Goal: Task Accomplishment & Management: Manage account settings

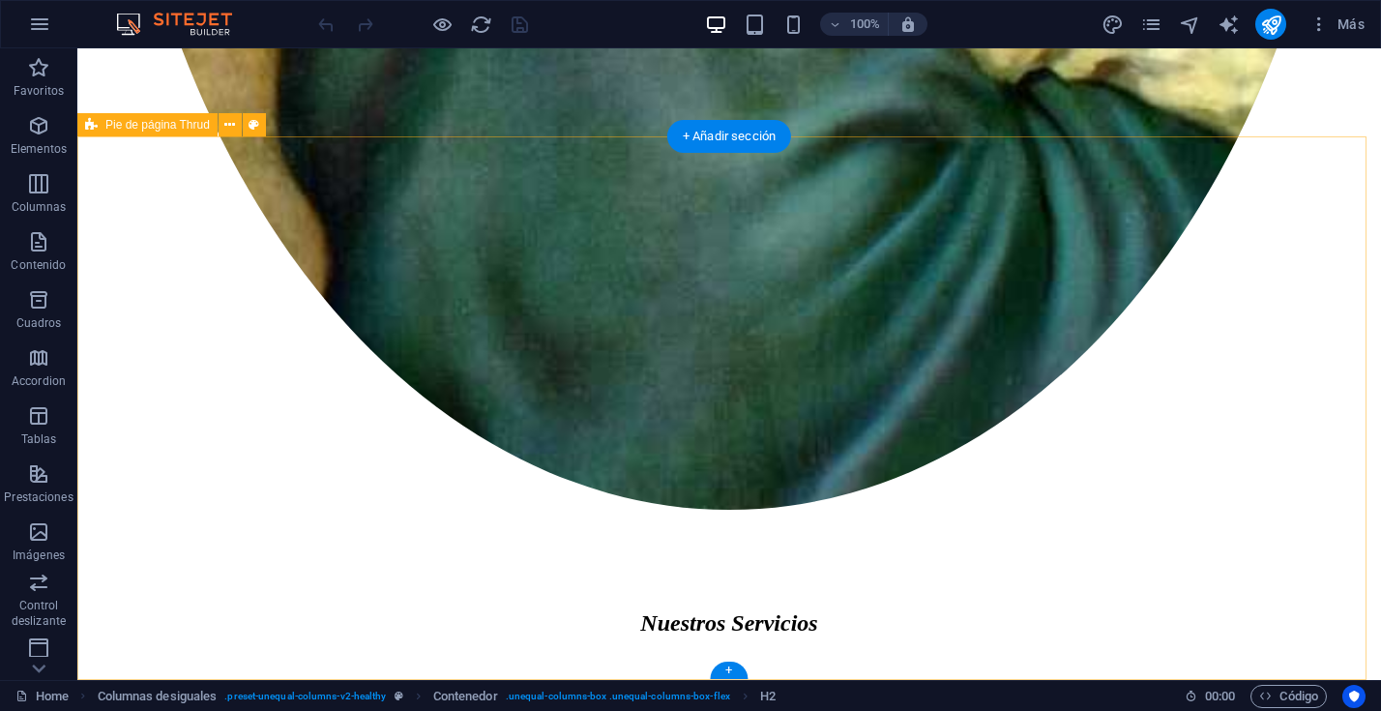
scroll to position [1665, 0]
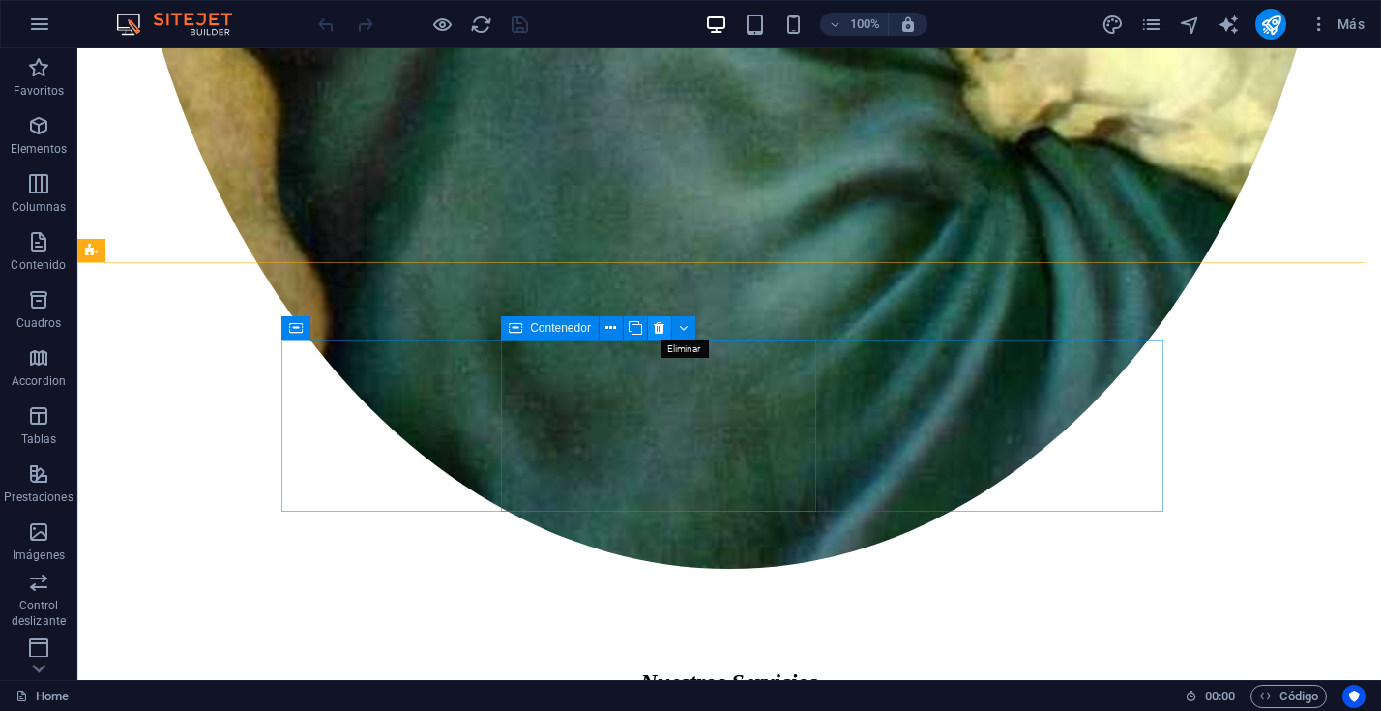
drag, startPoint x: 659, startPoint y: 333, endPoint x: 582, endPoint y: 284, distance: 91.2
click at [659, 333] on icon at bounding box center [659, 328] width 11 height 20
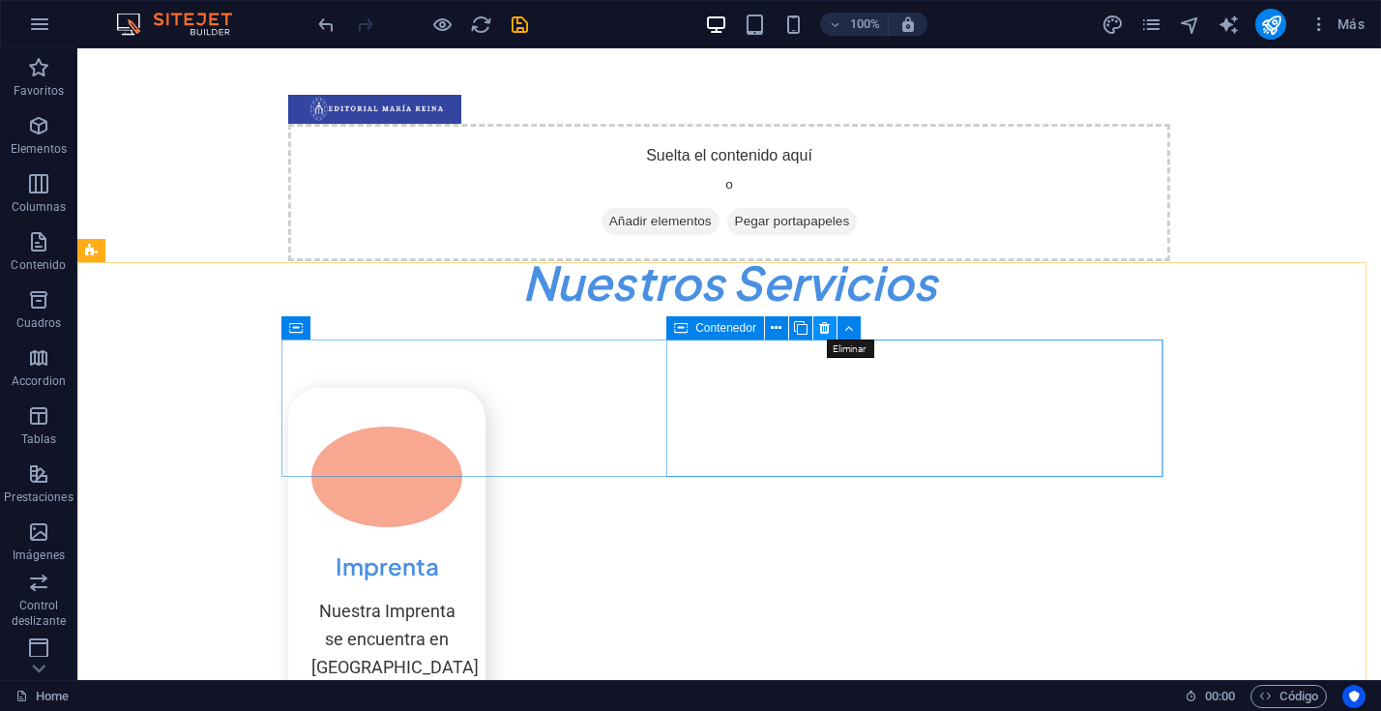
click at [828, 328] on icon at bounding box center [824, 328] width 11 height 20
click at [820, 325] on icon at bounding box center [824, 328] width 11 height 20
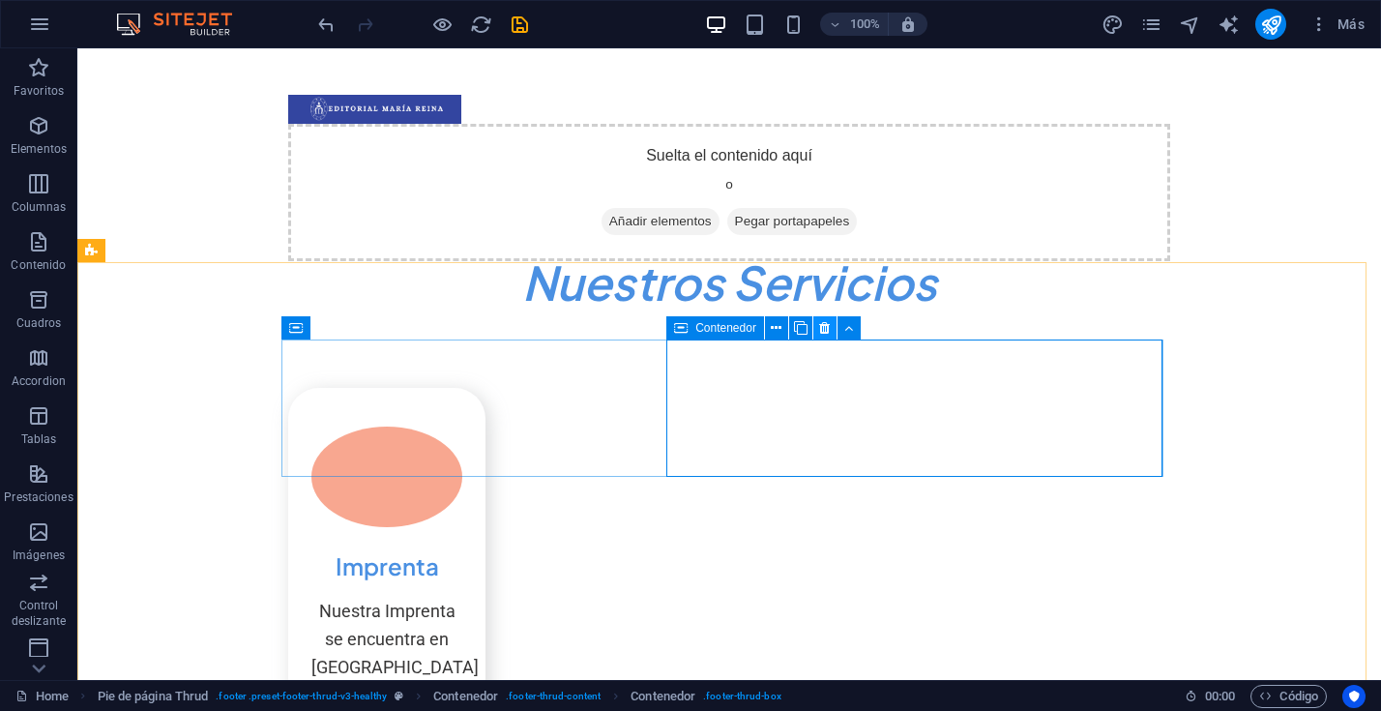
click at [825, 321] on icon at bounding box center [824, 328] width 11 height 20
click at [824, 332] on icon at bounding box center [824, 328] width 11 height 20
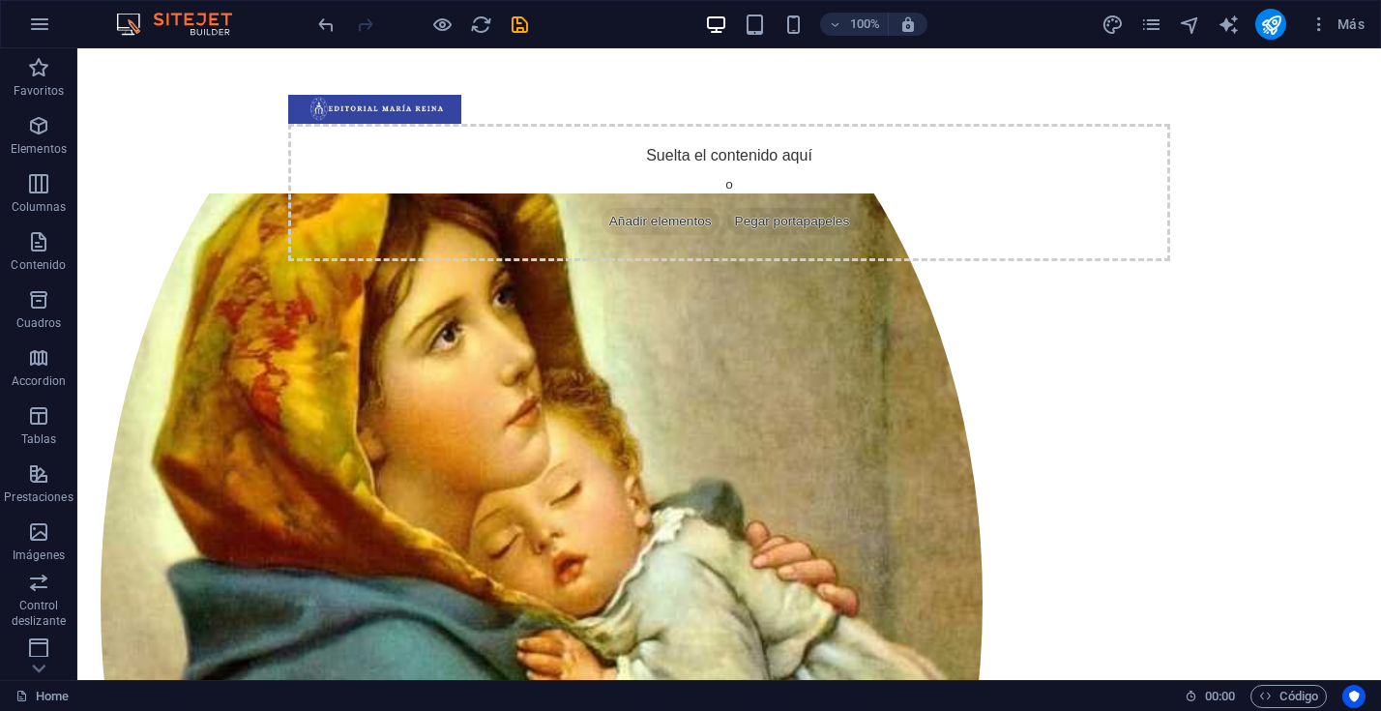
scroll to position [0, 0]
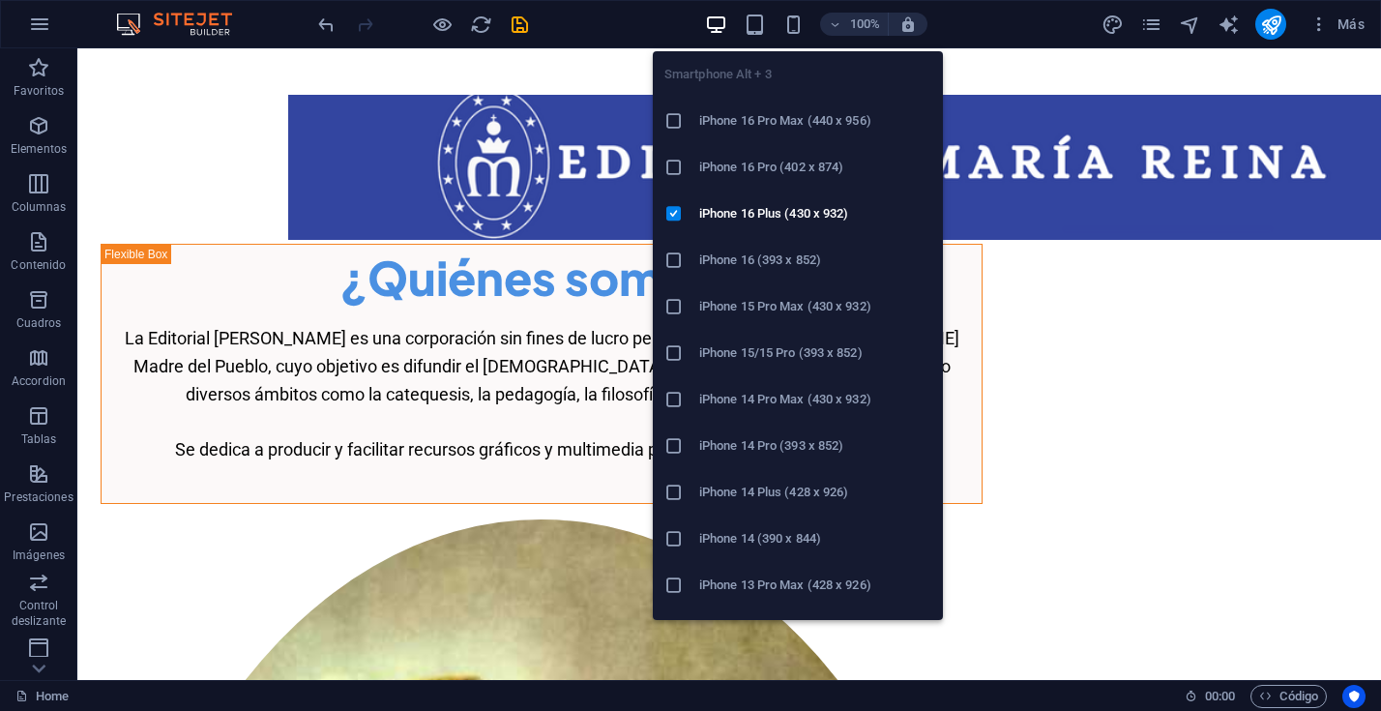
drag, startPoint x: 795, startPoint y: 22, endPoint x: 789, endPoint y: 43, distance: 21.1
click at [795, 22] on icon "button" at bounding box center [793, 25] width 22 height 22
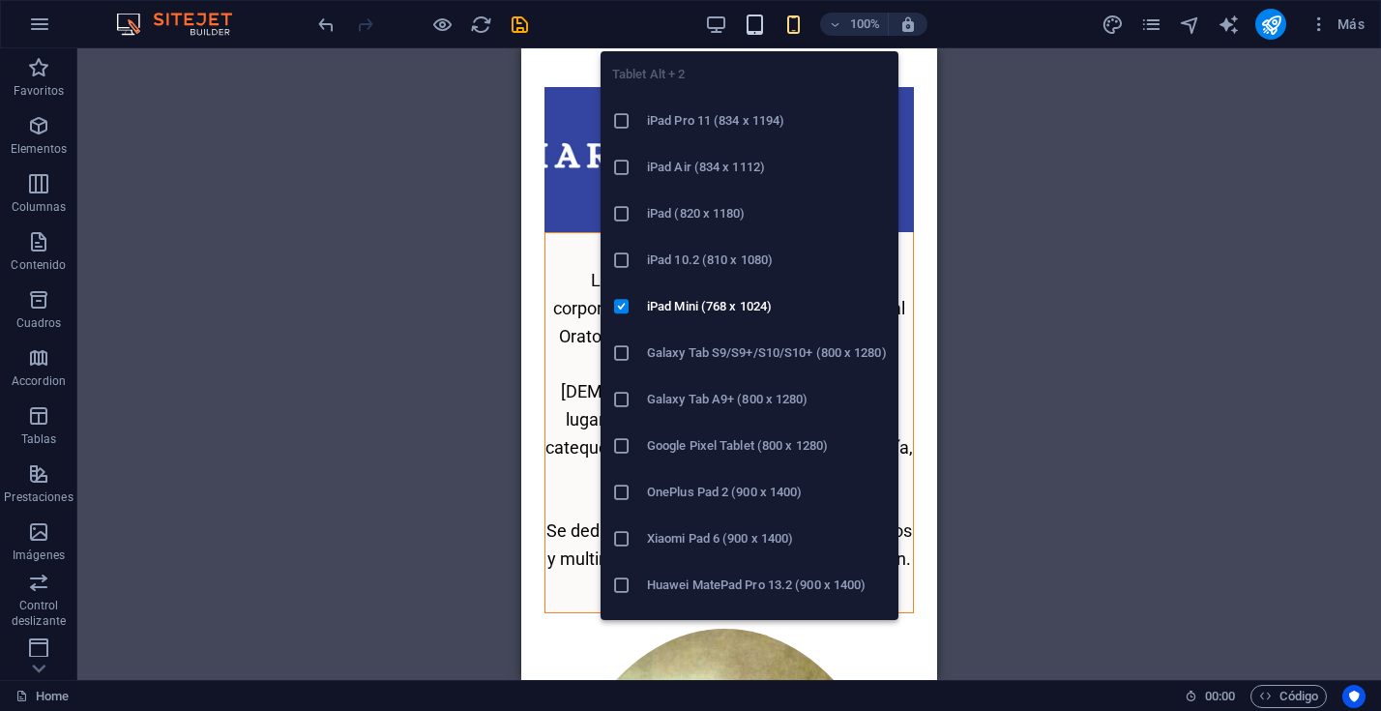
click at [755, 27] on icon "button" at bounding box center [755, 25] width 22 height 22
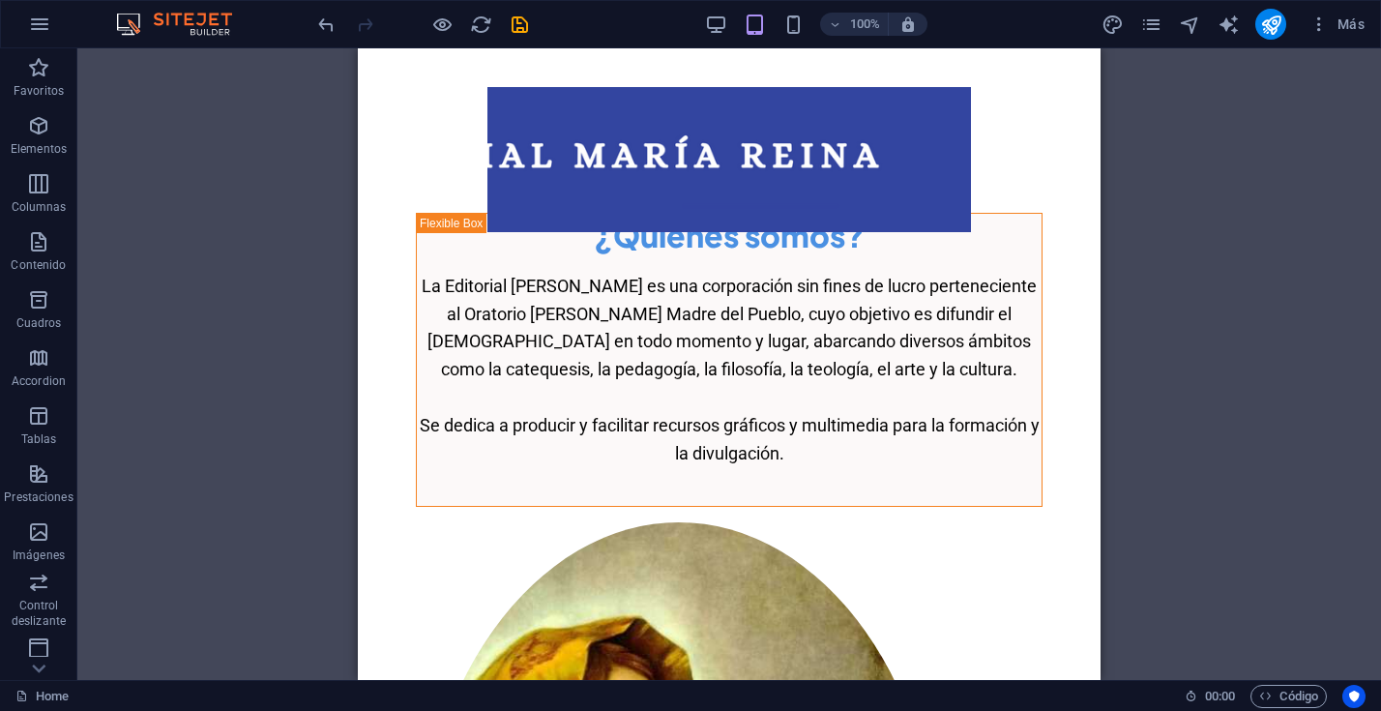
click at [350, 145] on div "Arrastra aquí para reemplazar el contenido existente. Si quieres crear un eleme…" at bounding box center [728, 363] width 1303 height 631
drag, startPoint x: 713, startPoint y: 17, endPoint x: 705, endPoint y: 30, distance: 14.8
click at [713, 17] on icon "button" at bounding box center [716, 25] width 22 height 22
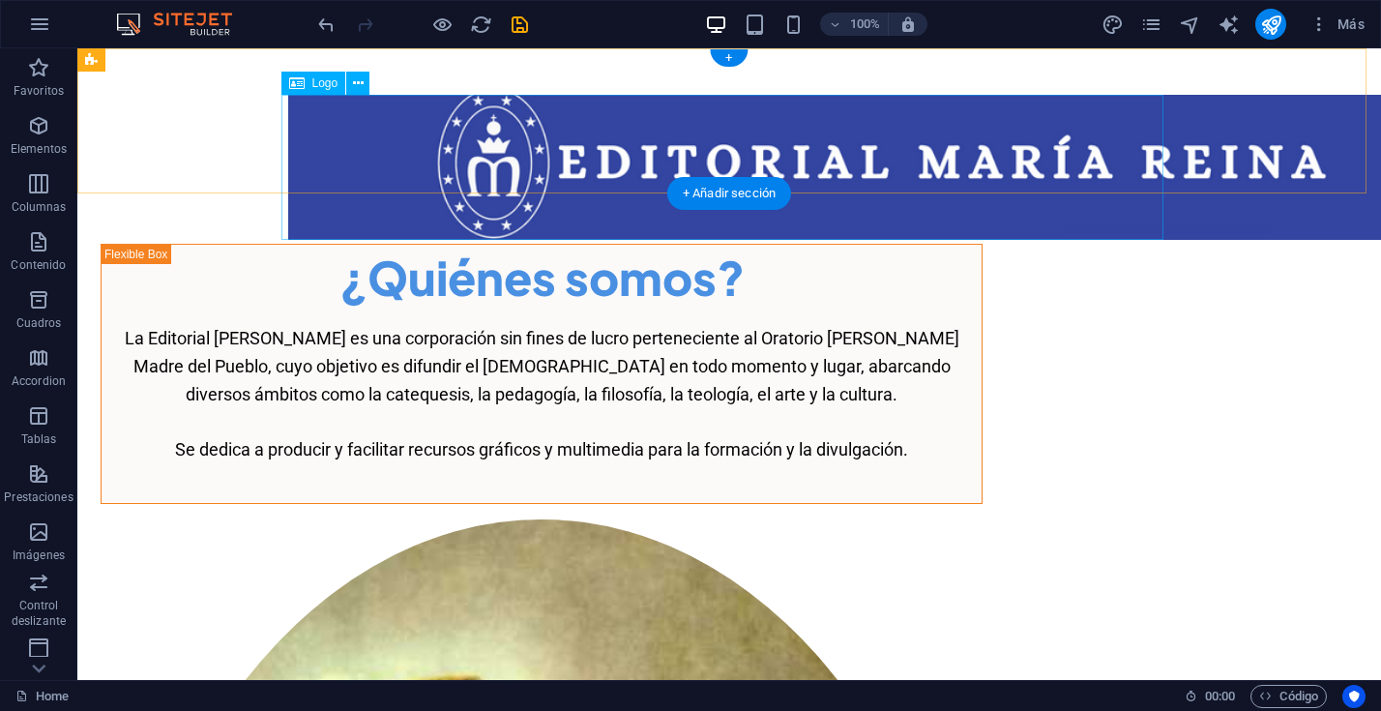
click at [304, 126] on div at bounding box center [729, 167] width 882 height 145
click at [328, 132] on div at bounding box center [729, 167] width 882 height 145
drag, startPoint x: 434, startPoint y: 135, endPoint x: 337, endPoint y: 133, distance: 96.7
click at [337, 133] on div at bounding box center [729, 167] width 882 height 145
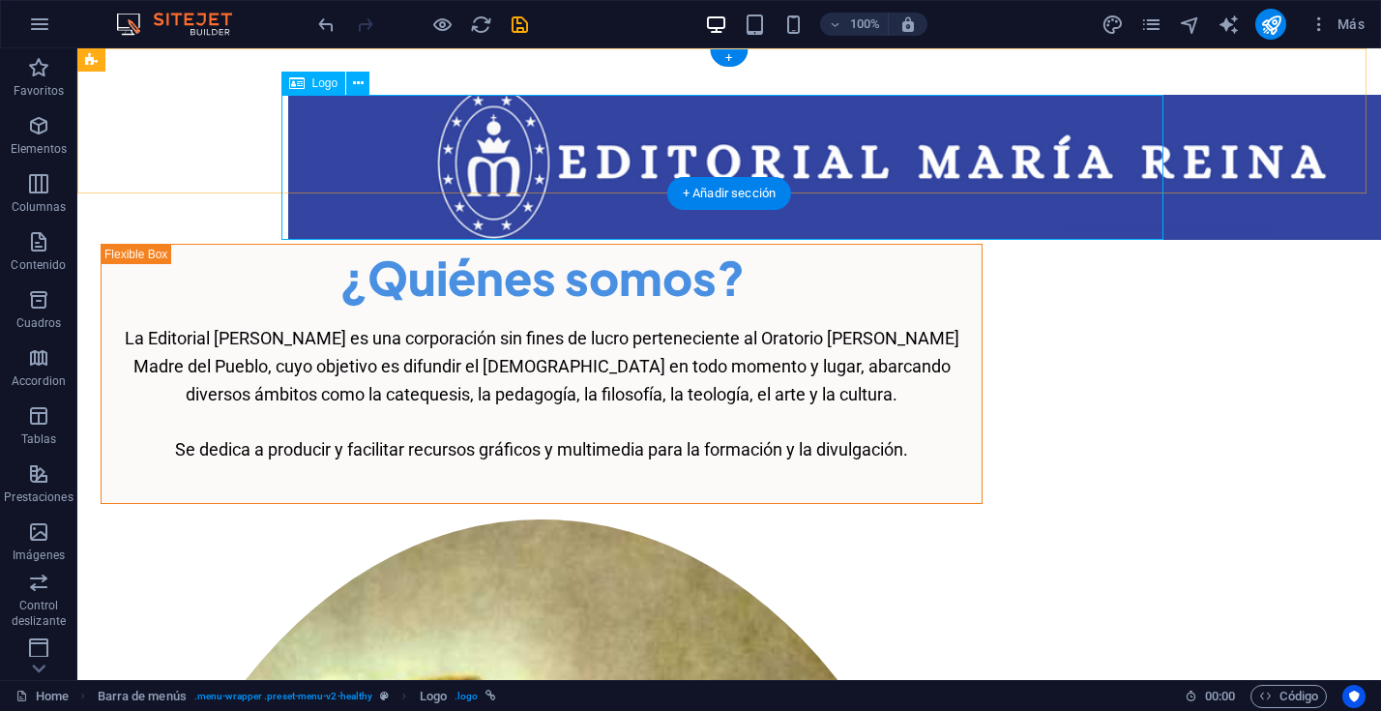
select select "px"
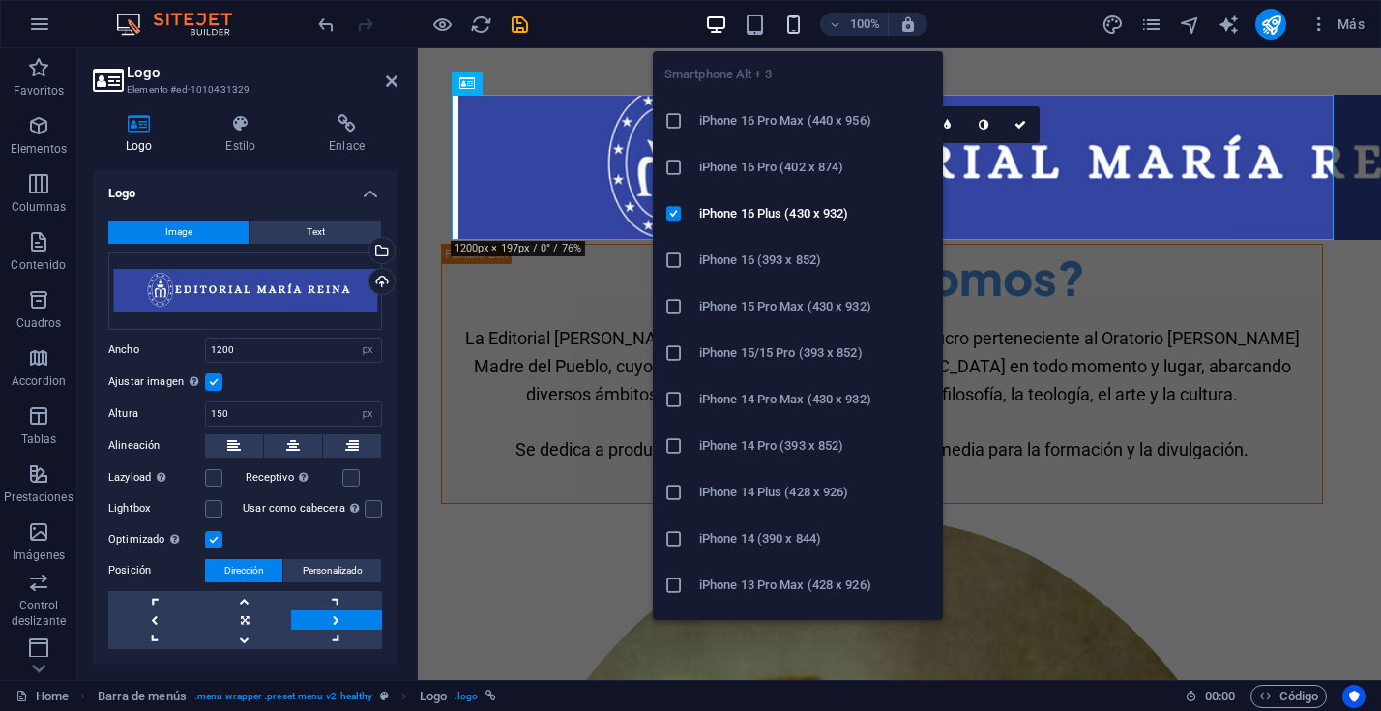
click at [794, 24] on icon "button" at bounding box center [793, 25] width 22 height 22
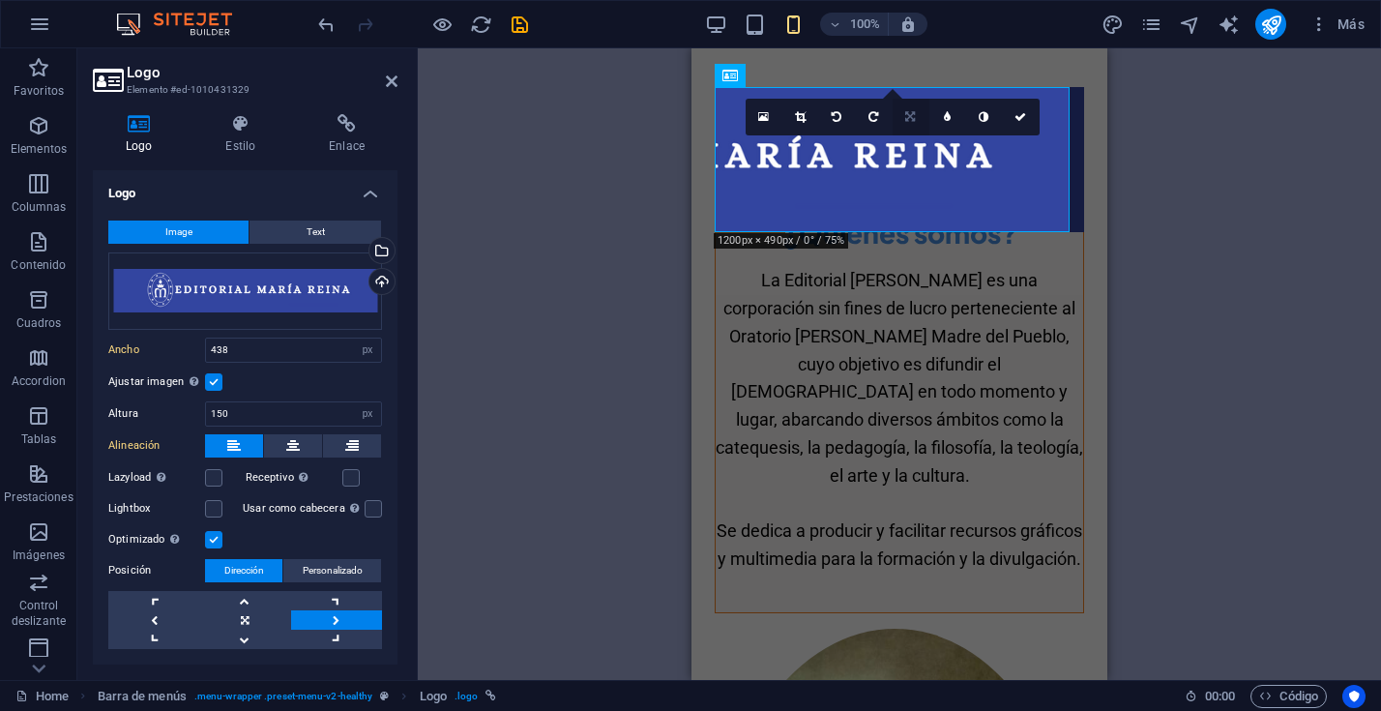
click at [912, 116] on icon at bounding box center [910, 117] width 10 height 12
click at [908, 145] on icon at bounding box center [910, 147] width 10 height 12
click at [793, 115] on link at bounding box center [800, 117] width 37 height 37
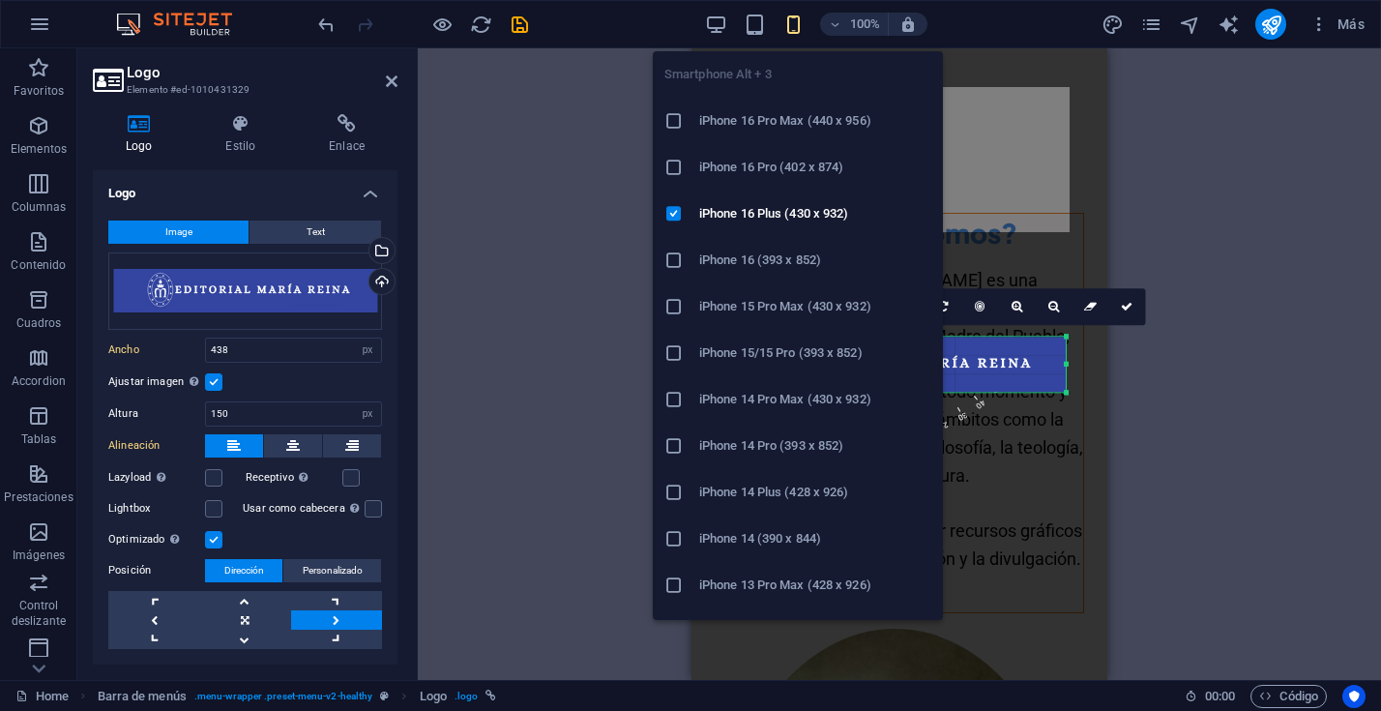
click at [797, 31] on icon "button" at bounding box center [793, 25] width 22 height 22
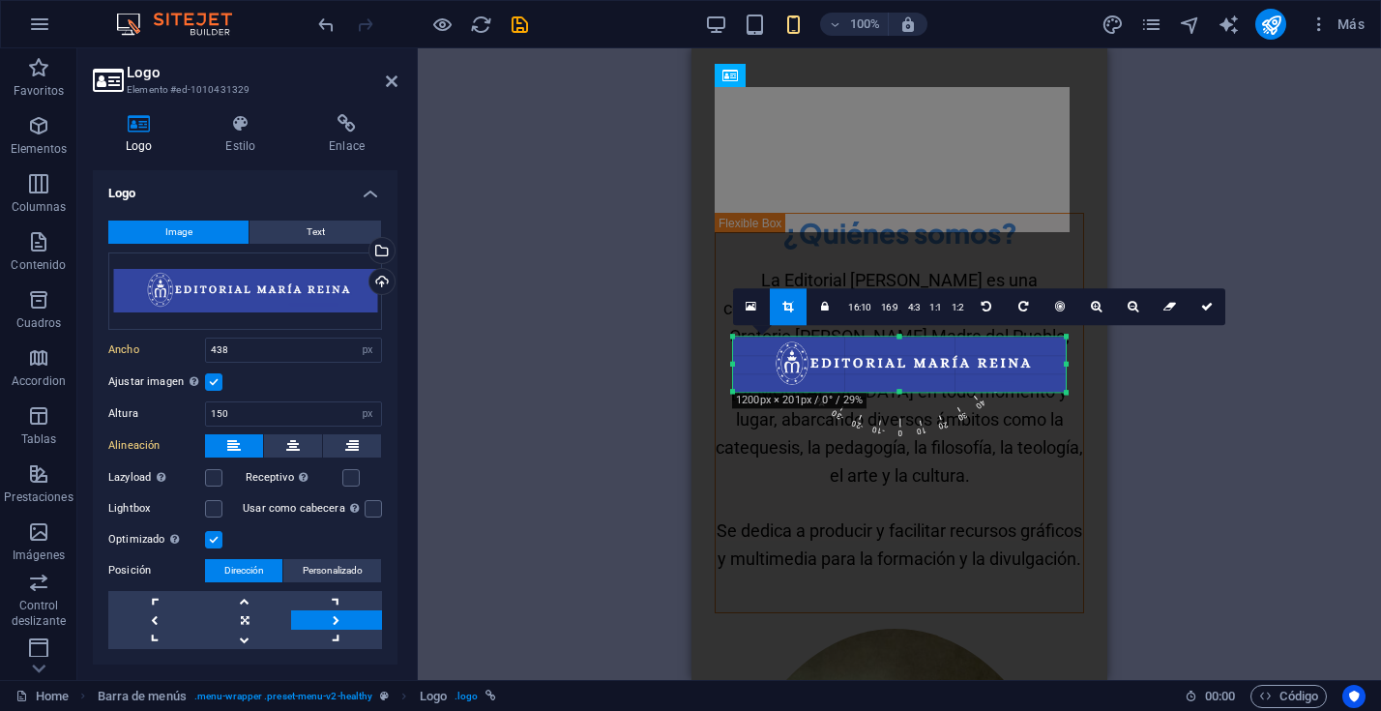
click at [1206, 161] on div "Arrastra aquí para reemplazar el contenido existente. Si quieres crear un eleme…" at bounding box center [899, 363] width 963 height 631
click at [322, 25] on icon "undo" at bounding box center [326, 25] width 22 height 22
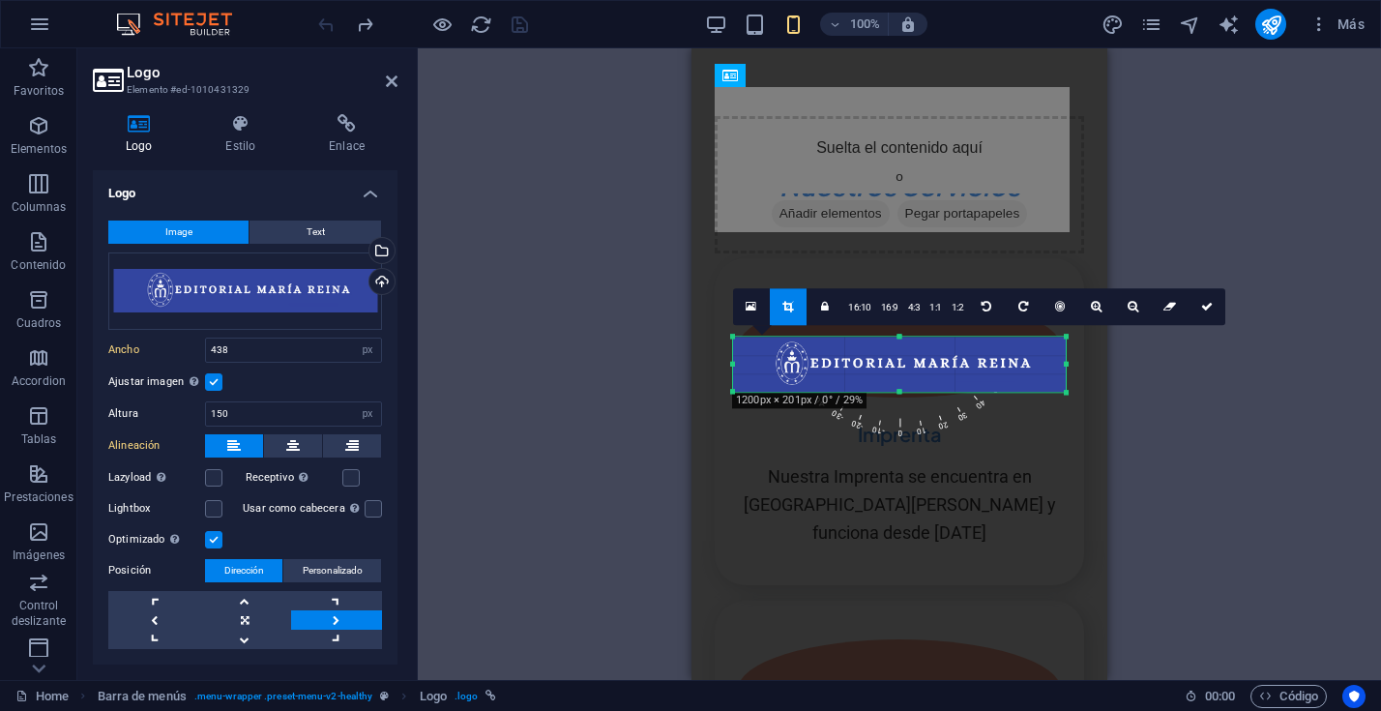
scroll to position [2712, 0]
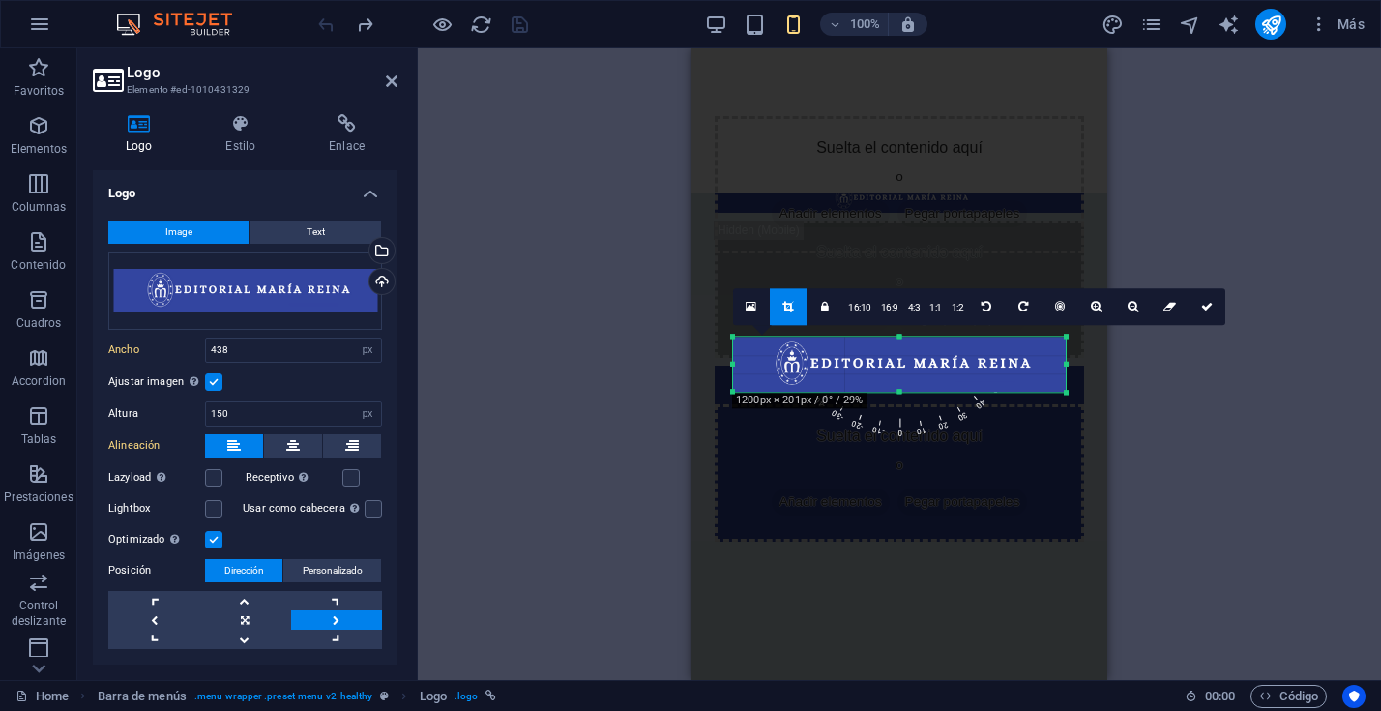
click at [528, 132] on div "Contenedor H2 Columnas desiguales Contenedor Texto Contenedor Imagen Contenedor…" at bounding box center [899, 363] width 963 height 631
drag, startPoint x: 792, startPoint y: 308, endPoint x: 101, endPoint y: 261, distance: 692.9
click at [792, 308] on icon at bounding box center [787, 307] width 11 height 12
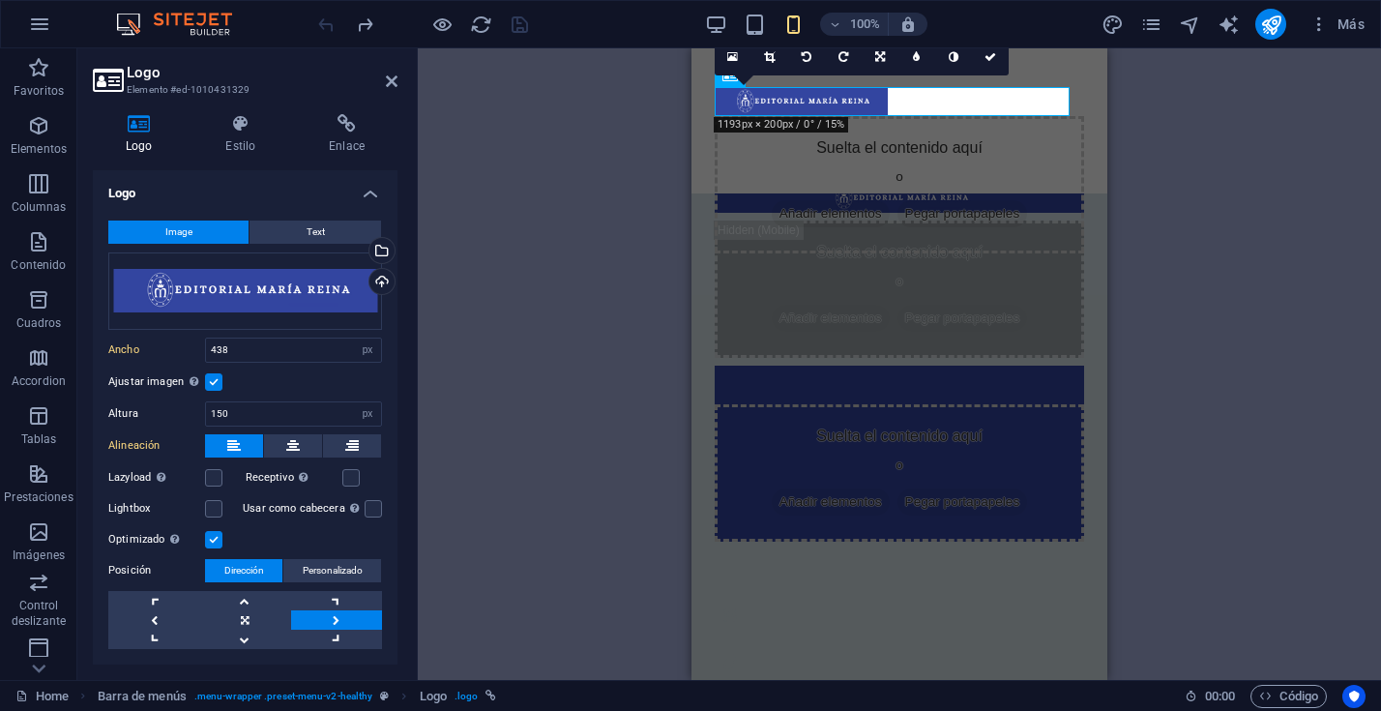
click at [1272, 247] on div "Contenedor H2 Columnas desiguales Contenedor Texto Contenedor Imagen Contenedor…" at bounding box center [899, 363] width 963 height 631
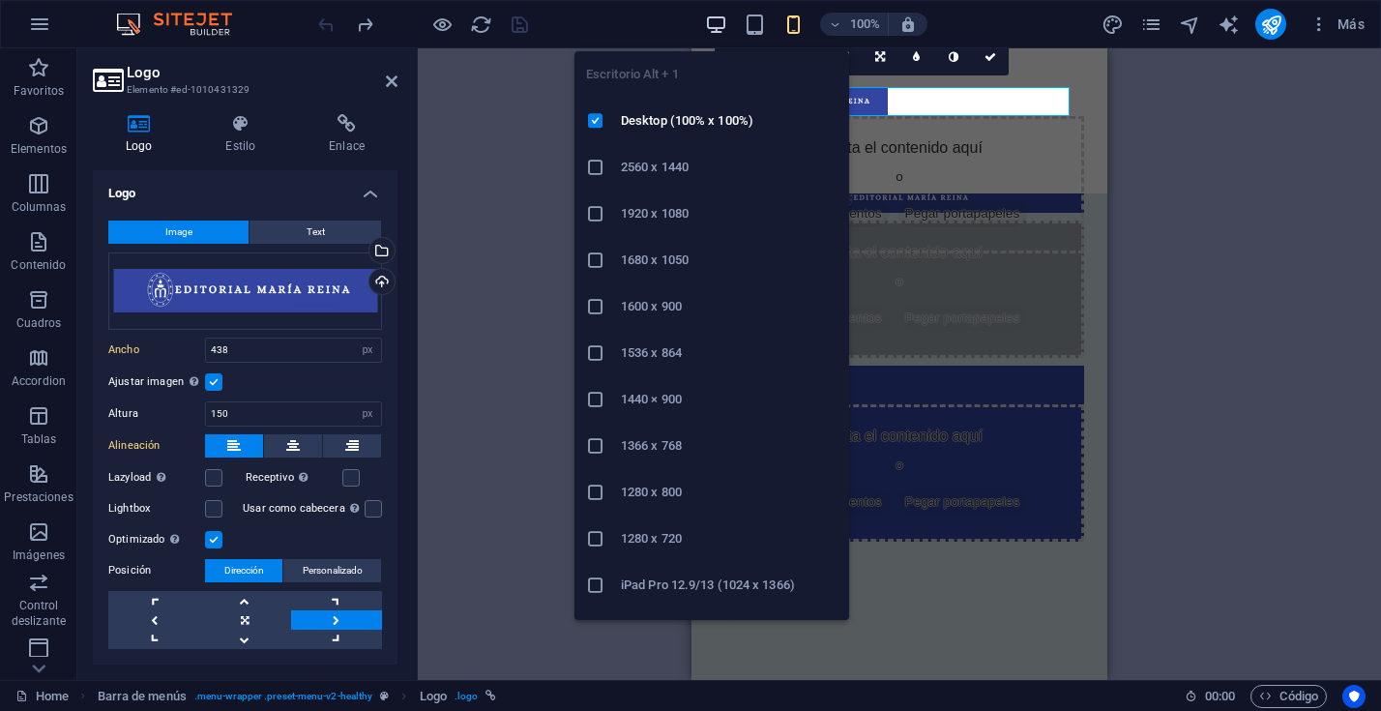
drag, startPoint x: 714, startPoint y: 20, endPoint x: 719, endPoint y: 32, distance: 13.0
click at [714, 20] on icon "button" at bounding box center [716, 25] width 22 height 22
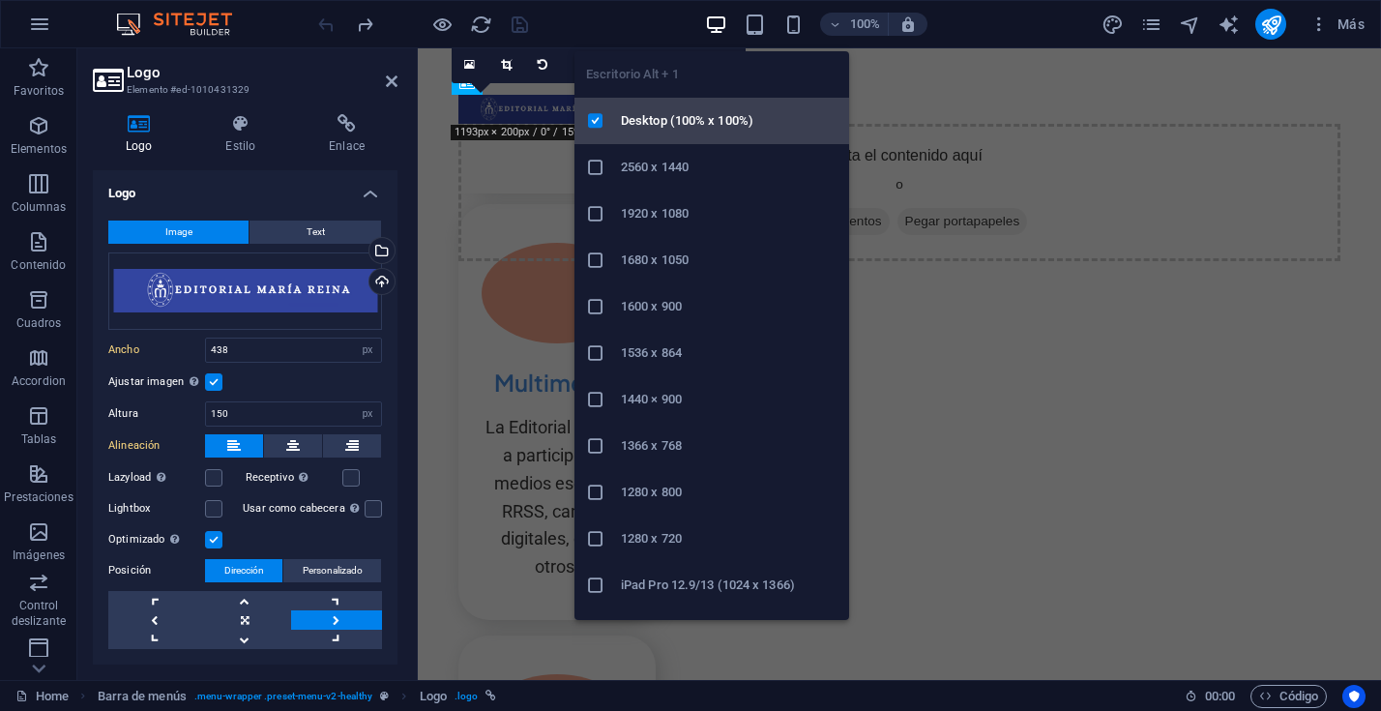
scroll to position [1504, 0]
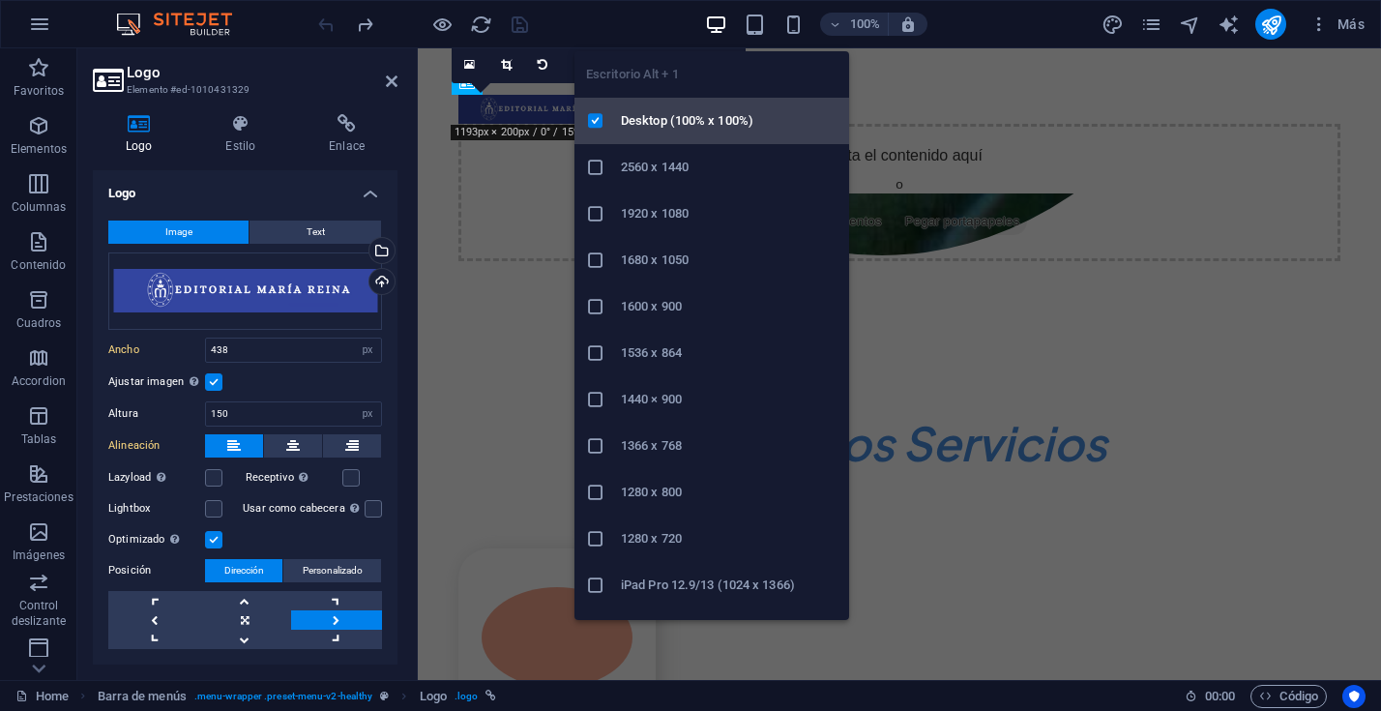
type input "1200"
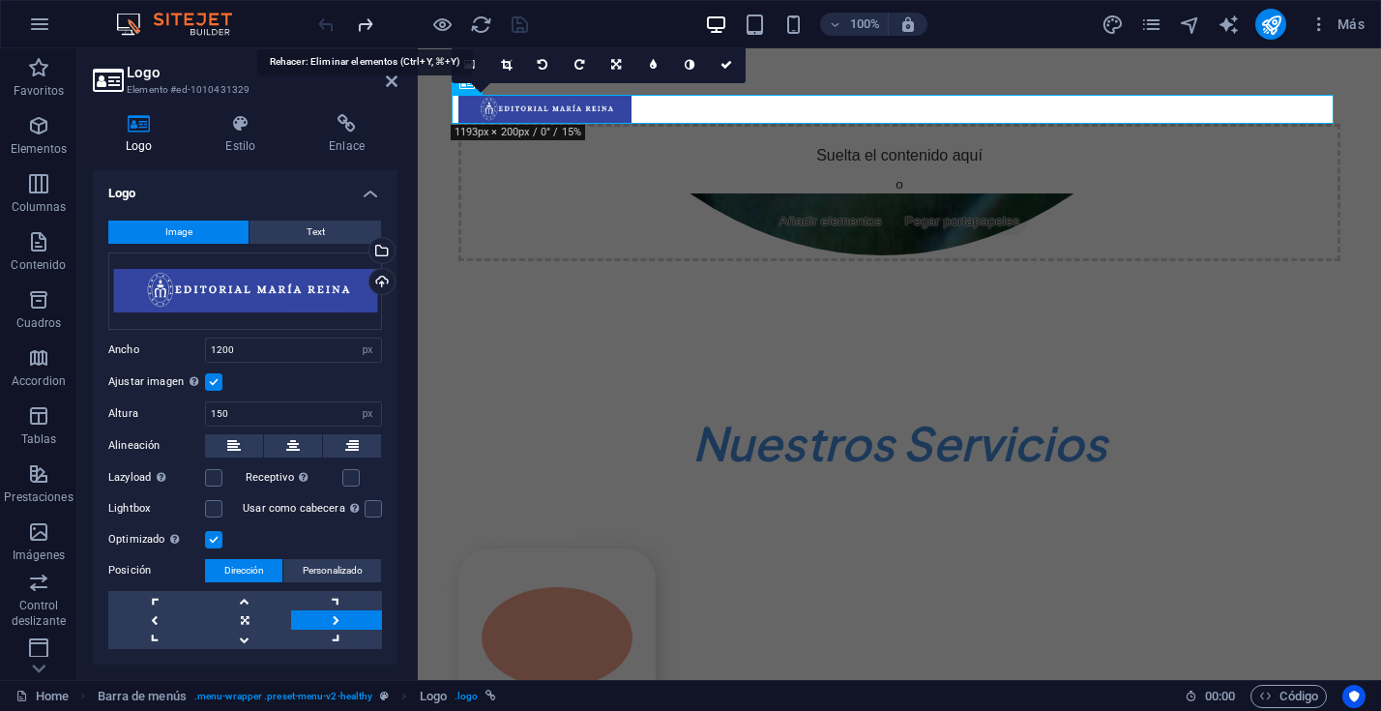
click at [365, 24] on icon "redo" at bounding box center [365, 25] width 22 height 22
click at [326, 25] on icon "undo" at bounding box center [326, 25] width 22 height 22
click at [584, 106] on div at bounding box center [899, 109] width 882 height 29
drag, startPoint x: 609, startPoint y: 63, endPoint x: 632, endPoint y: 106, distance: 49.3
click at [609, 63] on link at bounding box center [616, 64] width 37 height 37
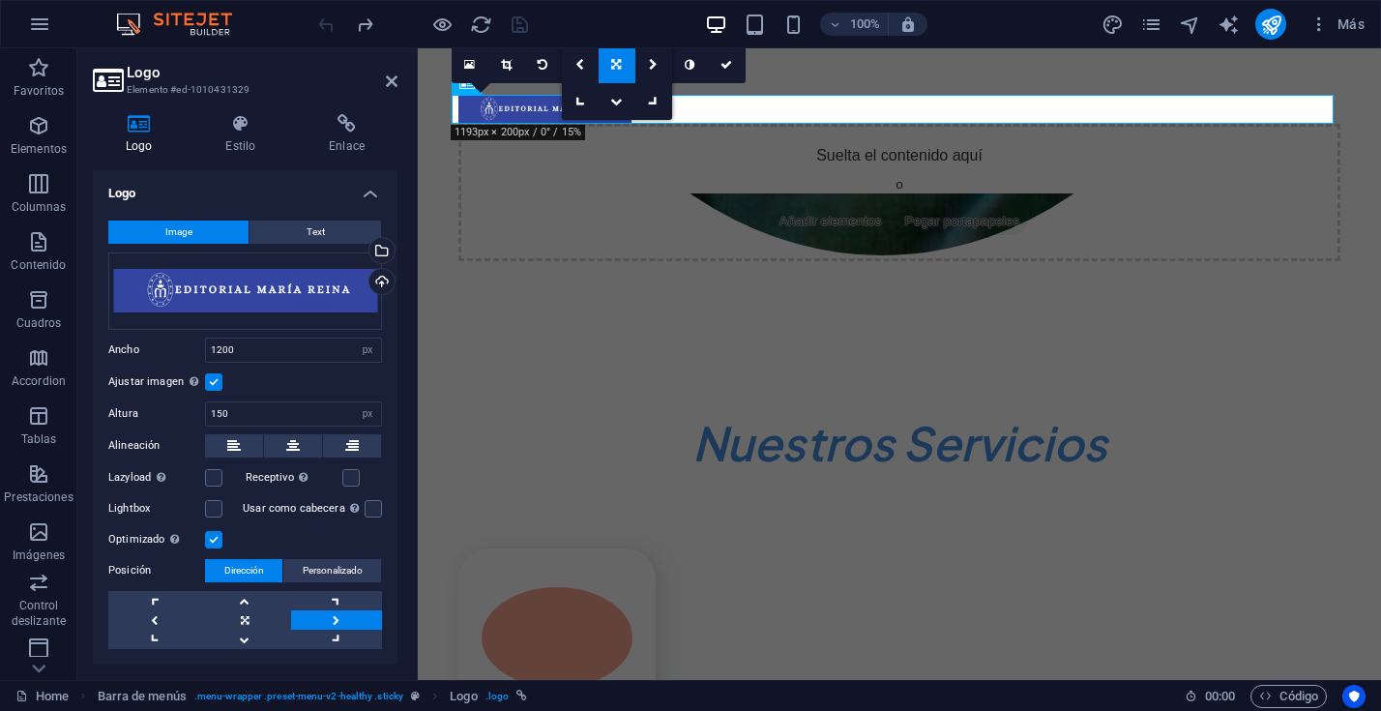
click at [619, 67] on icon at bounding box center [616, 65] width 10 height 12
click at [0, 0] on icon at bounding box center [0, 0] width 0 height 0
click at [603, 112] on div at bounding box center [899, 109] width 882 height 29
click at [616, 66] on icon at bounding box center [616, 65] width 10 height 12
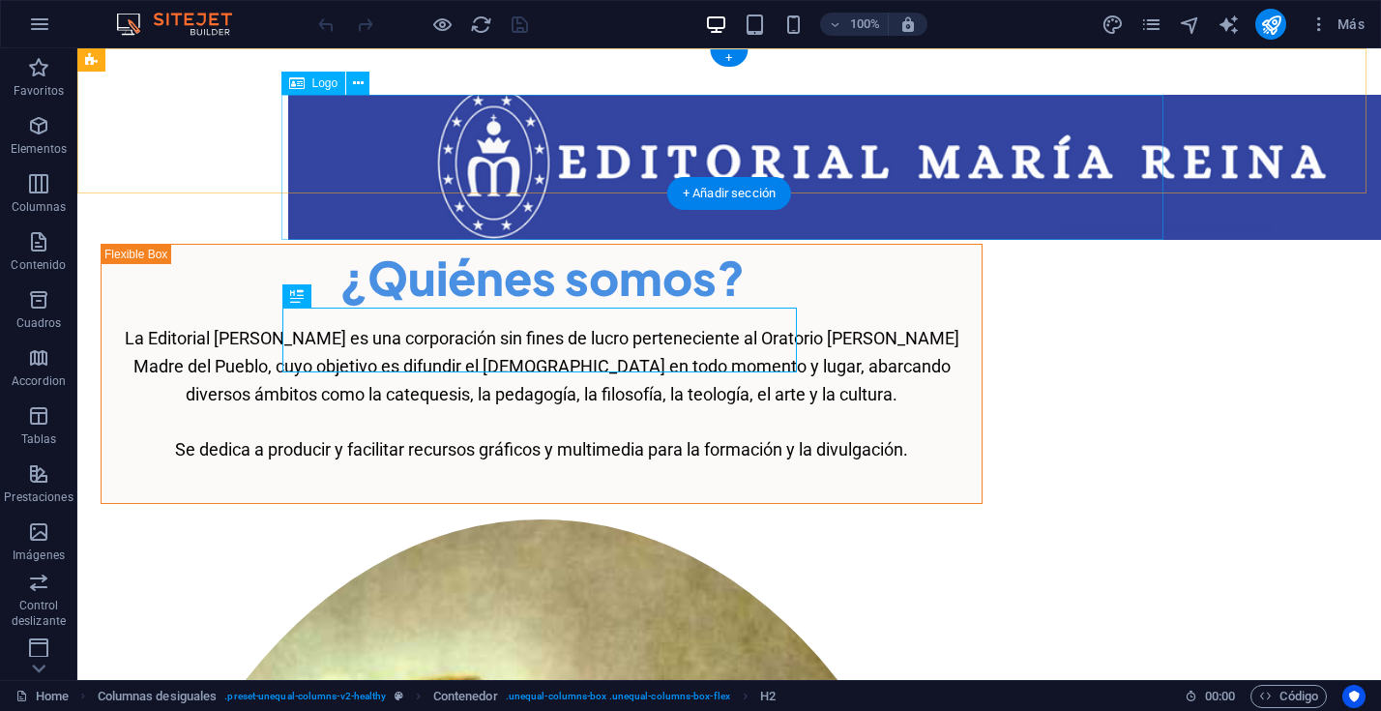
click at [333, 142] on div at bounding box center [729, 167] width 882 height 145
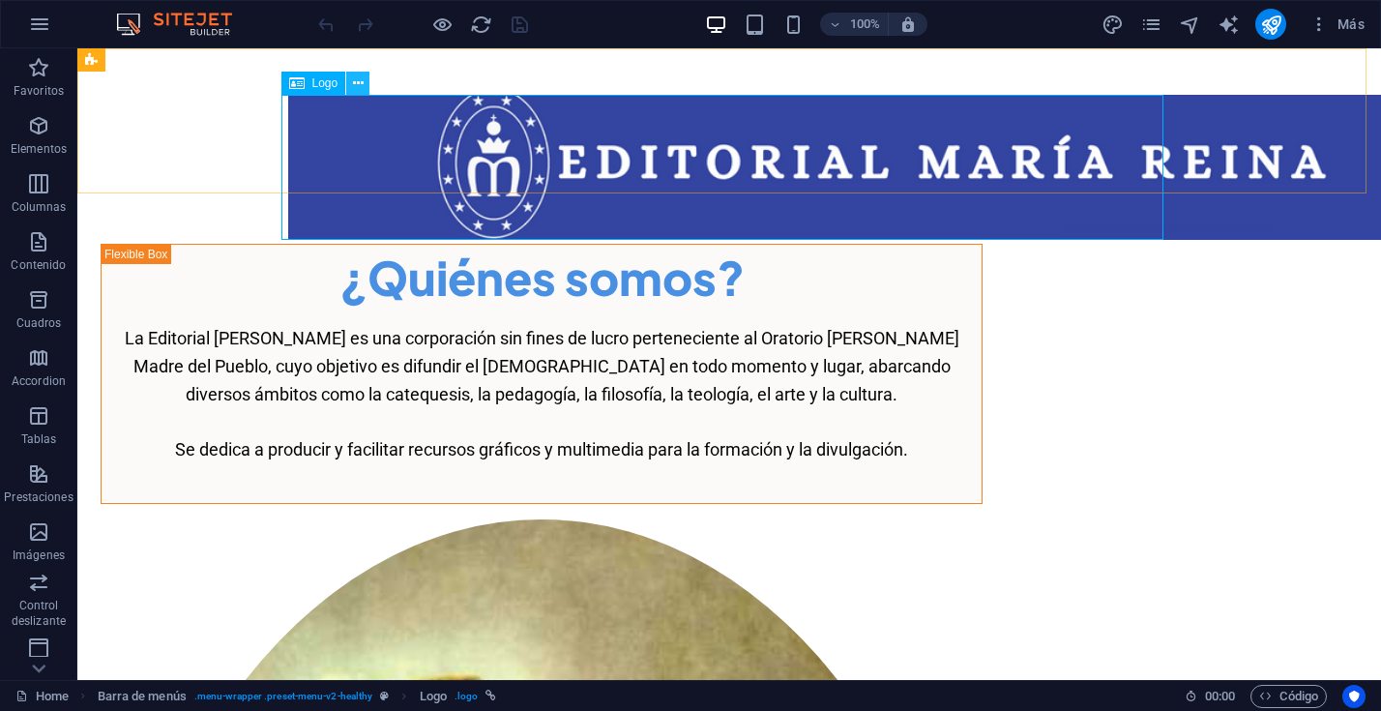
click at [358, 83] on icon at bounding box center [358, 83] width 11 height 20
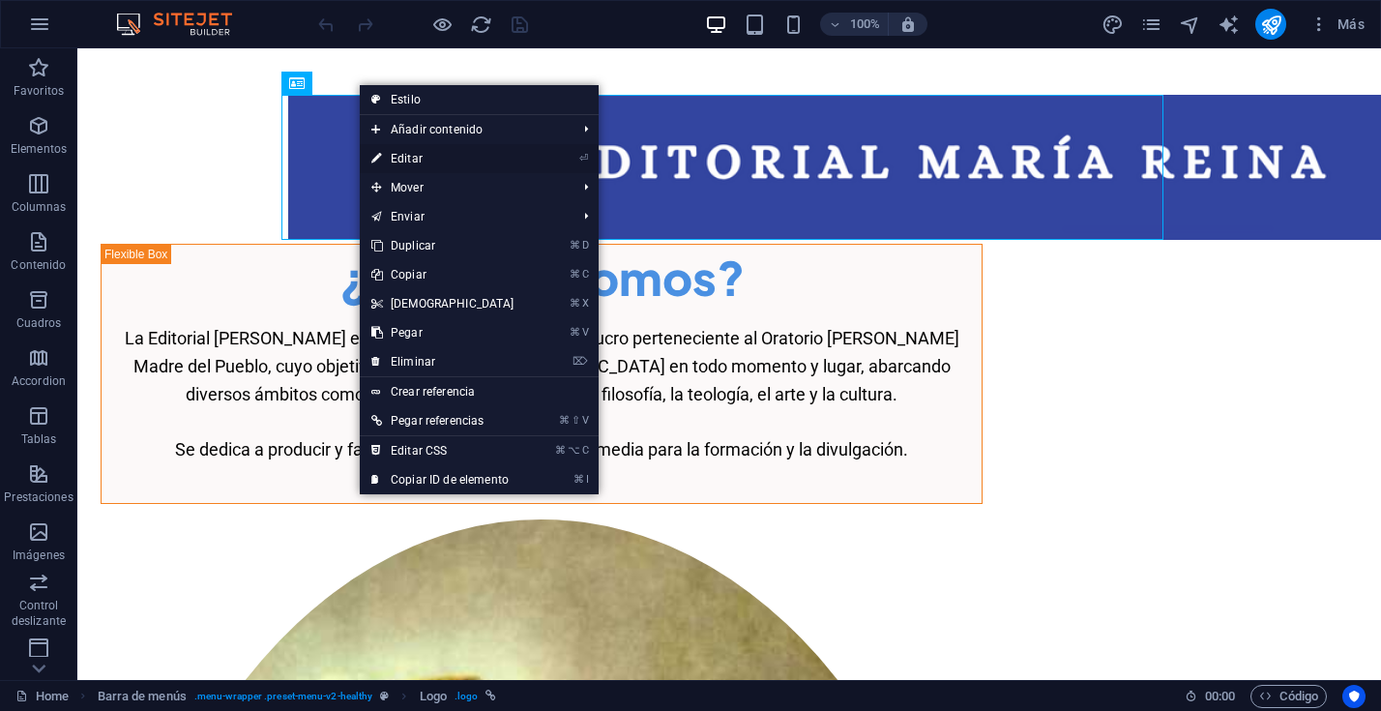
click at [406, 161] on link "⏎ Editar" at bounding box center [443, 158] width 166 height 29
select select "px"
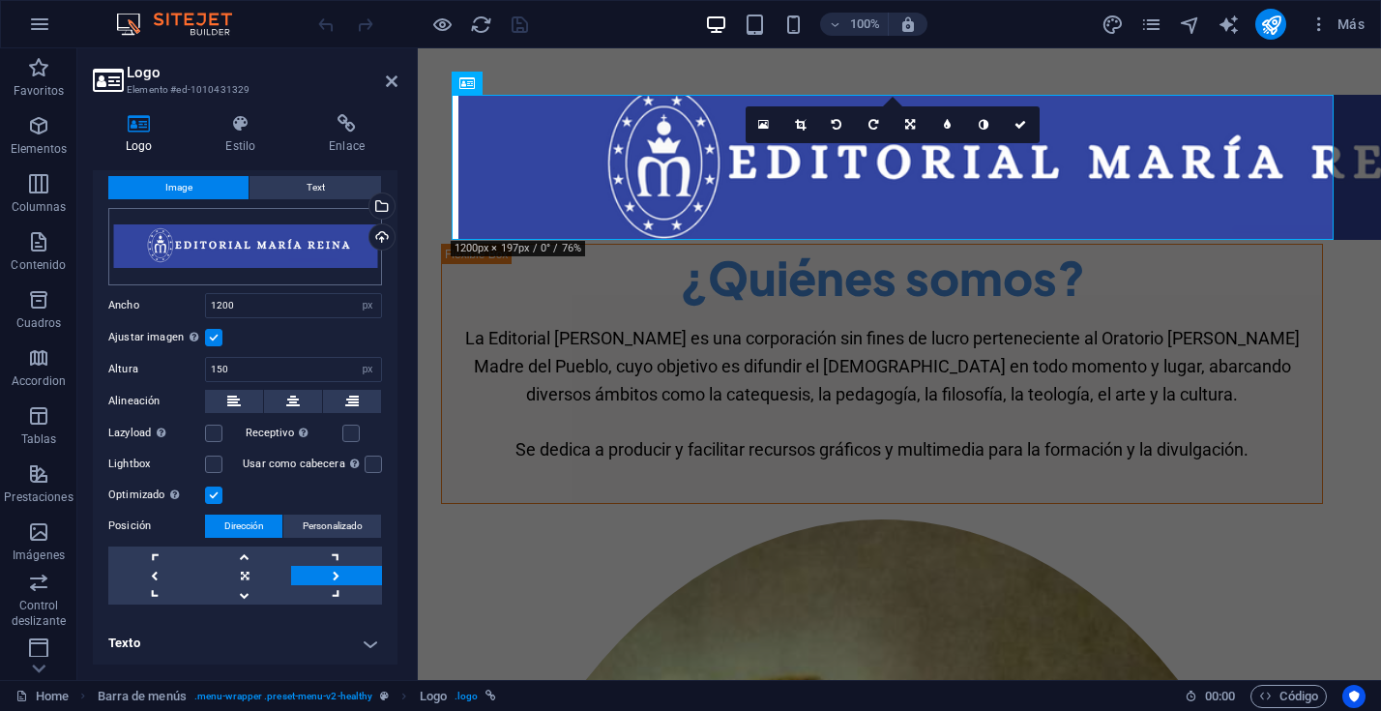
scroll to position [45, 0]
click at [243, 573] on link at bounding box center [244, 574] width 91 height 19
click at [245, 132] on icon at bounding box center [240, 123] width 96 height 19
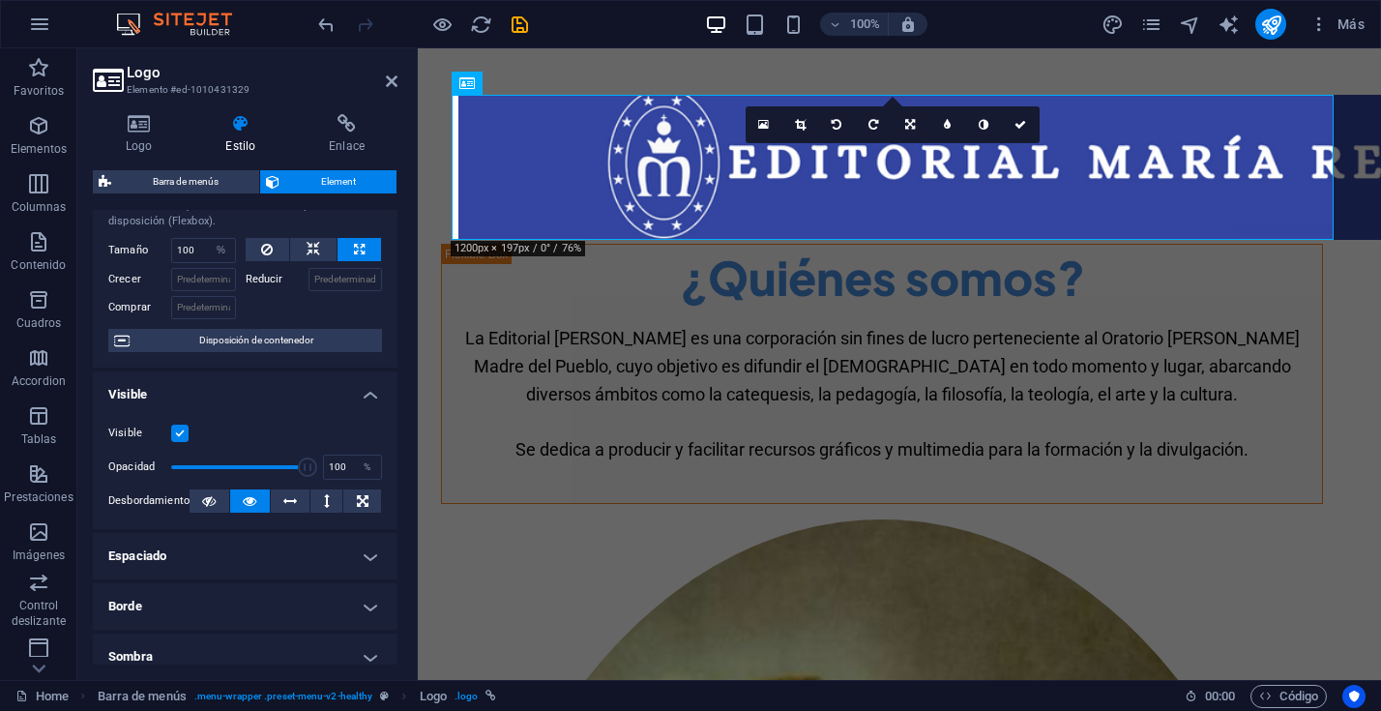
scroll to position [20, 0]
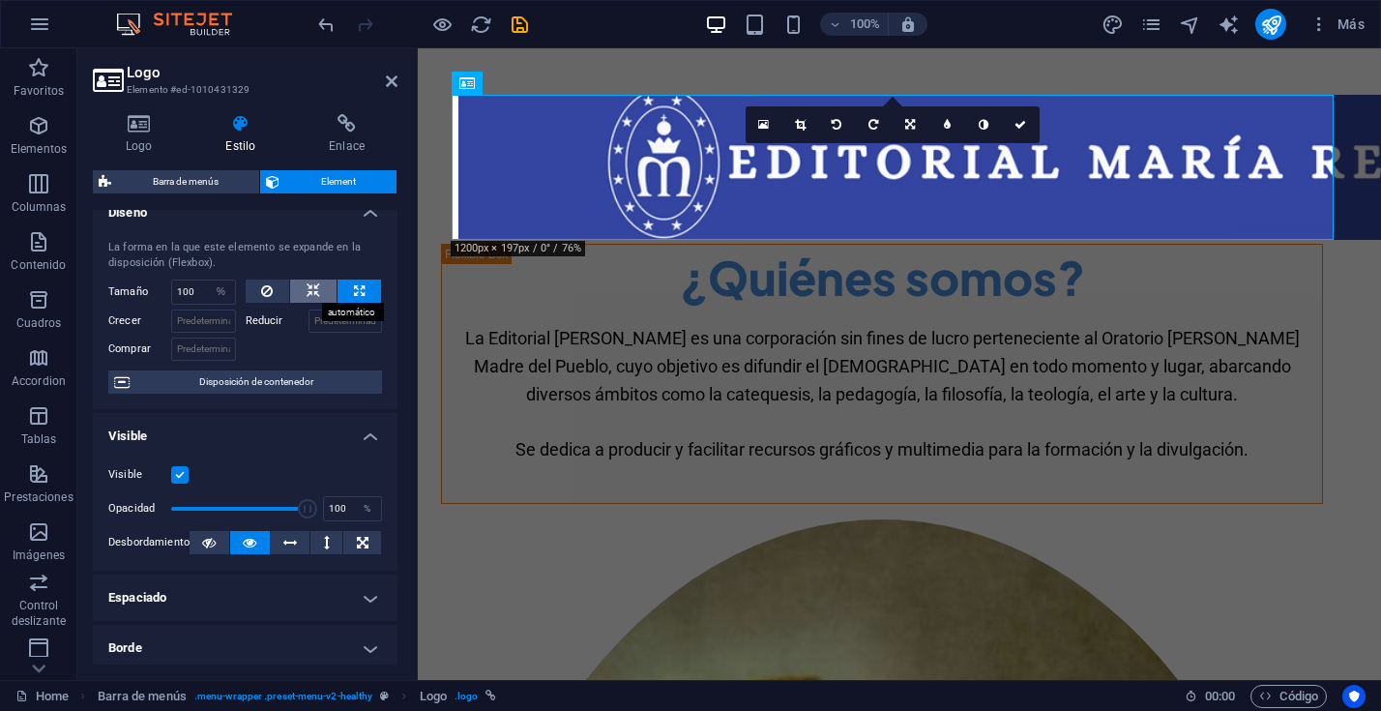
click at [308, 285] on icon at bounding box center [313, 290] width 14 height 23
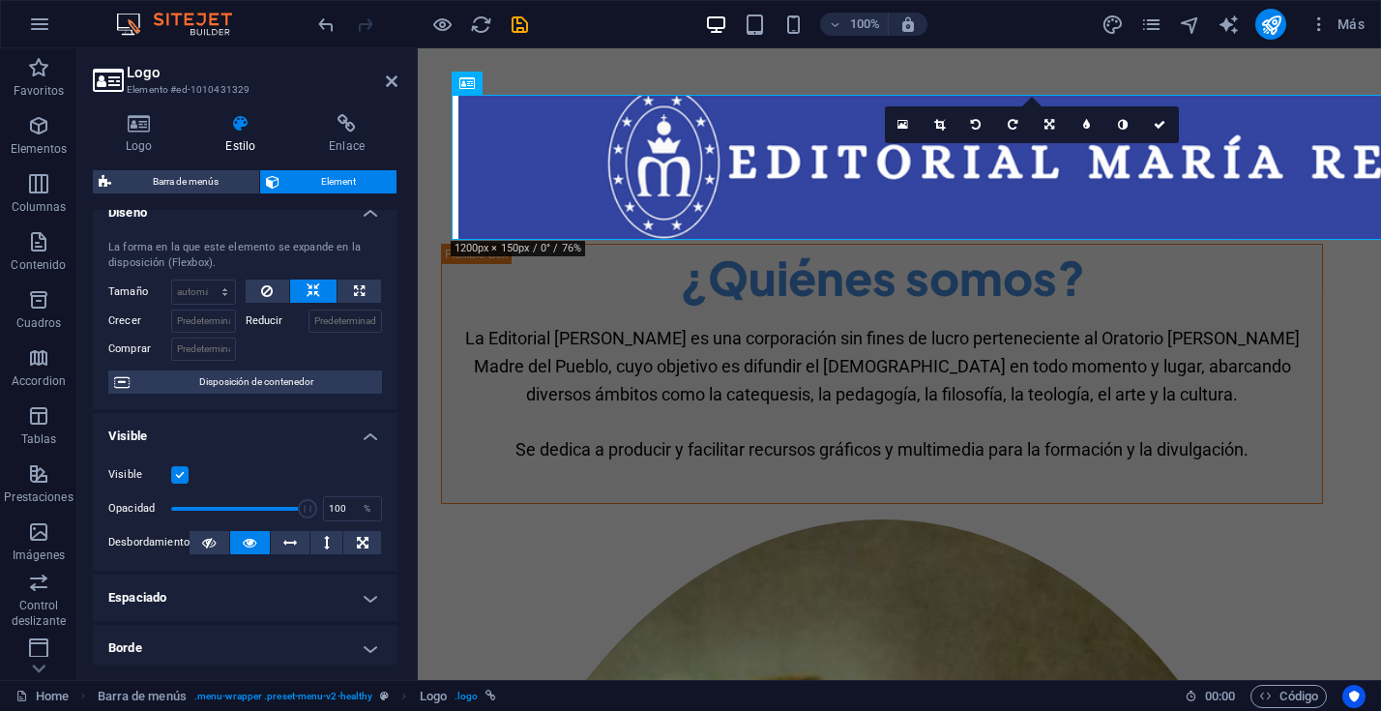
scroll to position [19, 0]
click at [215, 292] on select "Predeterminado automático px % 1/1 1/2 1/3 1/4 1/5 1/6 1/7 1/8 1/9 1/10" at bounding box center [203, 292] width 63 height 23
click at [172, 281] on select "Predeterminado automático px % 1/1 1/2 1/3 1/4 1/5 1/6 1/7 1/8 1/9 1/10" at bounding box center [203, 292] width 63 height 23
select select "DISABLED_OPTION_VALUE"
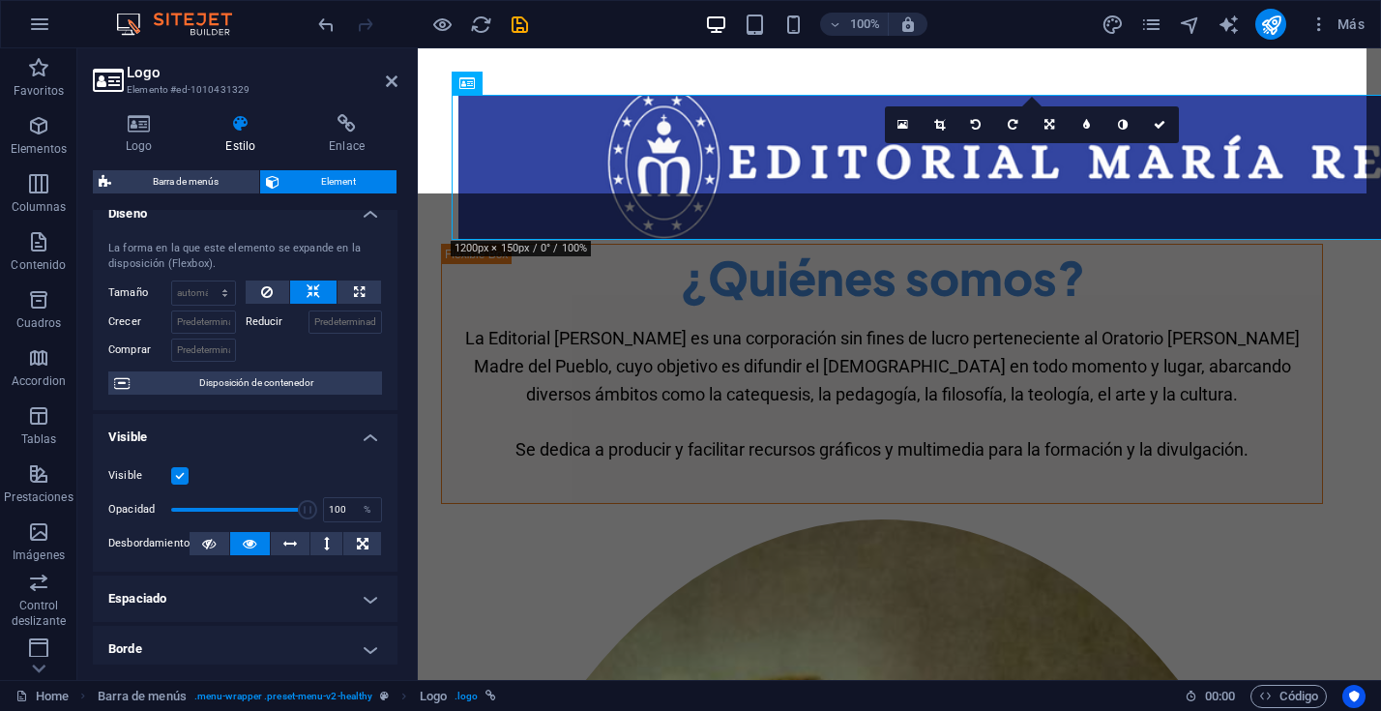
click at [186, 185] on span "Barra de menús" at bounding box center [185, 181] width 136 height 23
select select "rem"
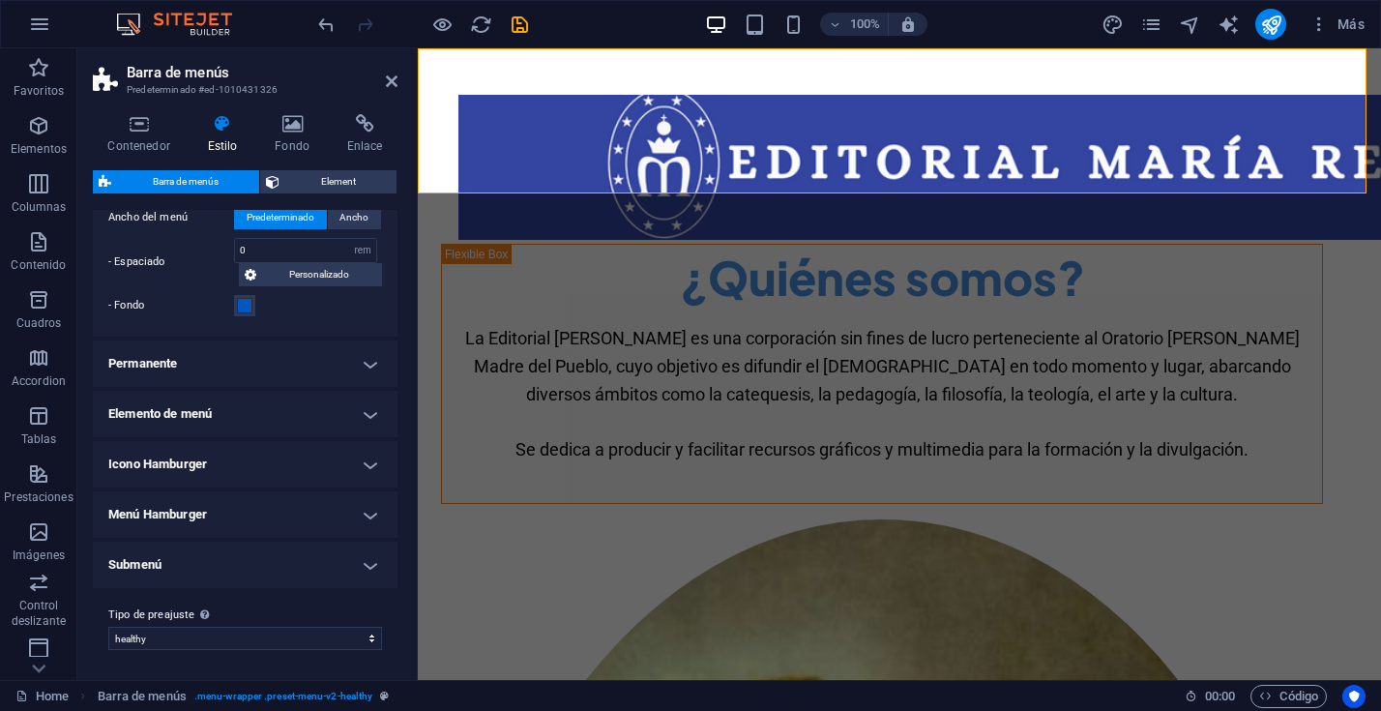
scroll to position [0, 0]
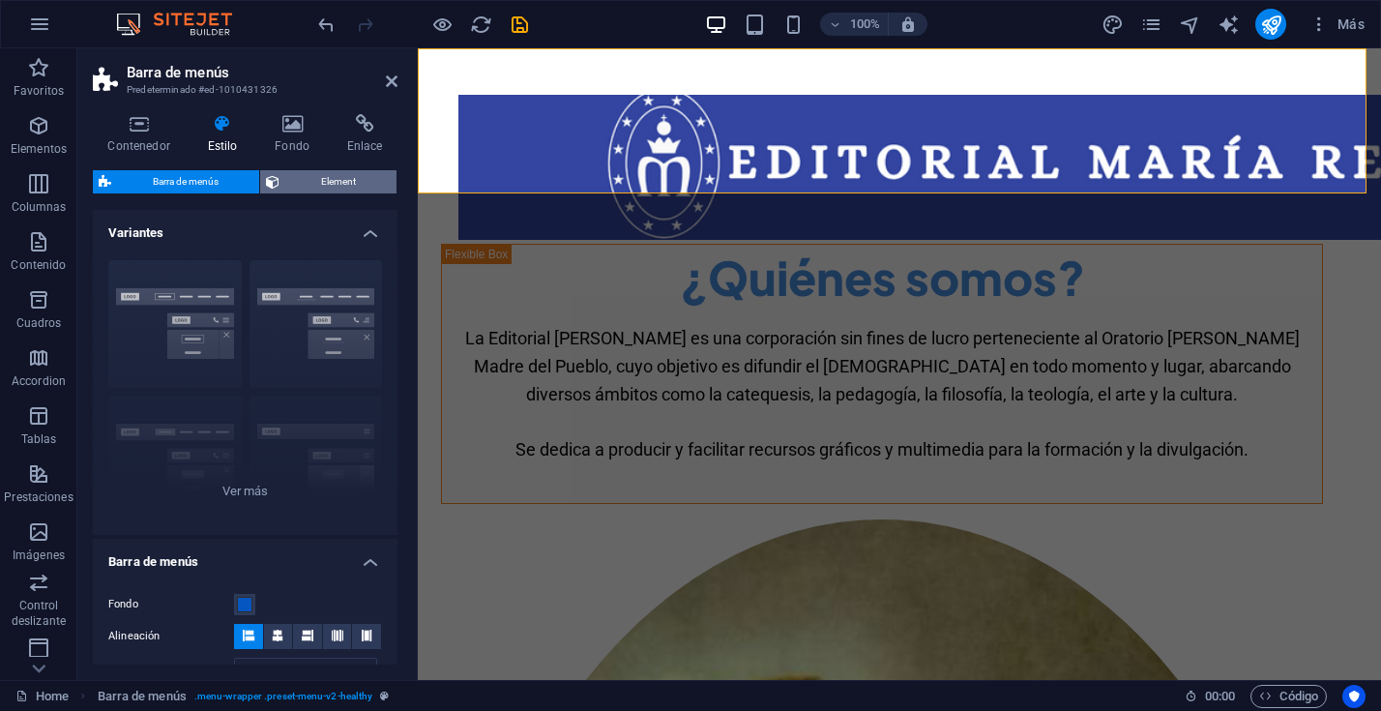
click at [329, 180] on span "Element" at bounding box center [337, 181] width 105 height 23
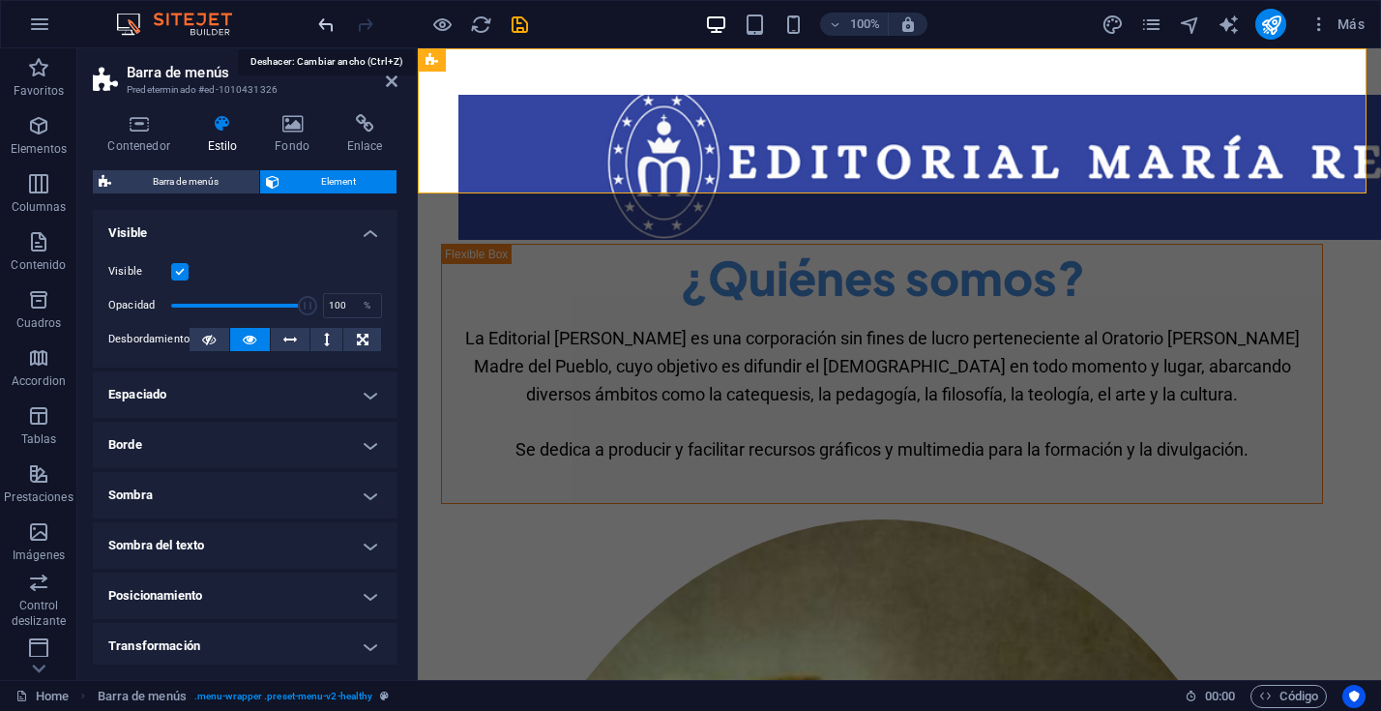
click at [332, 30] on icon "undo" at bounding box center [326, 25] width 22 height 22
click at [319, 184] on span "Element" at bounding box center [337, 181] width 105 height 23
click at [208, 336] on icon at bounding box center [209, 339] width 14 height 23
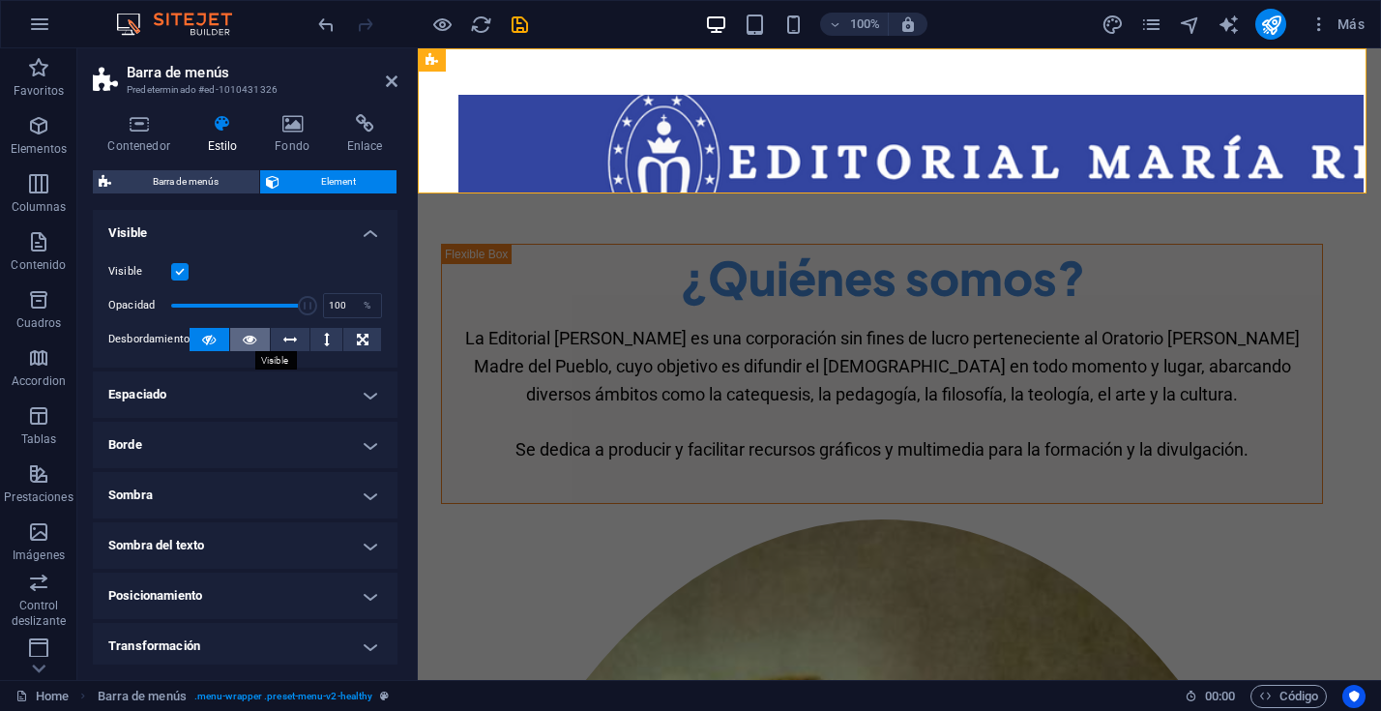
click at [243, 337] on icon at bounding box center [250, 339] width 14 height 23
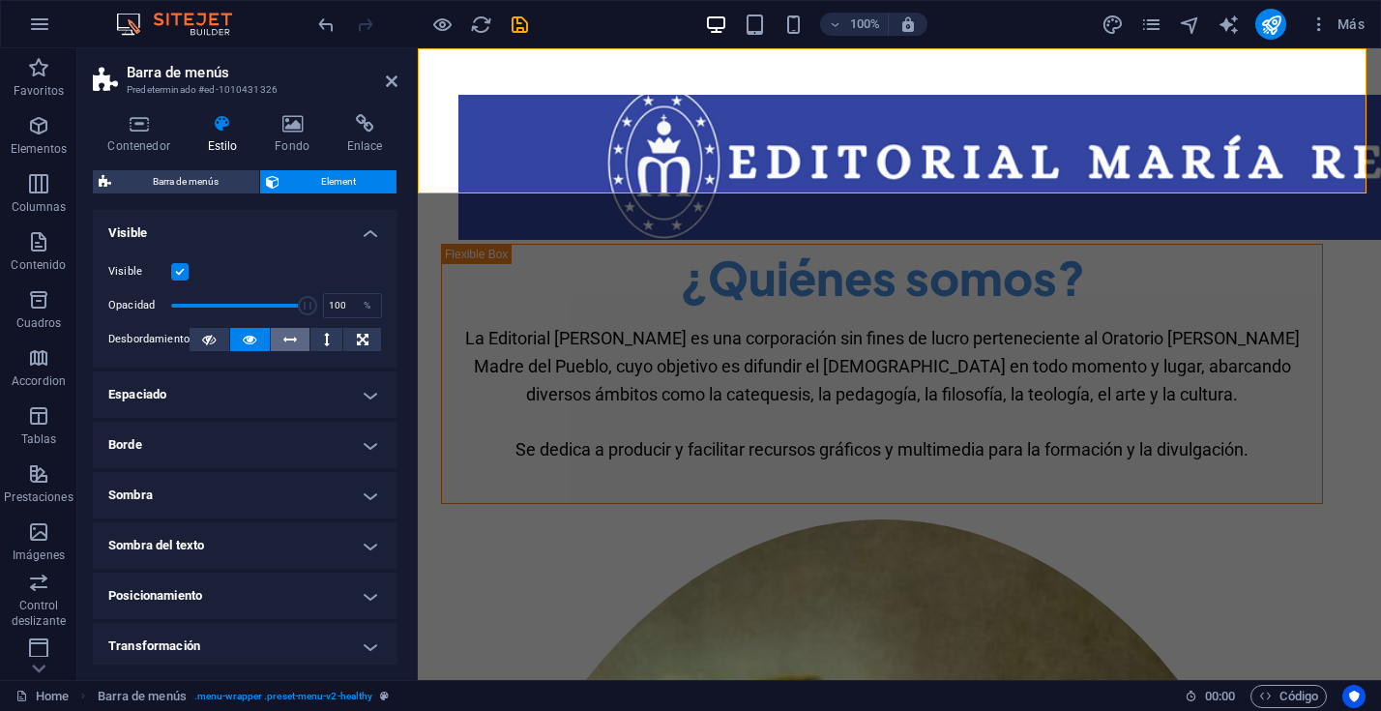
click at [292, 336] on icon at bounding box center [290, 339] width 14 height 23
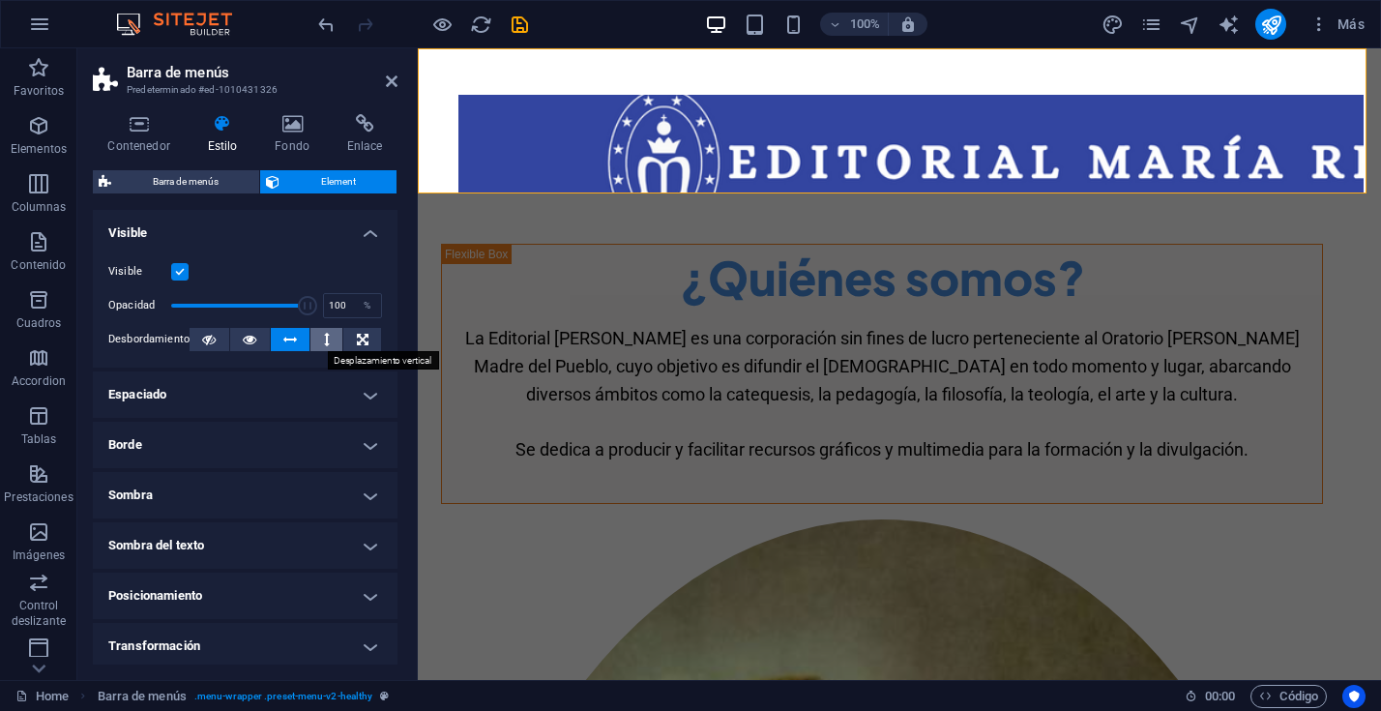
click at [324, 337] on icon at bounding box center [327, 339] width 6 height 23
click at [357, 339] on icon at bounding box center [363, 339] width 12 height 23
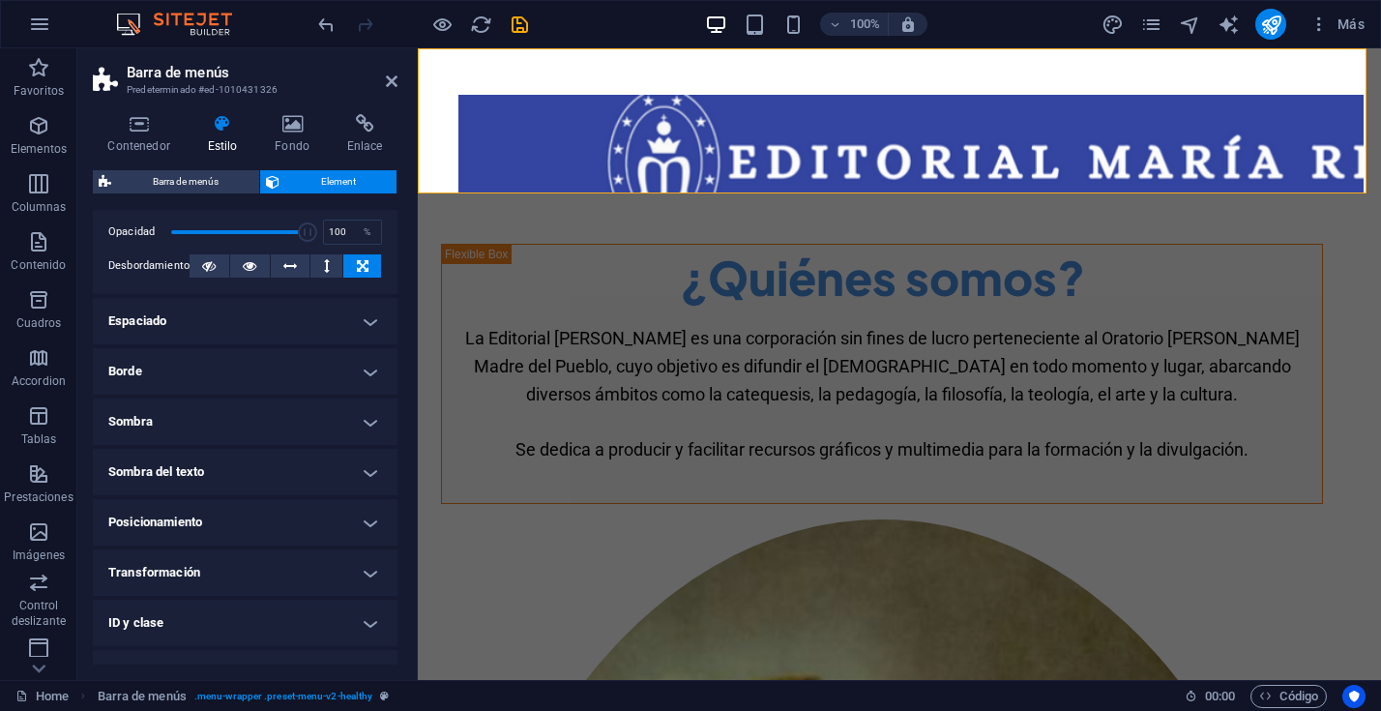
scroll to position [75, 0]
click at [283, 264] on icon at bounding box center [290, 263] width 14 height 23
click at [360, 263] on icon at bounding box center [363, 264] width 12 height 23
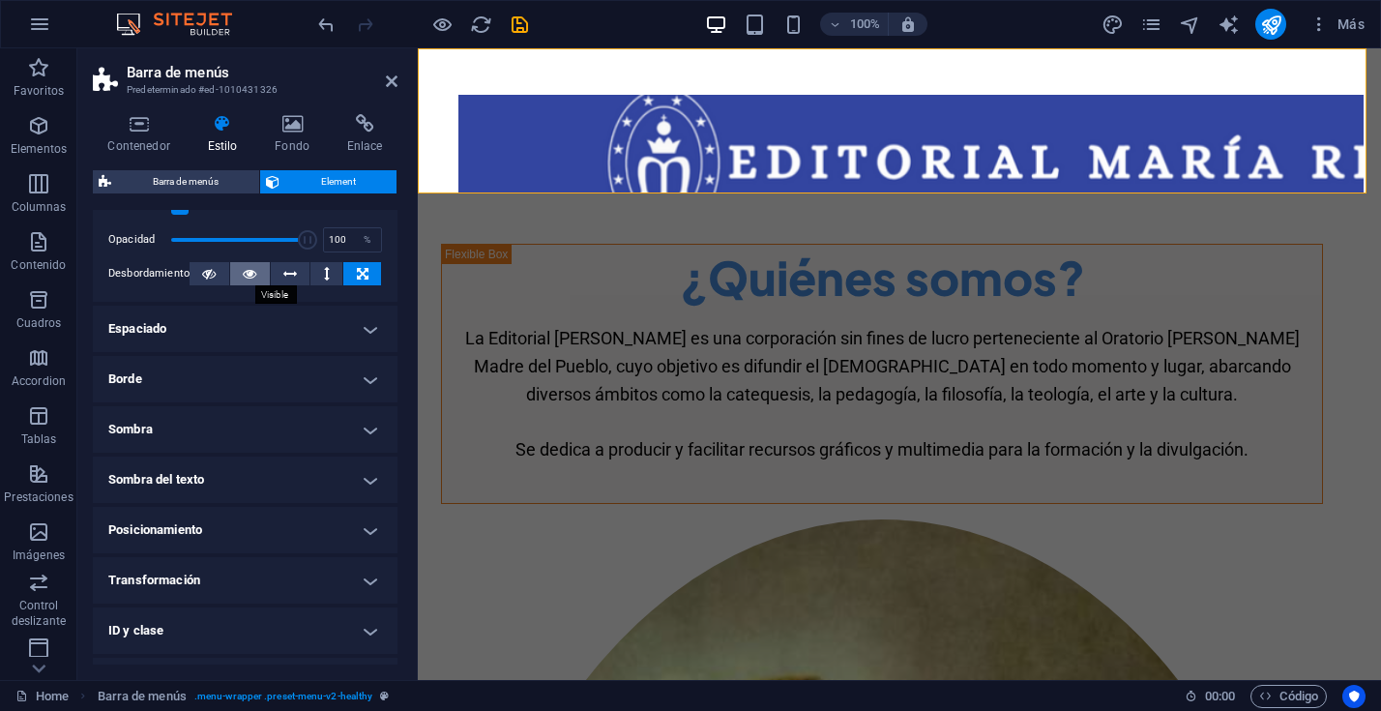
click at [248, 274] on icon at bounding box center [250, 273] width 14 height 23
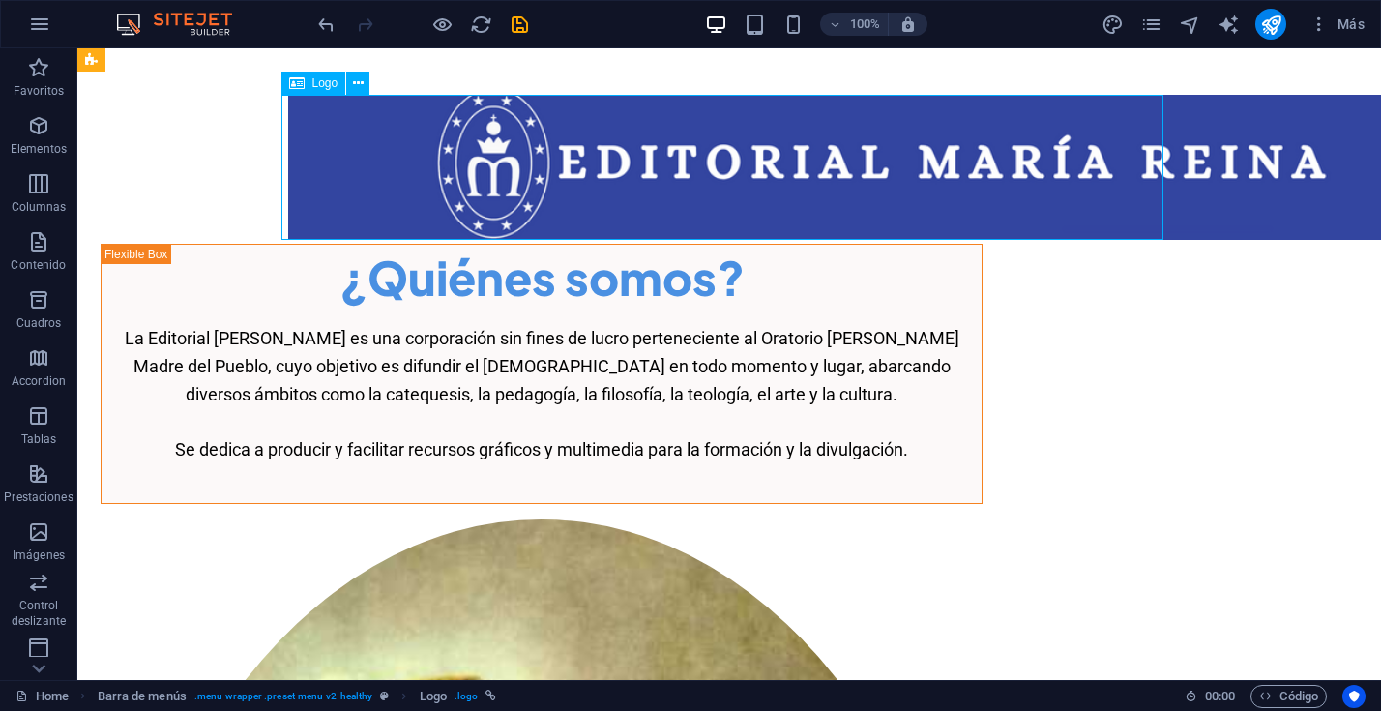
drag, startPoint x: 330, startPoint y: 195, endPoint x: 671, endPoint y: 201, distance: 341.4
click at [671, 201] on div at bounding box center [729, 167] width 882 height 145
click at [359, 186] on div at bounding box center [729, 167] width 882 height 145
drag, startPoint x: 346, startPoint y: 169, endPoint x: 333, endPoint y: 105, distance: 65.2
click at [346, 169] on div at bounding box center [729, 167] width 882 height 145
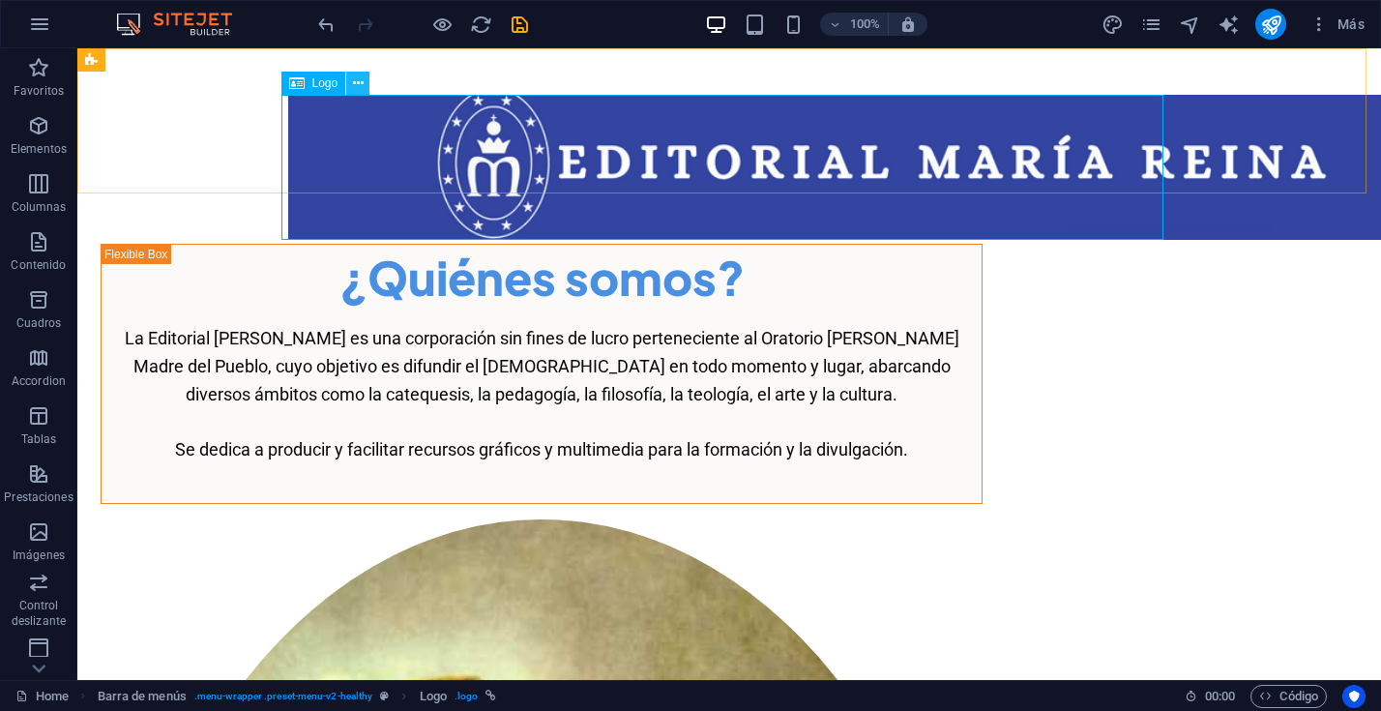
click at [355, 84] on icon at bounding box center [358, 83] width 11 height 20
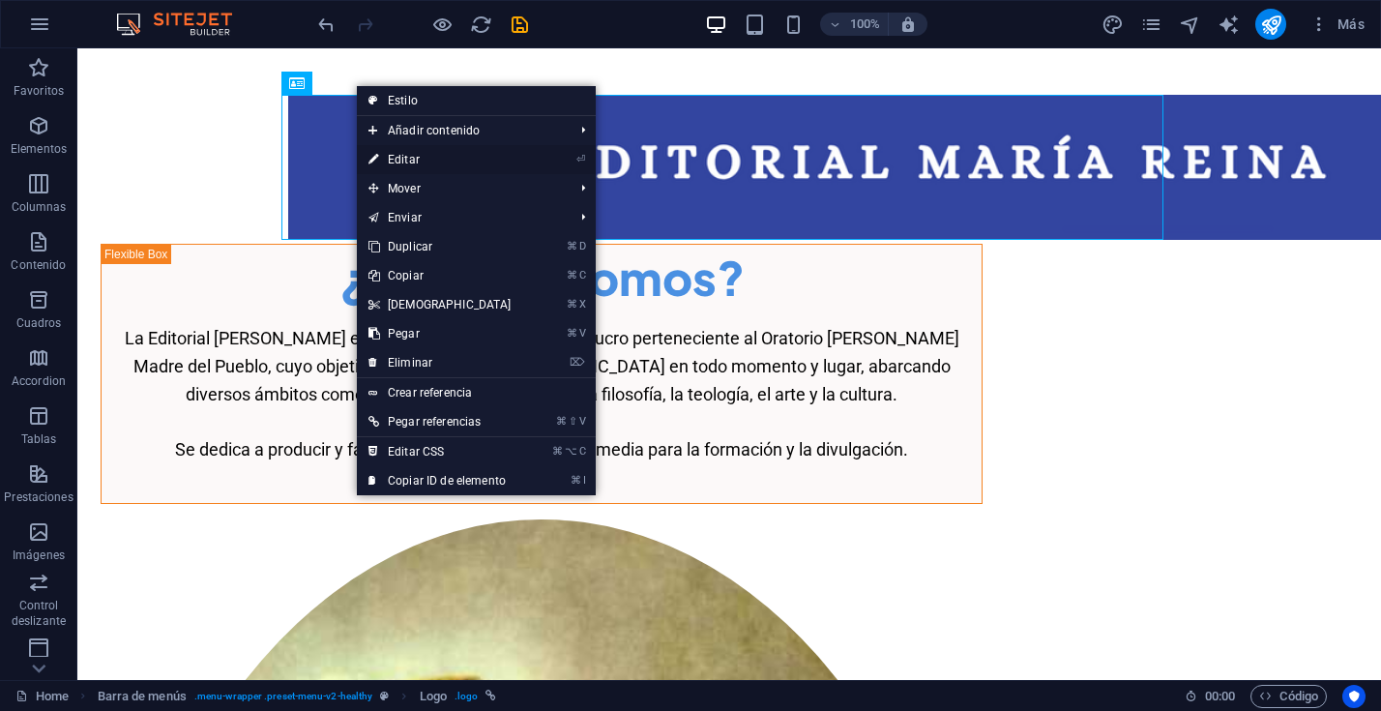
click at [395, 156] on link "⏎ Editar" at bounding box center [440, 159] width 166 height 29
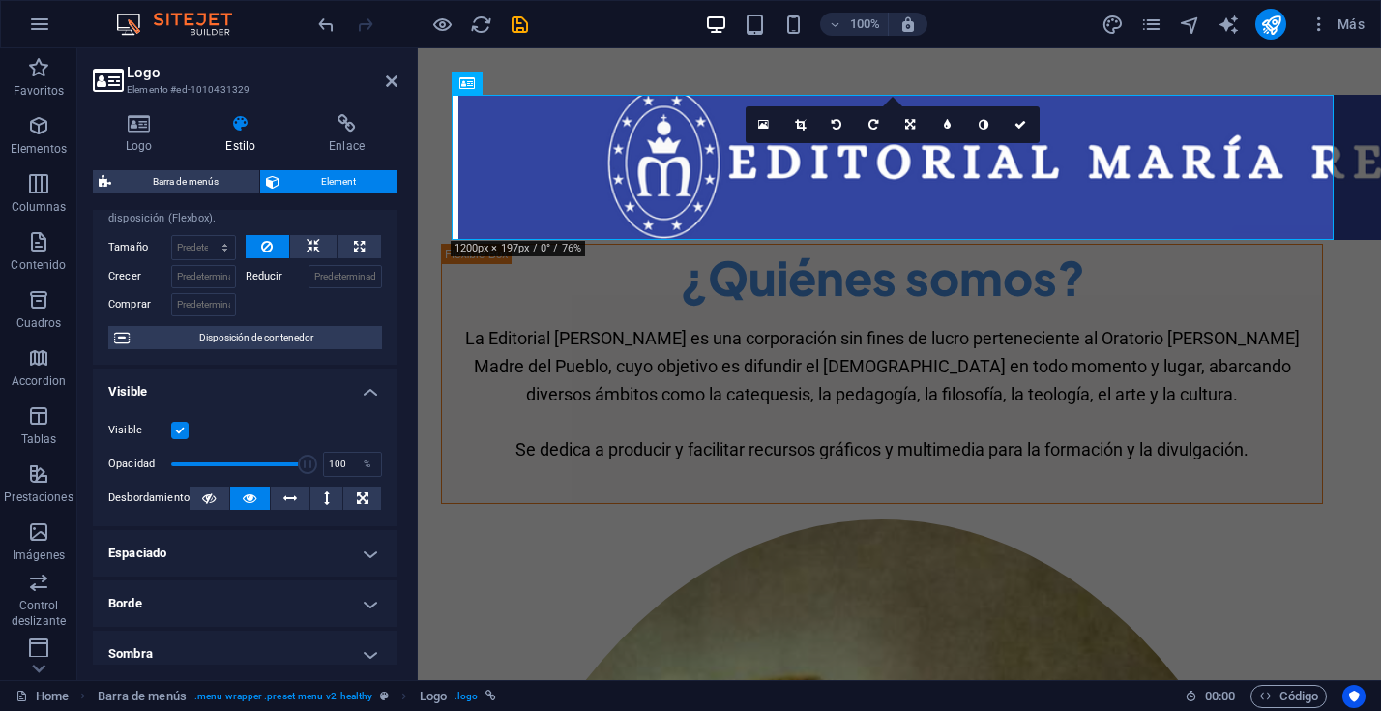
scroll to position [0, 0]
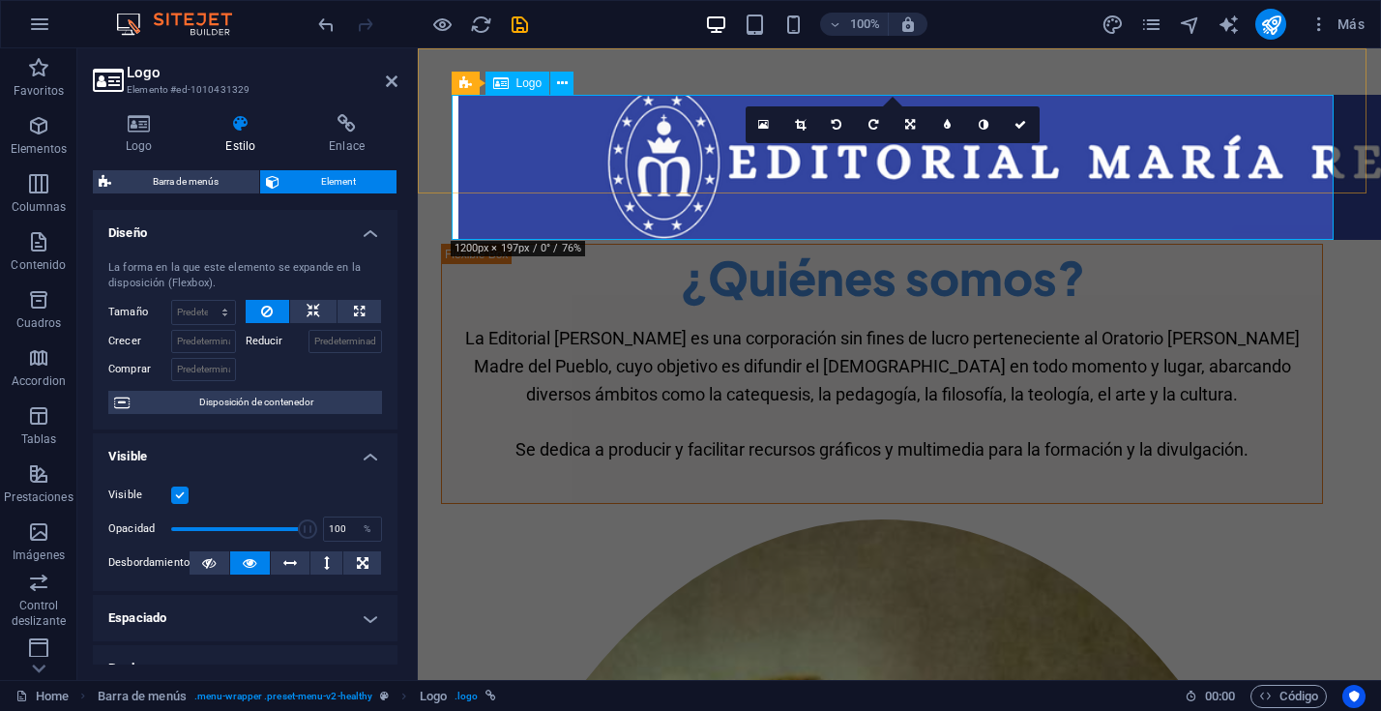
click at [534, 129] on div at bounding box center [899, 167] width 882 height 145
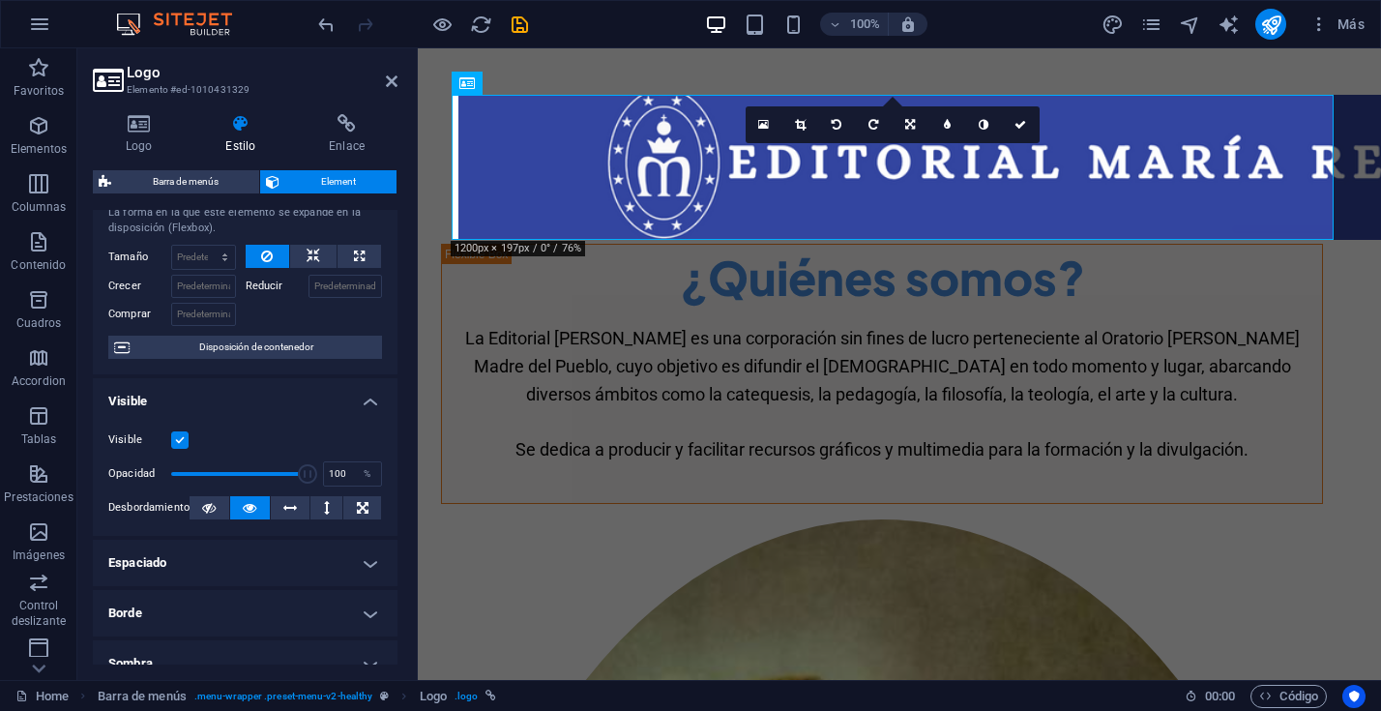
scroll to position [56, 0]
click at [306, 258] on icon at bounding box center [313, 255] width 14 height 23
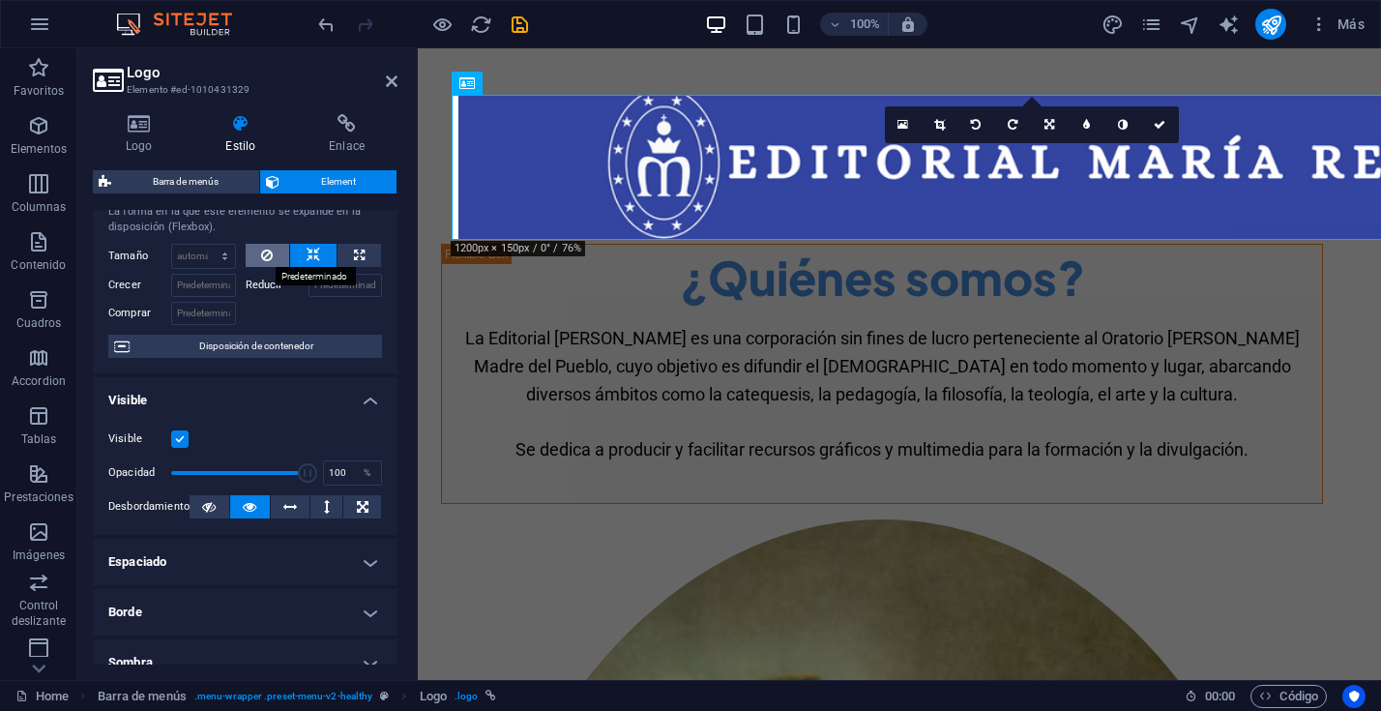
click at [271, 256] on button at bounding box center [268, 255] width 44 height 23
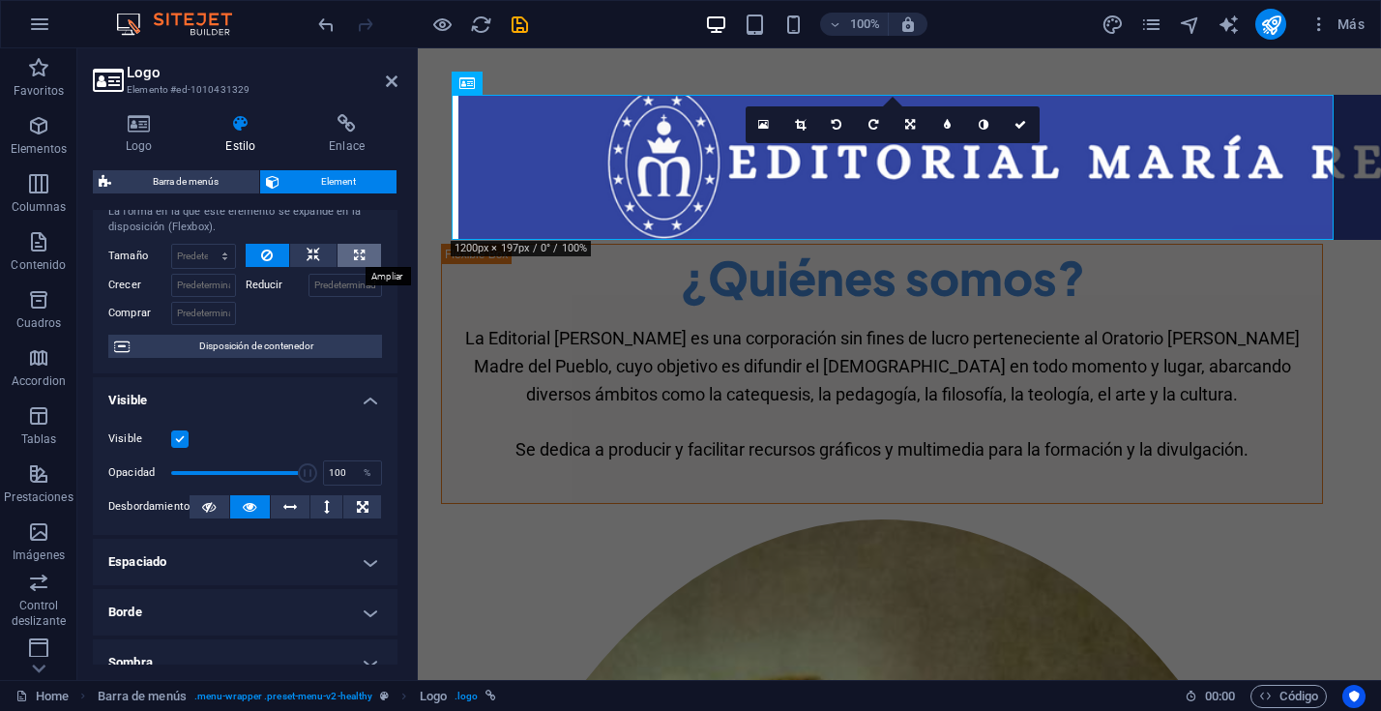
click at [355, 256] on icon at bounding box center [359, 255] width 11 height 23
type input "100"
select select "%"
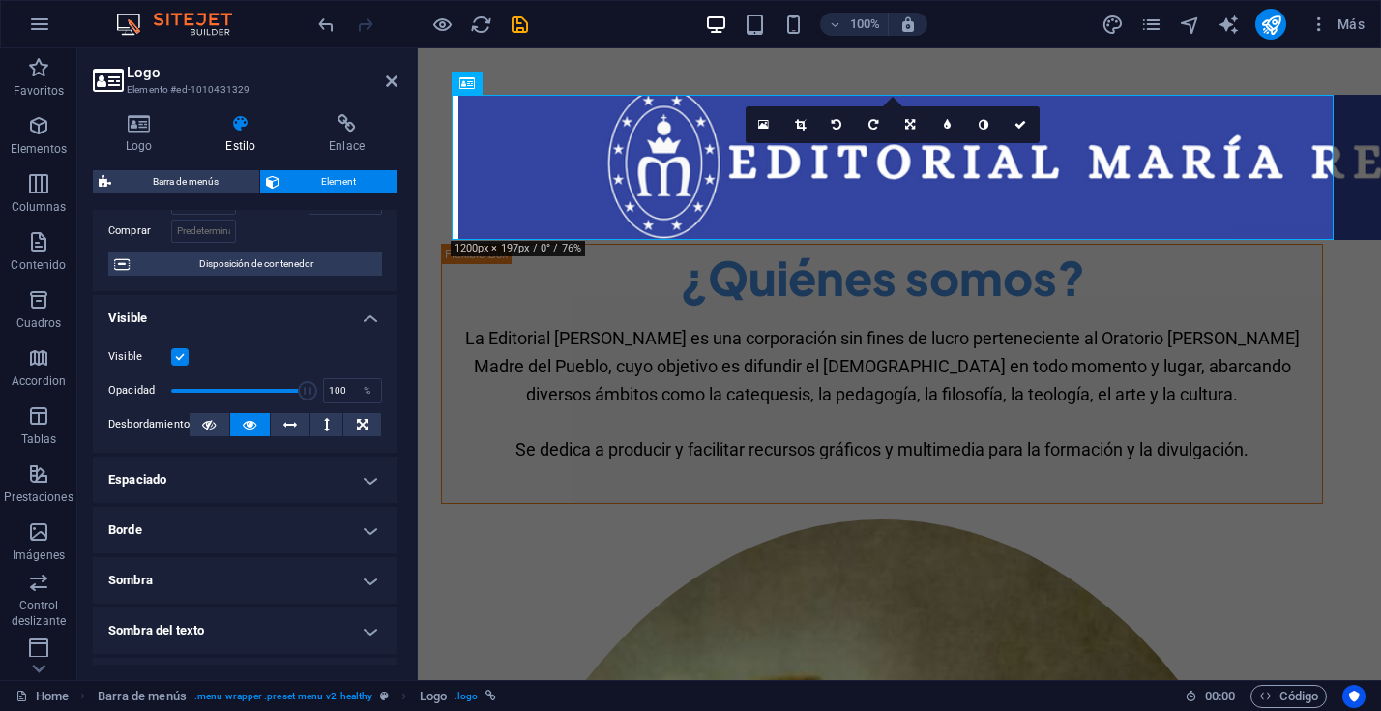
scroll to position [139, 0]
click at [257, 261] on span "Disposición de contenedor" at bounding box center [255, 262] width 241 height 23
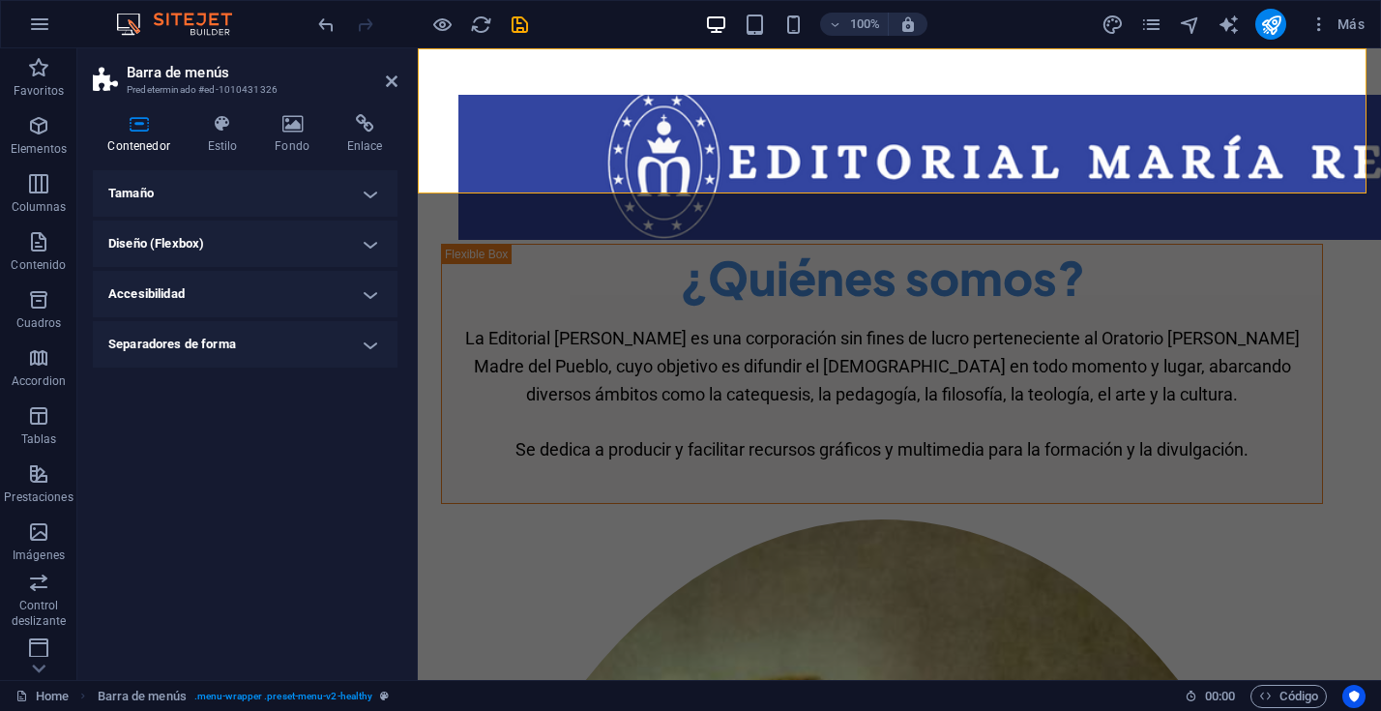
click at [370, 193] on h4 "Tamaño" at bounding box center [245, 193] width 305 height 46
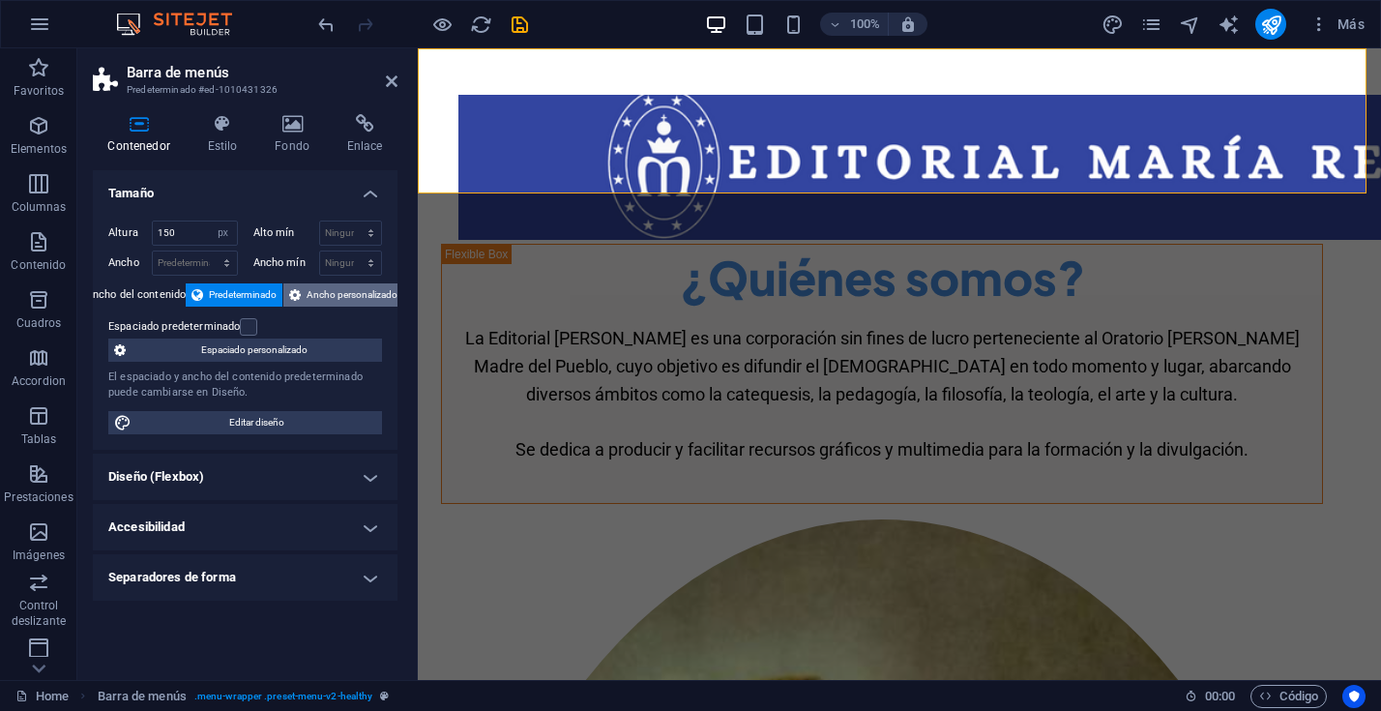
click at [326, 292] on span "Ancho personalizado" at bounding box center [351, 294] width 91 height 23
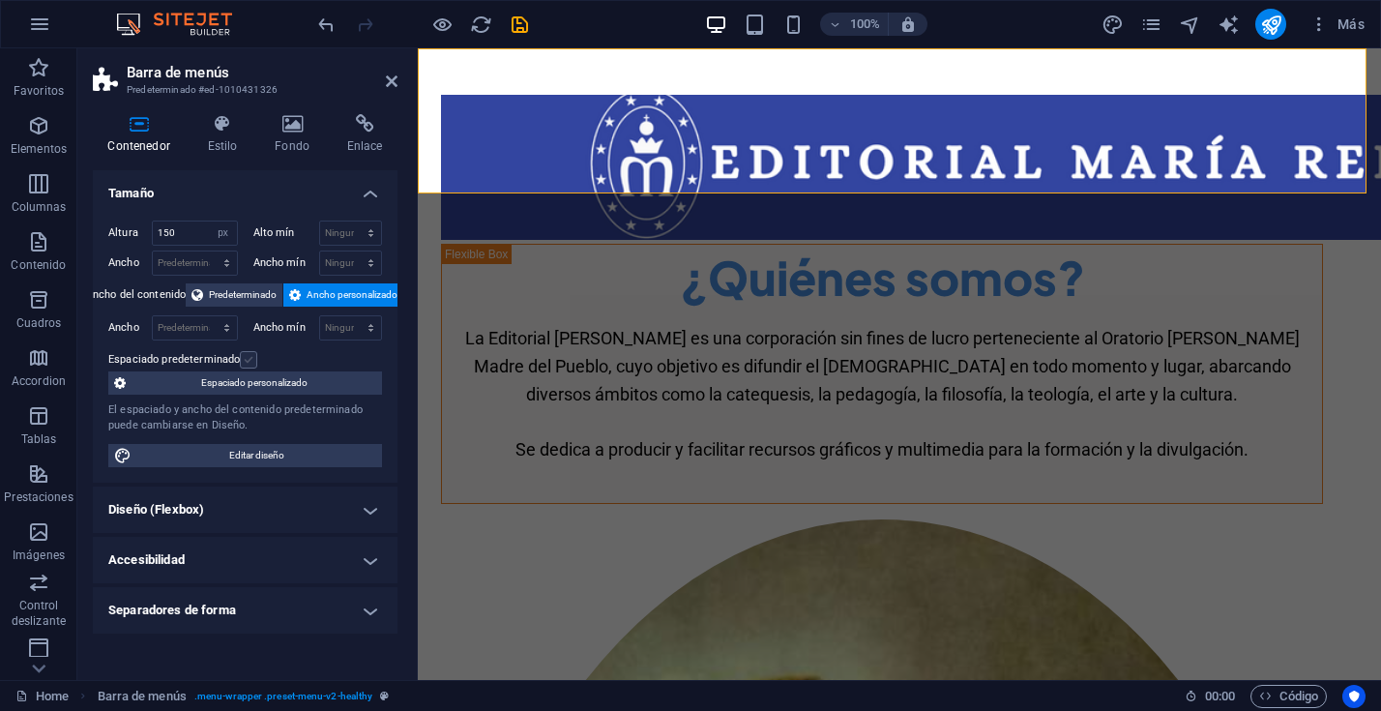
click at [250, 364] on label at bounding box center [248, 359] width 17 height 17
click at [0, 0] on input "Espaciado predeterminado" at bounding box center [0, 0] width 0 height 0
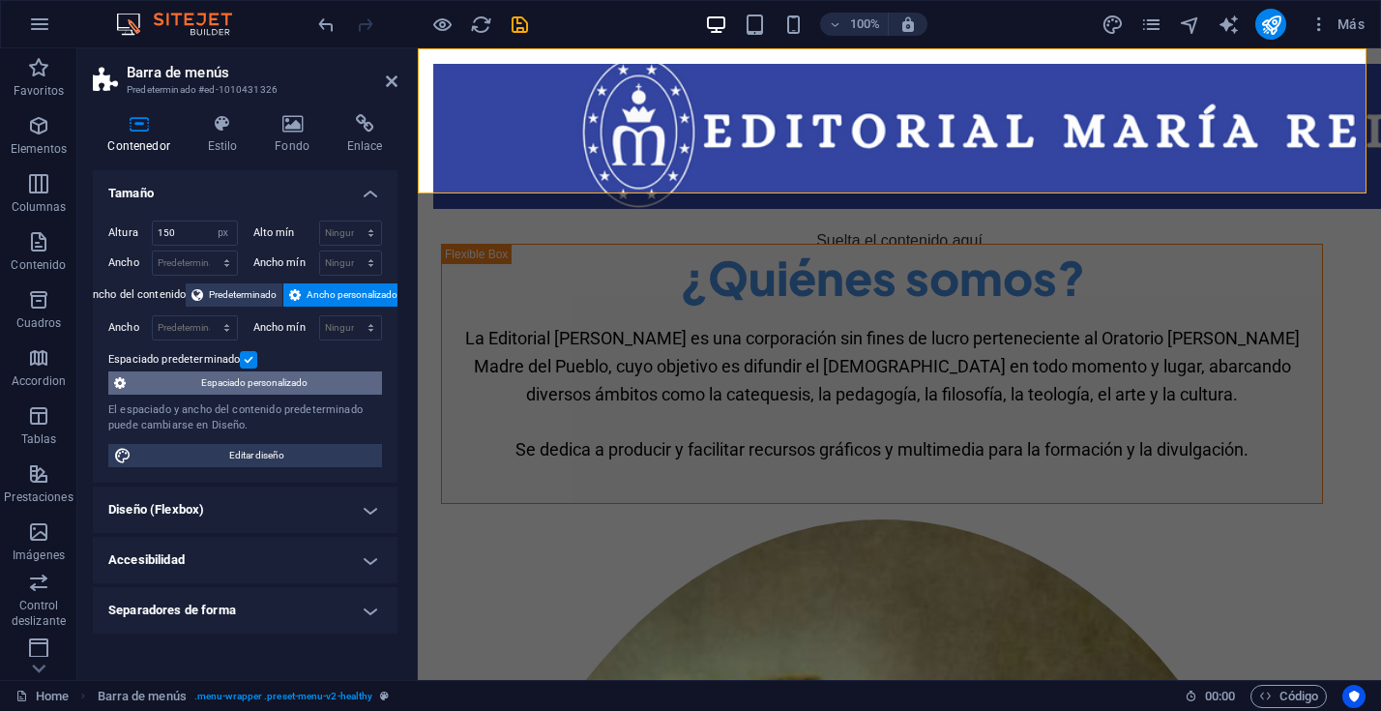
click at [249, 384] on span "Espaciado personalizado" at bounding box center [253, 382] width 245 height 23
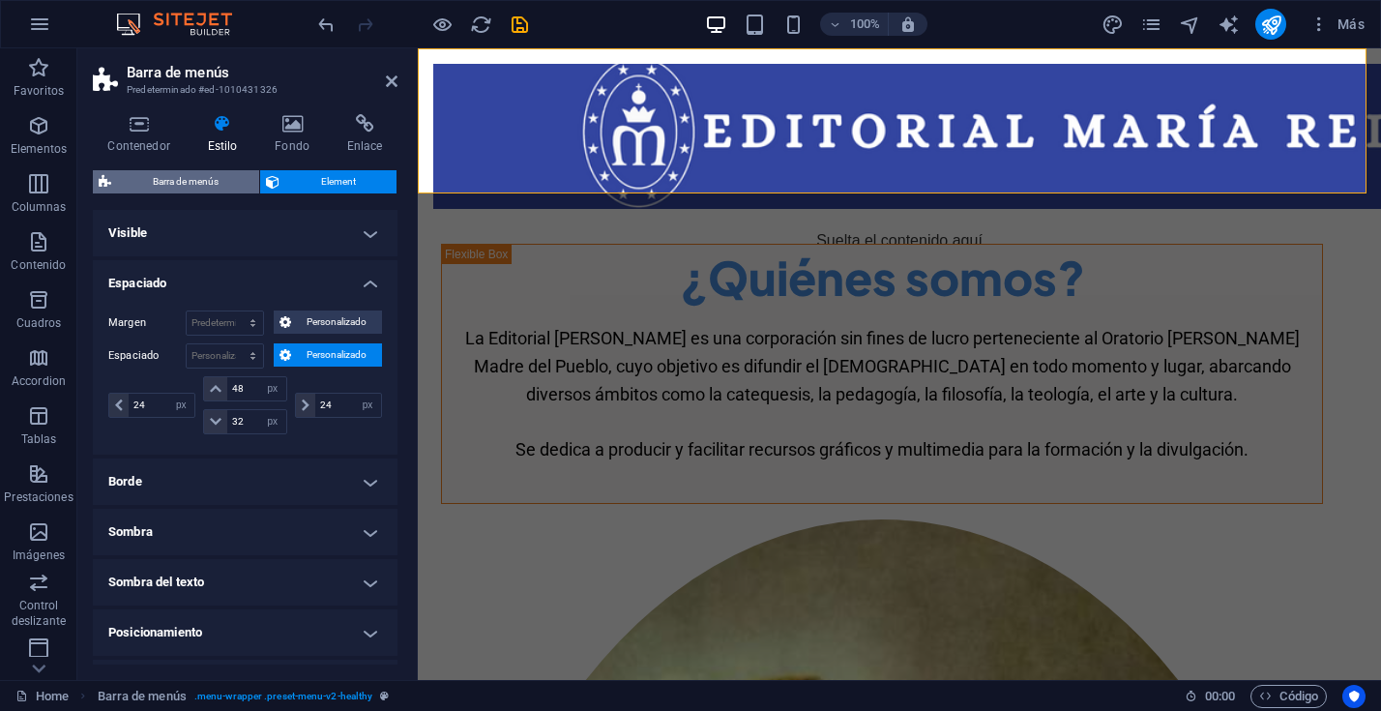
click at [220, 188] on span "Barra de menús" at bounding box center [185, 181] width 136 height 23
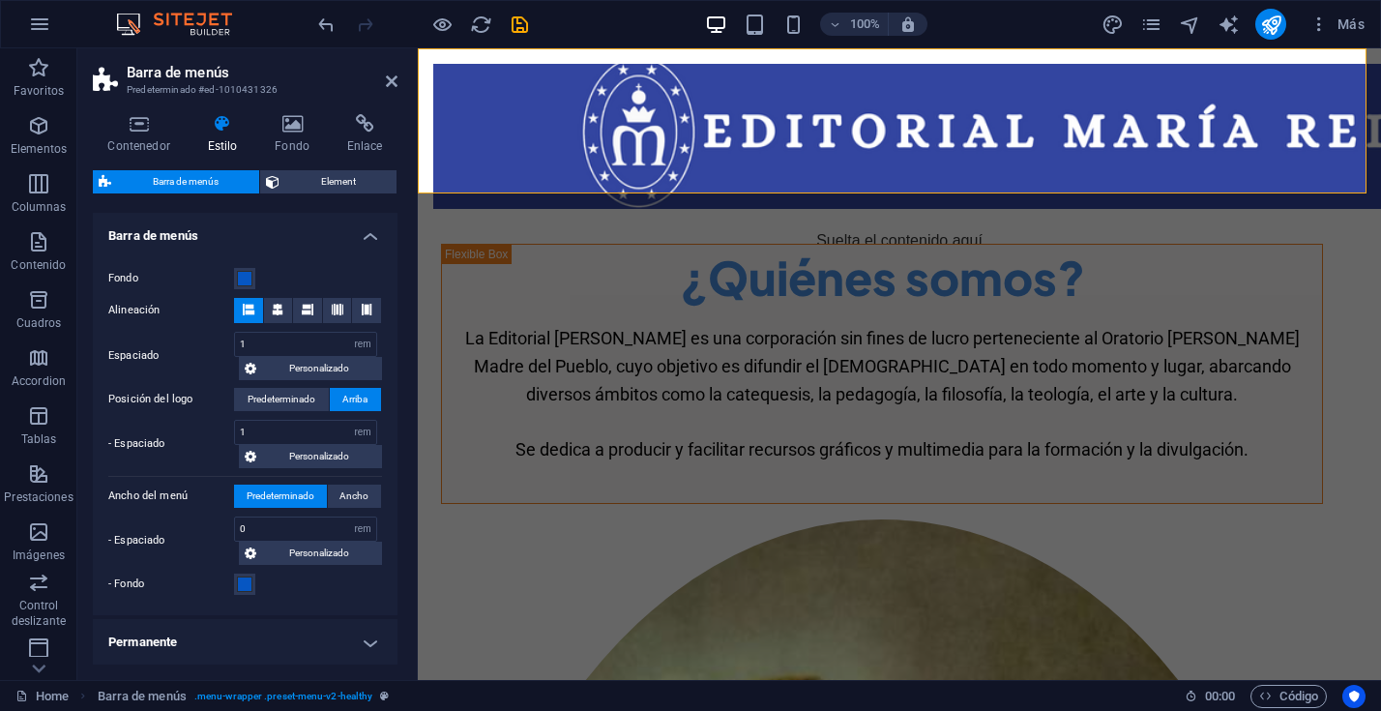
scroll to position [305, 0]
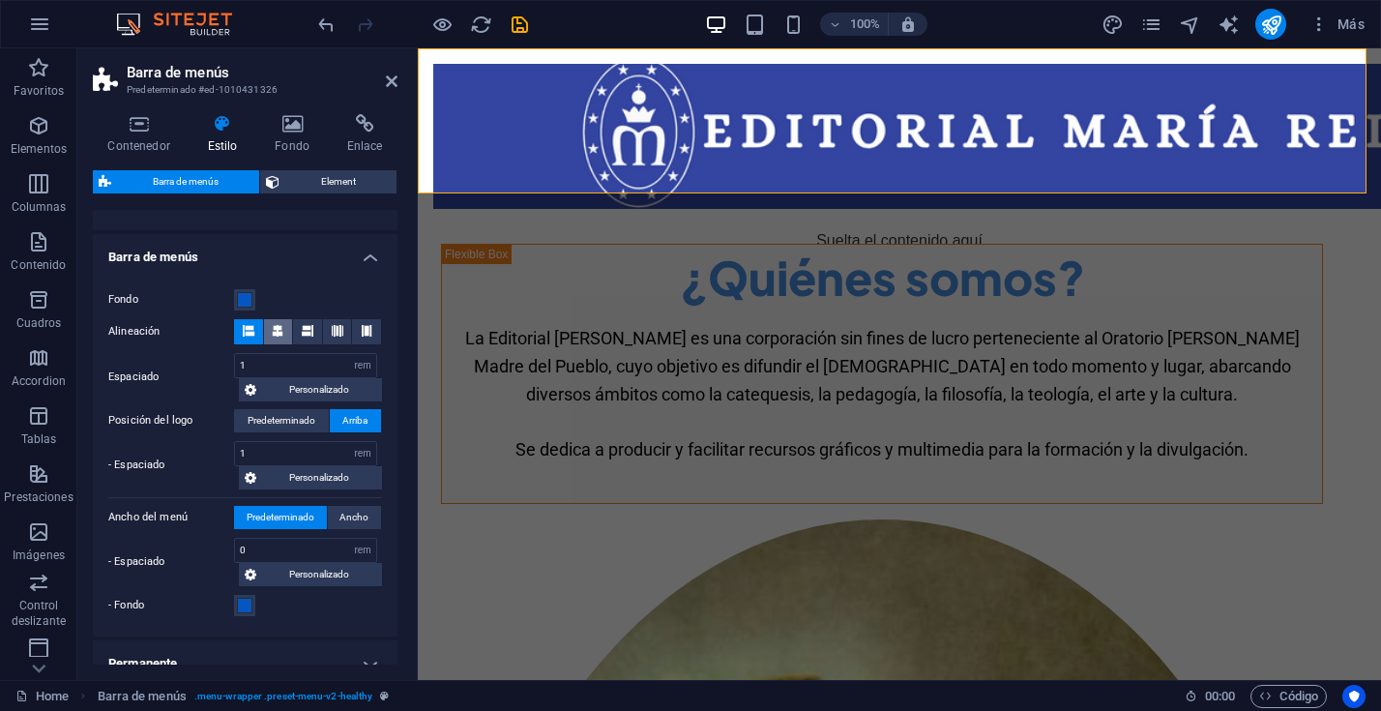
click at [280, 329] on icon at bounding box center [278, 331] width 12 height 12
drag, startPoint x: 241, startPoint y: 330, endPoint x: 279, endPoint y: 331, distance: 38.7
click at [241, 330] on button at bounding box center [248, 331] width 29 height 25
click at [341, 330] on button at bounding box center [337, 331] width 29 height 25
click at [362, 328] on icon at bounding box center [367, 331] width 12 height 12
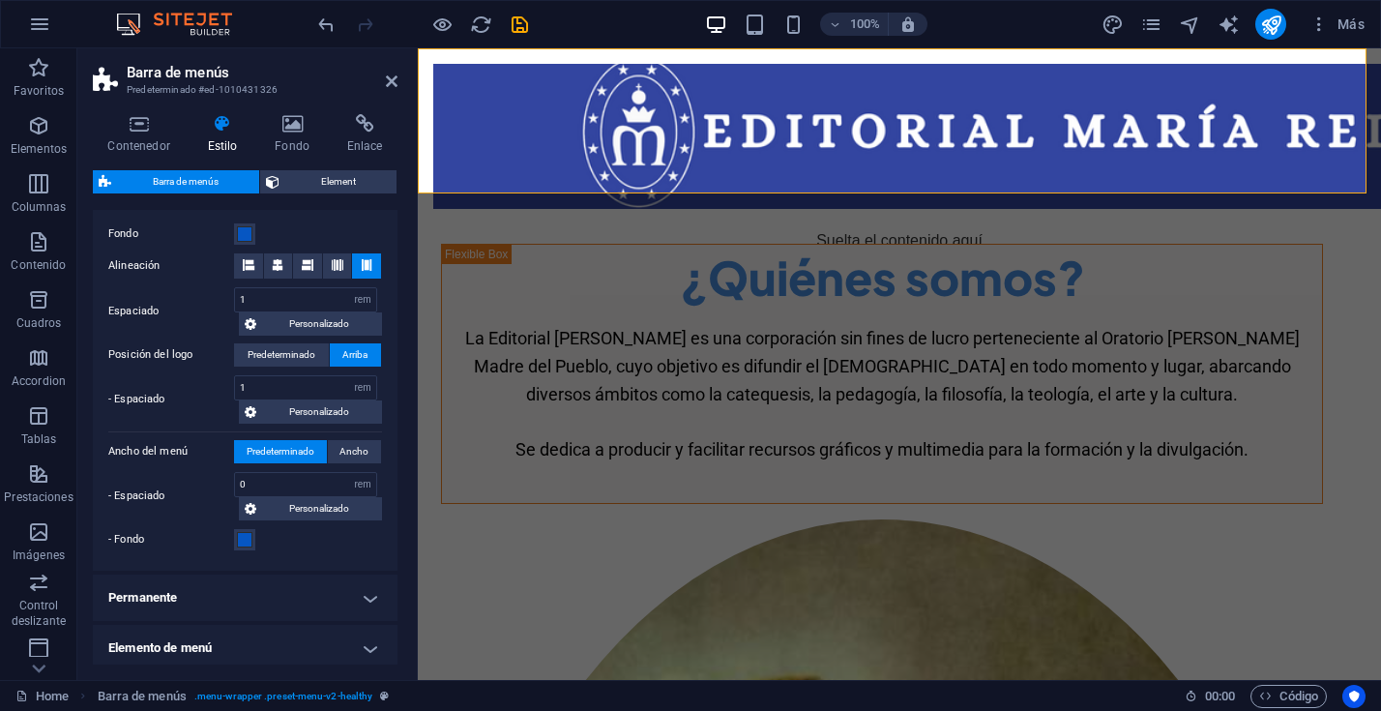
scroll to position [373, 0]
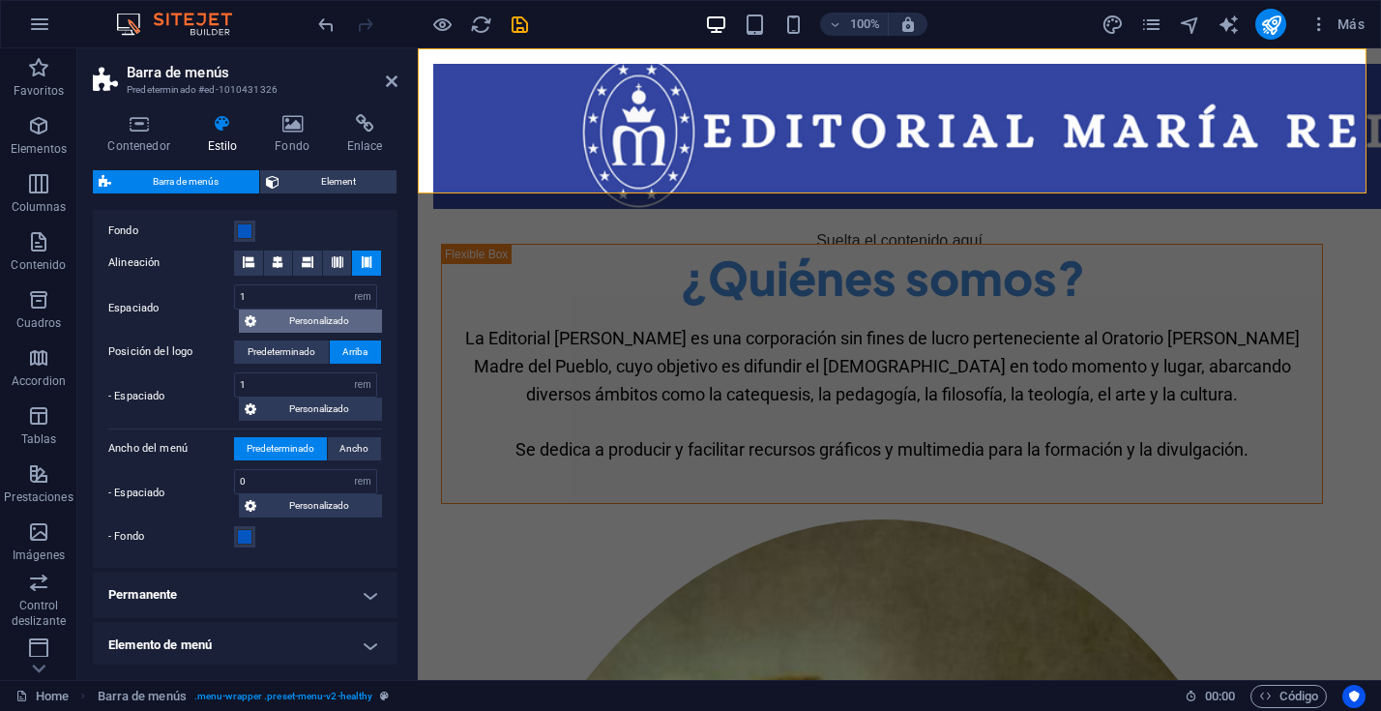
click at [285, 322] on span "Personalizado" at bounding box center [319, 320] width 114 height 23
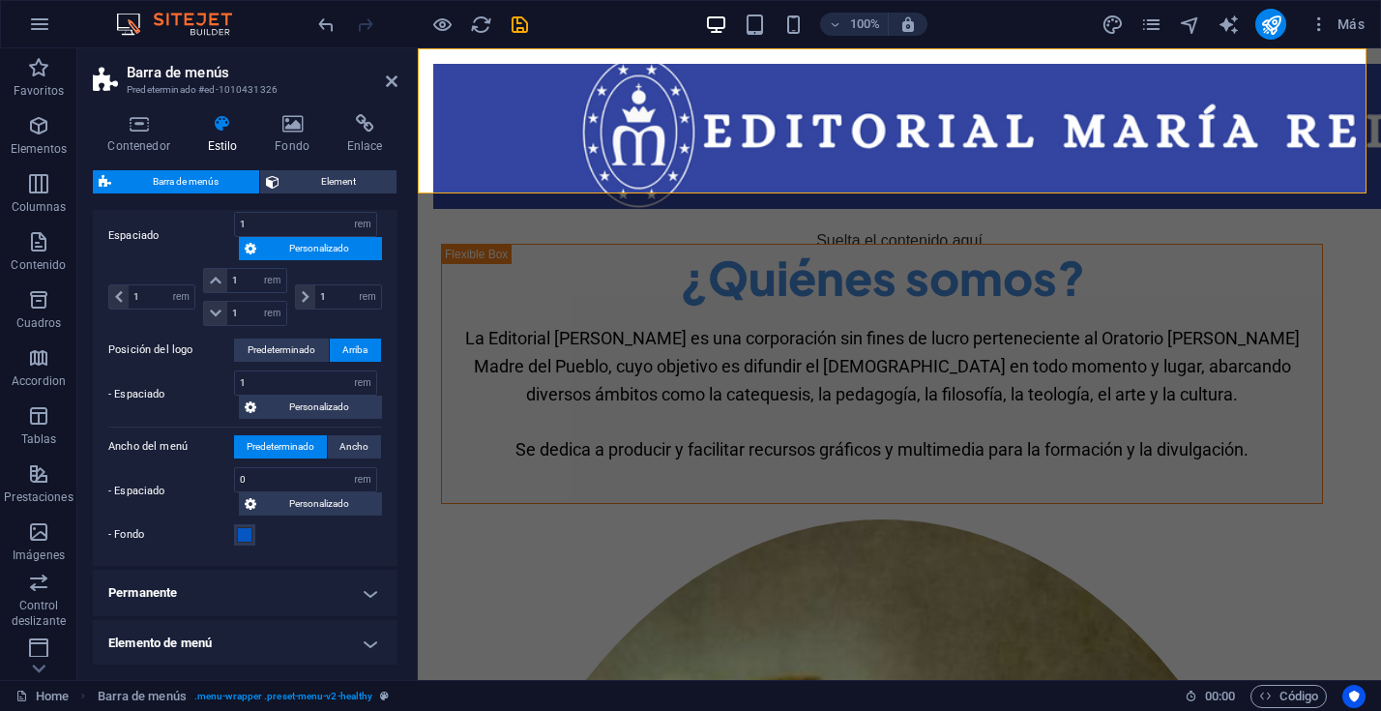
scroll to position [449, 0]
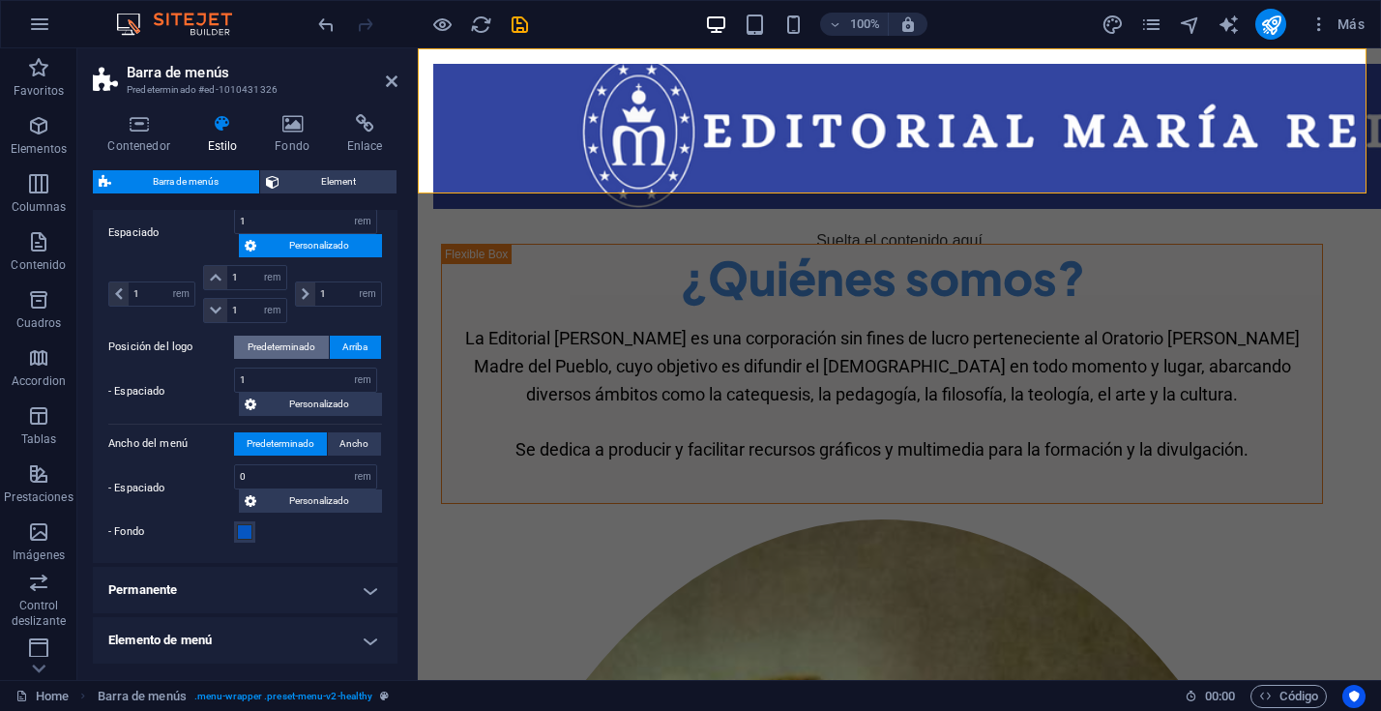
click at [301, 343] on span "Predeterminado" at bounding box center [282, 347] width 68 height 23
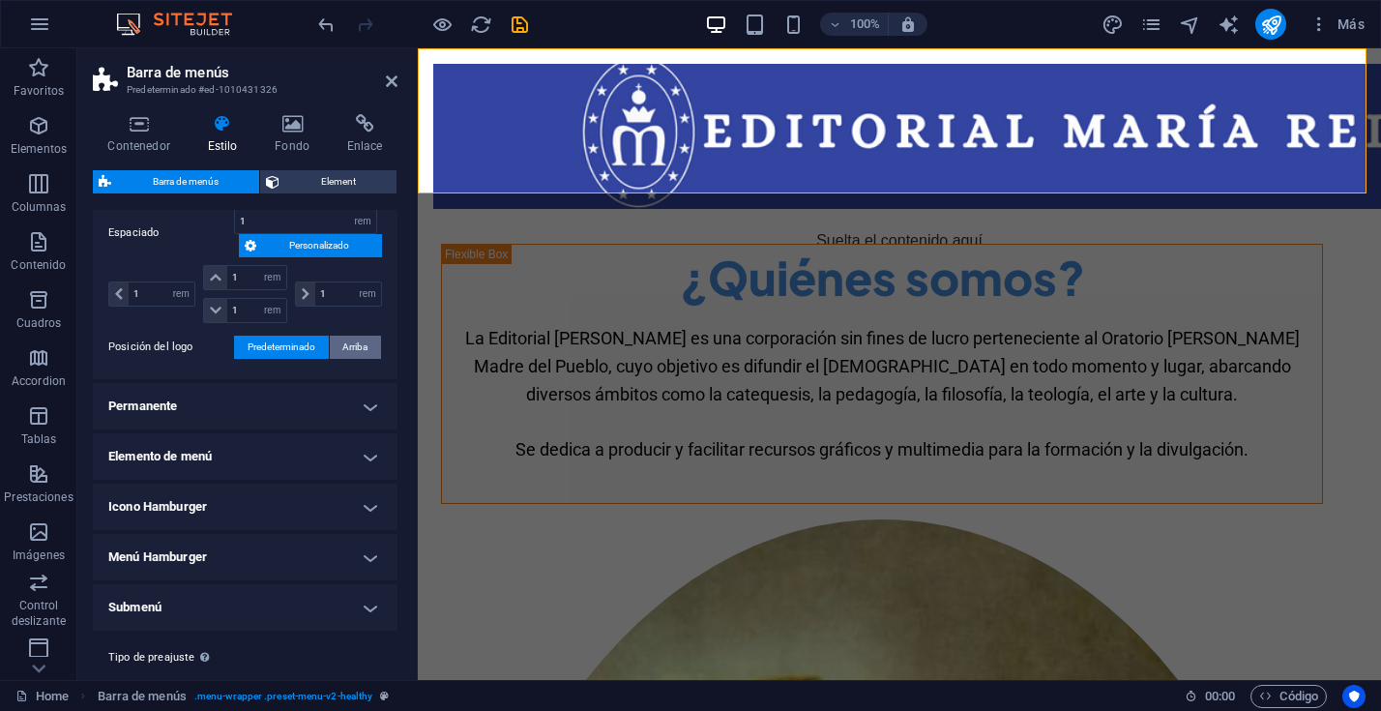
click at [356, 347] on span "Arriba" at bounding box center [354, 347] width 25 height 23
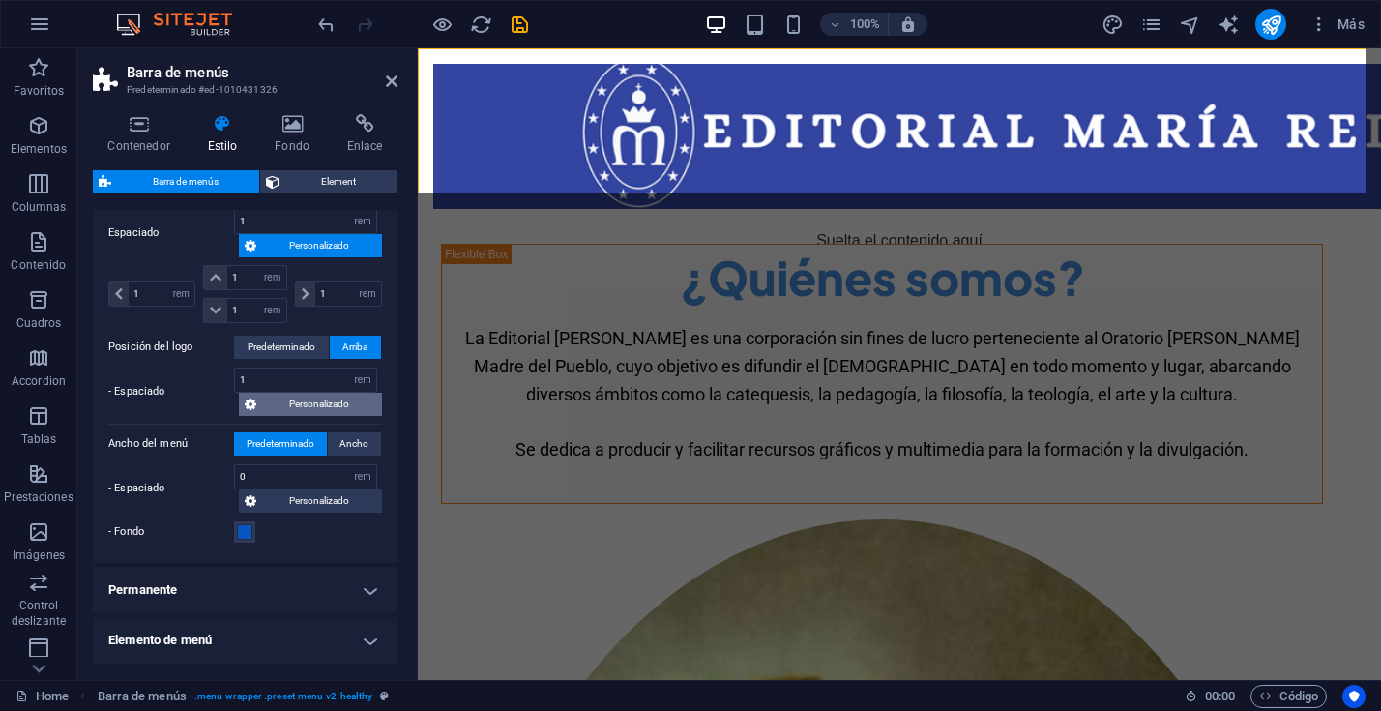
click at [306, 404] on span "Personalizado" at bounding box center [319, 404] width 114 height 23
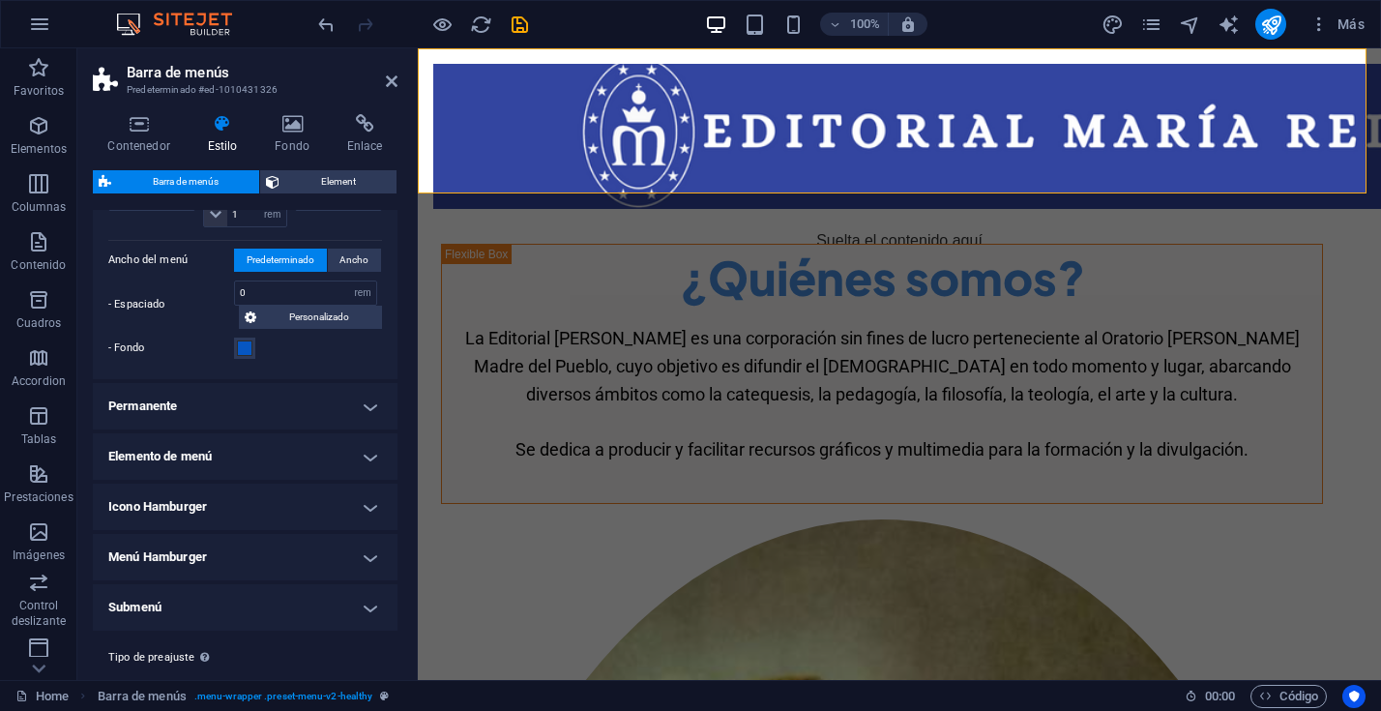
scroll to position [728, 0]
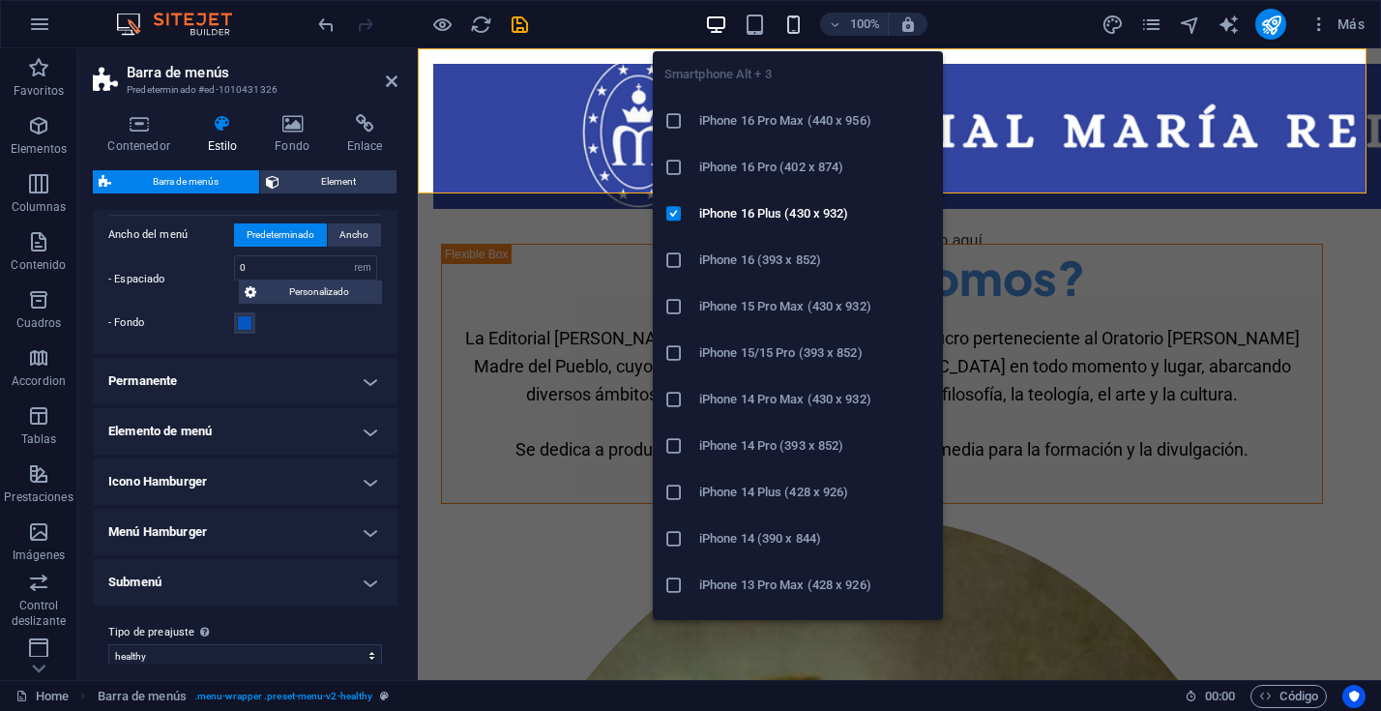
click at [796, 25] on icon "button" at bounding box center [793, 25] width 22 height 22
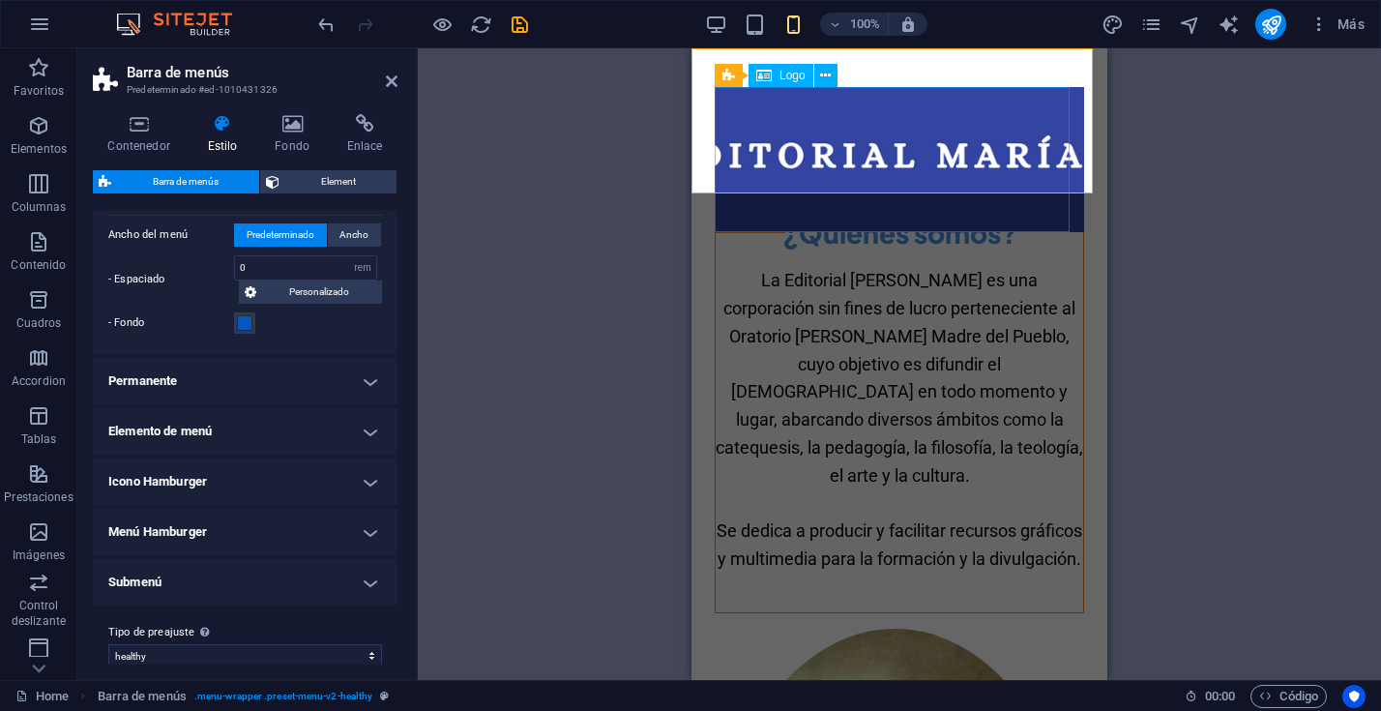
click at [817, 113] on div at bounding box center [899, 159] width 369 height 145
select select "%"
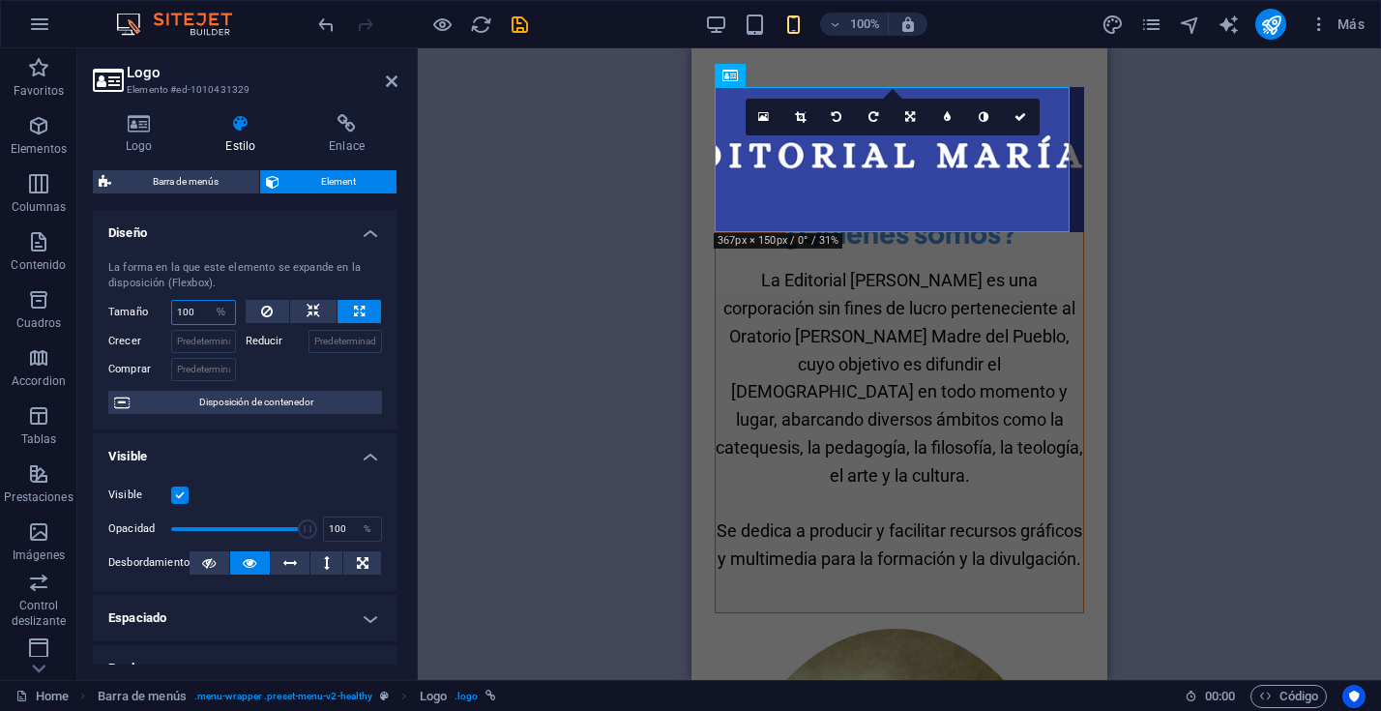
drag, startPoint x: 199, startPoint y: 312, endPoint x: 165, endPoint y: 309, distance: 34.0
click at [165, 309] on div "Tamaño 100 Predeterminado automático px % 1/1 1/2 1/3 1/4 1/5 1/6 1/7 1/8 1/9 1…" at bounding box center [172, 312] width 128 height 25
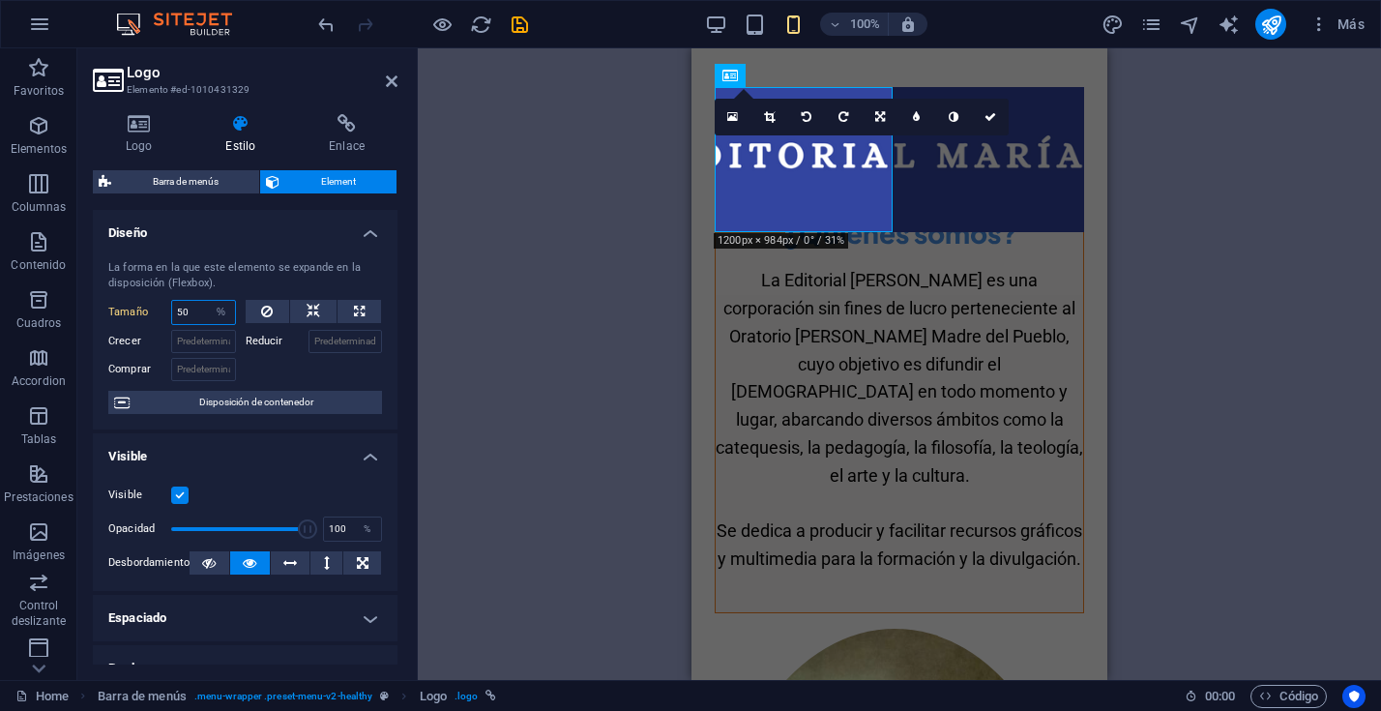
drag, startPoint x: 199, startPoint y: 309, endPoint x: 155, endPoint y: 308, distance: 44.5
click at [155, 308] on div "Tamaño 50 Predeterminado automático px % 1/1 1/2 1/3 1/4 1/5 1/6 1/7 1/8 1/9 1/…" at bounding box center [172, 312] width 128 height 25
type input "100"
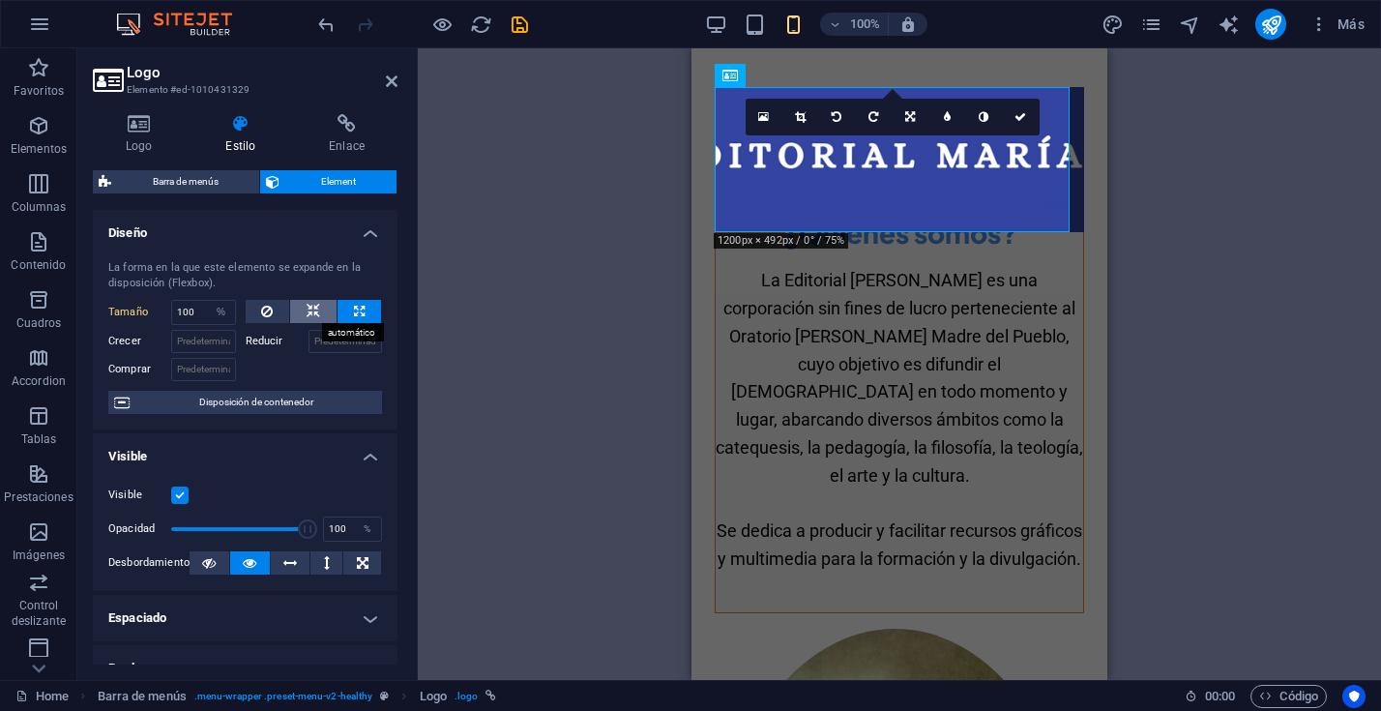
click at [314, 311] on icon at bounding box center [313, 311] width 14 height 23
select select "DISABLED_OPTION_VALUE"
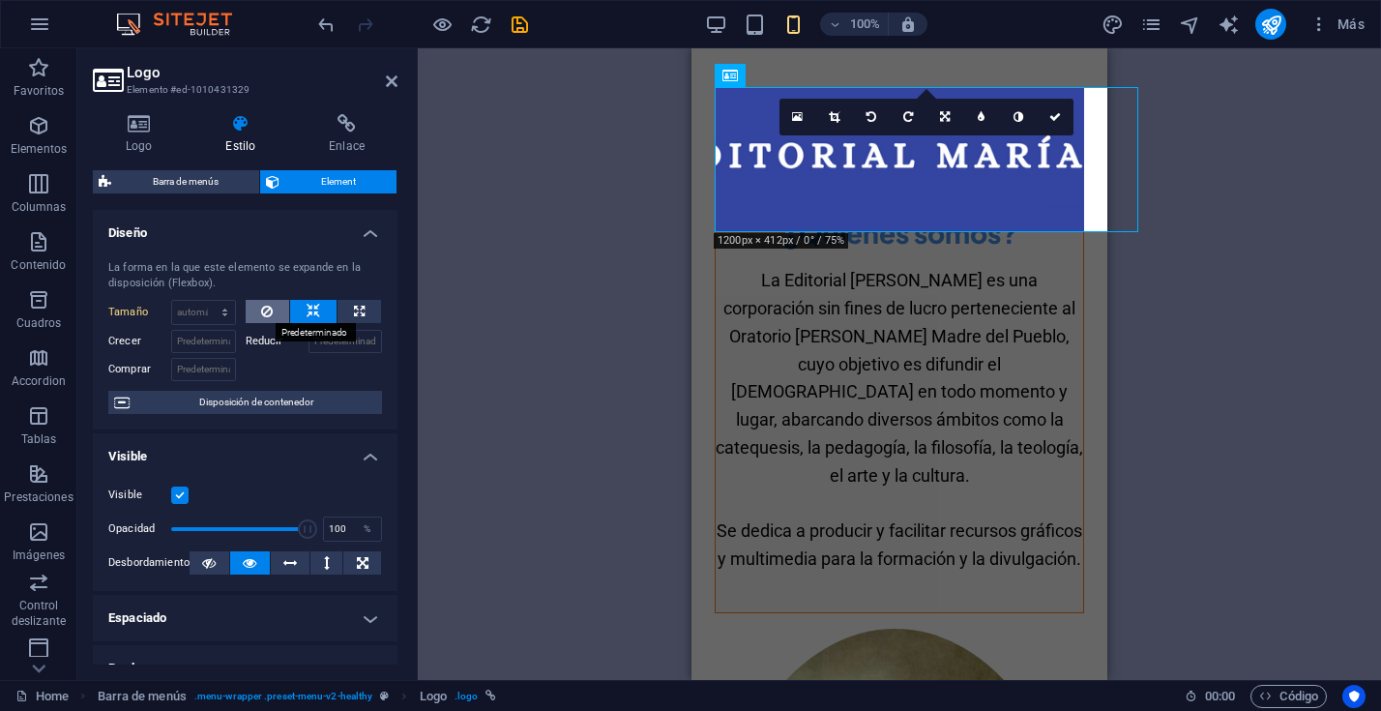
click at [268, 311] on icon at bounding box center [267, 311] width 12 height 23
type input "100"
select select "%"
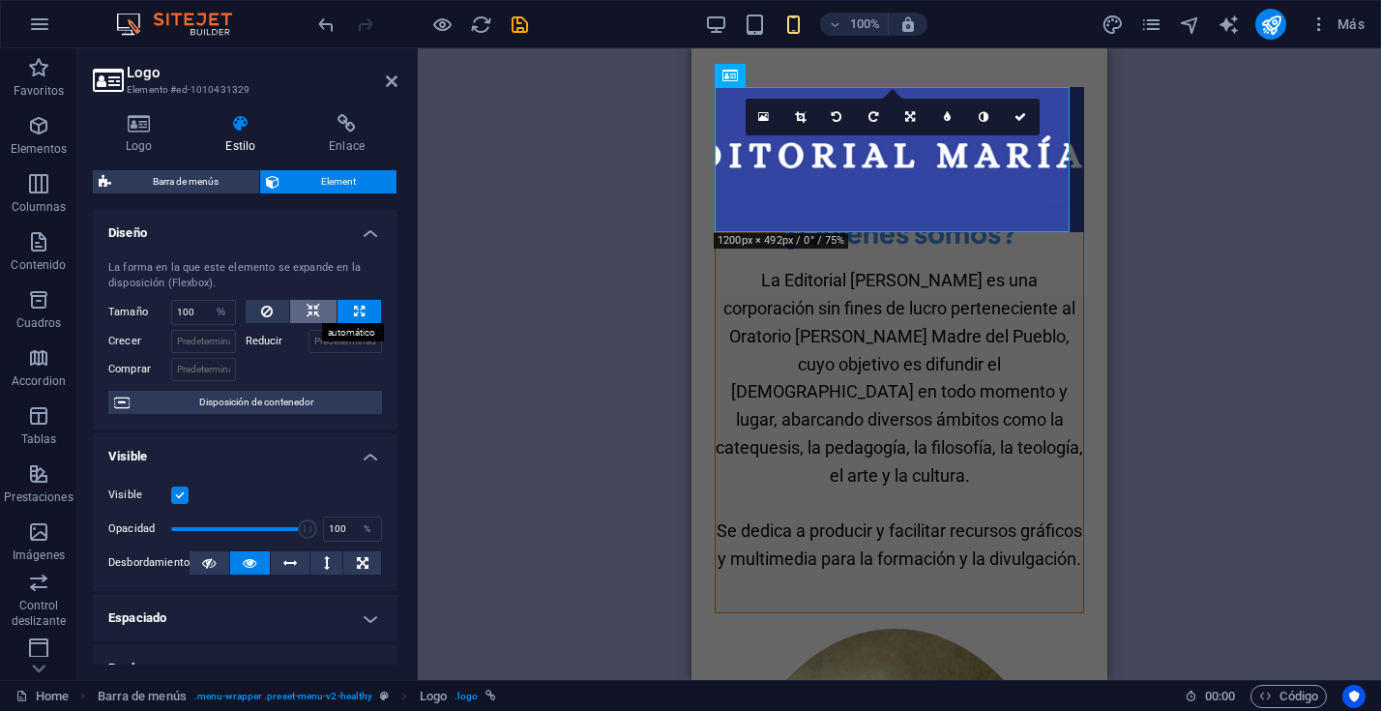
click at [306, 310] on icon at bounding box center [313, 311] width 14 height 23
select select "DISABLED_OPTION_VALUE"
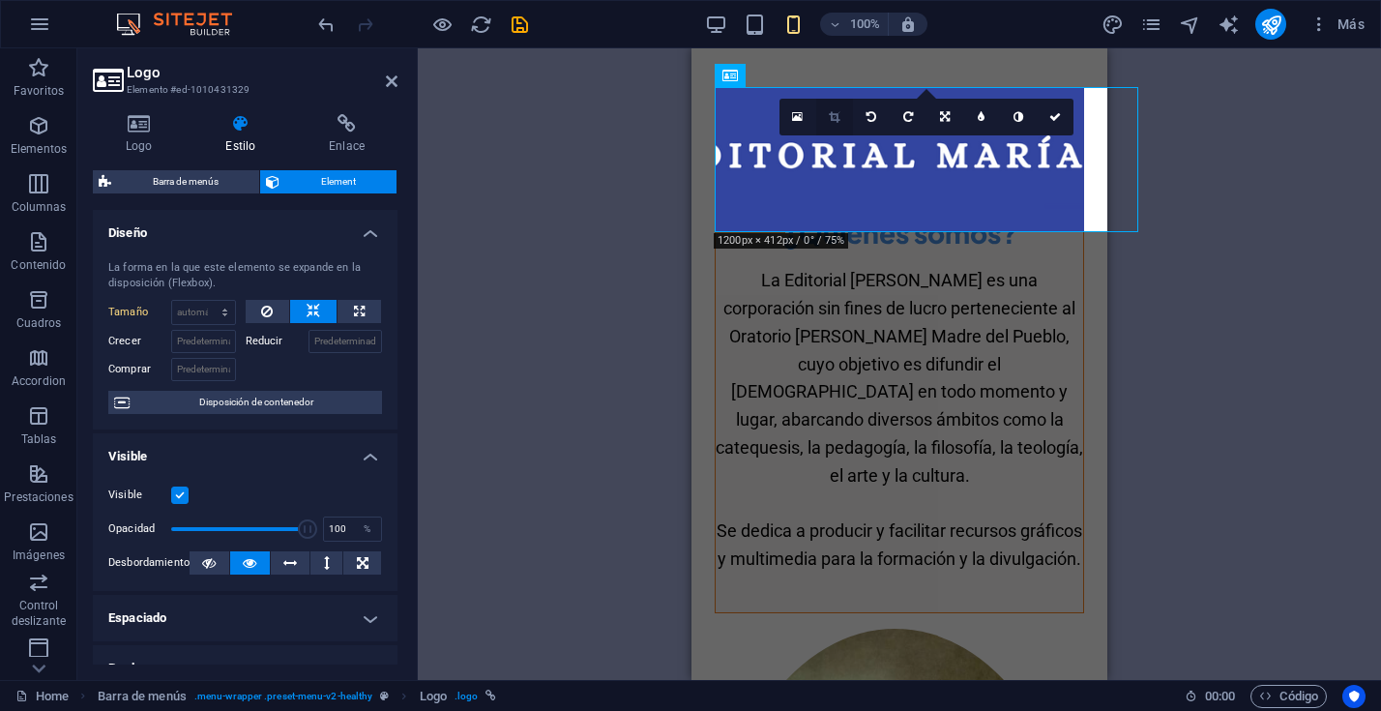
click at [839, 117] on icon at bounding box center [834, 117] width 11 height 12
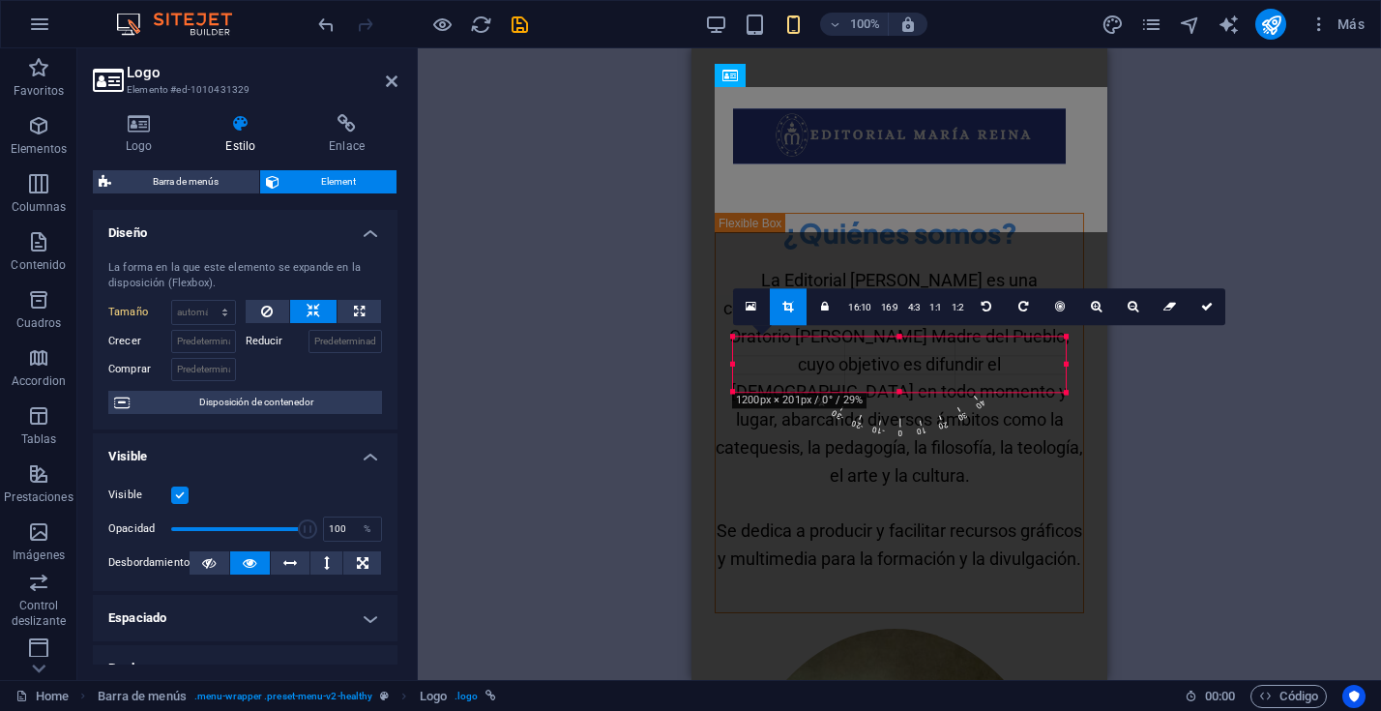
drag, startPoint x: 876, startPoint y: 348, endPoint x: 870, endPoint y: 121, distance: 227.3
click at [870, 120] on div at bounding box center [899, 135] width 333 height 55
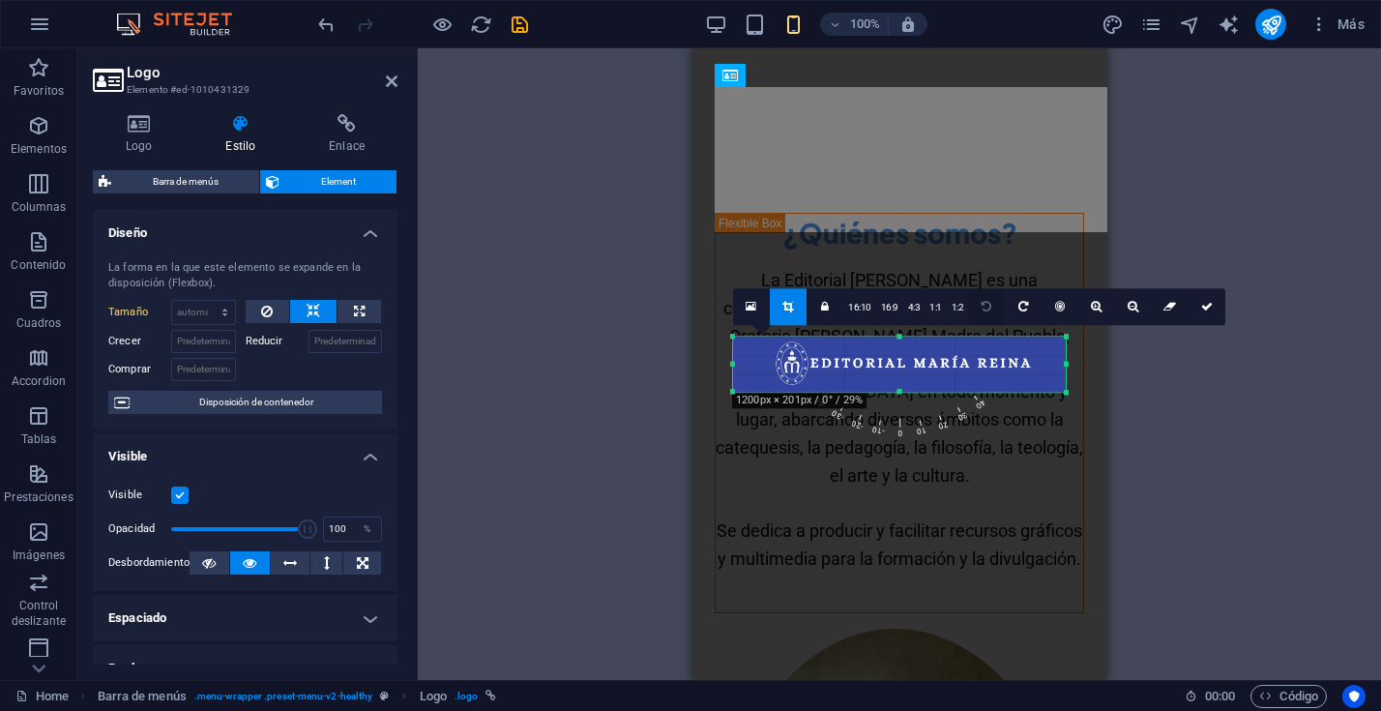
click at [752, 302] on icon at bounding box center [750, 307] width 11 height 14
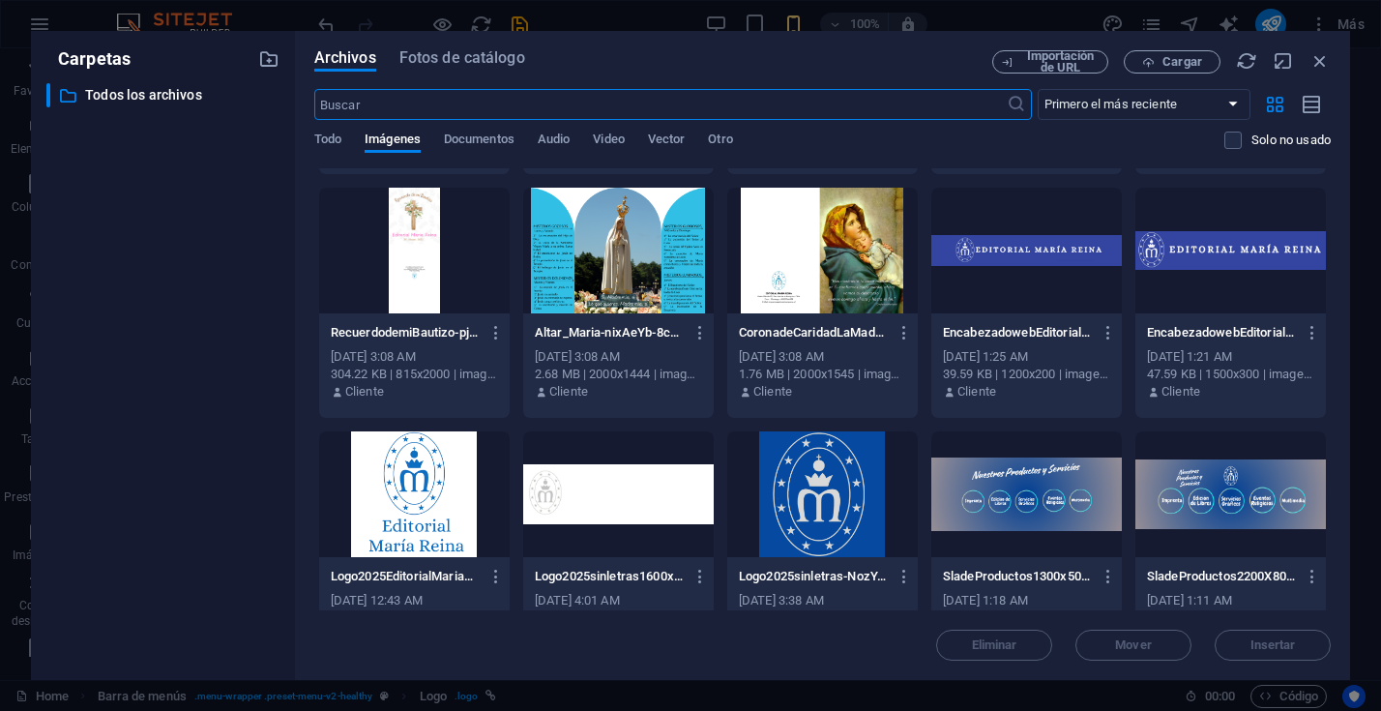
scroll to position [509, 0]
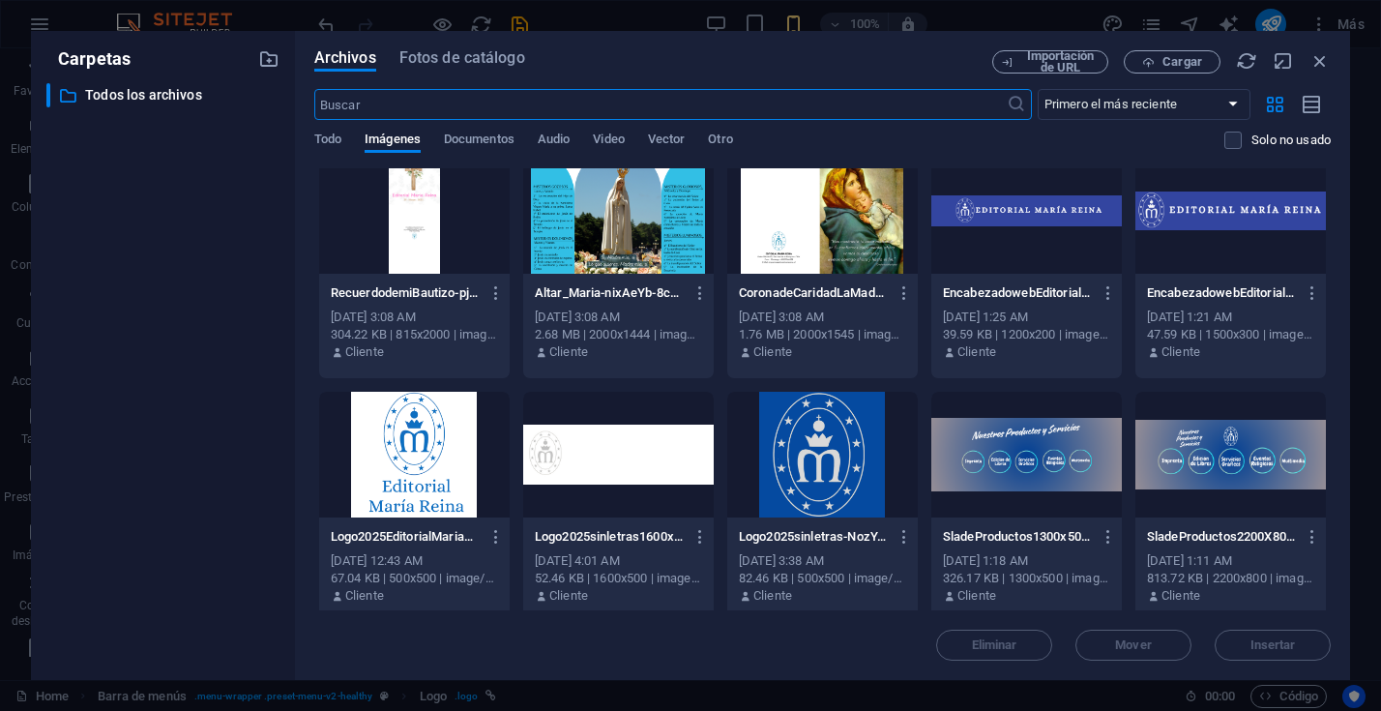
click at [982, 210] on div at bounding box center [1026, 211] width 190 height 126
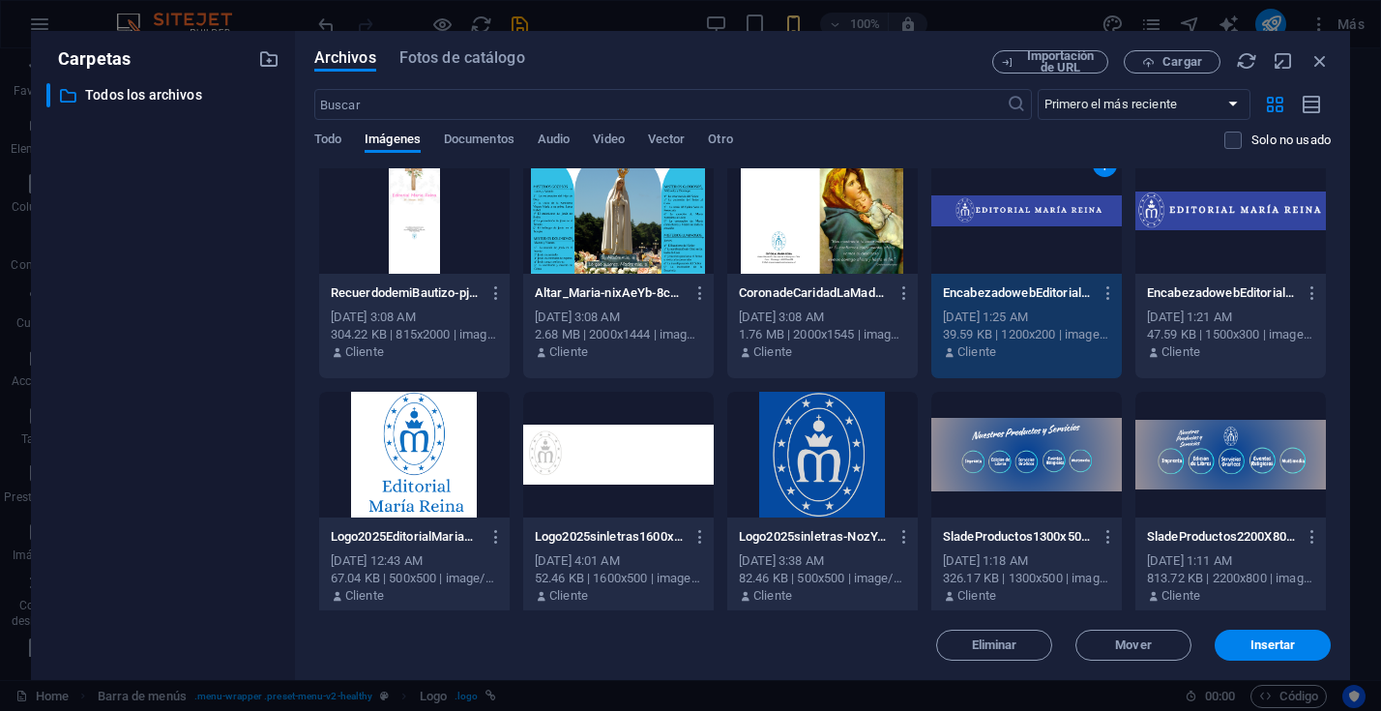
click at [982, 210] on div "1" at bounding box center [1026, 211] width 190 height 126
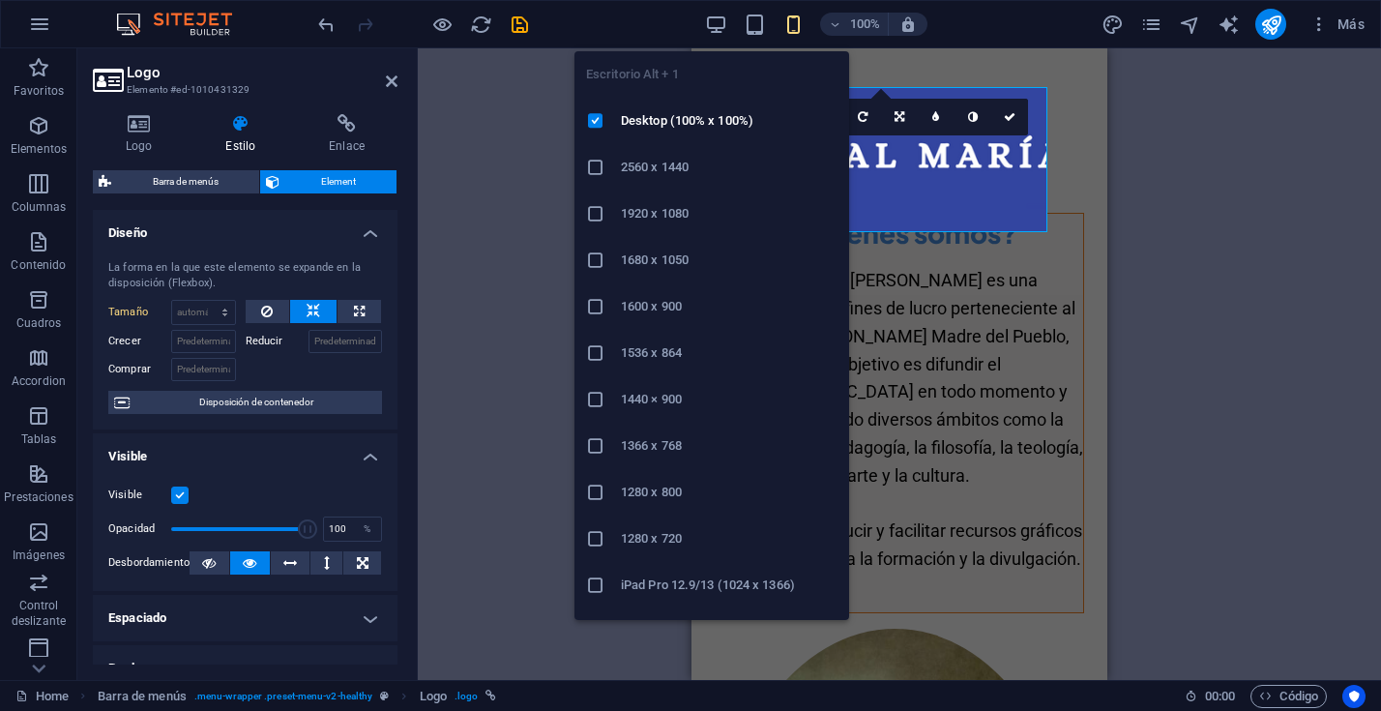
drag, startPoint x: 713, startPoint y: 25, endPoint x: 713, endPoint y: 43, distance: 17.4
click at [713, 26] on icon "button" at bounding box center [716, 25] width 22 height 22
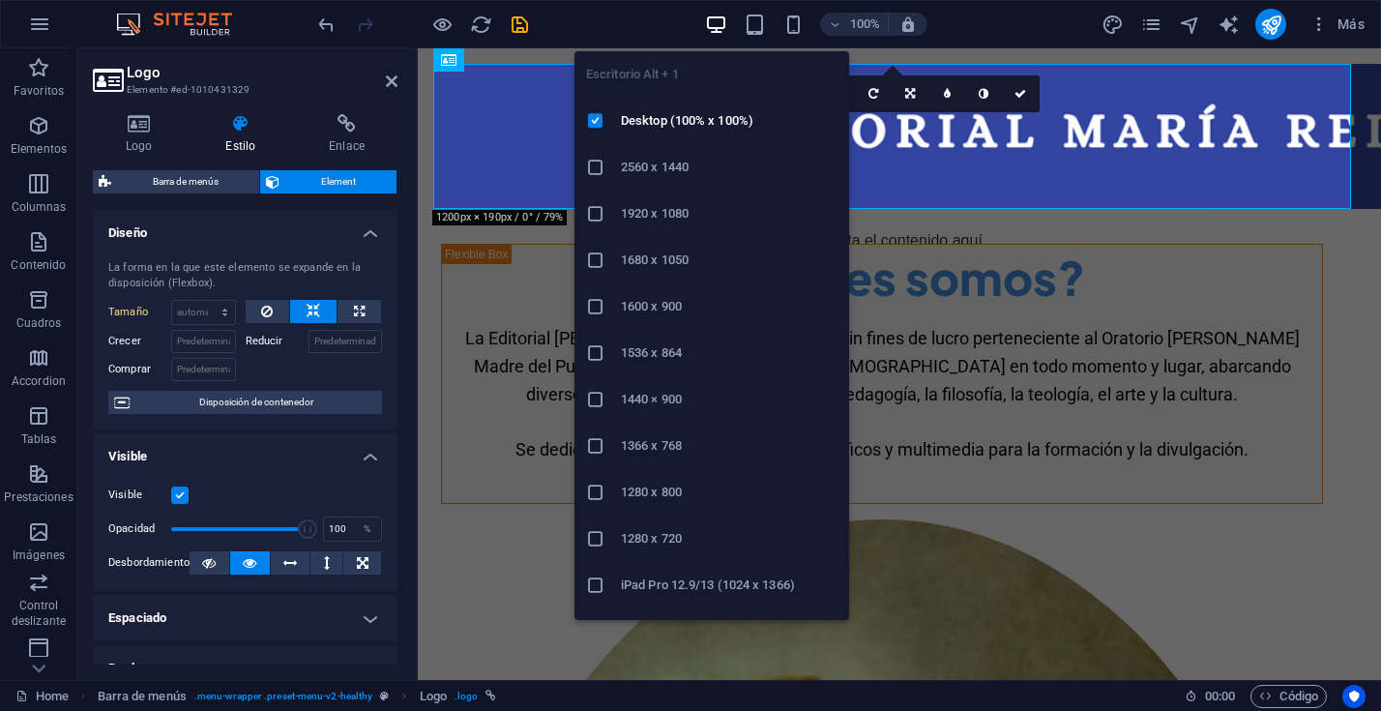
type input "100"
select select "%"
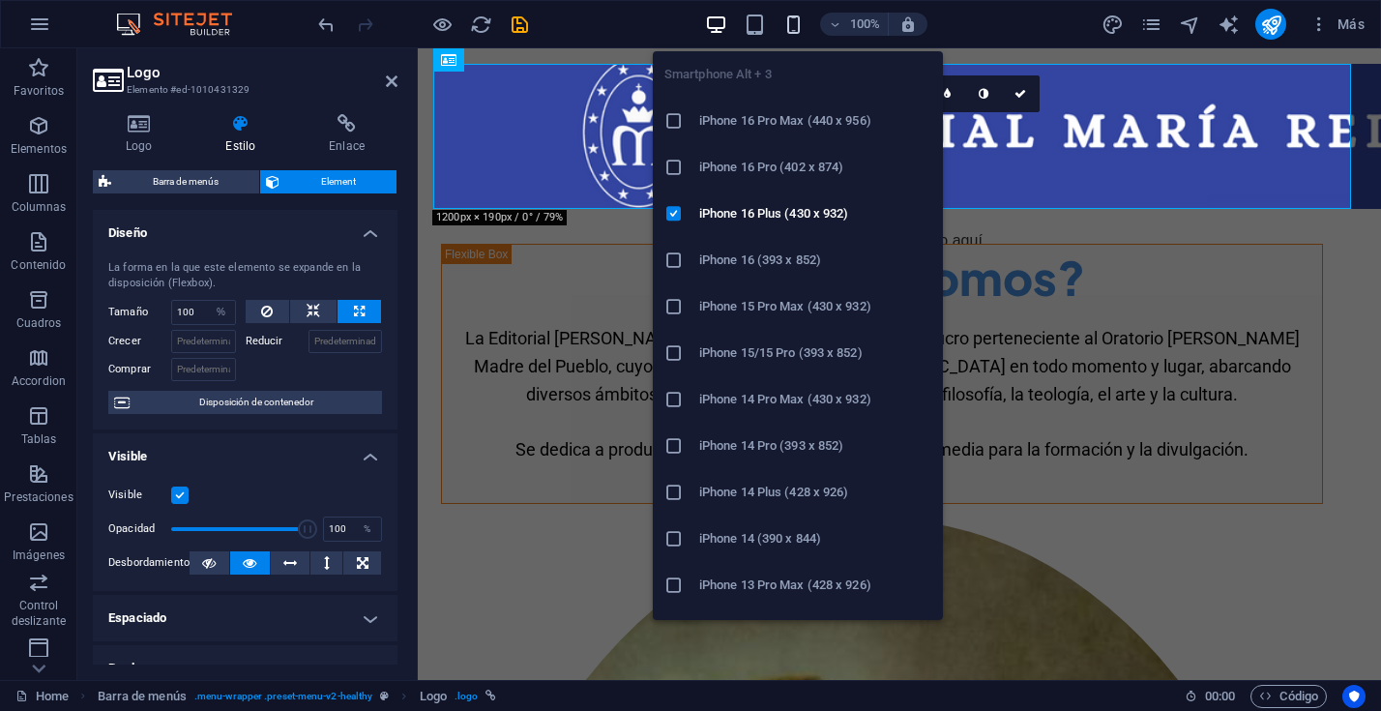
click at [791, 21] on icon "button" at bounding box center [793, 25] width 22 height 22
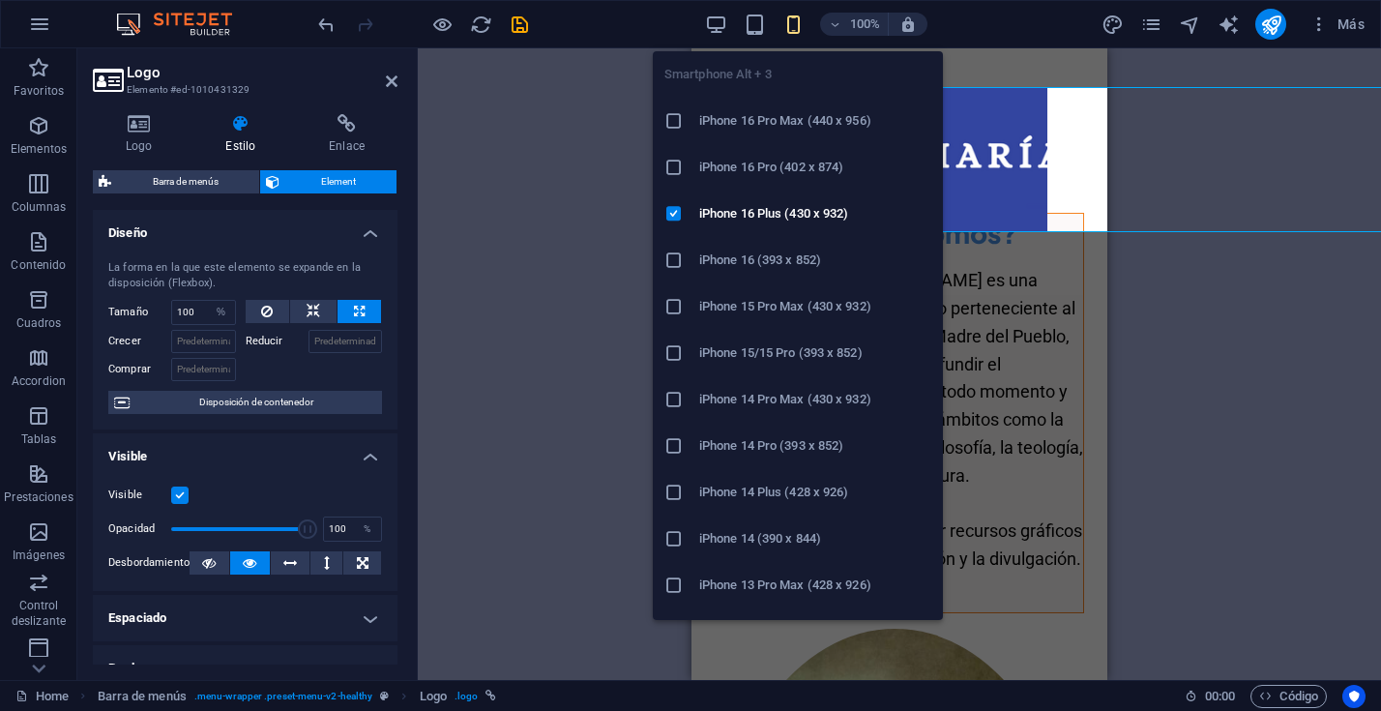
select select "DISABLED_OPTION_VALUE"
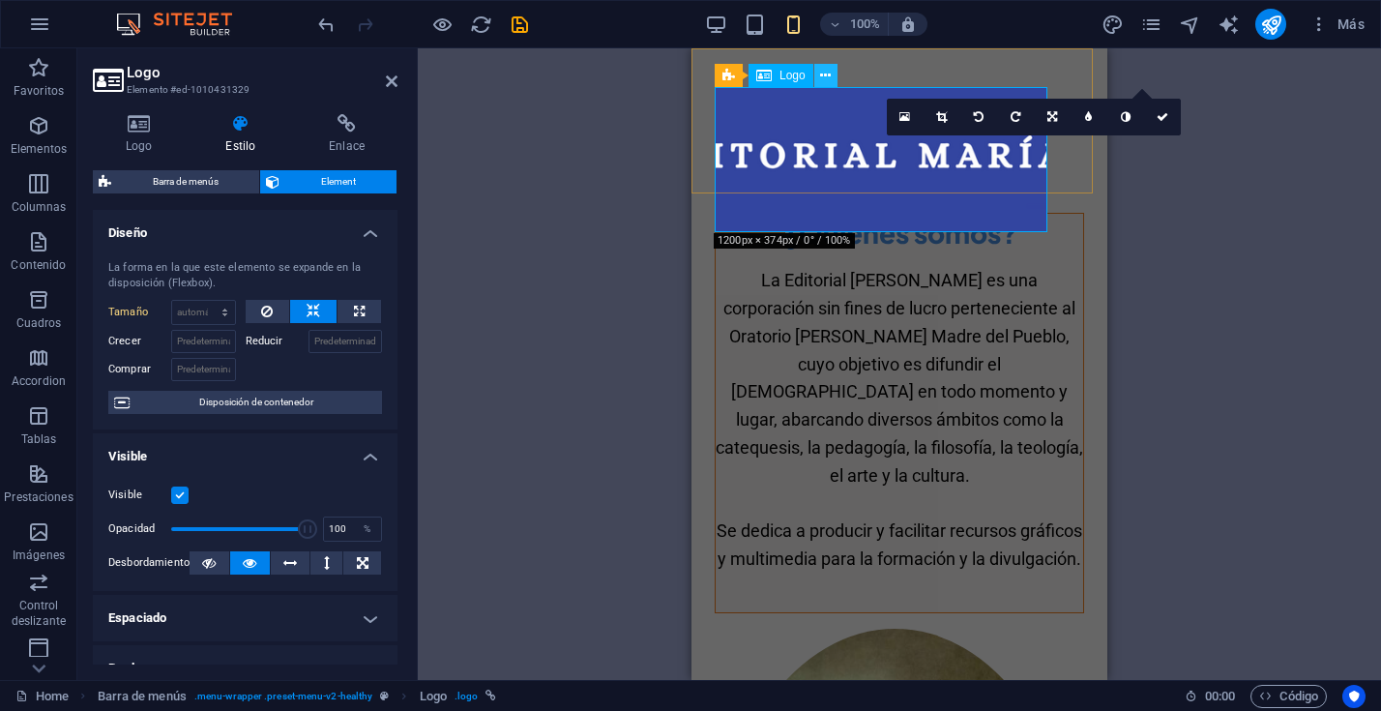
click at [823, 72] on icon at bounding box center [825, 76] width 11 height 20
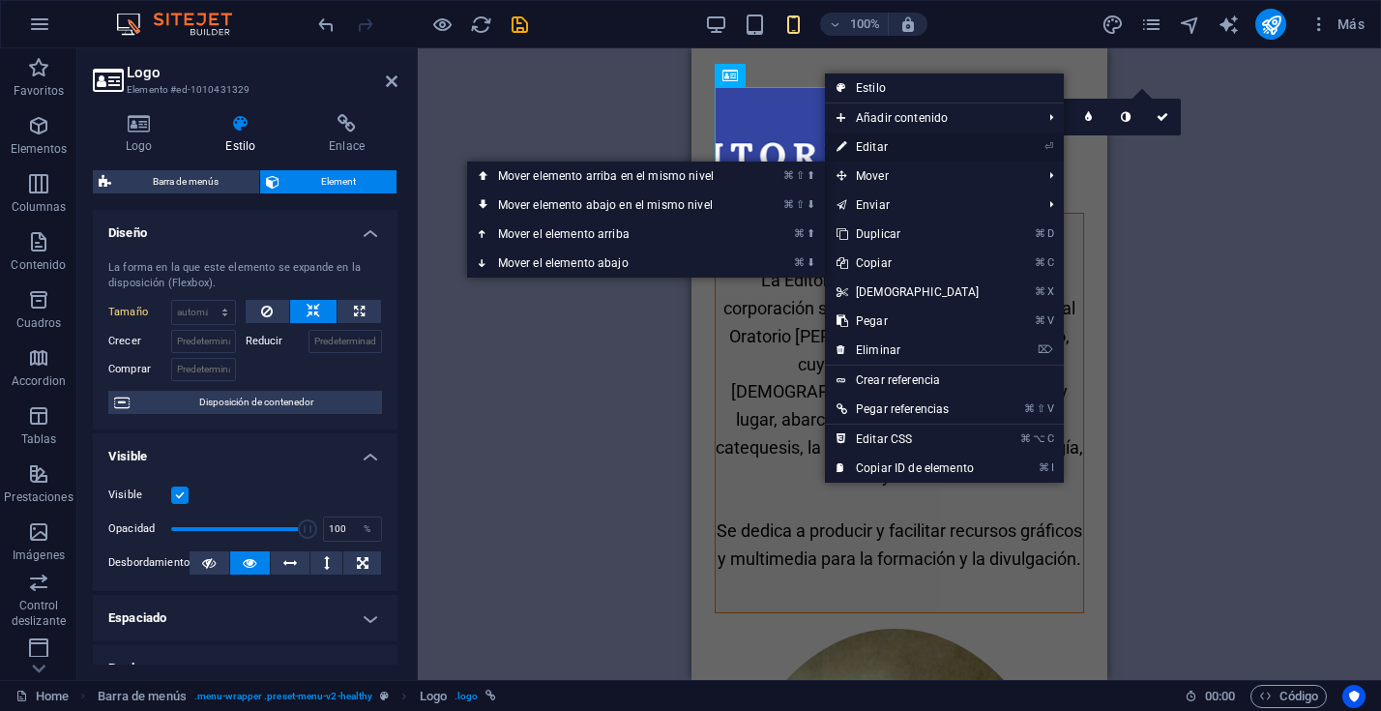
click at [877, 139] on link "⏎ Editar" at bounding box center [908, 146] width 166 height 29
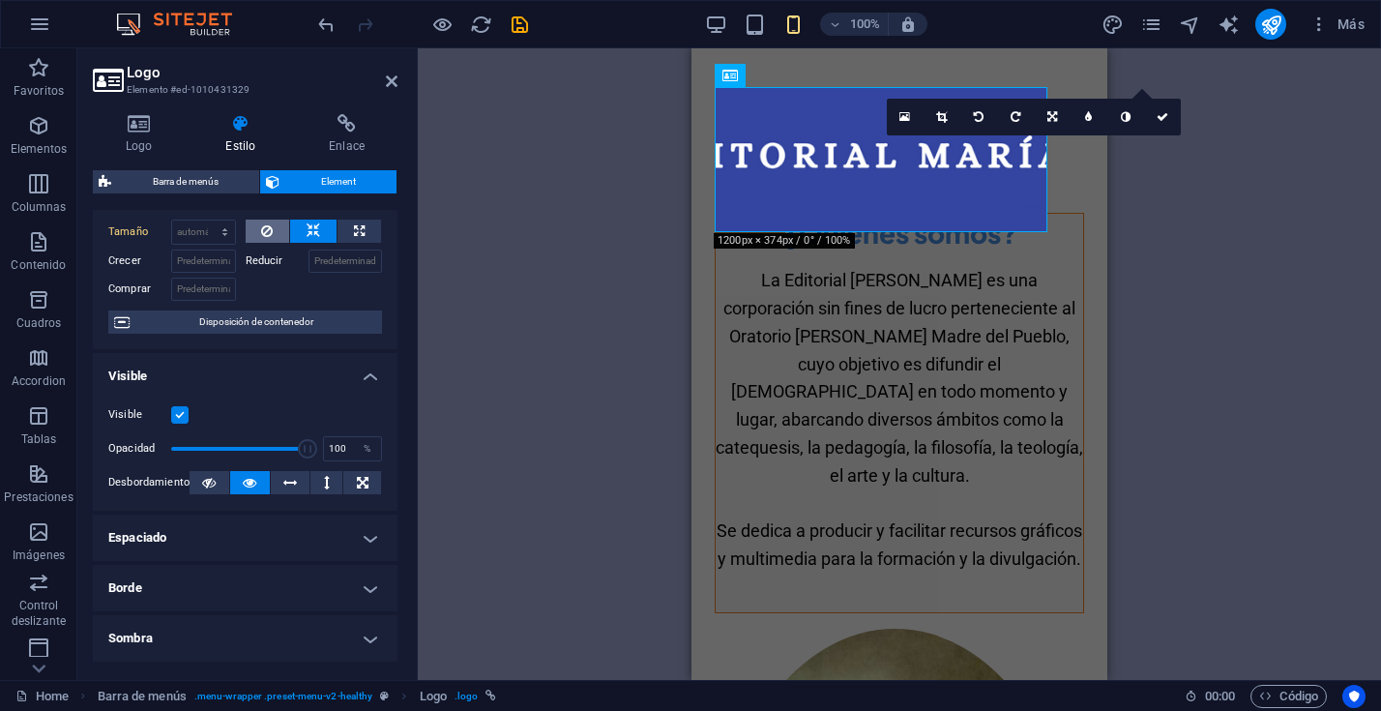
scroll to position [47, 0]
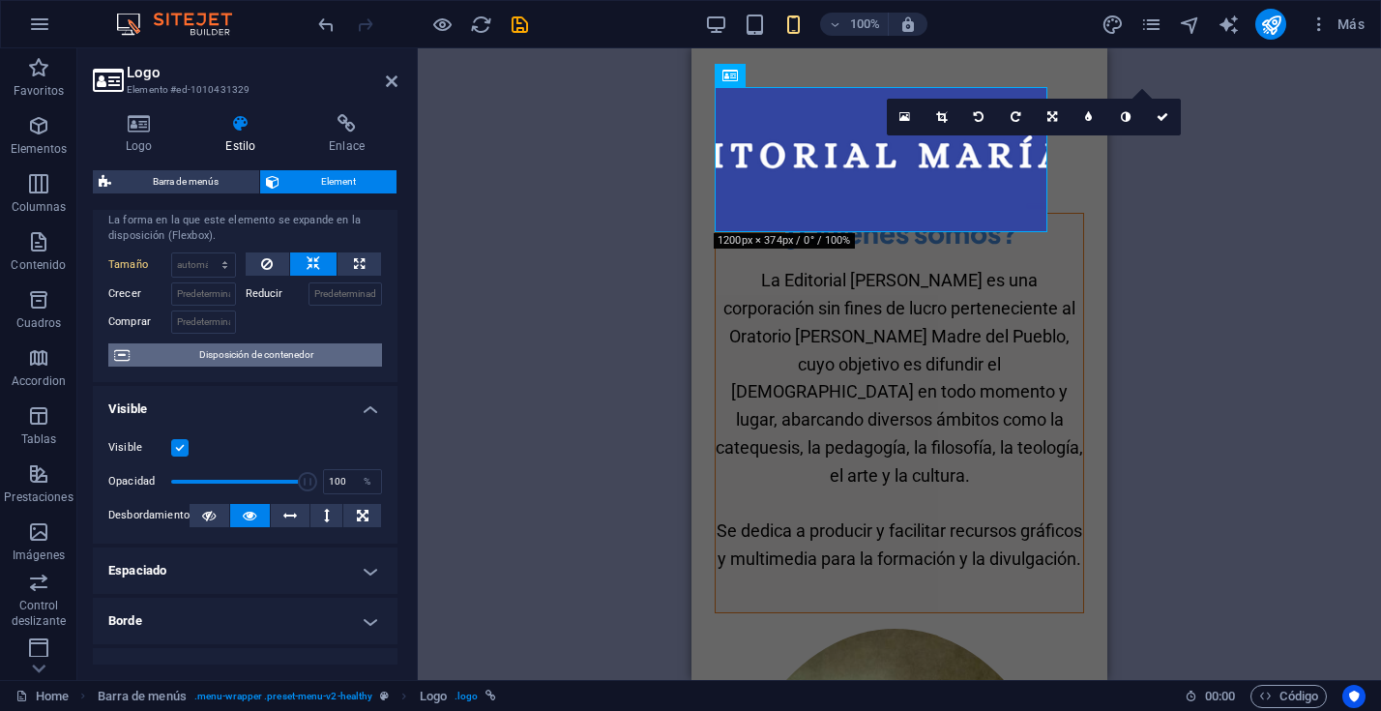
click at [270, 355] on span "Disposición de contenedor" at bounding box center [255, 354] width 241 height 23
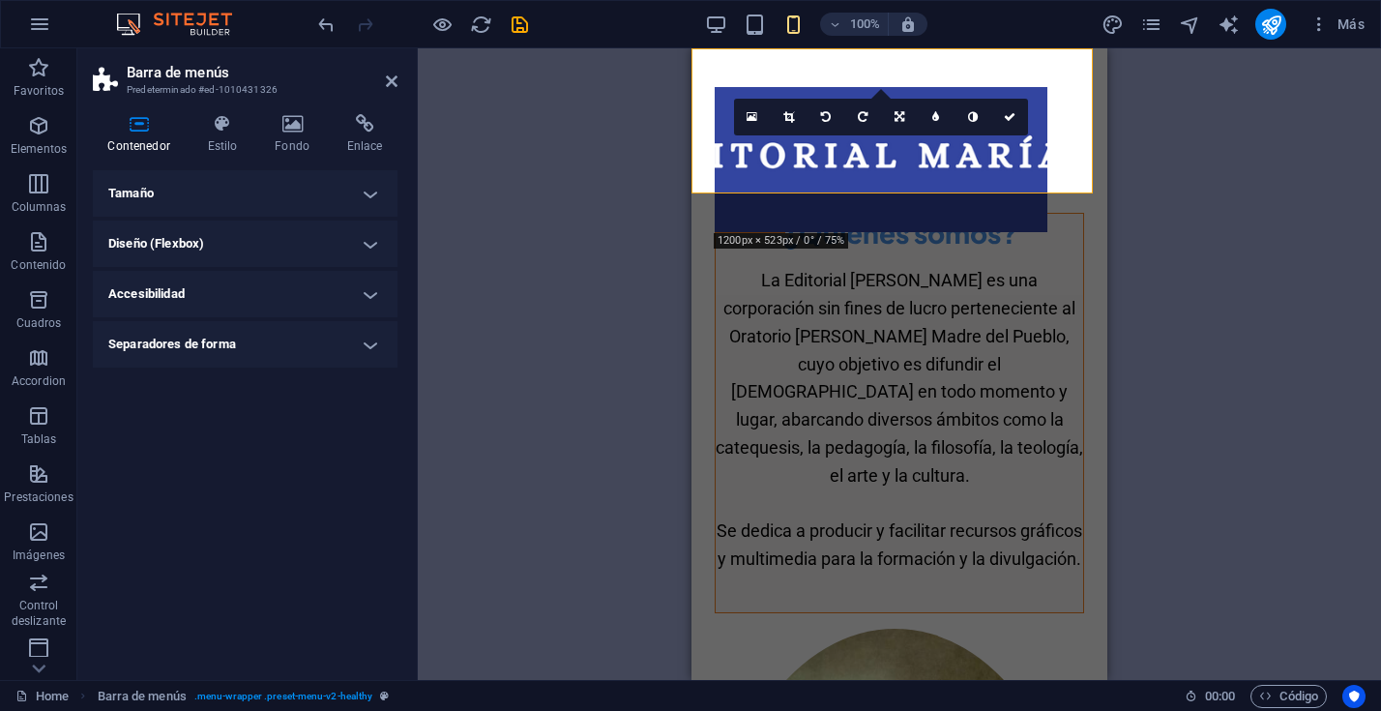
click at [375, 190] on h4 "Tamaño" at bounding box center [245, 193] width 305 height 46
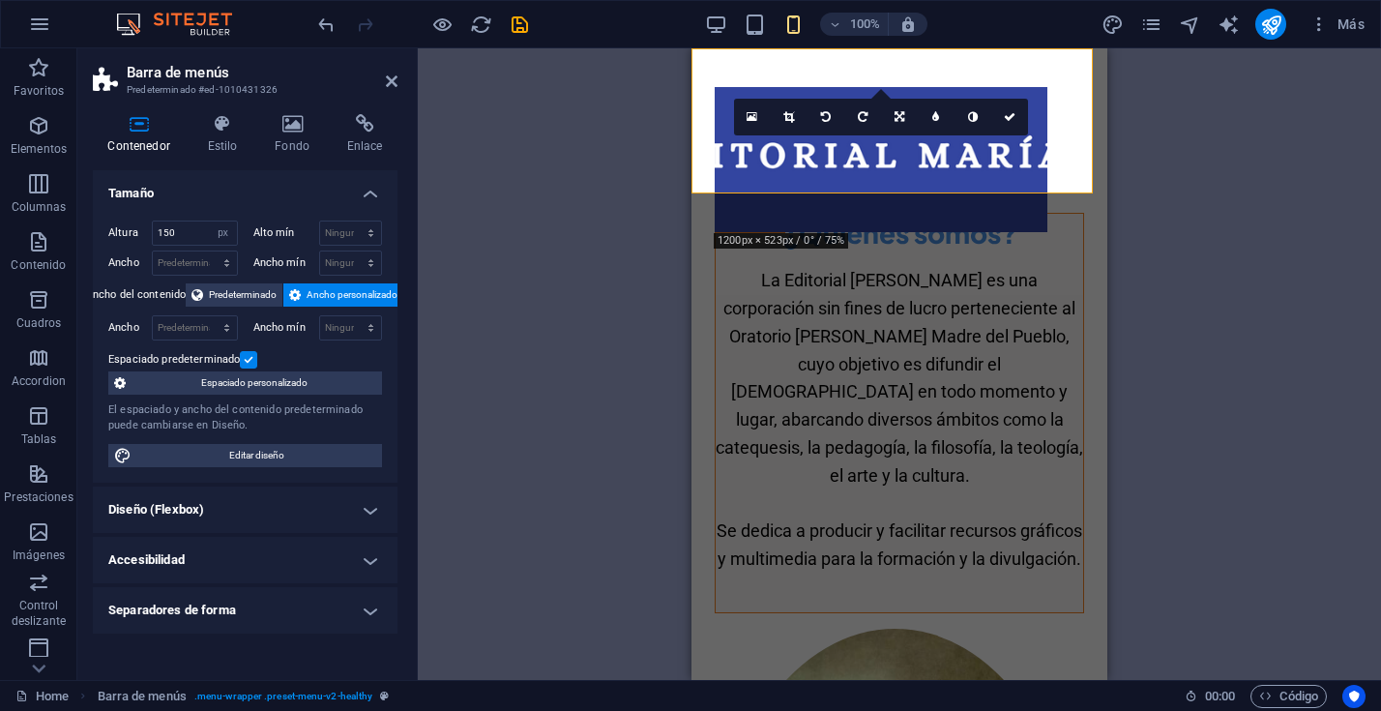
click at [363, 507] on h4 "Diseño (Flexbox)" at bounding box center [245, 509] width 305 height 46
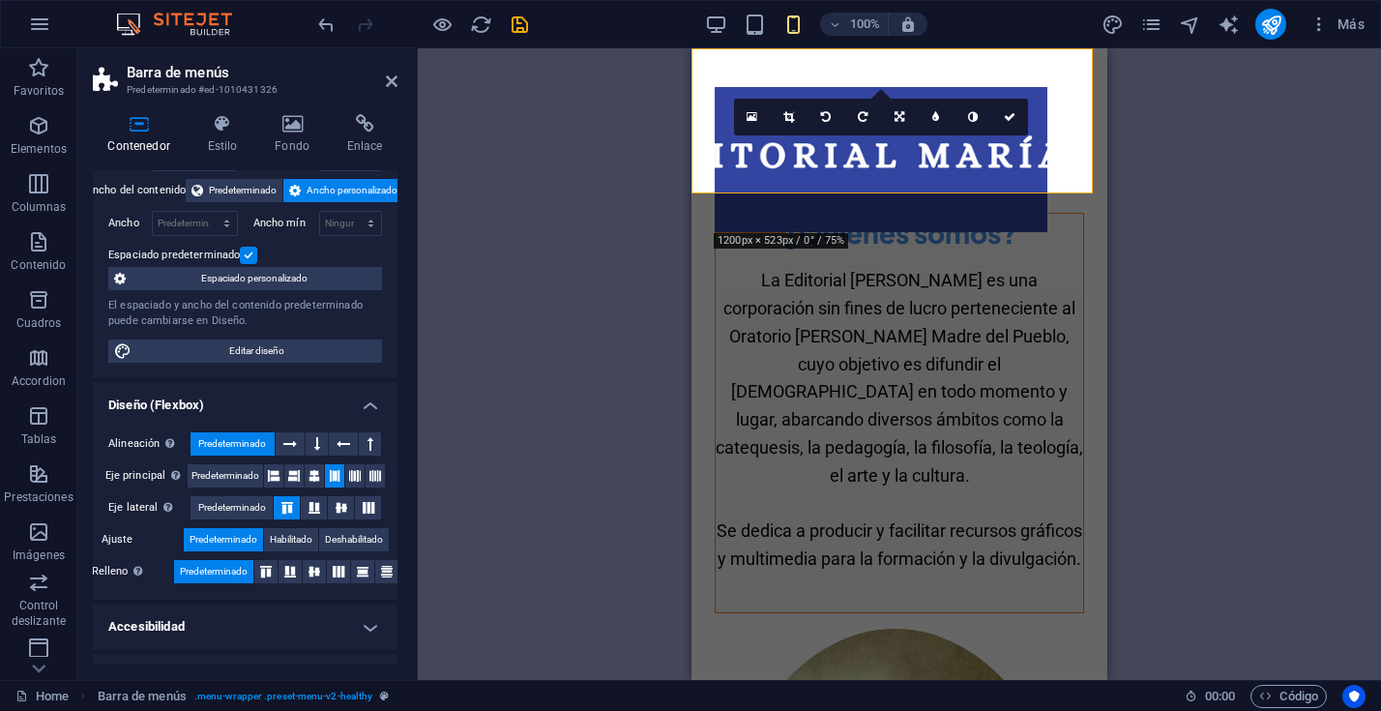
scroll to position [109, 0]
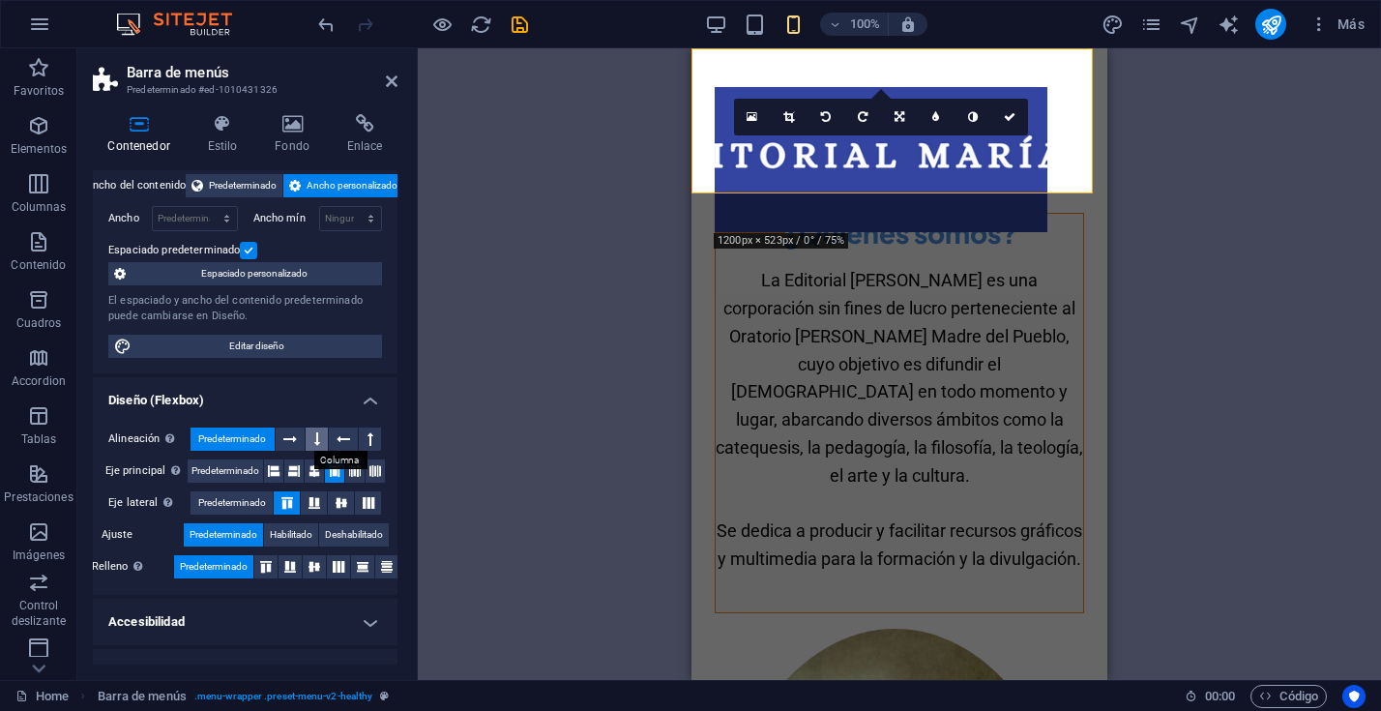
click at [314, 436] on icon at bounding box center [317, 438] width 6 height 23
click at [287, 438] on icon at bounding box center [290, 438] width 14 height 23
click at [362, 440] on button at bounding box center [370, 438] width 22 height 23
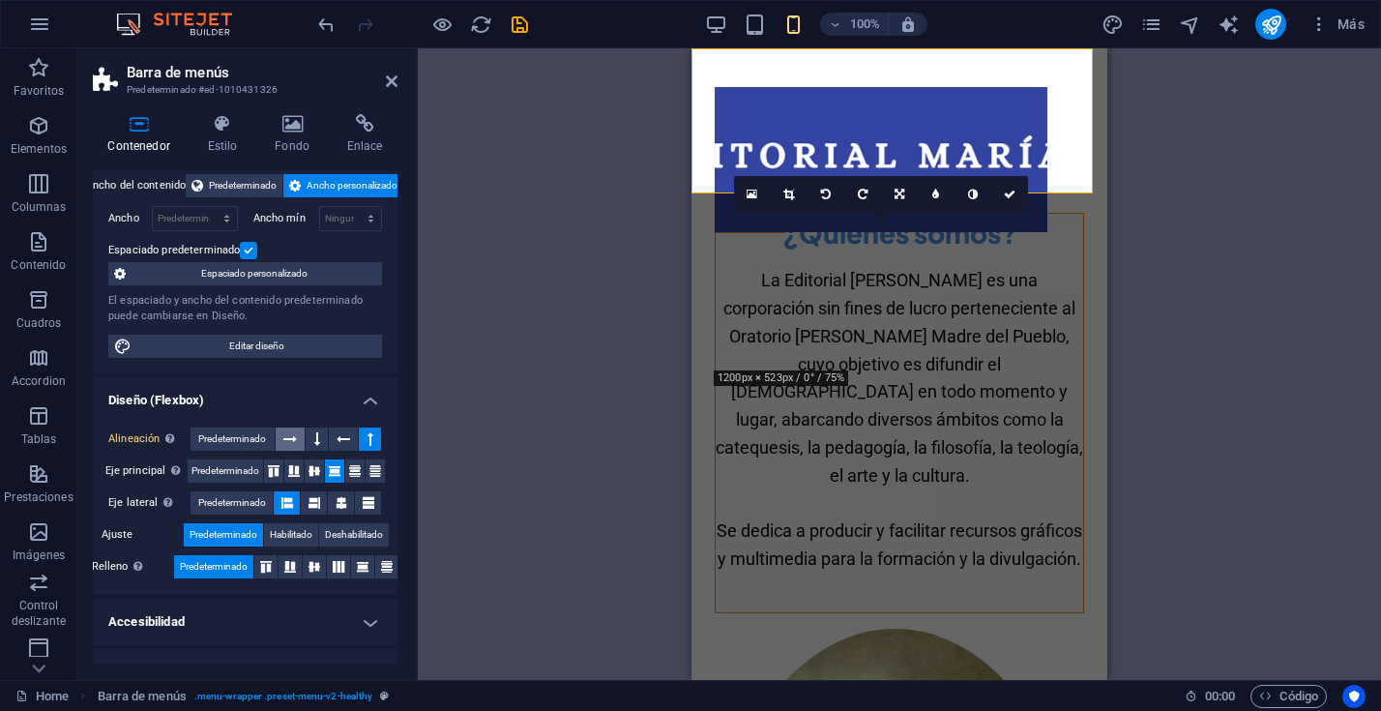
click at [287, 439] on icon at bounding box center [290, 438] width 14 height 23
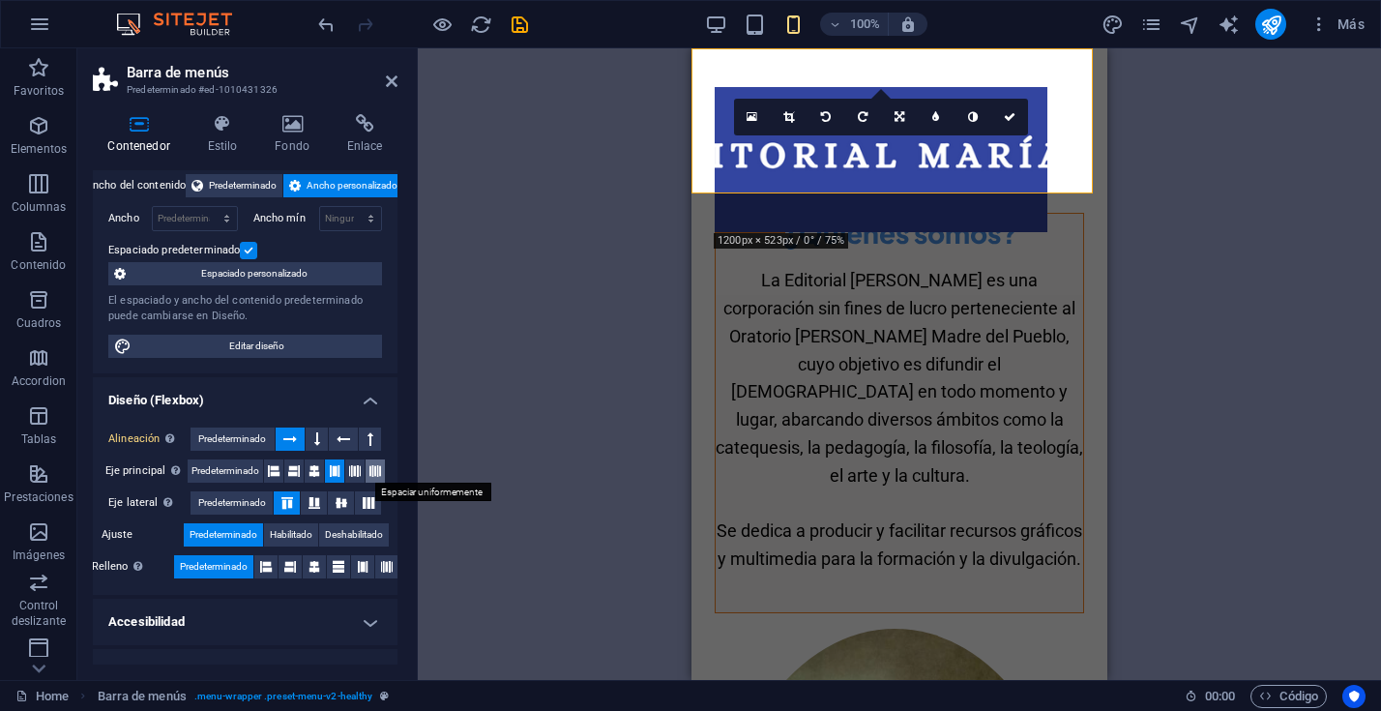
click at [369, 467] on icon at bounding box center [375, 470] width 12 height 23
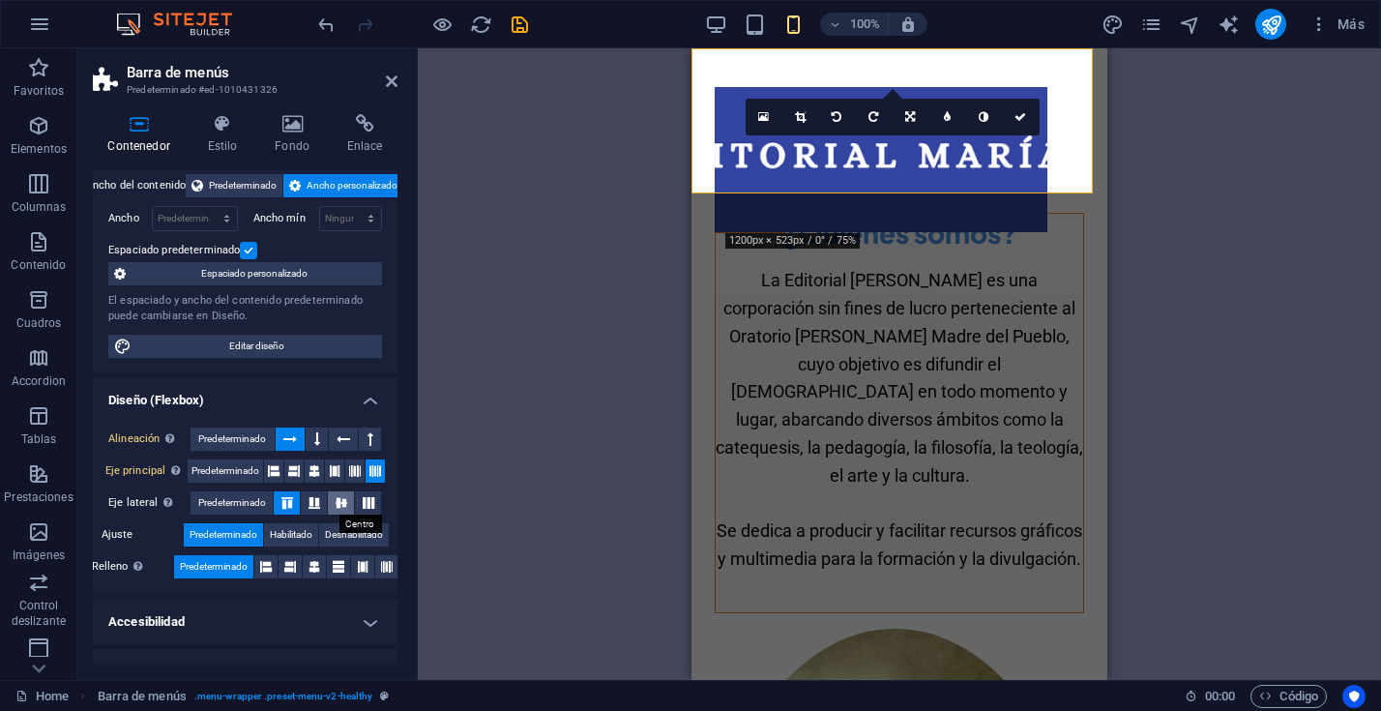
click at [333, 502] on icon at bounding box center [341, 503] width 23 height 12
click at [313, 501] on icon at bounding box center [314, 503] width 23 height 12
click at [280, 502] on icon at bounding box center [287, 503] width 23 height 12
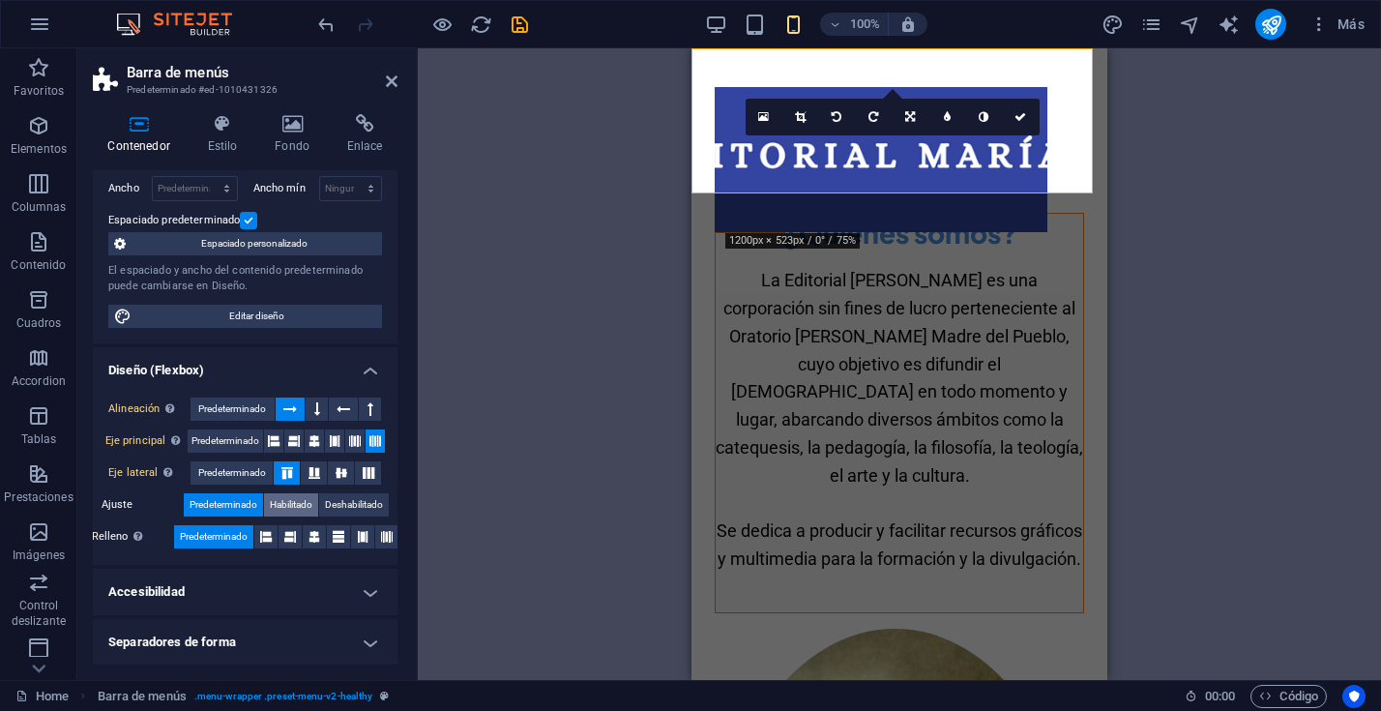
click at [304, 503] on span "Habilitado" at bounding box center [291, 504] width 43 height 23
click at [382, 533] on icon at bounding box center [387, 536] width 12 height 23
click at [368, 595] on h4 "Accesibilidad" at bounding box center [245, 592] width 305 height 46
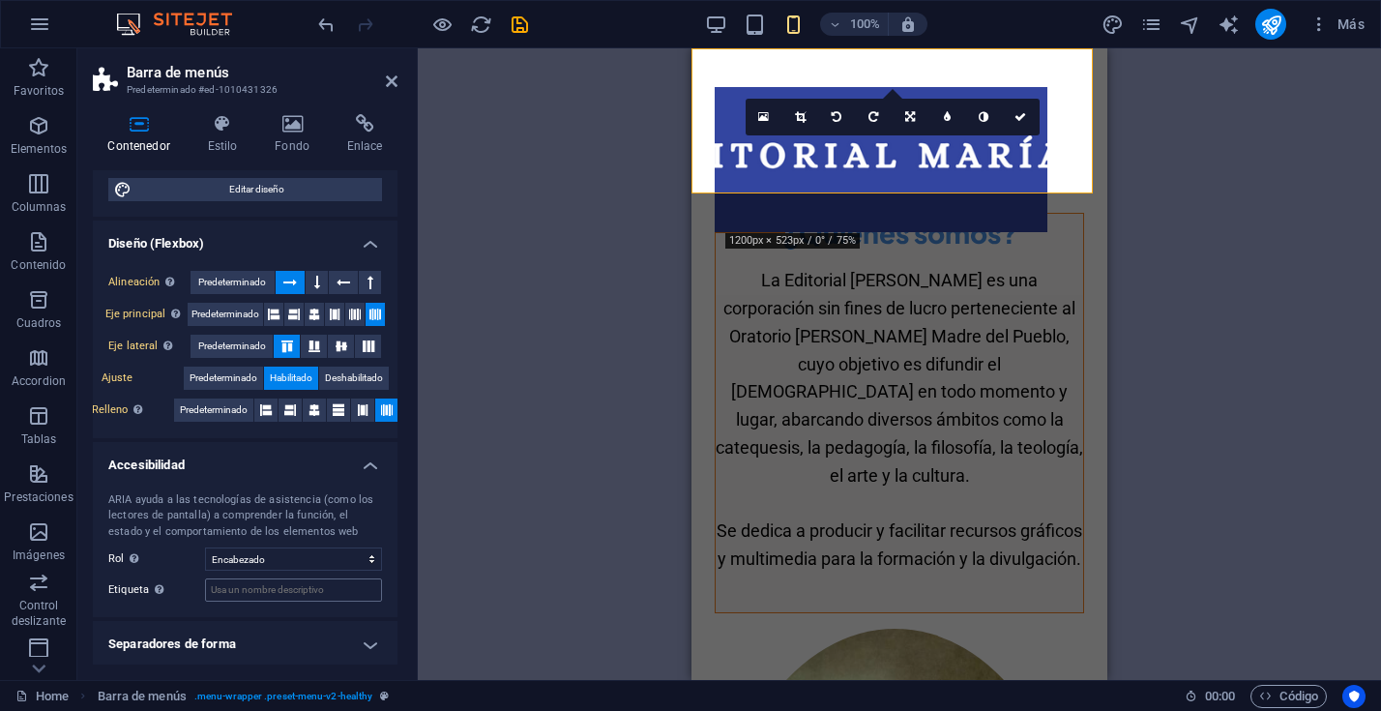
scroll to position [269, 0]
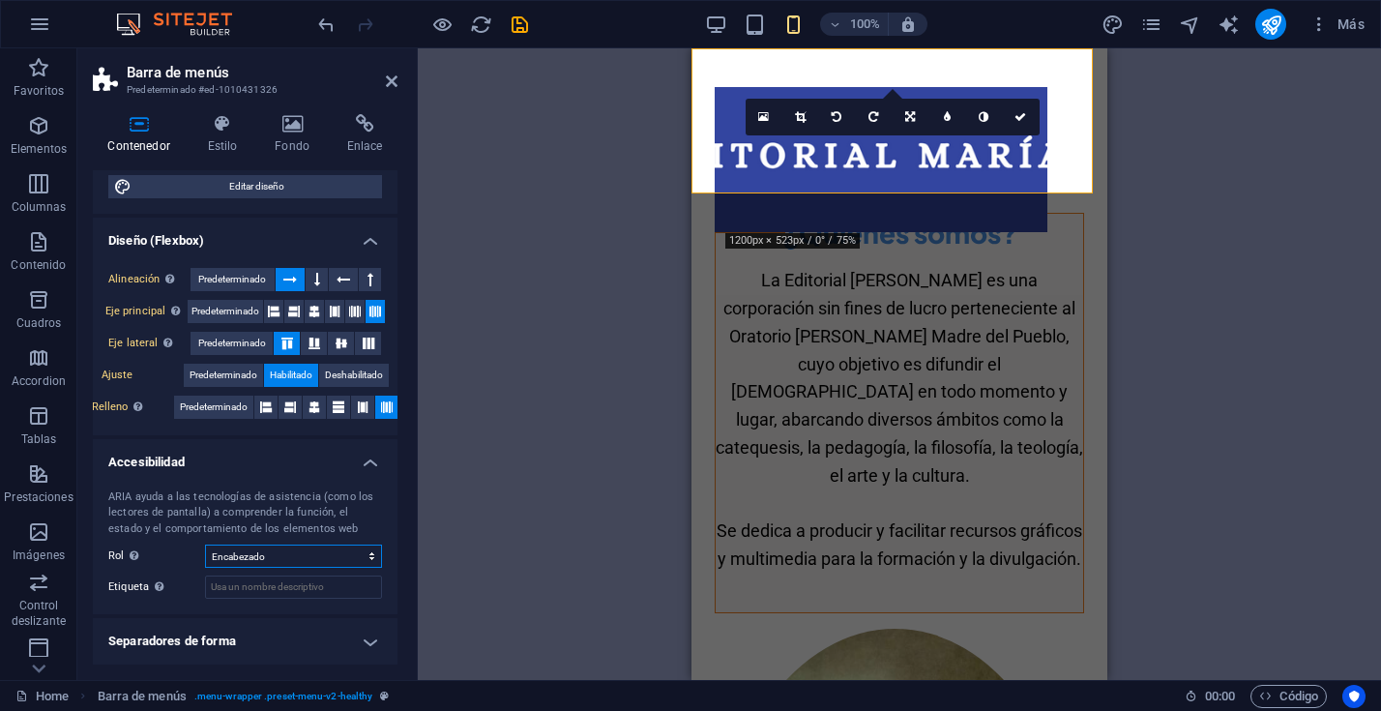
click at [367, 559] on select "Ninguno Alert Article Banner Comment Complementary Dialog Encabezado Marquee Pi…" at bounding box center [293, 555] width 177 height 23
click at [205, 544] on select "Ninguno Alert Article Banner Comment Complementary Dialog Encabezado Marquee Pi…" at bounding box center [293, 555] width 177 height 23
click at [361, 638] on h4 "Separadores de forma" at bounding box center [245, 641] width 305 height 46
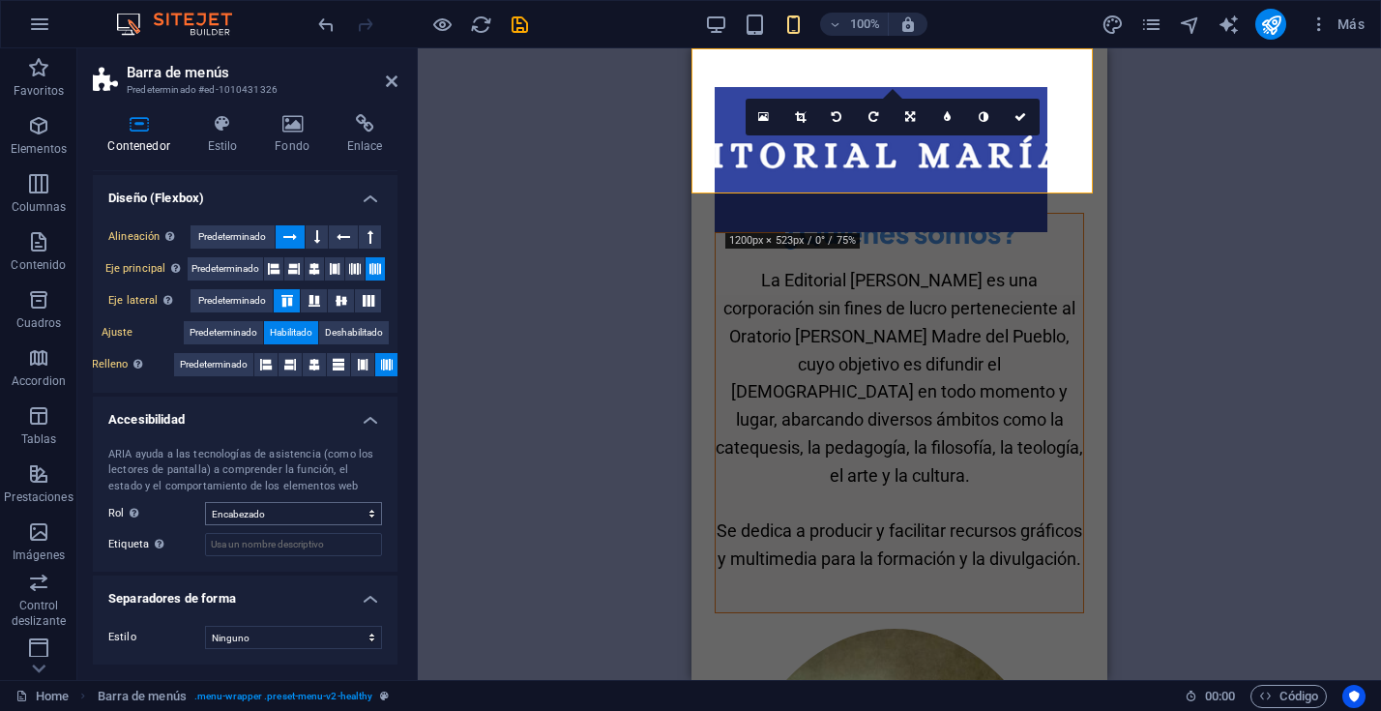
scroll to position [0, 0]
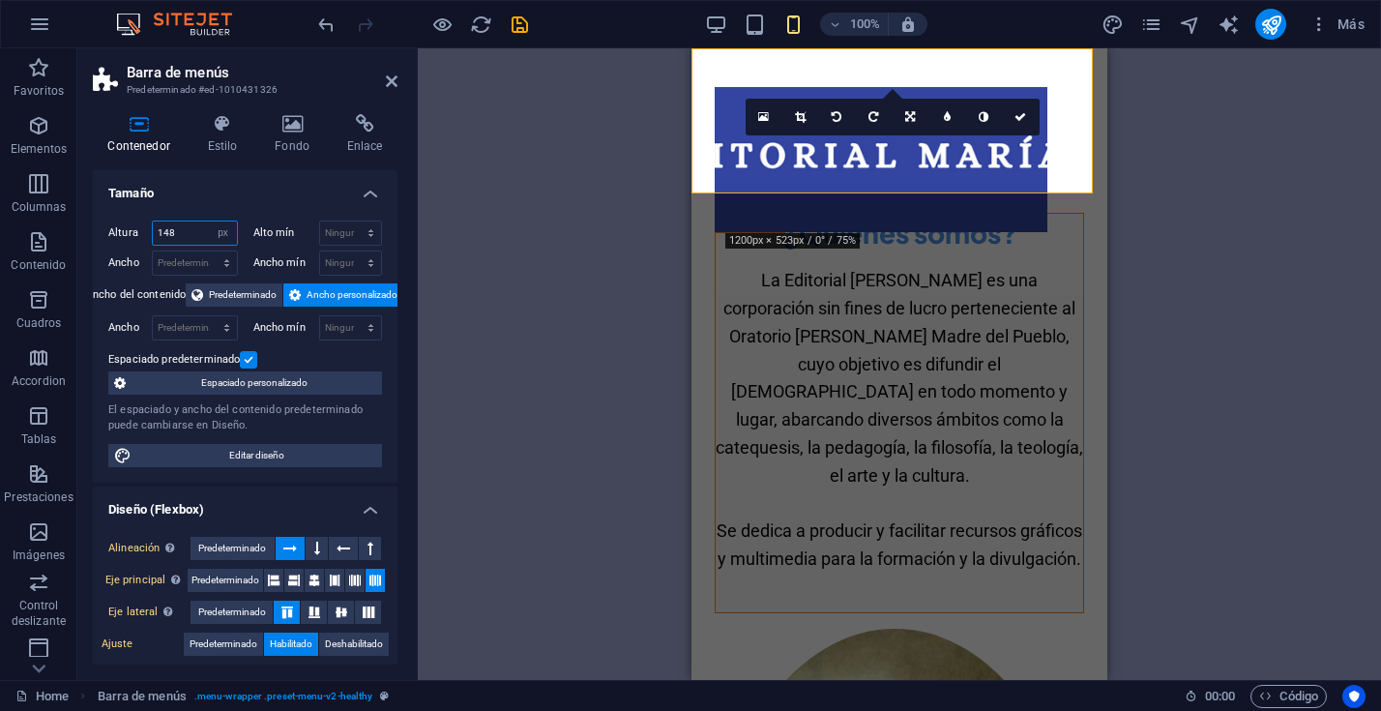
drag, startPoint x: 191, startPoint y: 232, endPoint x: 140, endPoint y: 231, distance: 51.3
click at [140, 231] on div "Altura 148 Predeterminado px rem % vh vw" at bounding box center [173, 232] width 130 height 25
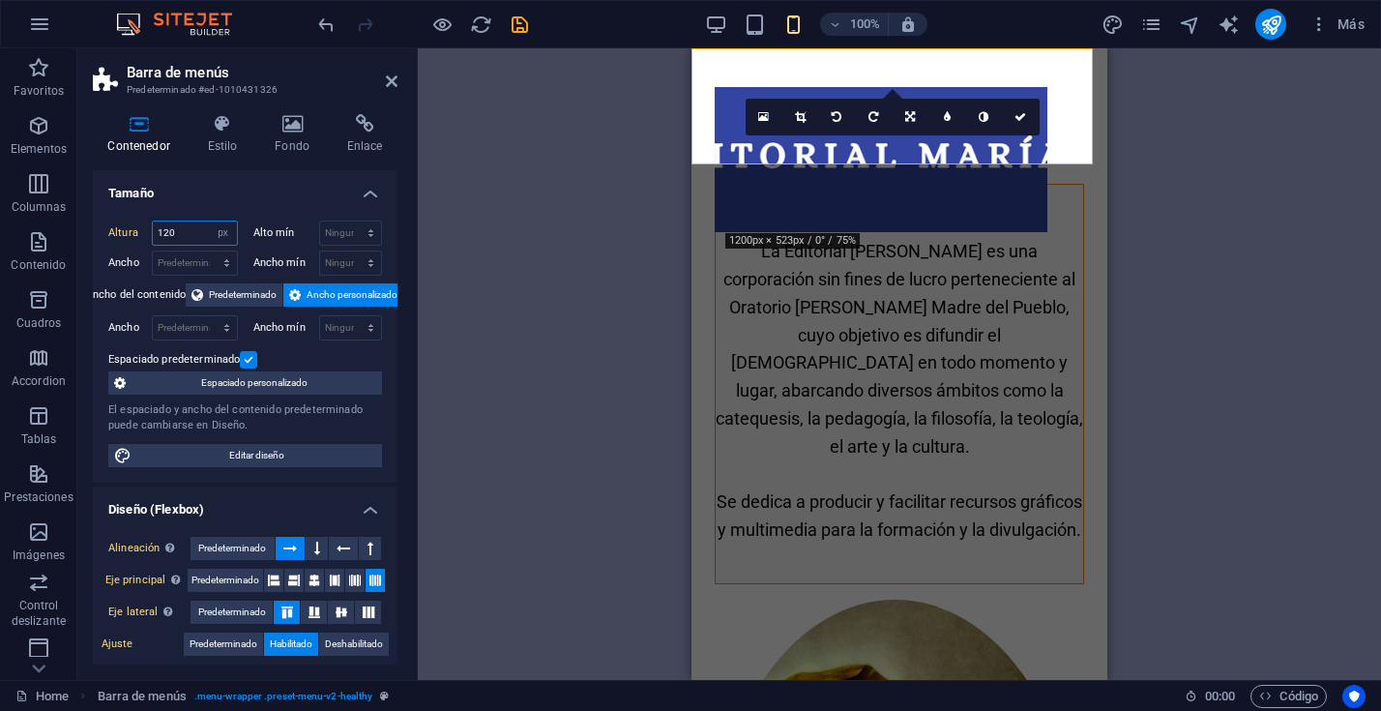
drag, startPoint x: 185, startPoint y: 231, endPoint x: 136, endPoint y: 229, distance: 48.4
click at [136, 229] on div "Altura 120 Predeterminado px rem % vh vw" at bounding box center [173, 232] width 130 height 25
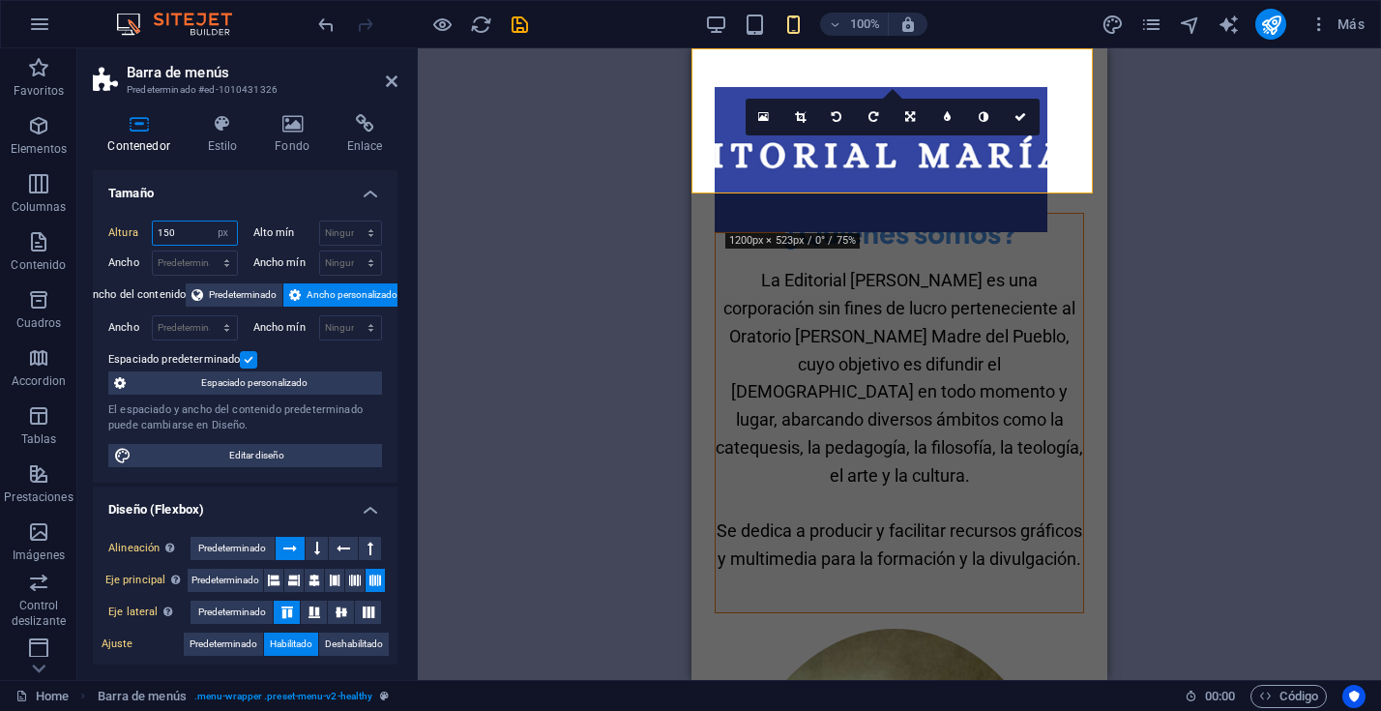
drag, startPoint x: 187, startPoint y: 232, endPoint x: 142, endPoint y: 231, distance: 44.5
click at [142, 231] on div "Altura 150 Predeterminado px rem % vh vw" at bounding box center [173, 232] width 130 height 25
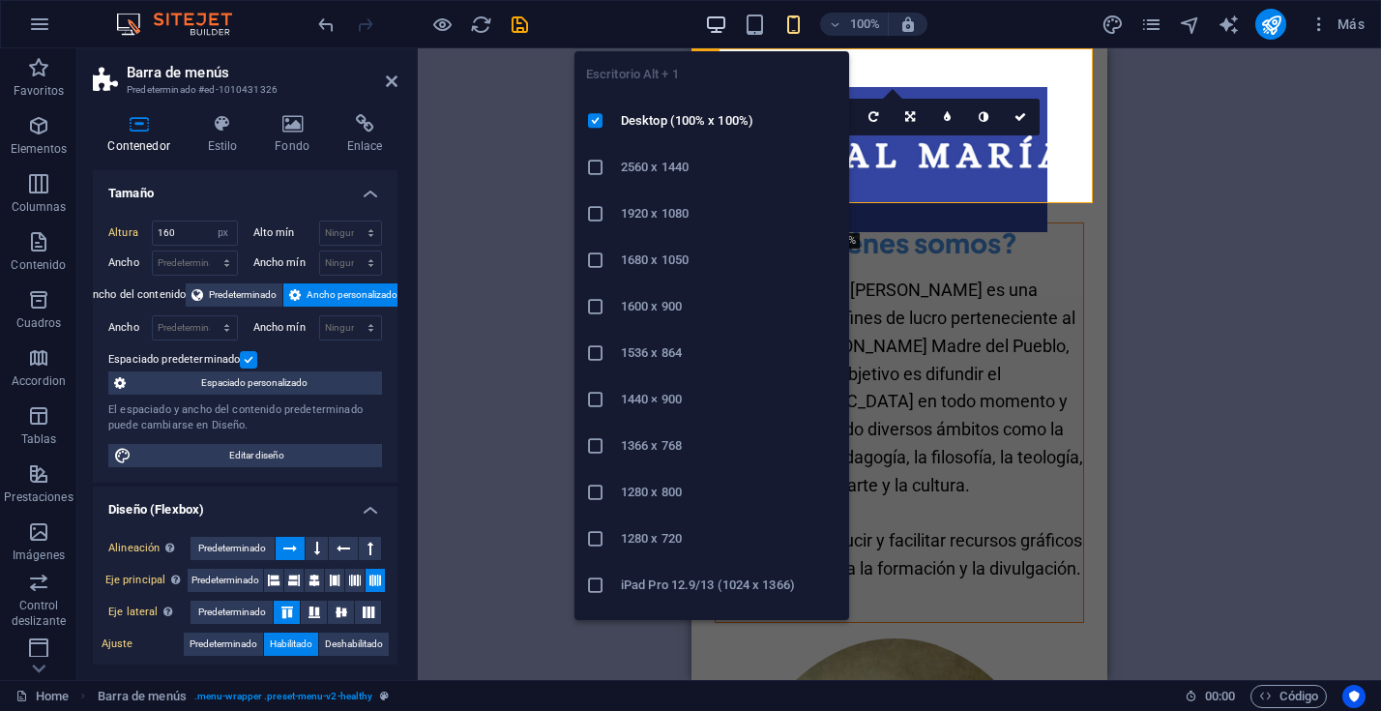
click at [720, 24] on icon "button" at bounding box center [716, 25] width 22 height 22
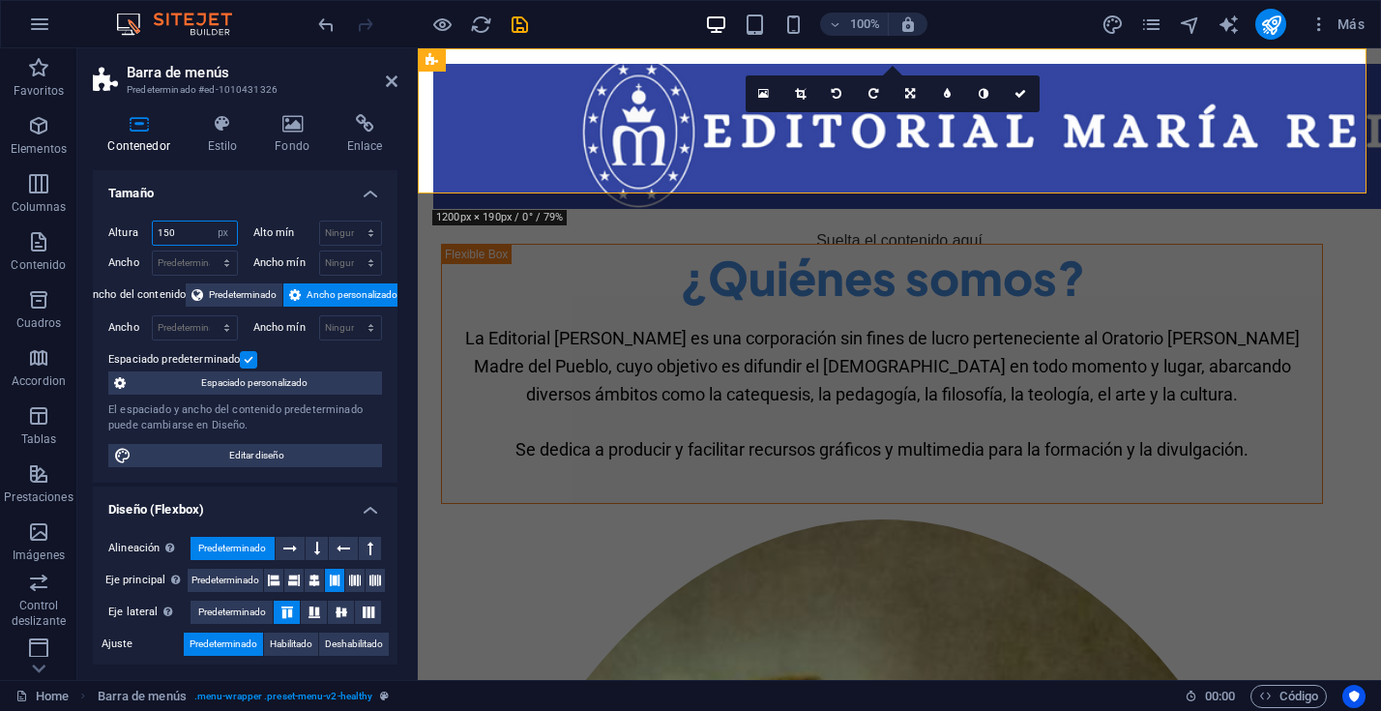
drag, startPoint x: 184, startPoint y: 235, endPoint x: 147, endPoint y: 231, distance: 36.9
click at [147, 231] on div "Altura 150 Predeterminado px rem % vh vw" at bounding box center [173, 232] width 130 height 25
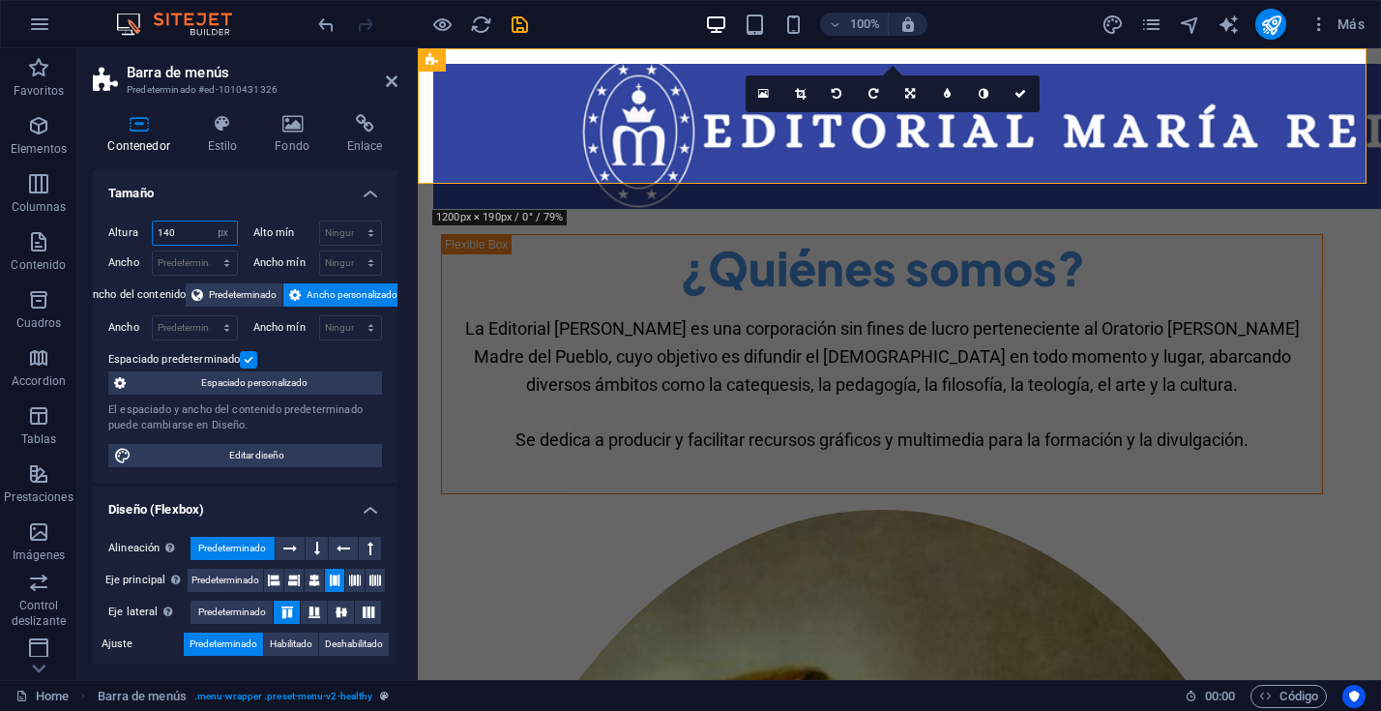
drag, startPoint x: 194, startPoint y: 233, endPoint x: 105, endPoint y: 225, distance: 89.3
click at [105, 225] on div "Altura 140 Predeterminado px rem % vh vw Alto mín Ninguno px rem % vh vw Ancho …" at bounding box center [245, 343] width 305 height 277
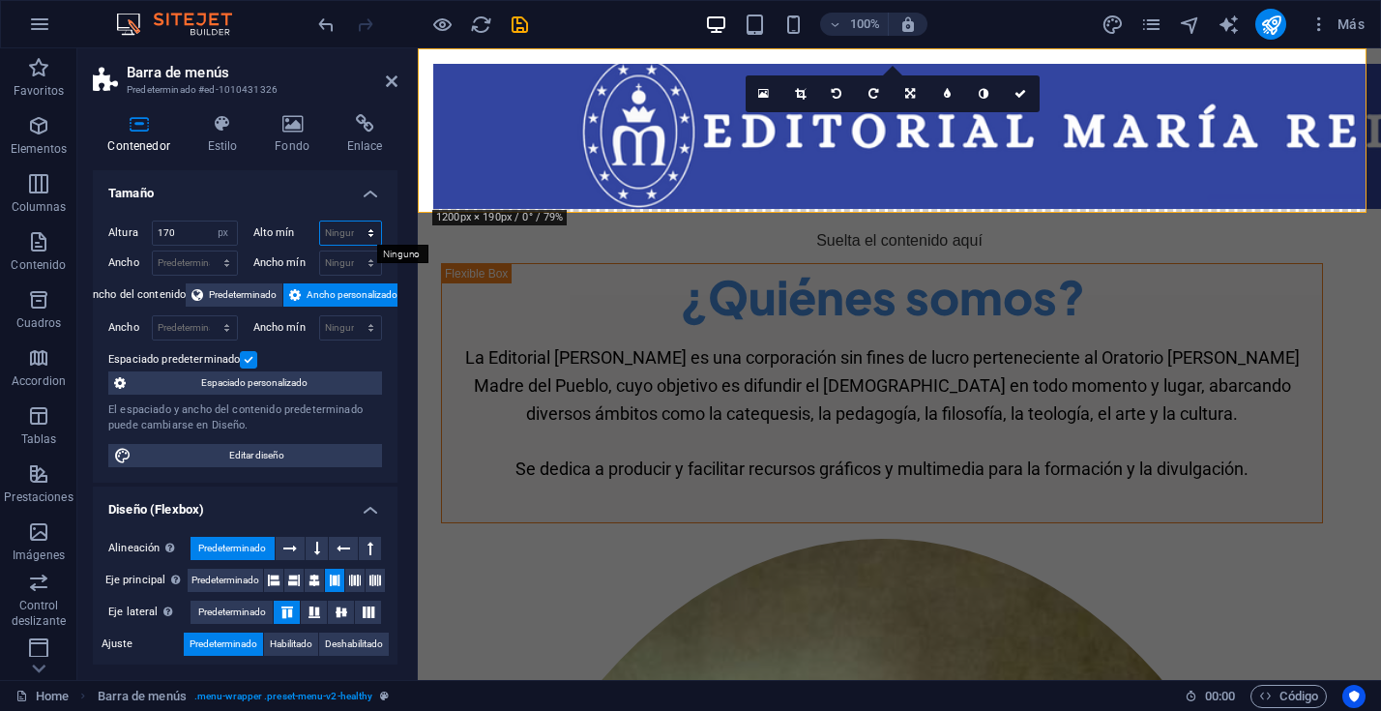
click at [345, 233] on select "Ninguno px rem % vh vw" at bounding box center [351, 232] width 62 height 23
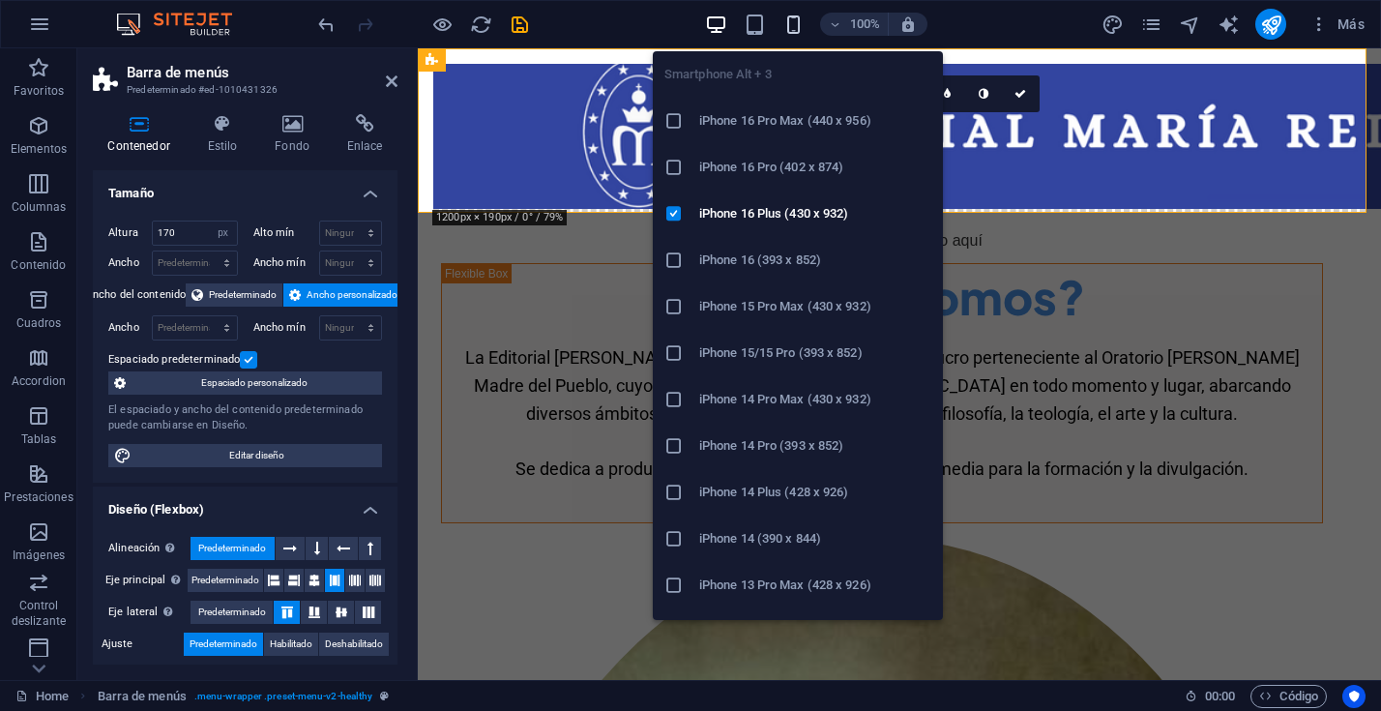
click at [794, 21] on icon "button" at bounding box center [793, 25] width 22 height 22
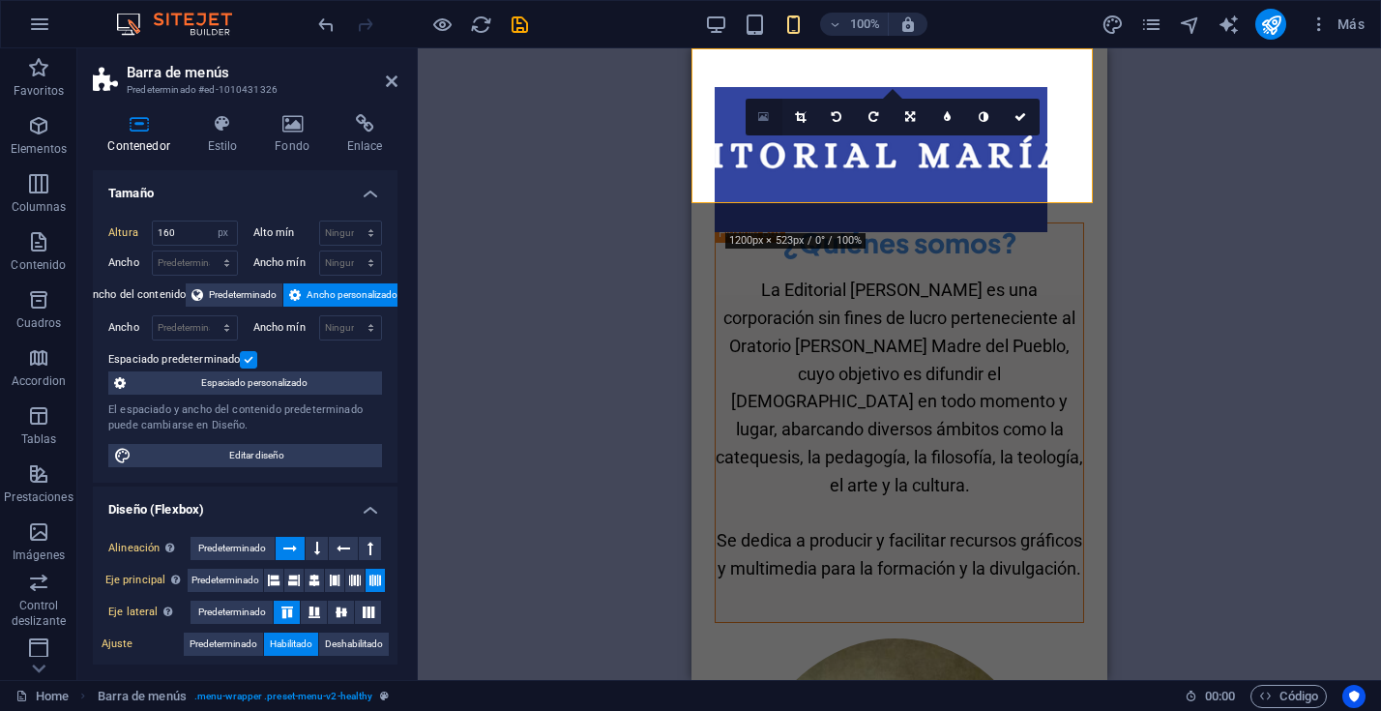
click at [763, 114] on icon at bounding box center [763, 117] width 11 height 14
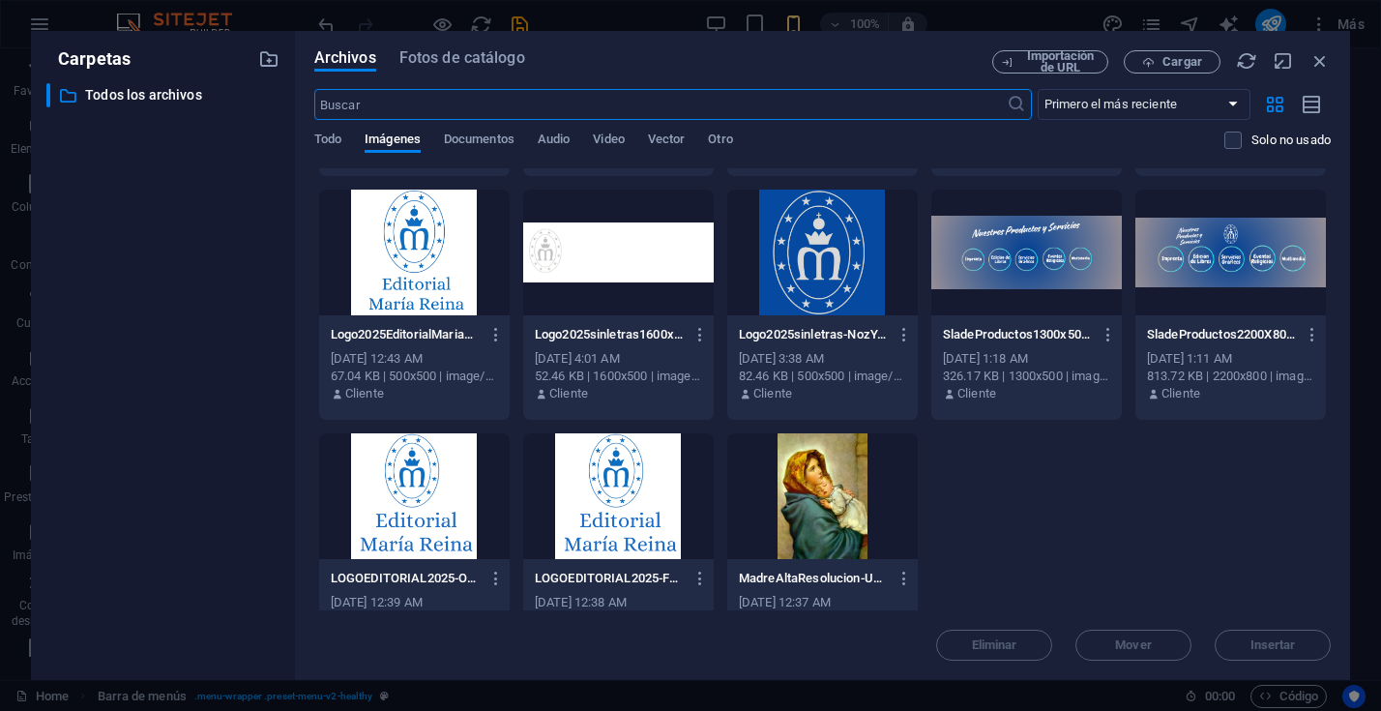
scroll to position [705, 0]
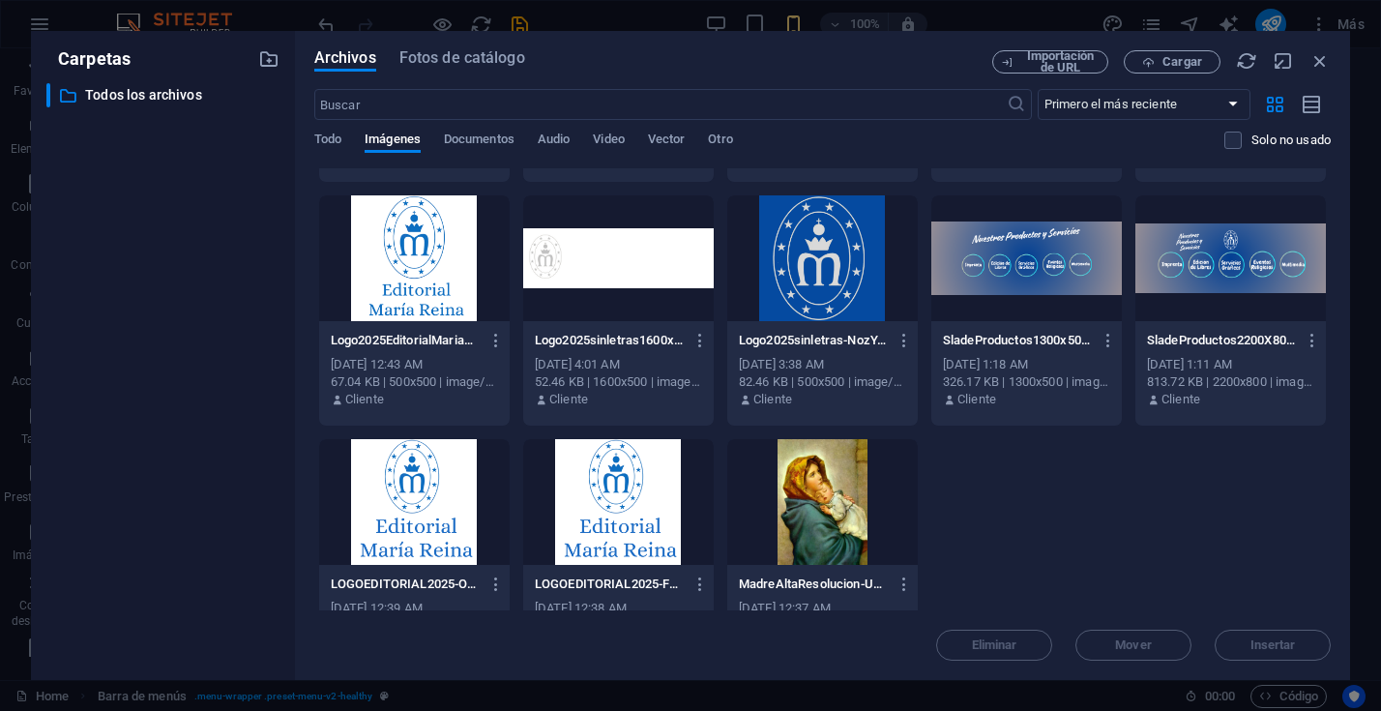
click at [433, 284] on div at bounding box center [414, 258] width 190 height 126
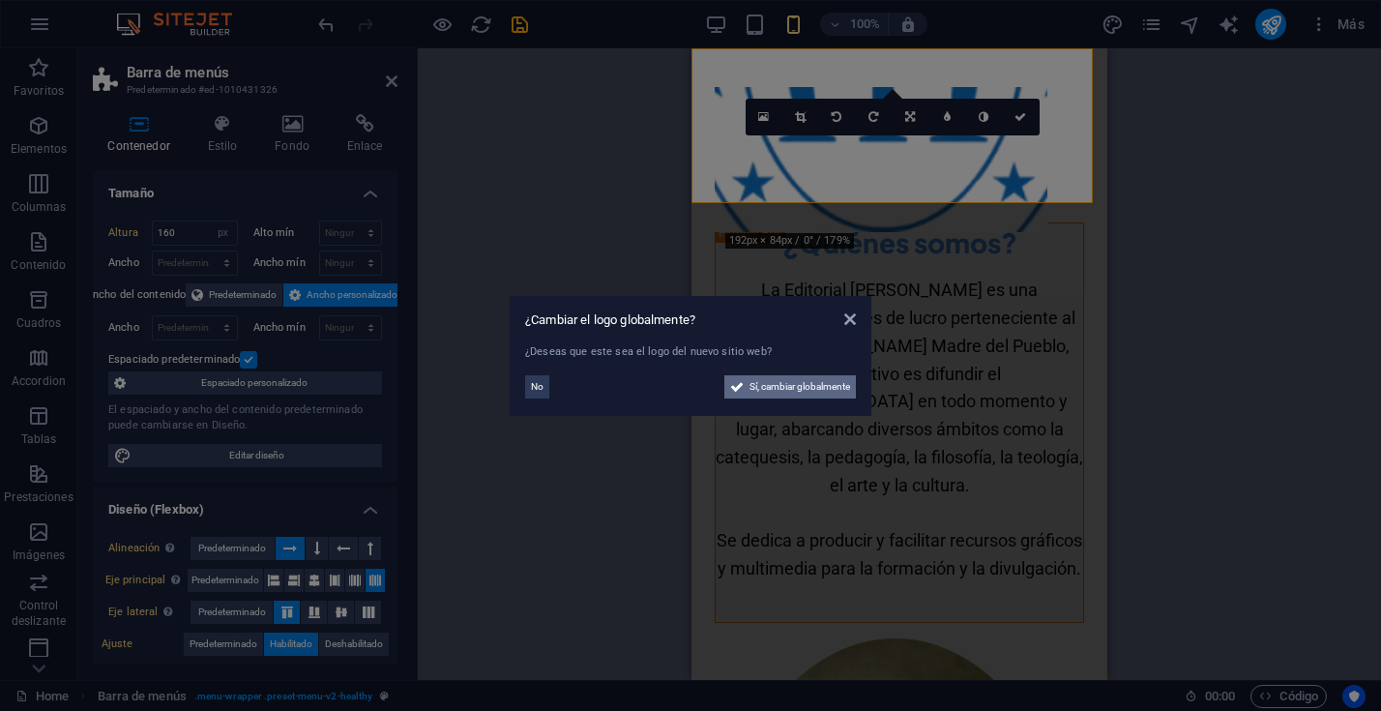
click at [814, 393] on span "Sí, cambiar globalmente" at bounding box center [799, 386] width 101 height 23
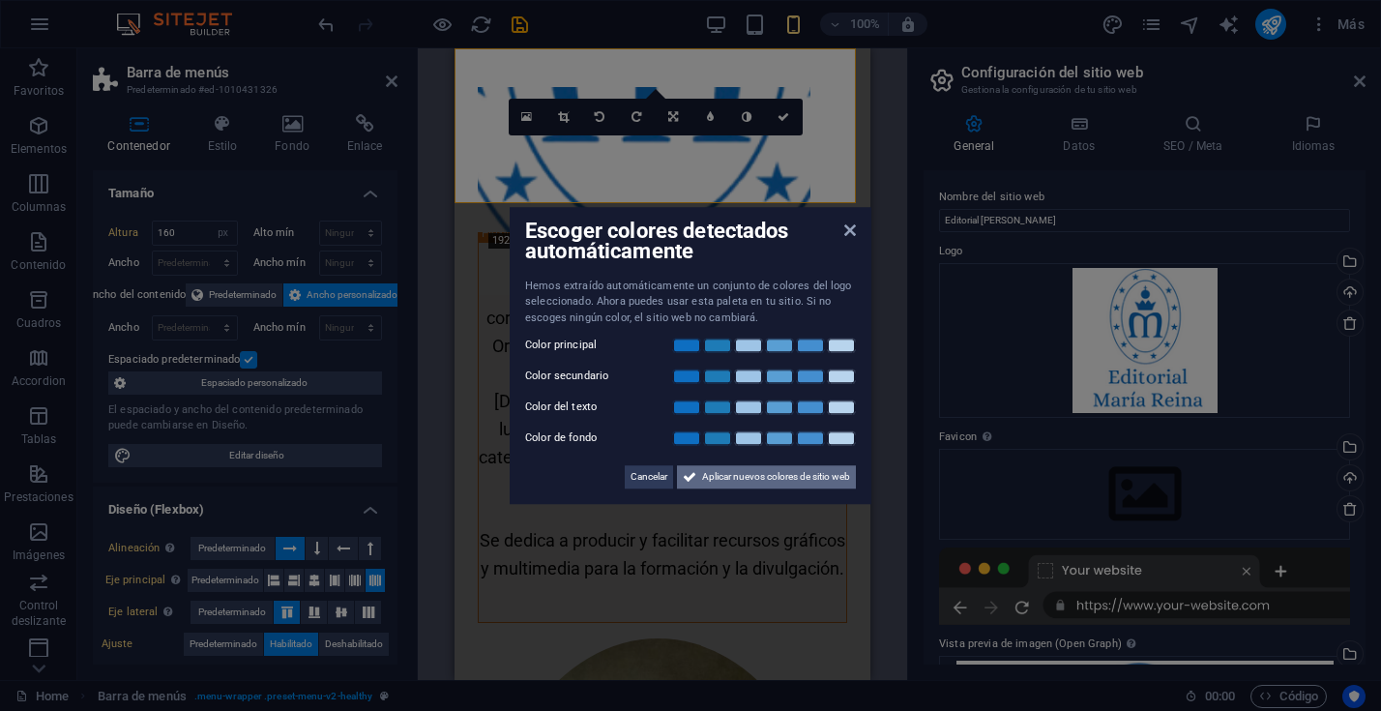
click at [831, 479] on span "Aplicar nuevos colores de sitio web" at bounding box center [776, 476] width 148 height 23
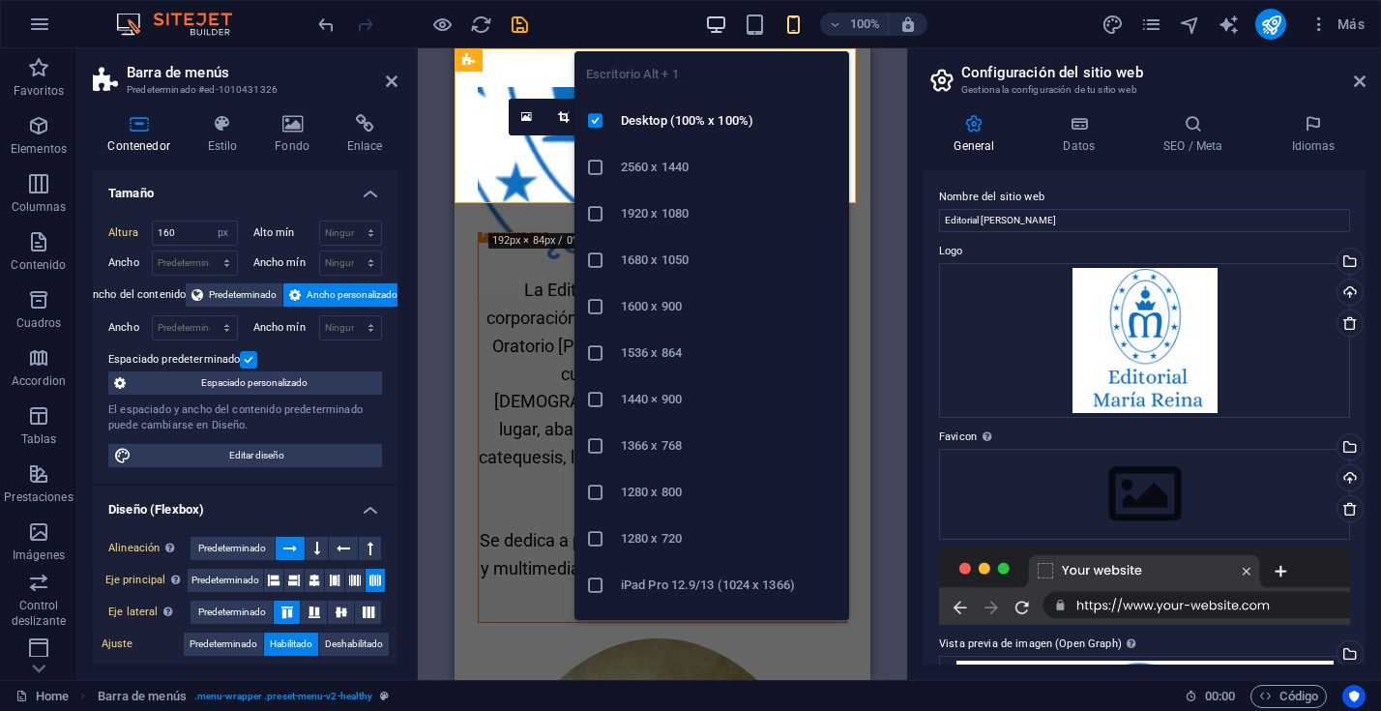
click at [717, 17] on icon "button" at bounding box center [716, 25] width 22 height 22
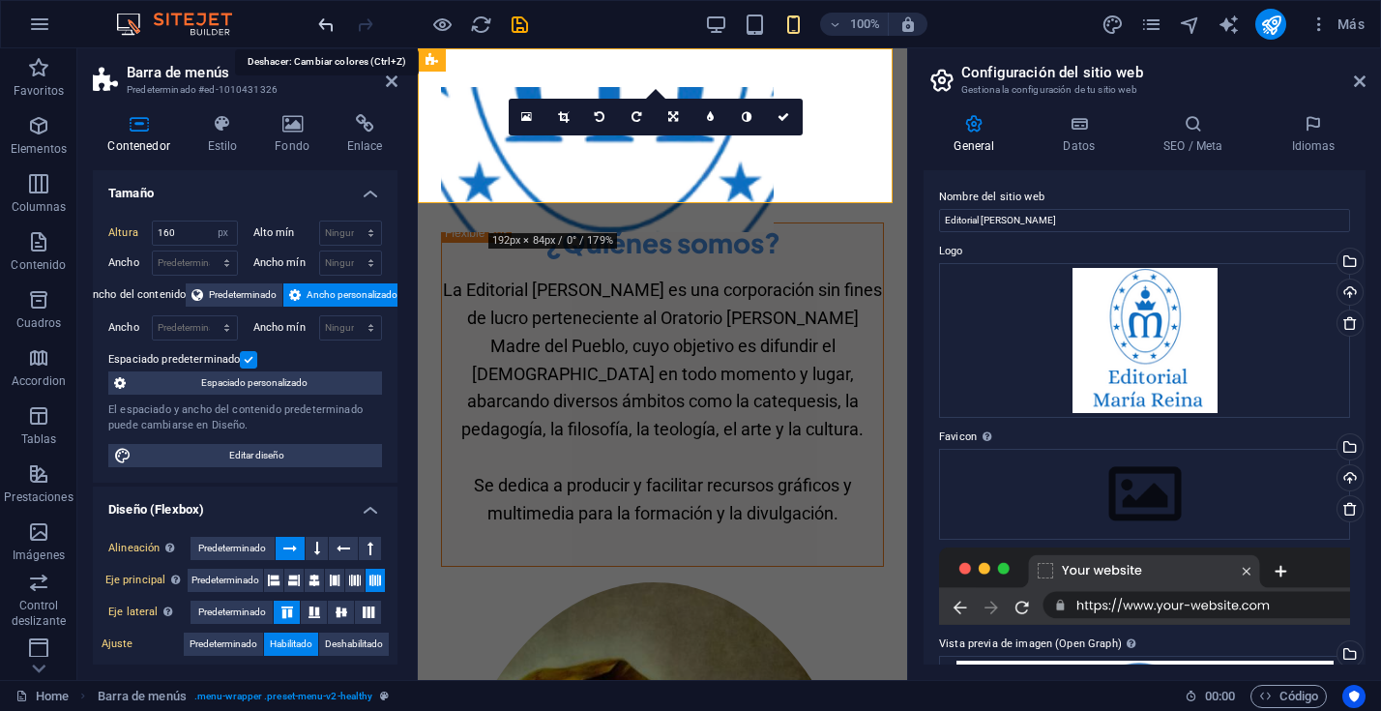
click at [324, 26] on icon "undo" at bounding box center [326, 25] width 22 height 22
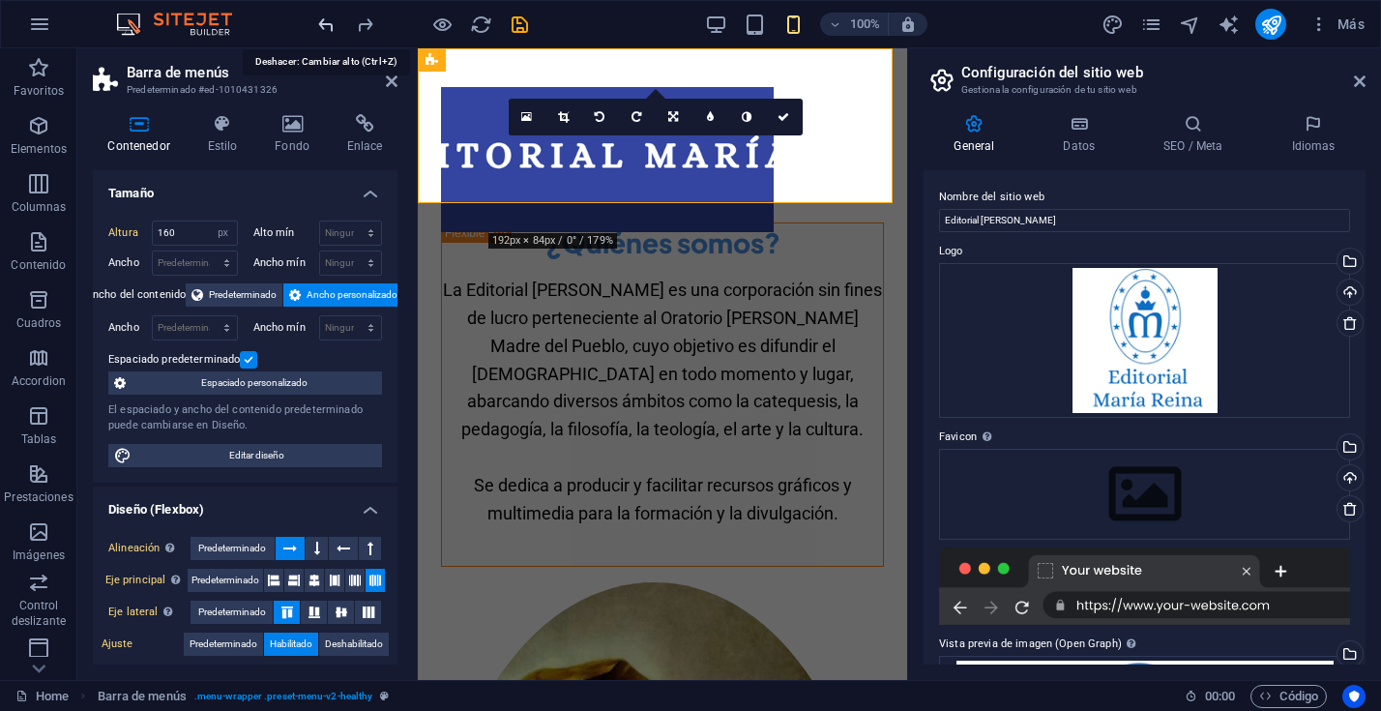
click at [324, 21] on icon "undo" at bounding box center [326, 25] width 22 height 22
click at [323, 20] on icon "undo" at bounding box center [326, 25] width 22 height 22
drag, startPoint x: 1356, startPoint y: 79, endPoint x: 454, endPoint y: 28, distance: 902.6
click at [1356, 80] on icon at bounding box center [1360, 80] width 12 height 15
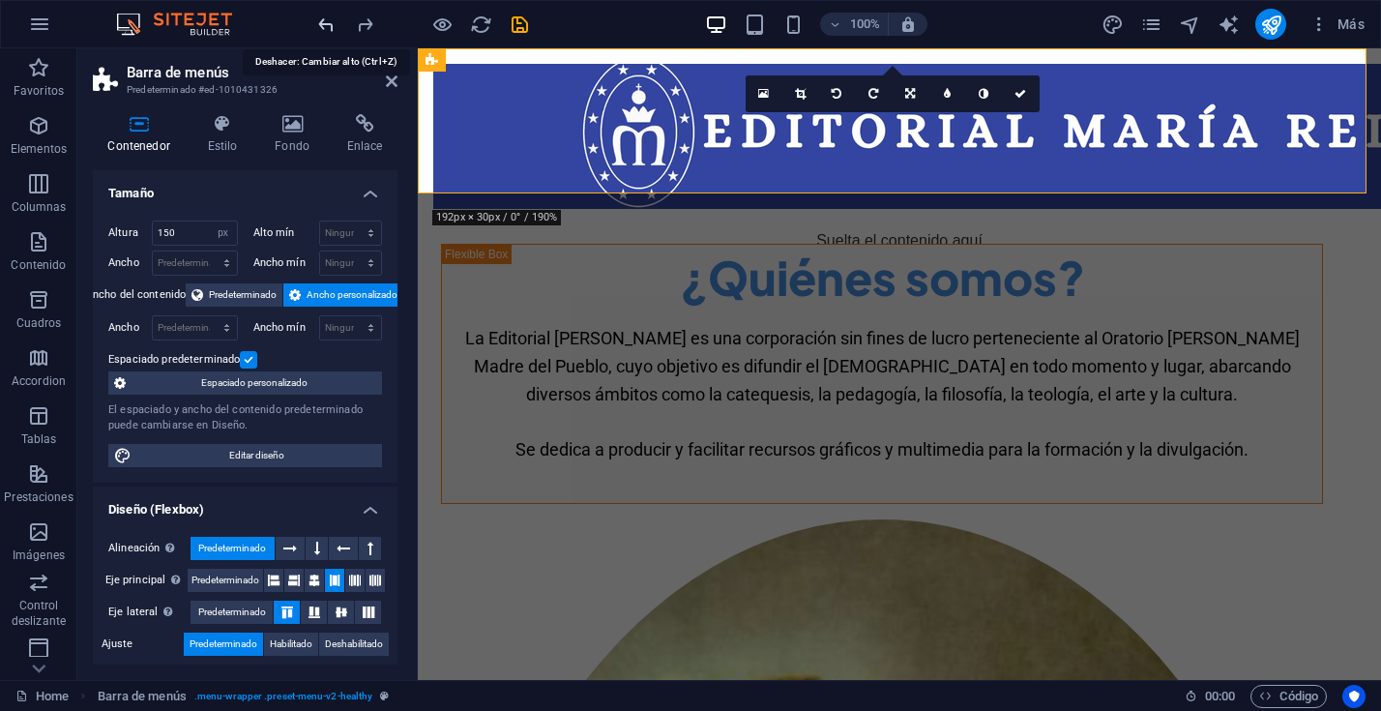
click at [321, 24] on icon "undo" at bounding box center [326, 25] width 22 height 22
click at [329, 24] on icon "undo" at bounding box center [326, 25] width 22 height 22
drag, startPoint x: 596, startPoint y: 248, endPoint x: 560, endPoint y: 232, distance: 39.0
click at [596, 248] on div "Suelta el contenido aquí o Añadir elementos Pegar portapapeles" at bounding box center [899, 277] width 932 height 137
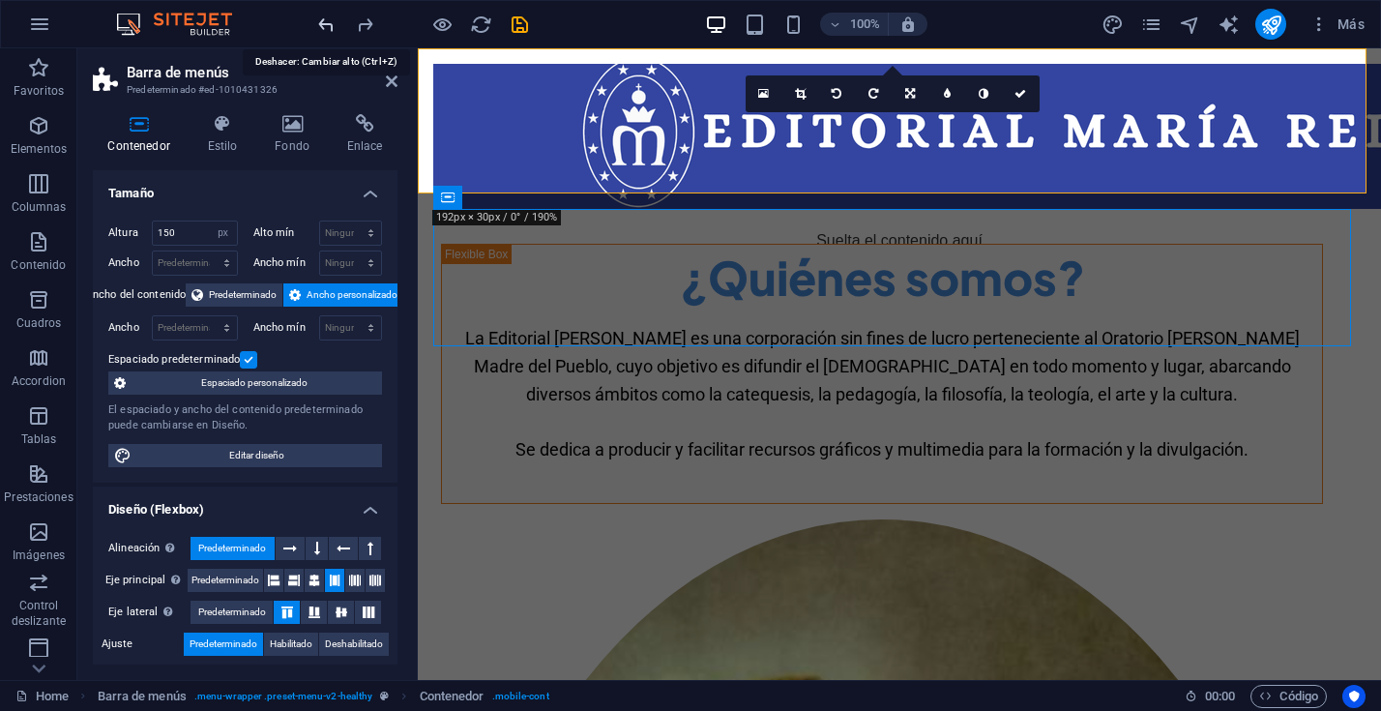
click at [332, 23] on icon "undo" at bounding box center [326, 25] width 22 height 22
click at [331, 23] on icon "undo" at bounding box center [326, 25] width 22 height 22
click at [331, 22] on icon "undo" at bounding box center [326, 25] width 22 height 22
click at [607, 106] on div at bounding box center [899, 136] width 932 height 145
drag, startPoint x: 767, startPoint y: 92, endPoint x: 352, endPoint y: 83, distance: 414.9
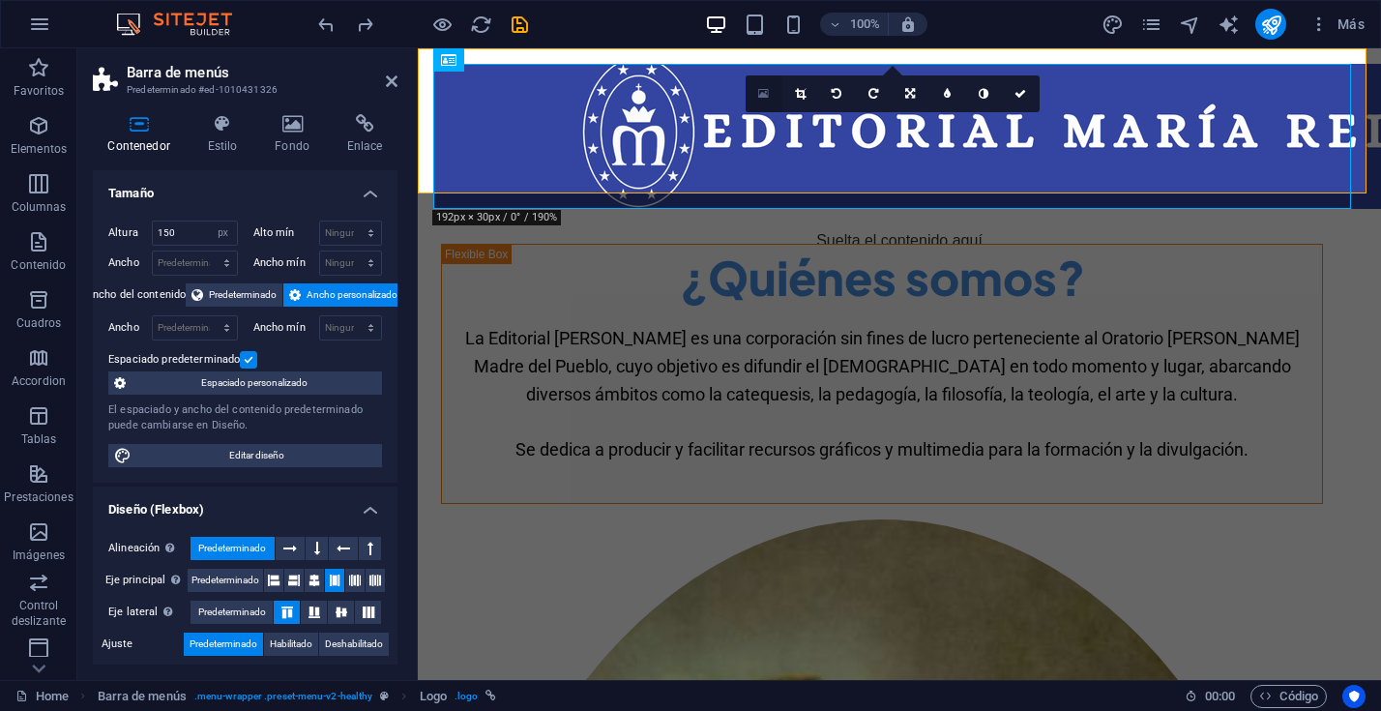
click at [767, 92] on icon at bounding box center [763, 94] width 11 height 14
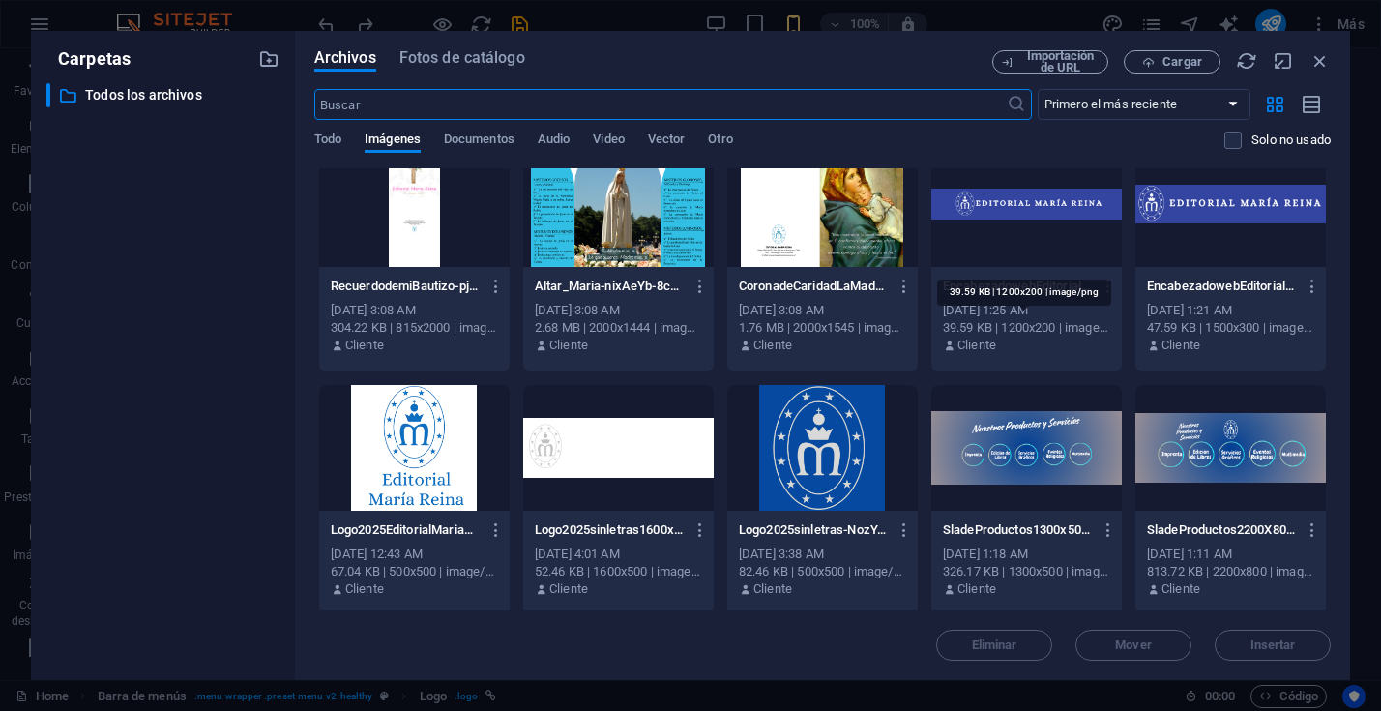
scroll to position [457, 0]
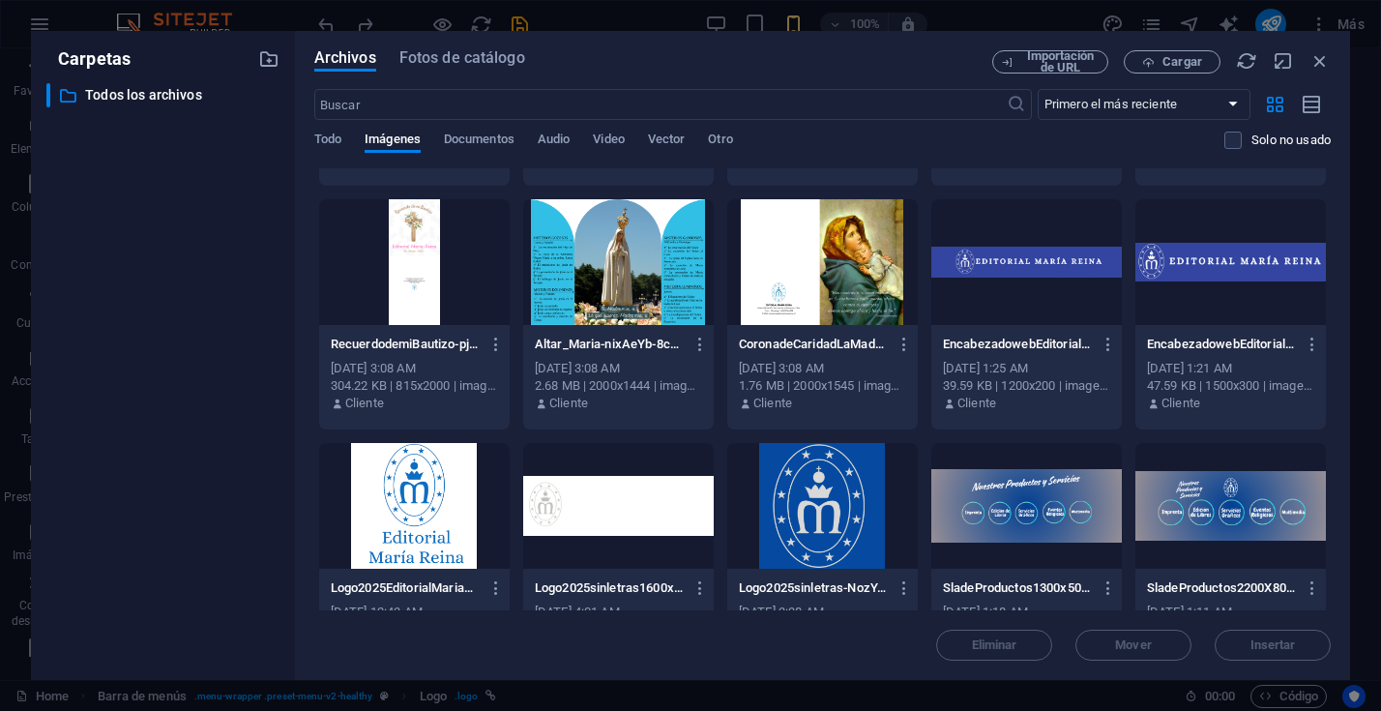
click at [1025, 270] on div at bounding box center [1026, 262] width 190 height 126
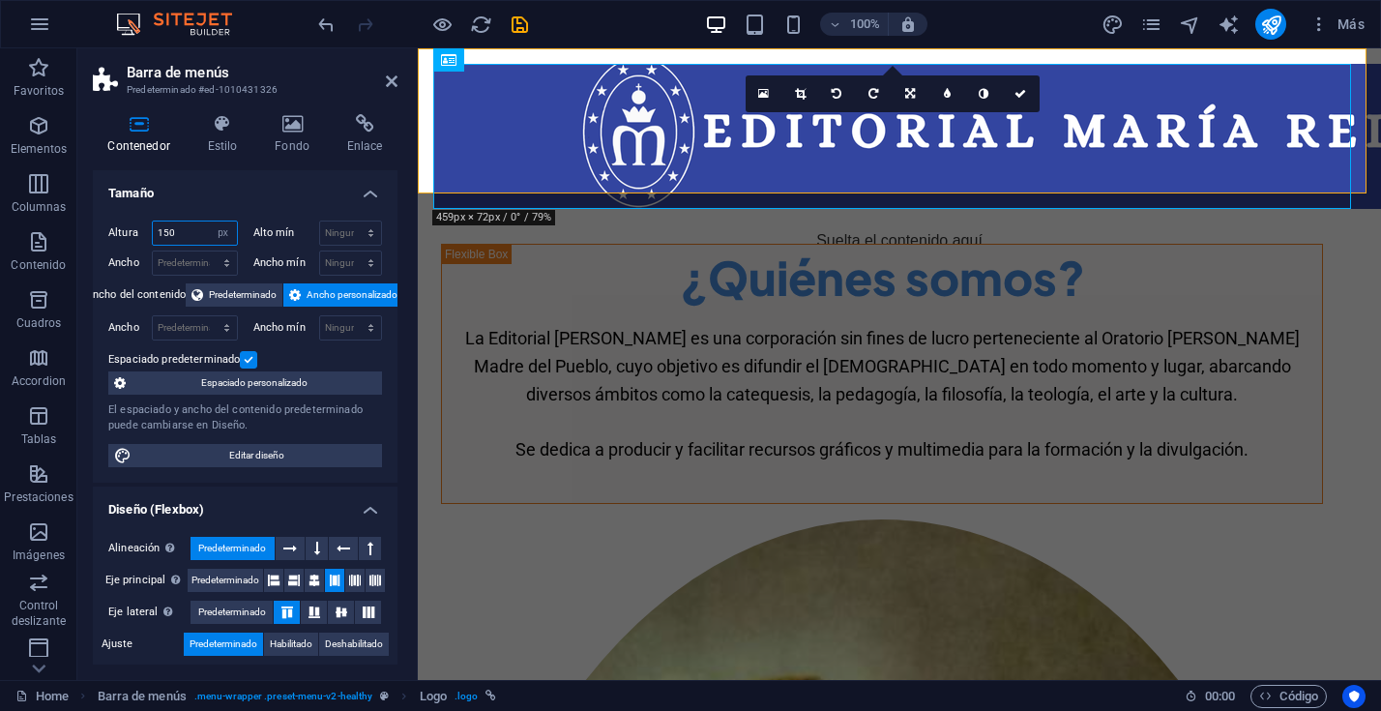
drag, startPoint x: 195, startPoint y: 233, endPoint x: 135, endPoint y: 223, distance: 60.7
click at [135, 223] on div "Altura 150 Predeterminado px rem % vh vw" at bounding box center [173, 232] width 130 height 25
type input "170"
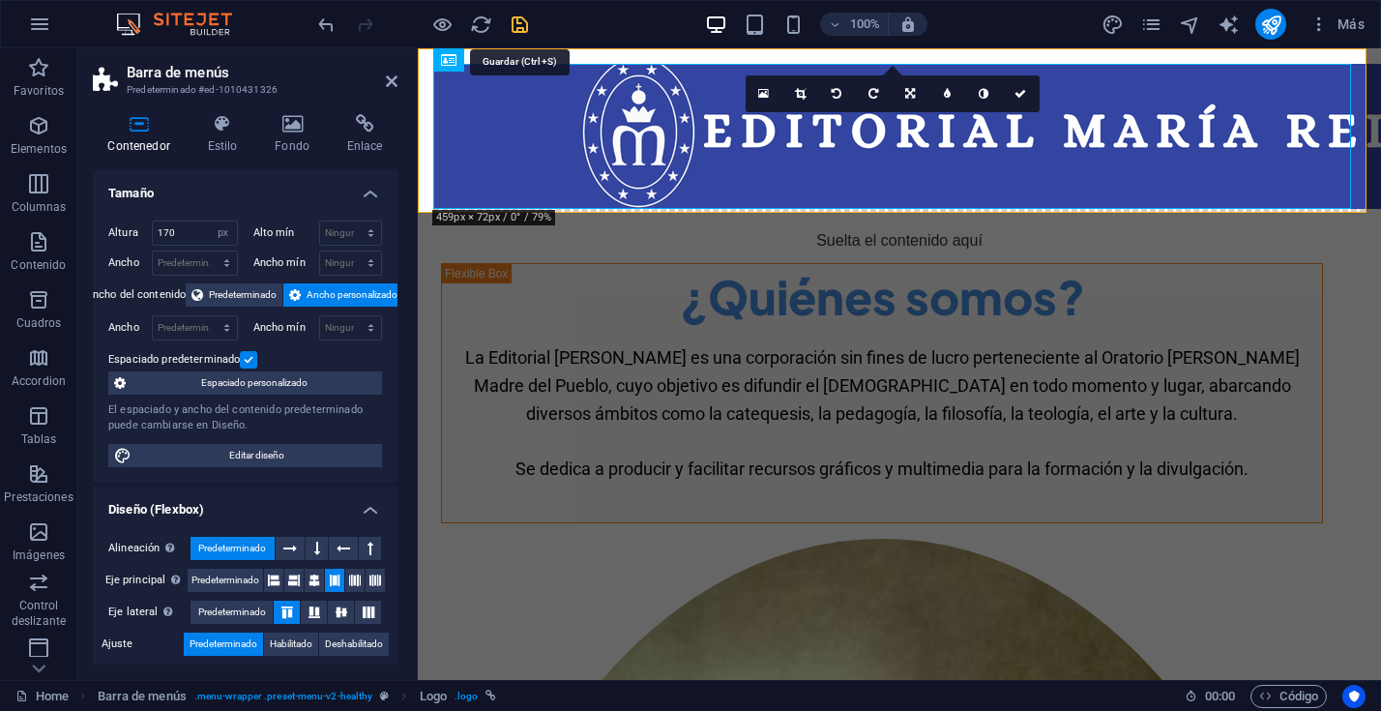
click at [511, 22] on icon "save" at bounding box center [520, 25] width 22 height 22
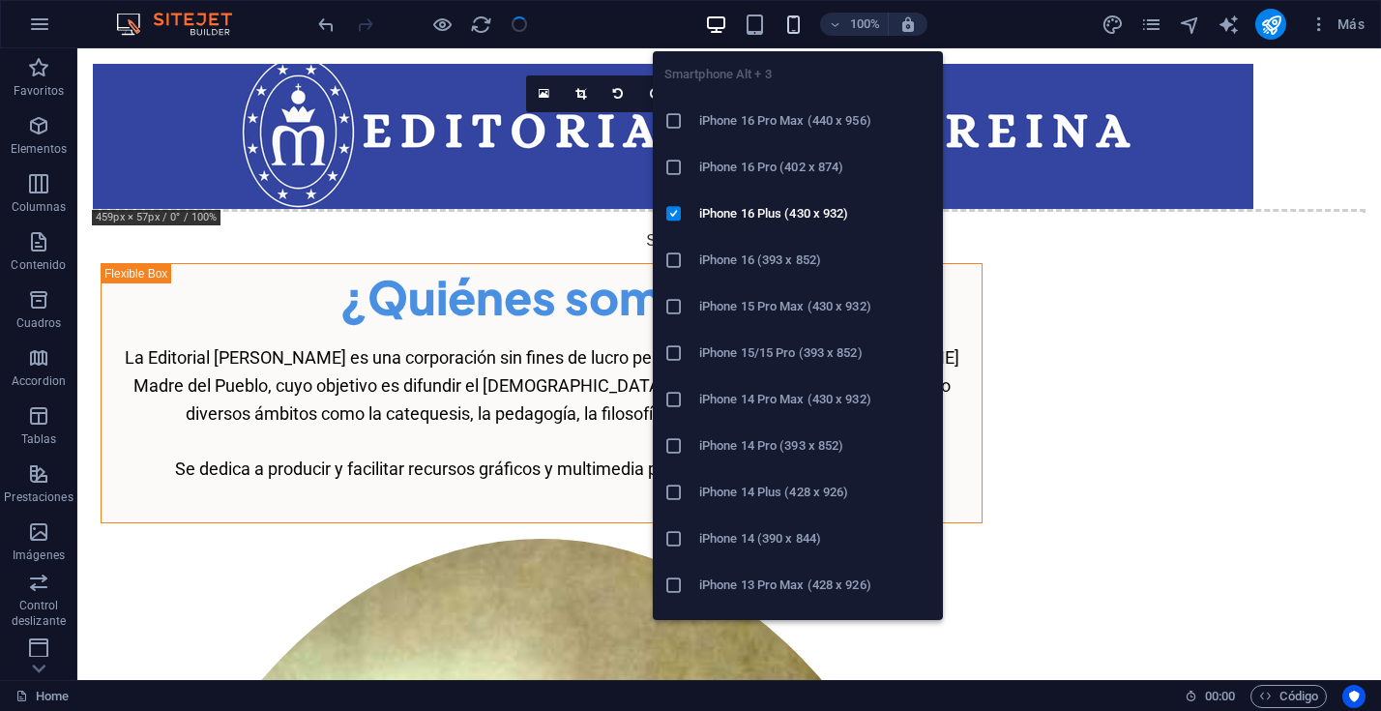
click at [794, 22] on icon "button" at bounding box center [793, 25] width 22 height 22
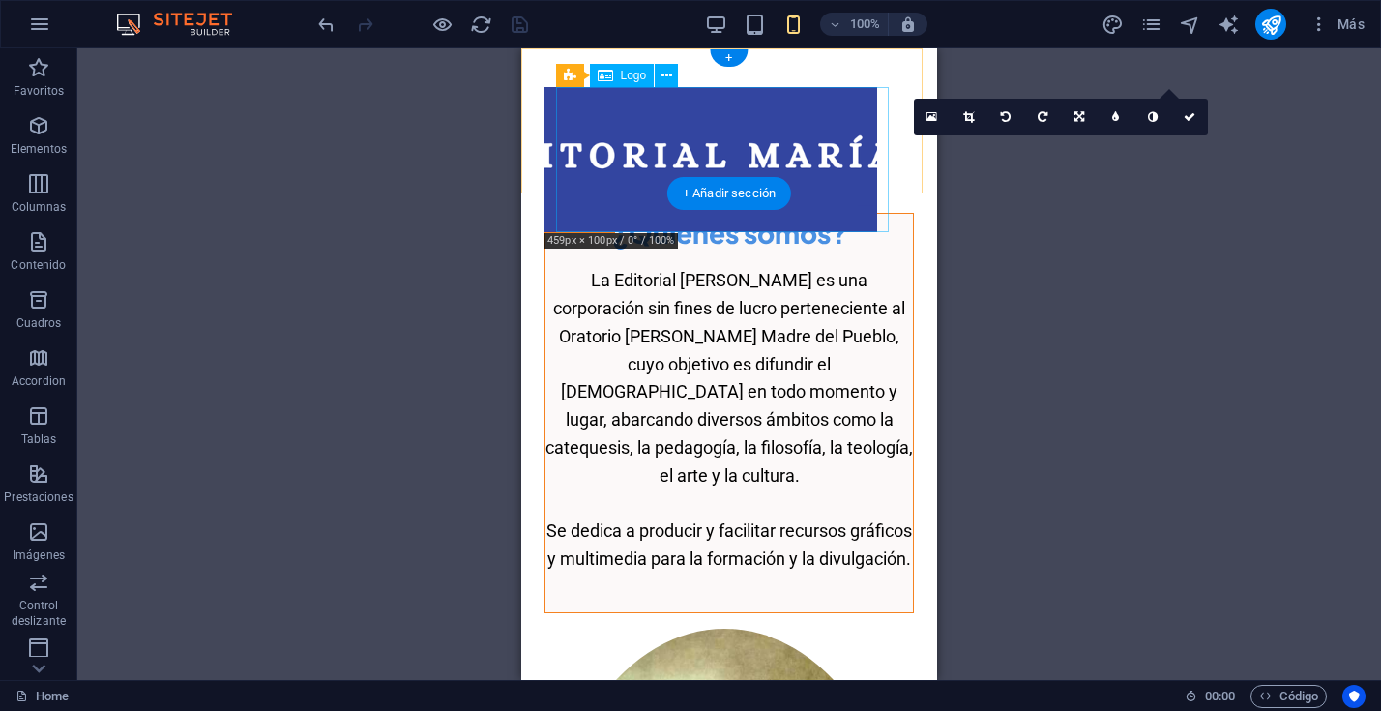
click at [663, 132] on div at bounding box center [728, 159] width 369 height 145
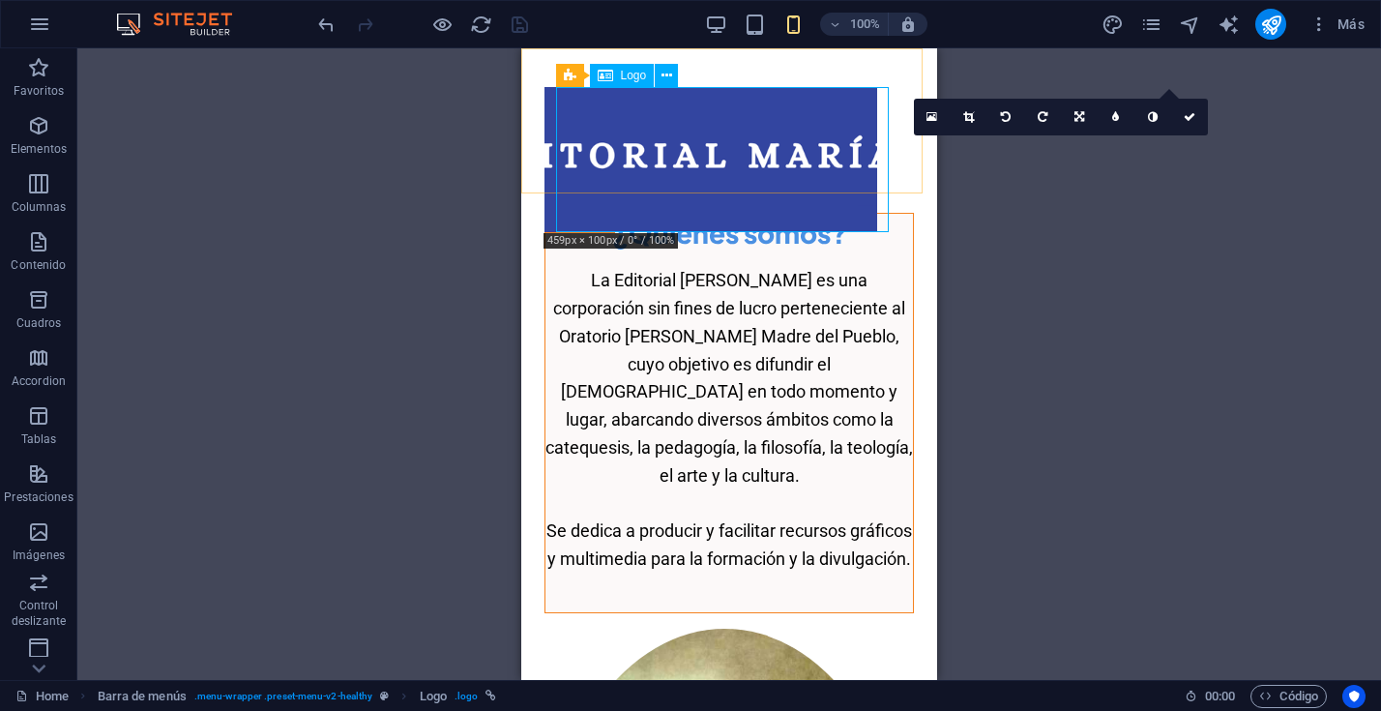
drag, startPoint x: 583, startPoint y: 87, endPoint x: 575, endPoint y: 78, distance: 11.6
click at [598, 78] on icon at bounding box center [605, 75] width 15 height 23
click at [1054, 279] on div "Arrastra aquí para reemplazar el contenido existente. Si quieres crear un eleme…" at bounding box center [728, 363] width 1303 height 631
click at [605, 117] on div at bounding box center [728, 159] width 369 height 145
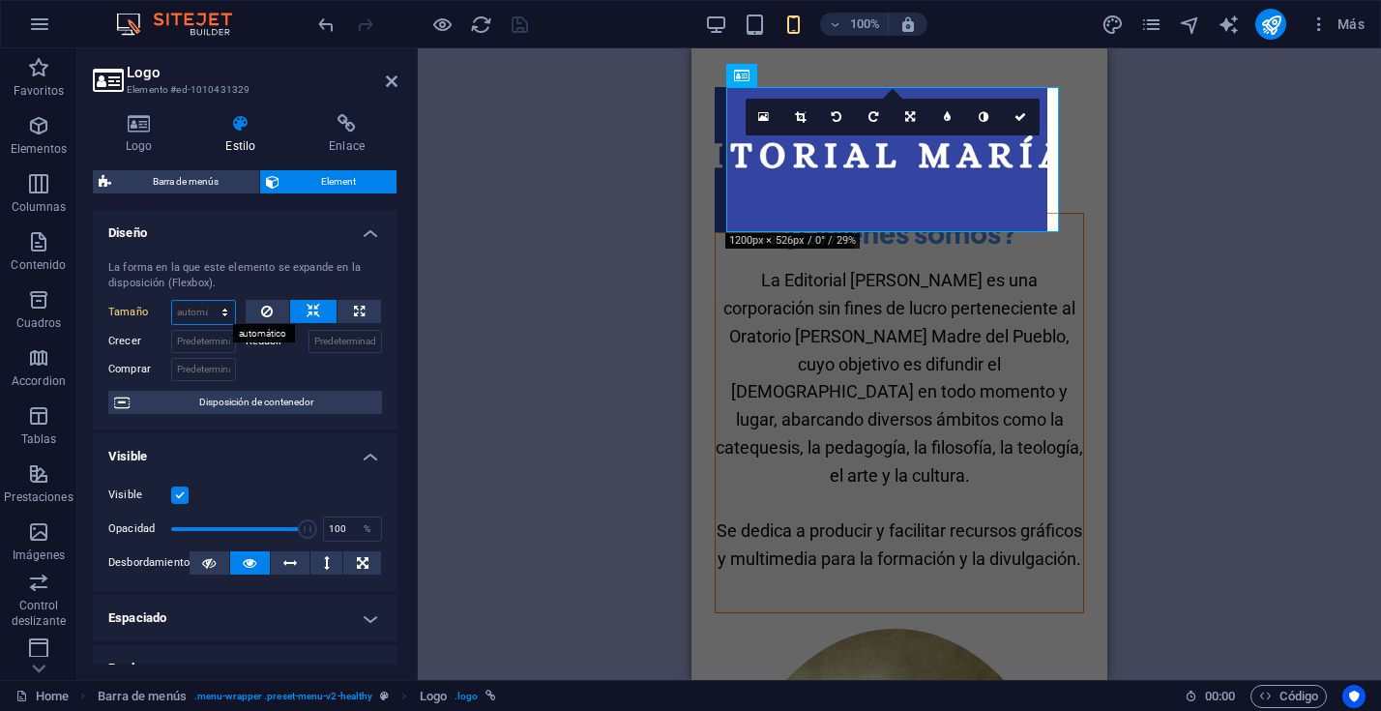
click at [216, 316] on select "Predeterminado automático px % 1/1 1/2 1/3 1/4 1/5 1/6 1/7 1/8 1/9 1/10" at bounding box center [203, 312] width 63 height 23
select select "1/5"
click at [205, 301] on select "Predeterminado automático px % 1/1 1/2 1/3 1/4 1/5 1/6 1/7 1/8 1/9 1/10" at bounding box center [203, 312] width 63 height 23
type input "20"
select select "%"
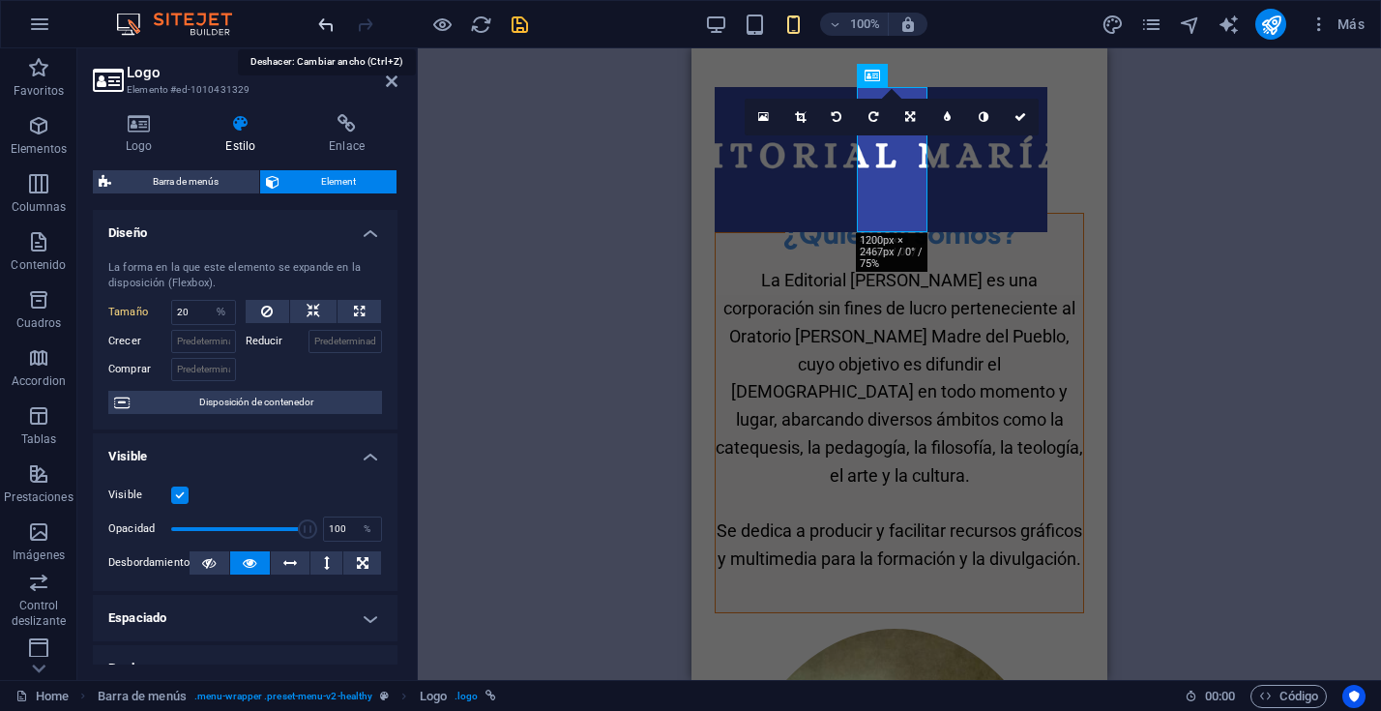
click at [320, 20] on icon "undo" at bounding box center [326, 25] width 22 height 22
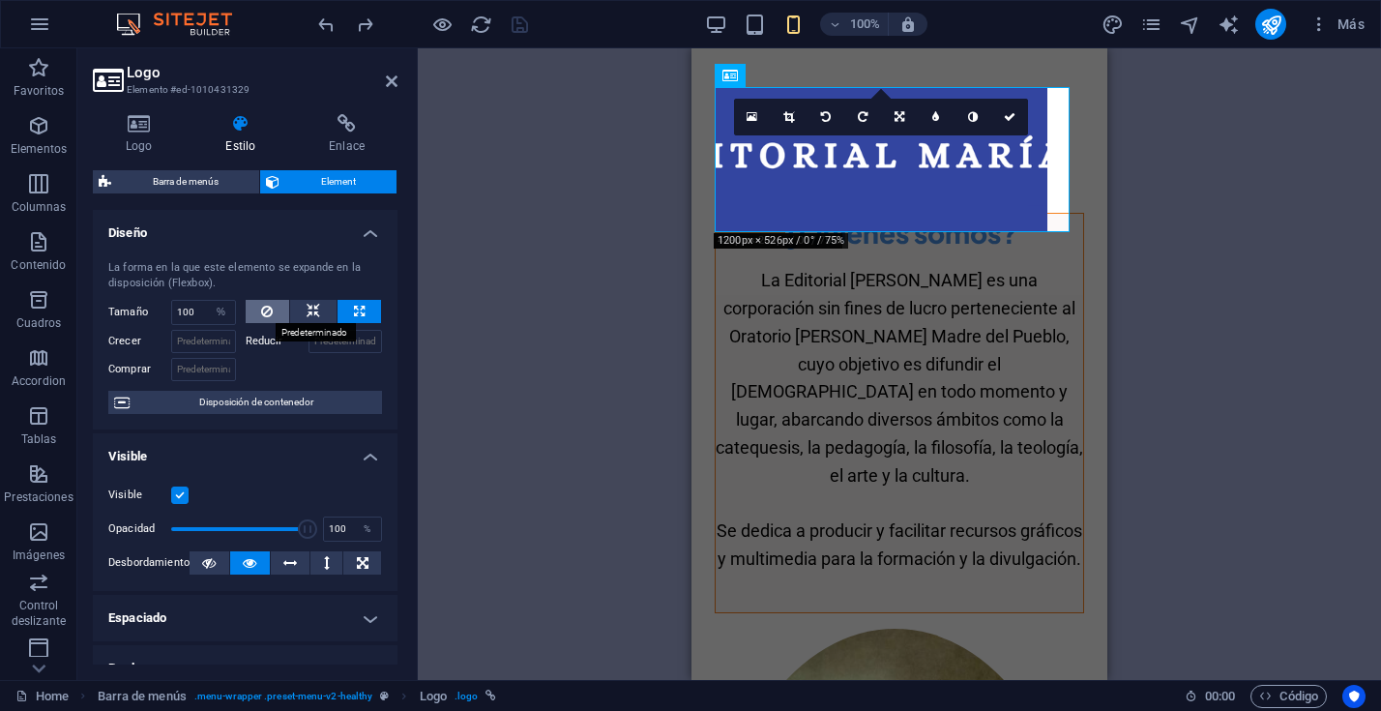
click at [268, 312] on icon at bounding box center [267, 311] width 12 height 23
type input "100"
select select "%"
click at [308, 311] on icon at bounding box center [313, 311] width 14 height 23
select select "DISABLED_OPTION_VALUE"
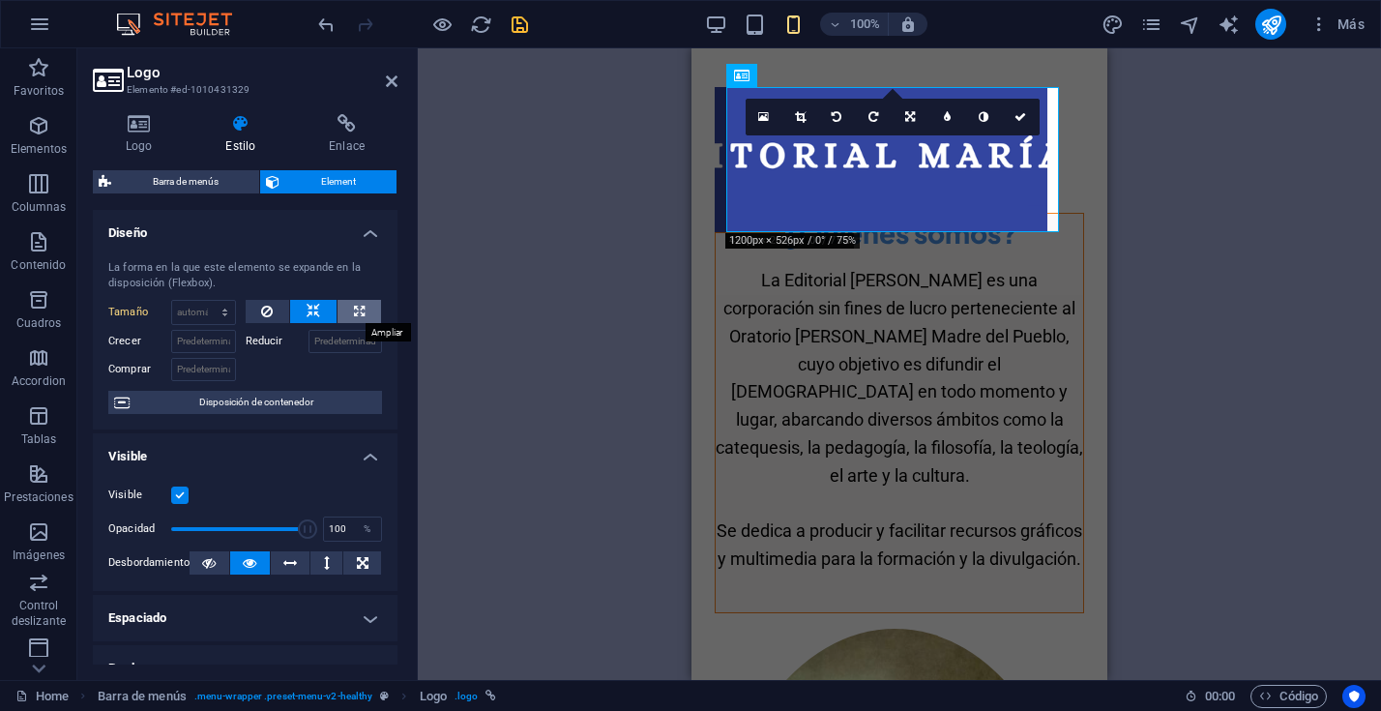
click at [359, 311] on icon at bounding box center [359, 311] width 11 height 23
type input "100"
select select "%"
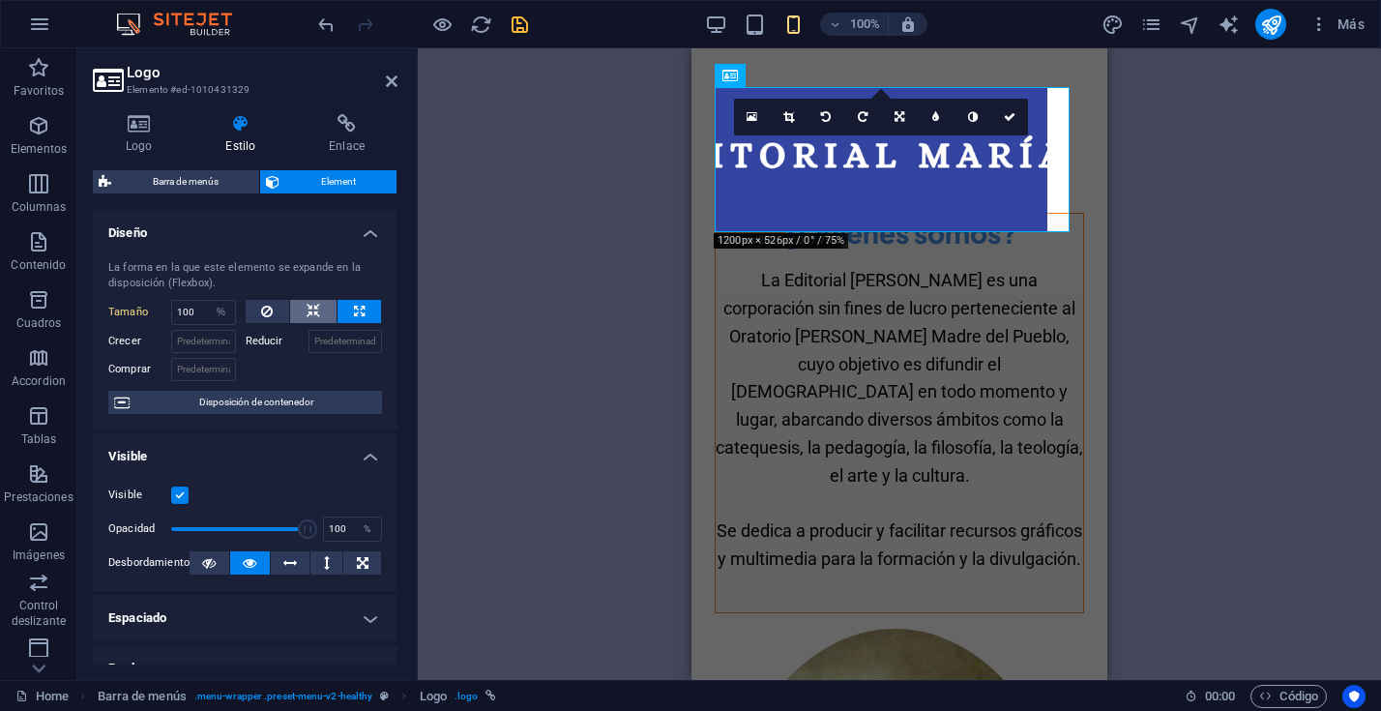
click at [313, 309] on icon at bounding box center [313, 311] width 14 height 23
select select "DISABLED_OPTION_VALUE"
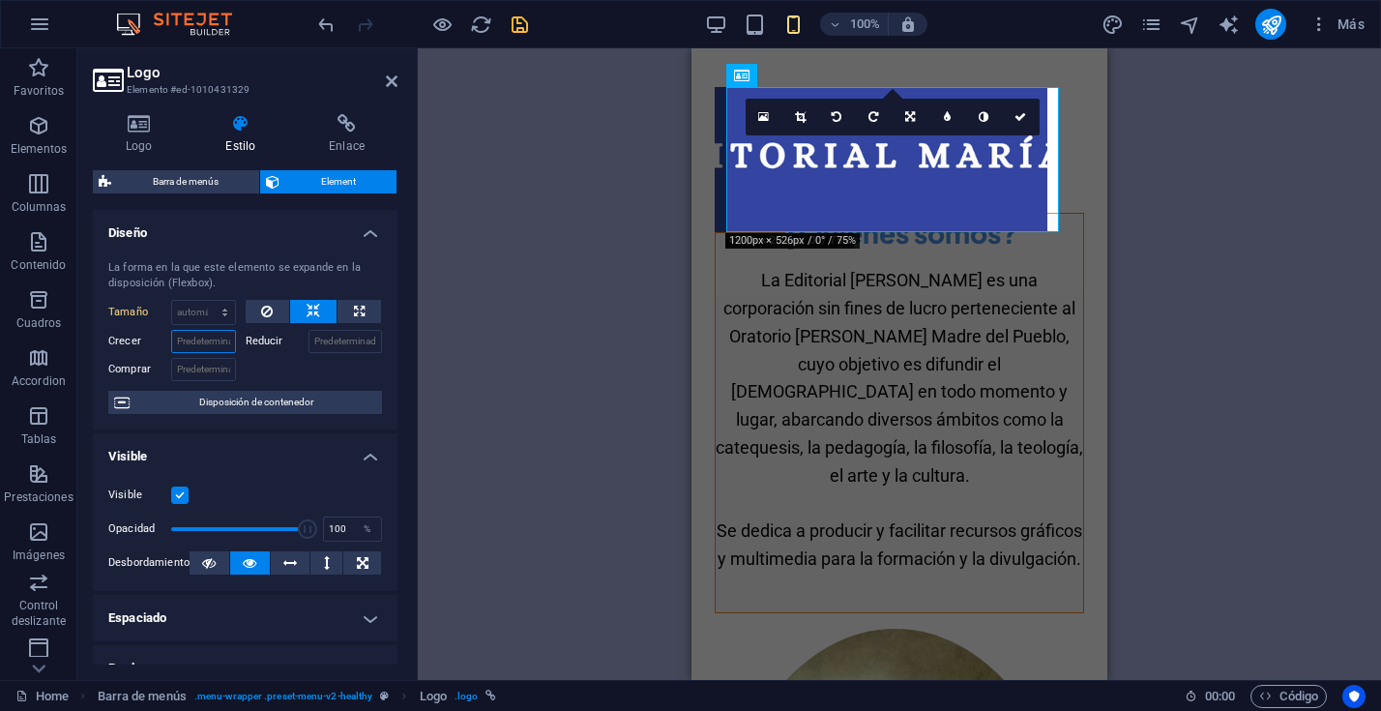
click at [190, 344] on input "Crecer" at bounding box center [203, 341] width 65 height 23
click at [338, 345] on input "Reducir" at bounding box center [345, 341] width 74 height 23
click at [345, 370] on div at bounding box center [314, 367] width 137 height 28
drag, startPoint x: 319, startPoint y: 340, endPoint x: 267, endPoint y: 336, distance: 52.4
click at [267, 336] on div "Reducir 50" at bounding box center [314, 341] width 137 height 23
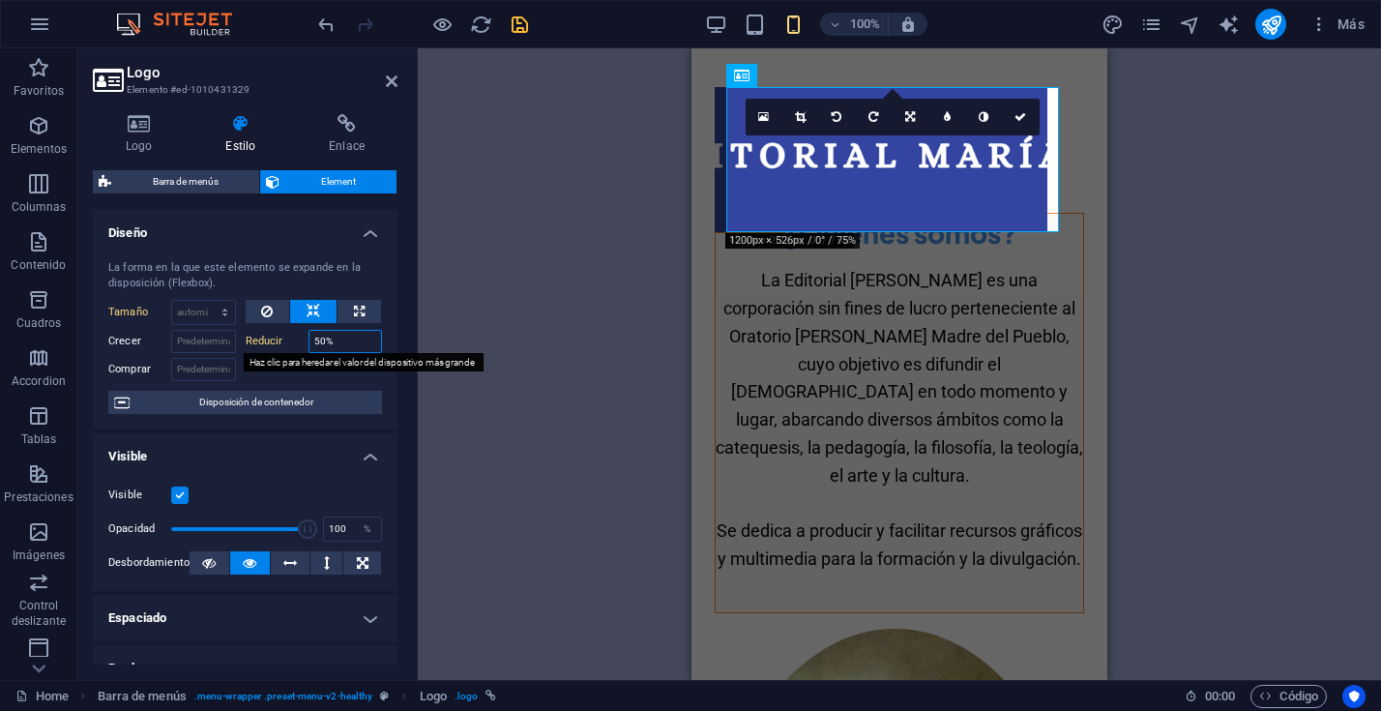
type input "50"
drag, startPoint x: 334, startPoint y: 344, endPoint x: 271, endPoint y: 336, distance: 63.4
click at [271, 336] on div "Reducir 50" at bounding box center [314, 341] width 137 height 23
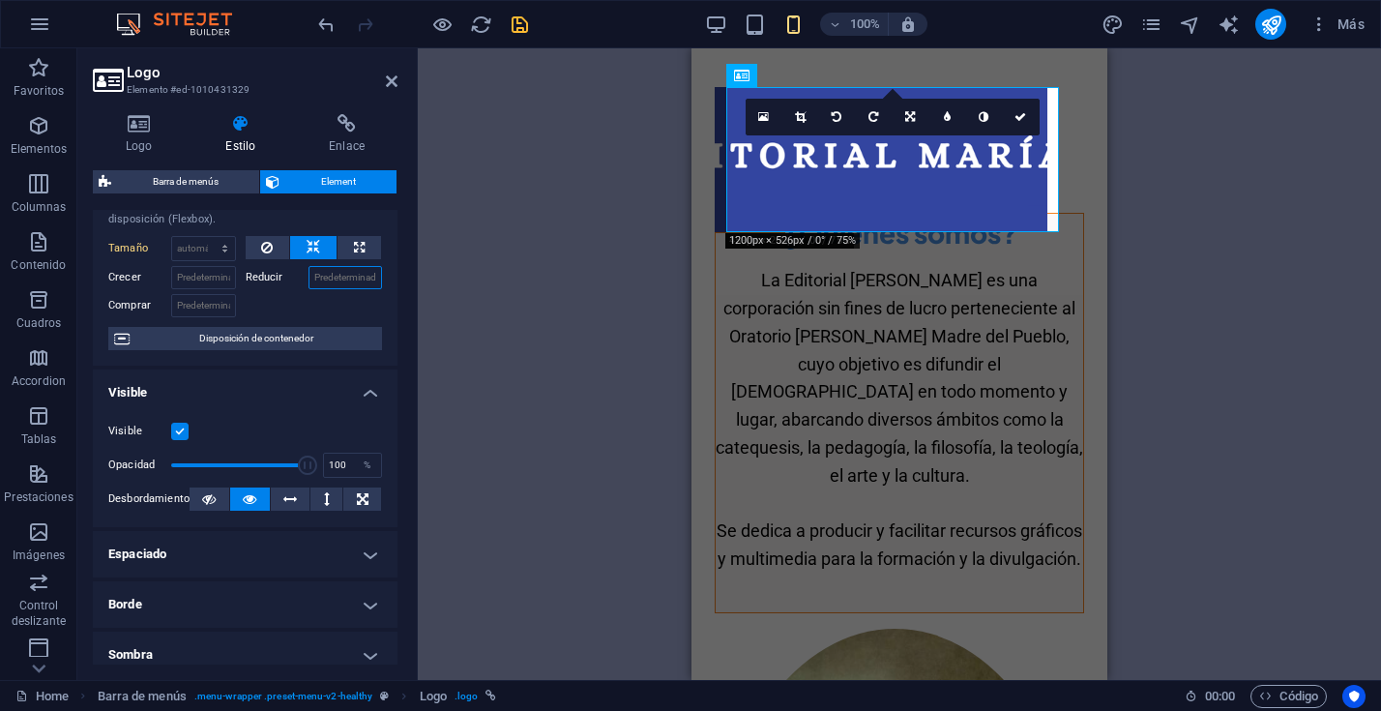
scroll to position [65, 0]
click at [253, 338] on span "Disposición de contenedor" at bounding box center [255, 337] width 241 height 23
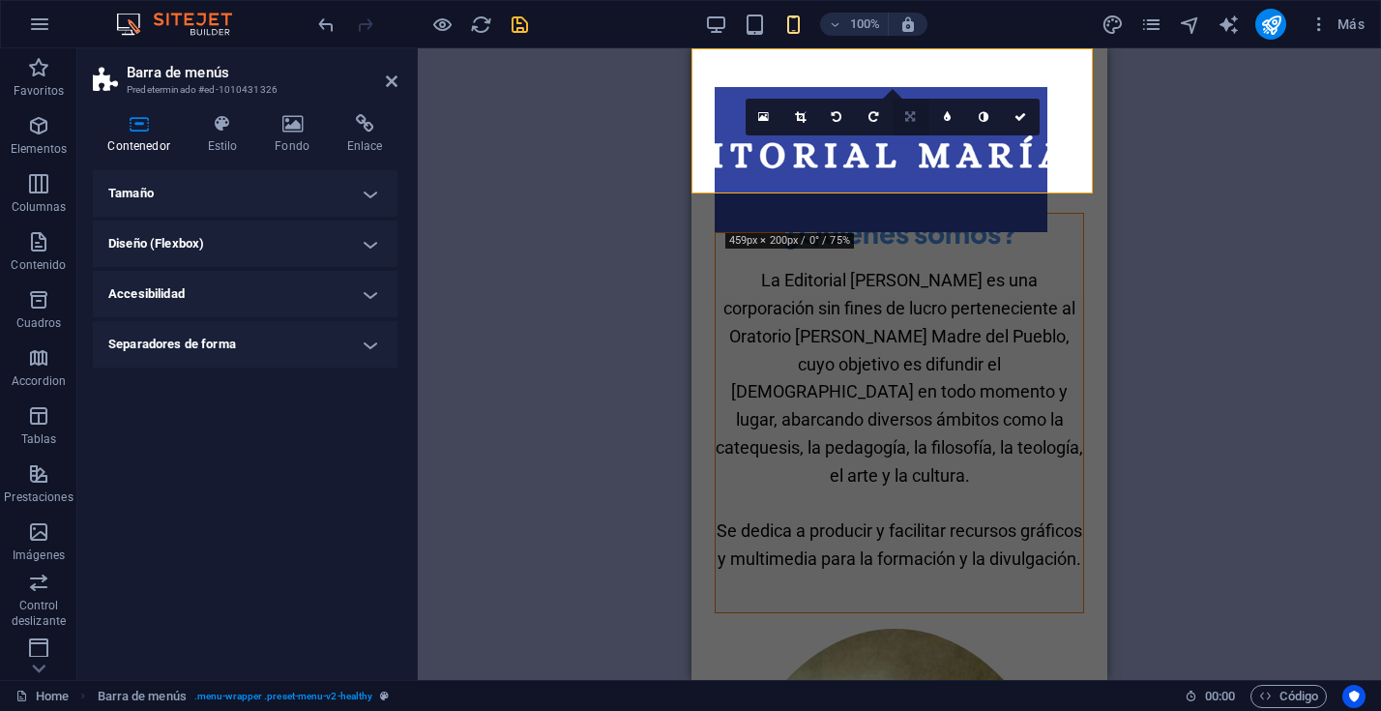
click at [910, 118] on icon at bounding box center [910, 117] width 10 height 12
click at [908, 144] on icon at bounding box center [910, 147] width 10 height 12
click at [1019, 114] on icon at bounding box center [1020, 117] width 12 height 12
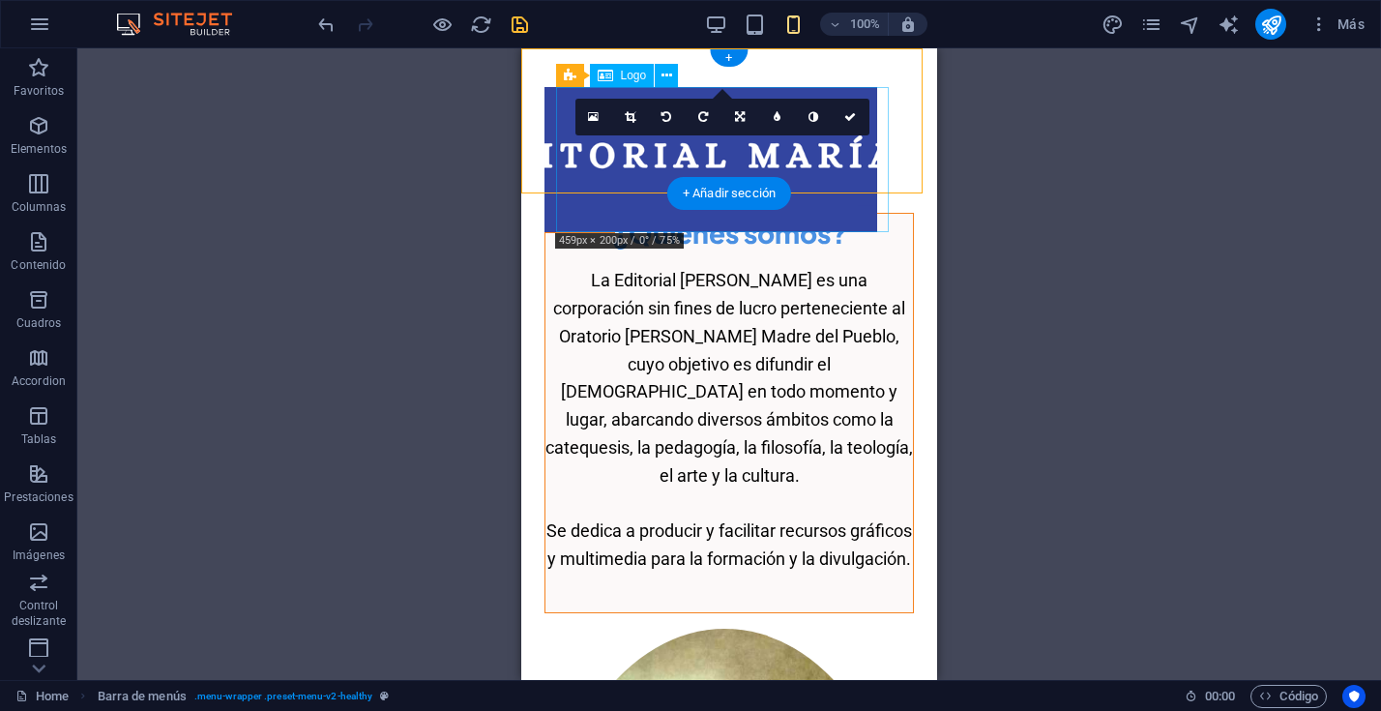
click at [878, 121] on div at bounding box center [728, 159] width 369 height 145
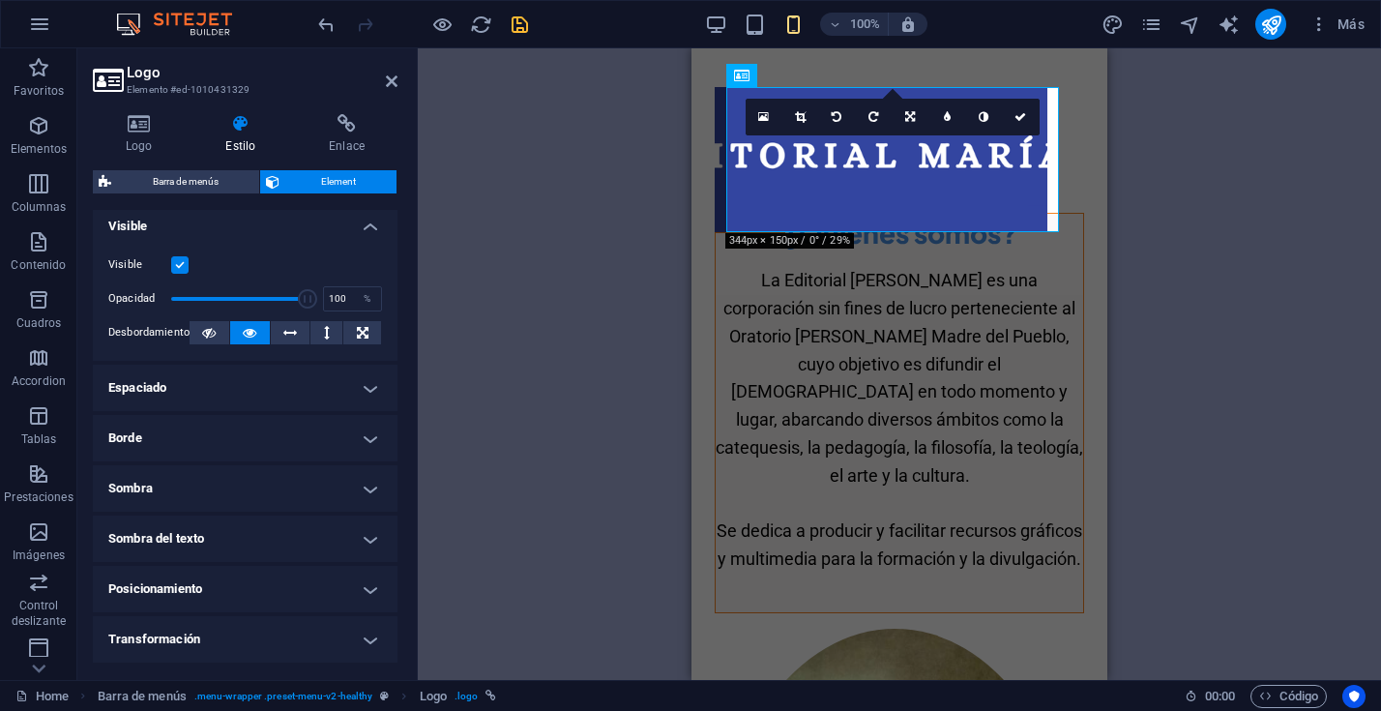
scroll to position [246, 0]
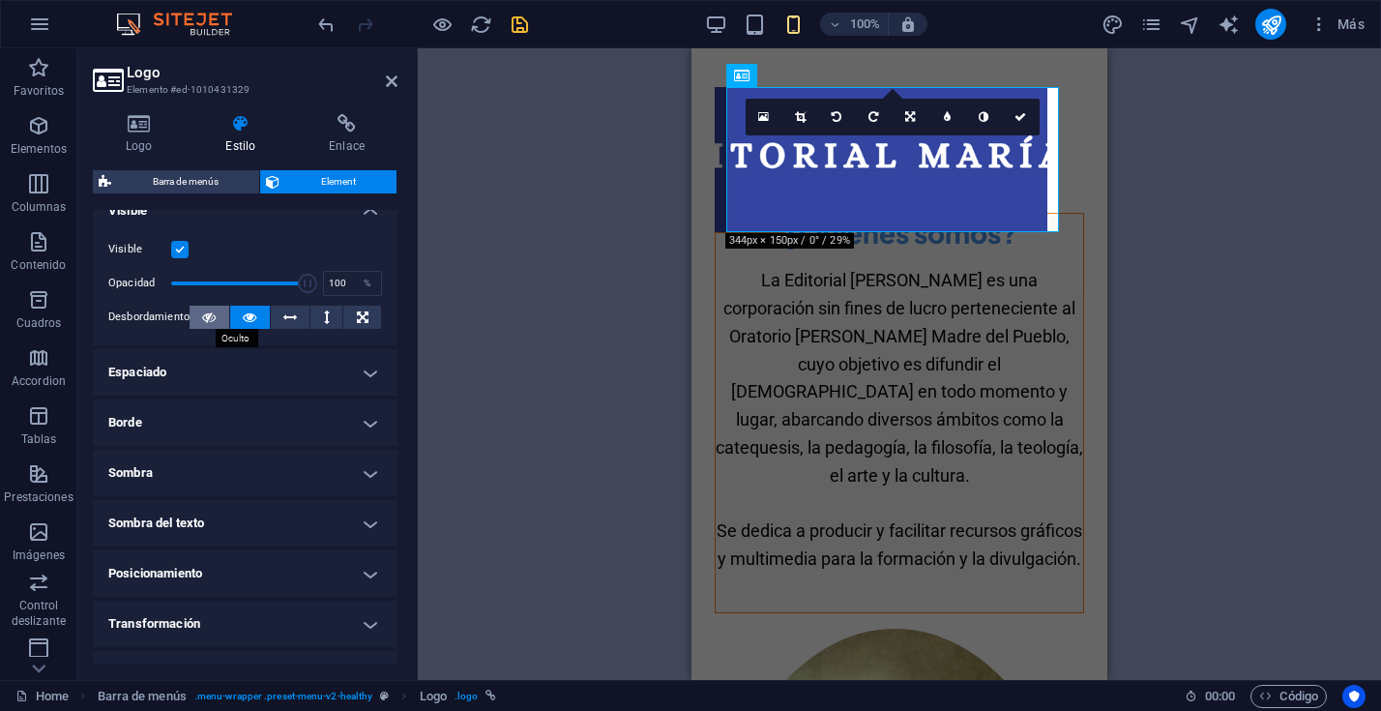
click at [208, 317] on icon at bounding box center [209, 317] width 14 height 23
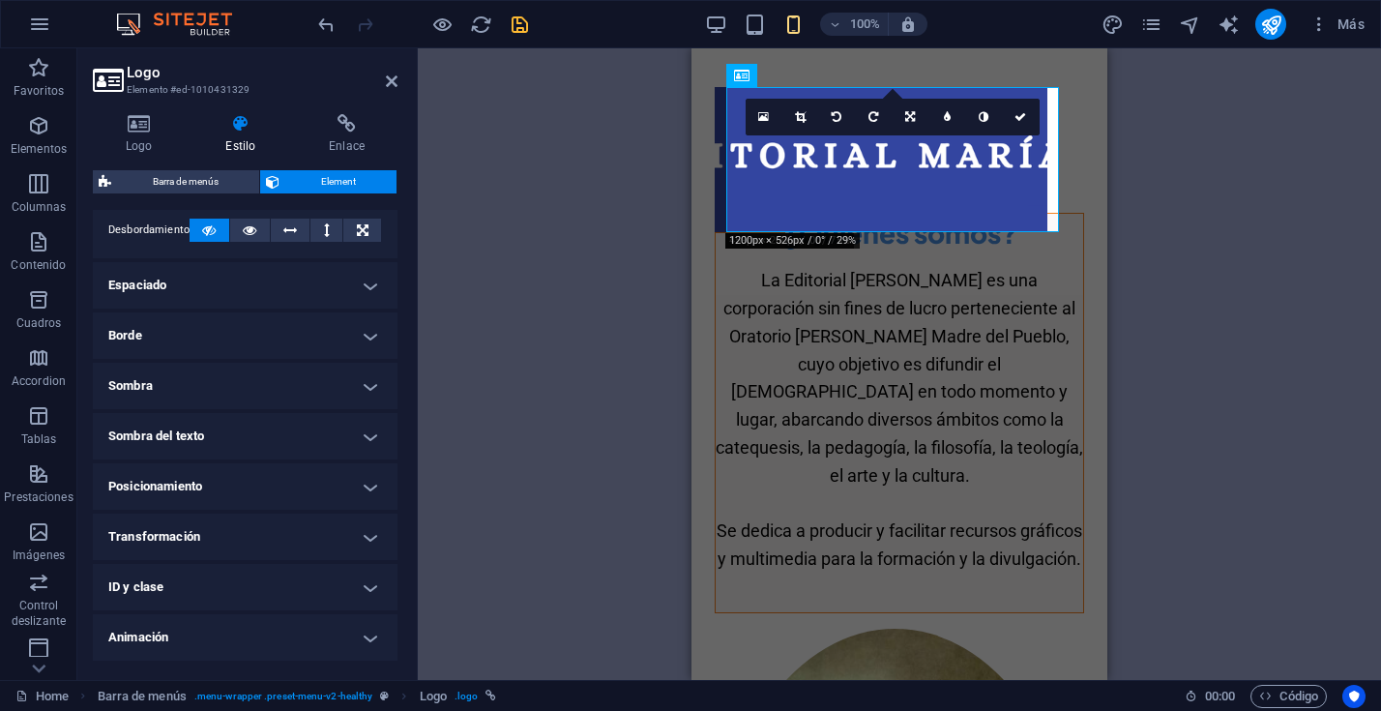
scroll to position [378, 0]
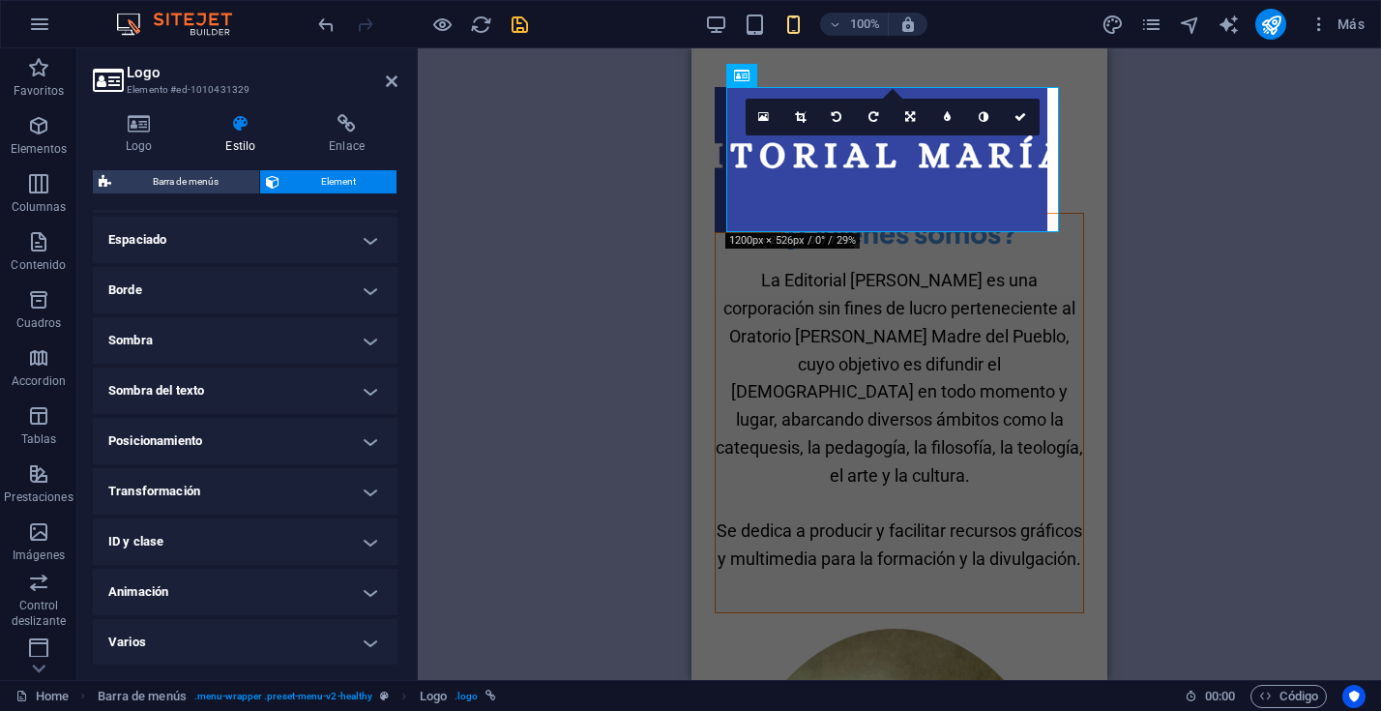
click at [372, 442] on h4 "Posicionamiento" at bounding box center [245, 441] width 305 height 46
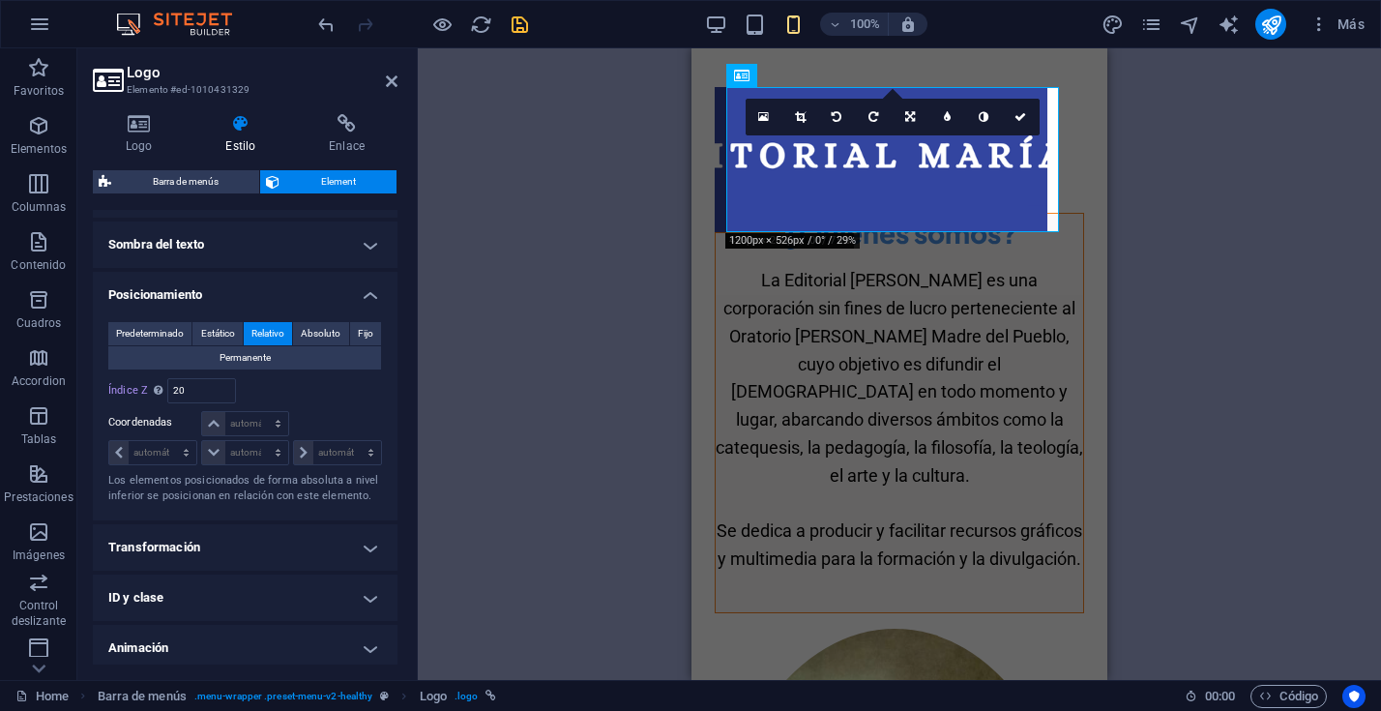
scroll to position [525, 0]
click at [147, 332] on span "Predeterminado" at bounding box center [150, 332] width 68 height 23
click at [217, 333] on span "Estático" at bounding box center [218, 335] width 34 height 23
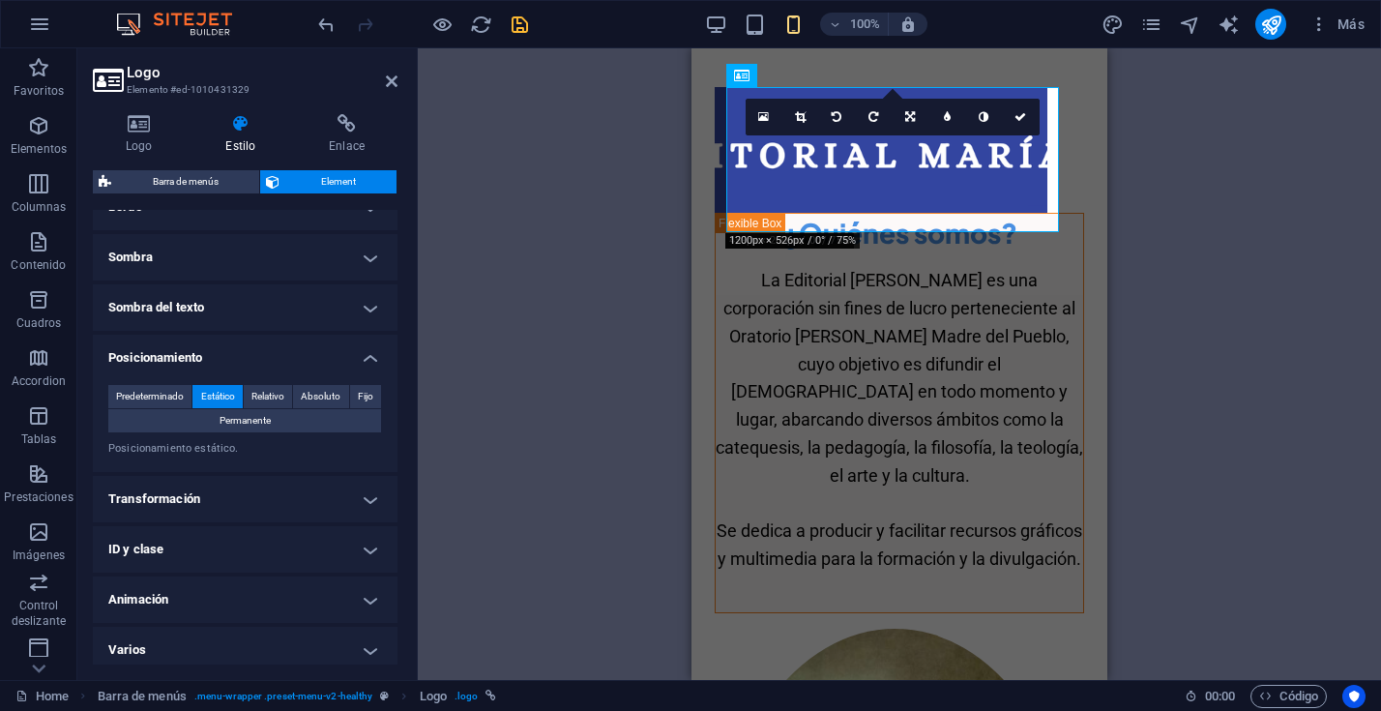
scroll to position [467, 0]
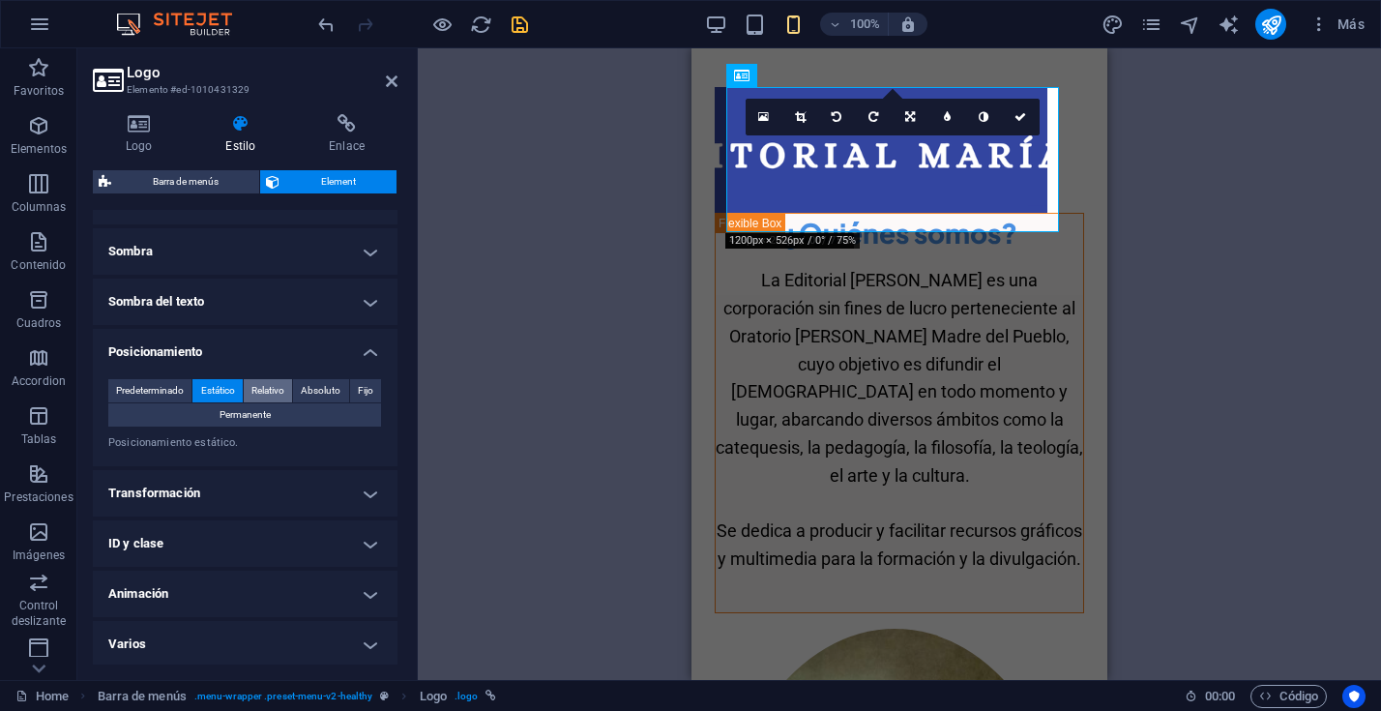
click at [273, 392] on span "Relativo" at bounding box center [267, 390] width 33 height 23
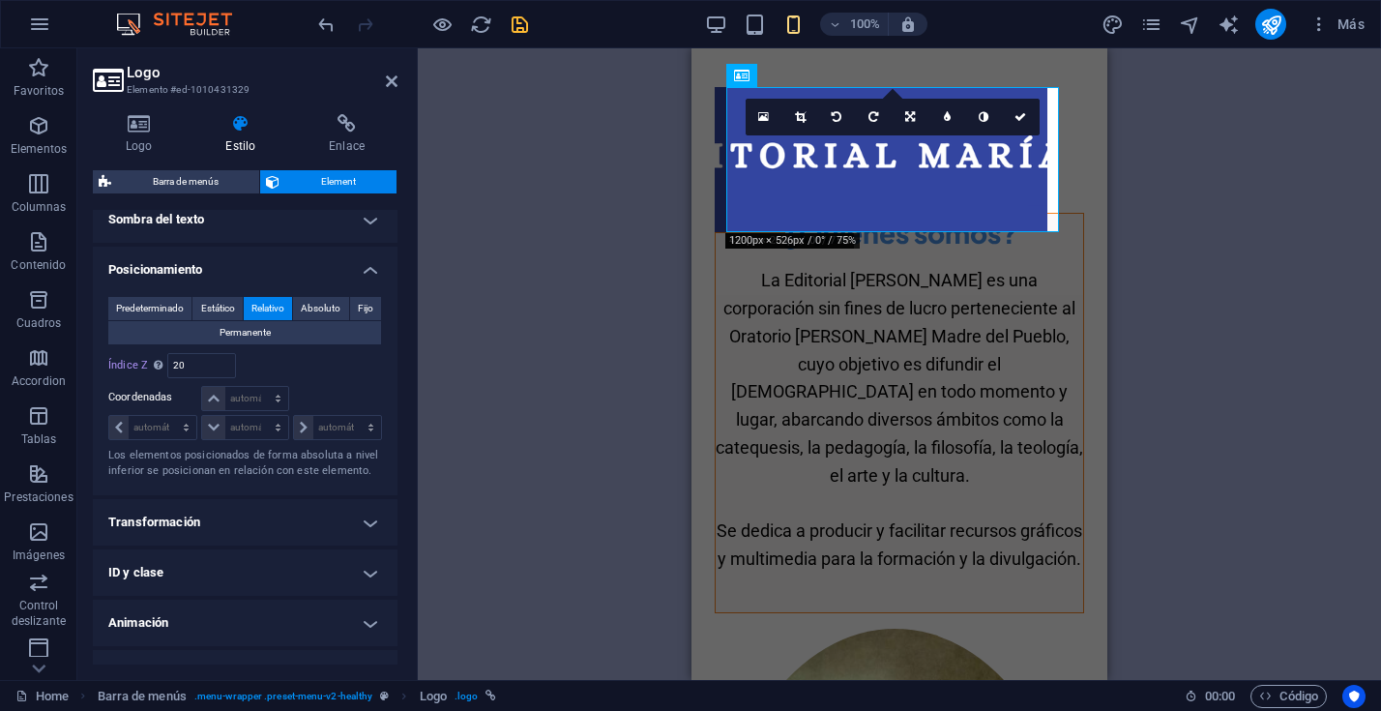
scroll to position [580, 0]
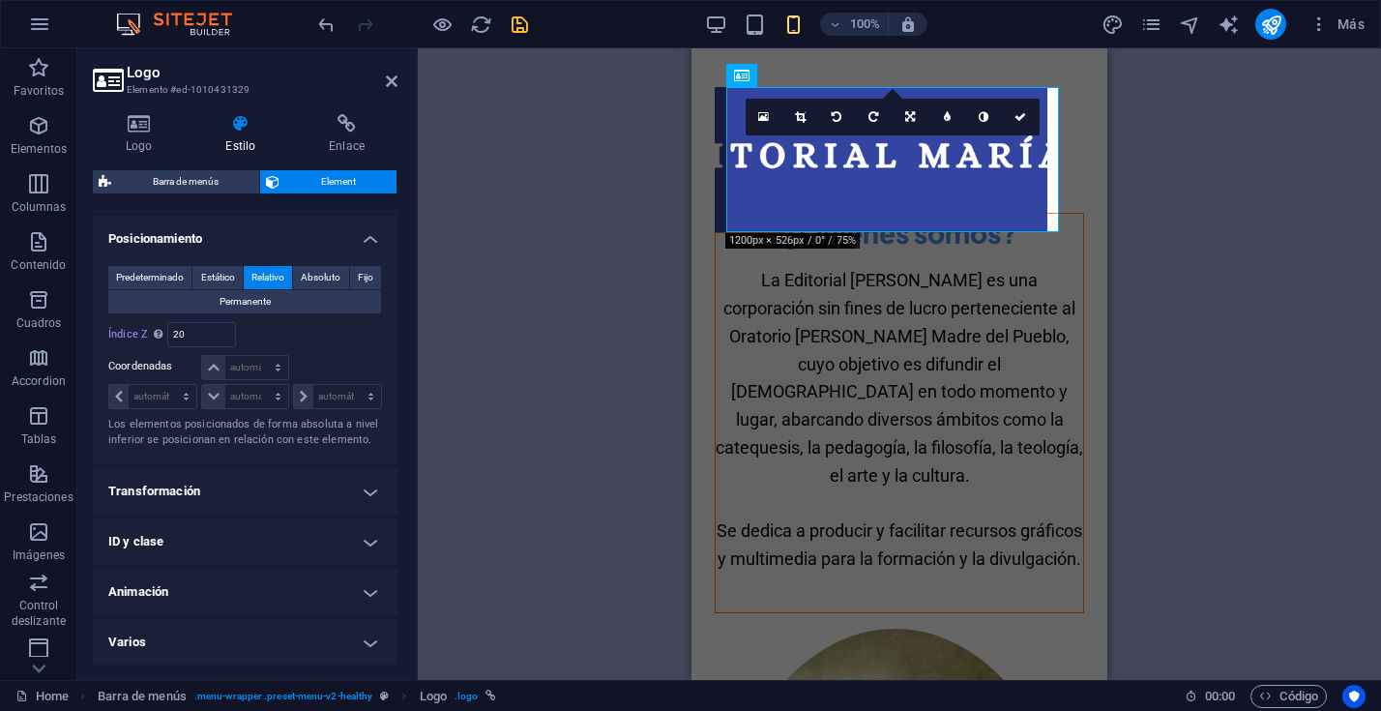
click at [371, 486] on h4 "Transformación" at bounding box center [245, 491] width 305 height 46
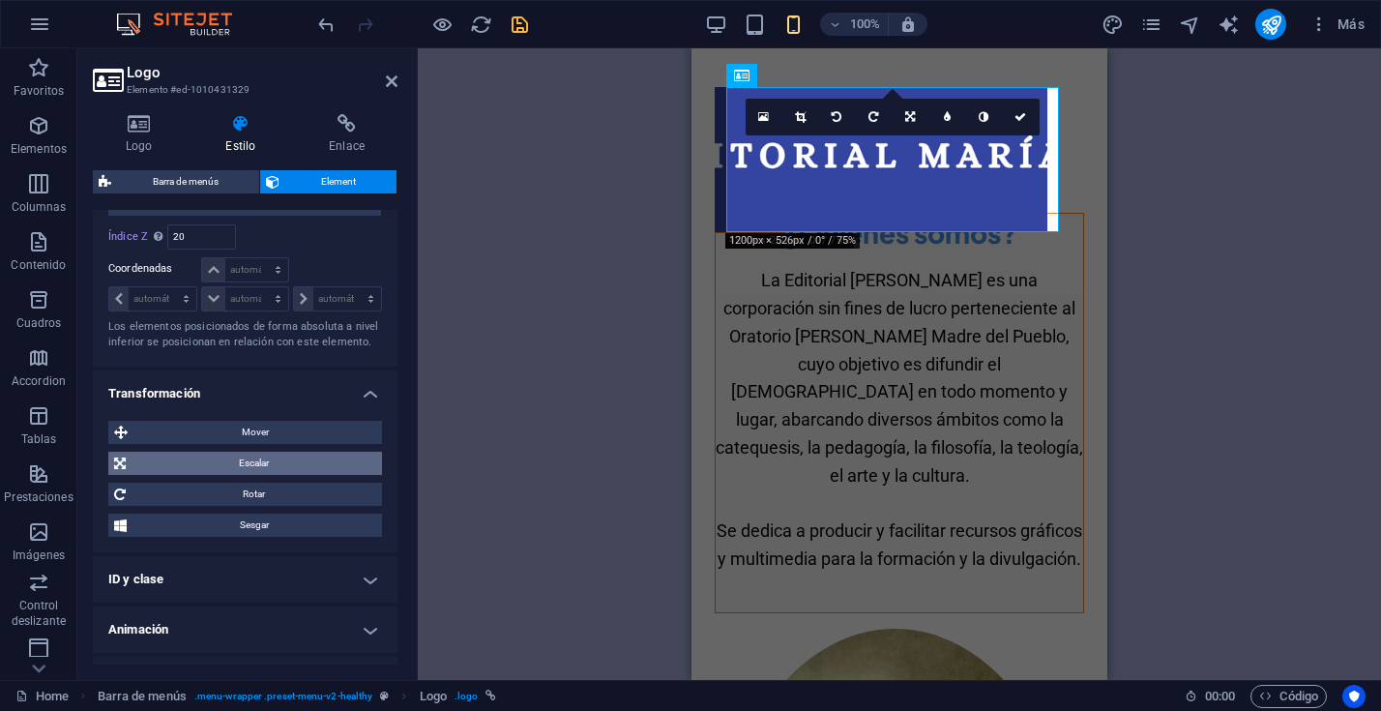
scroll to position [715, 0]
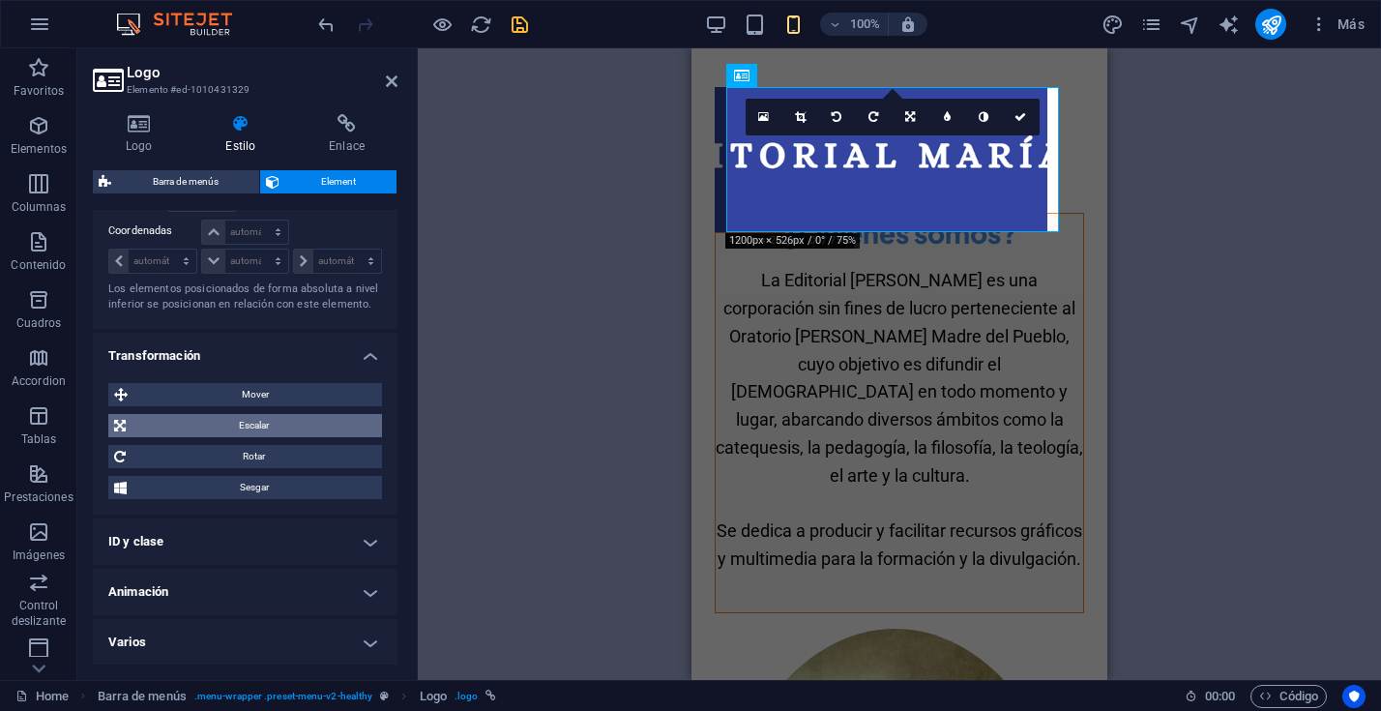
click at [263, 424] on span "Escalar" at bounding box center [253, 425] width 245 height 23
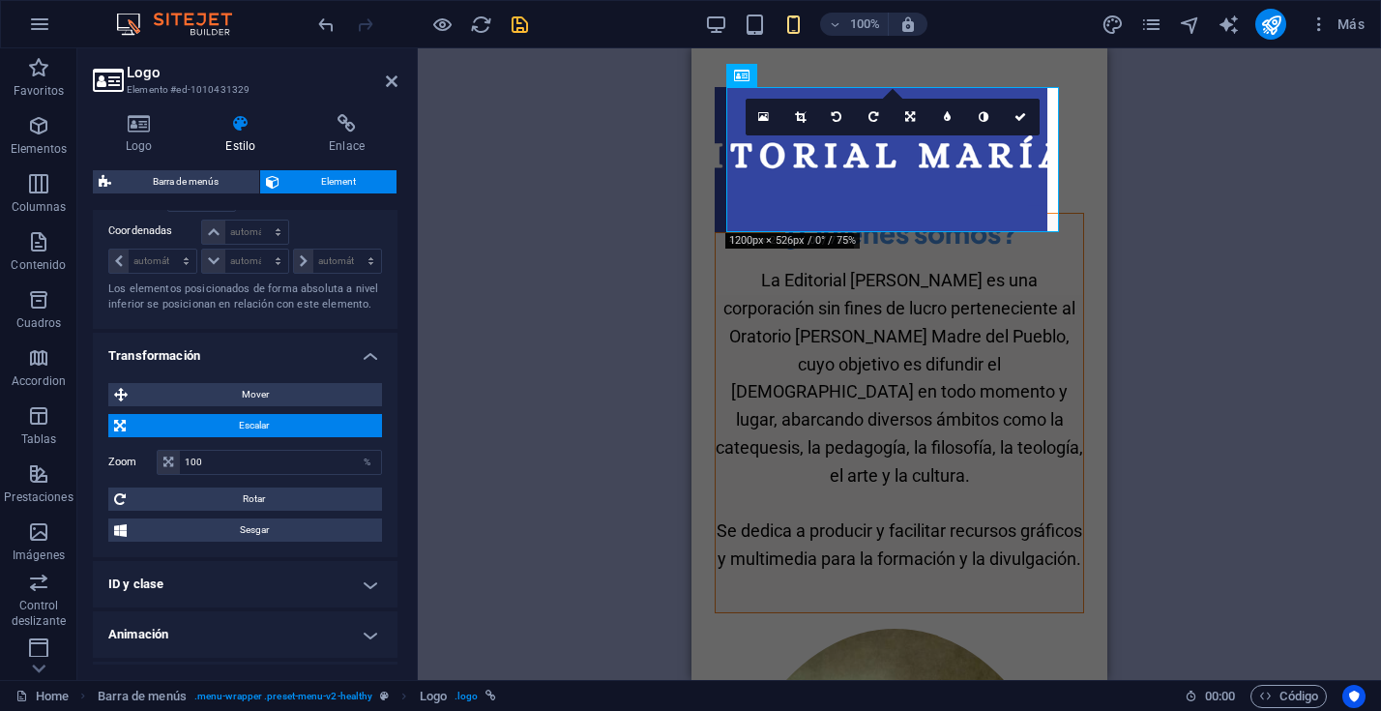
scroll to position [714, 0]
drag, startPoint x: 213, startPoint y: 462, endPoint x: 181, endPoint y: 464, distance: 32.0
click at [181, 464] on input "100" at bounding box center [280, 463] width 201 height 23
type input "50"
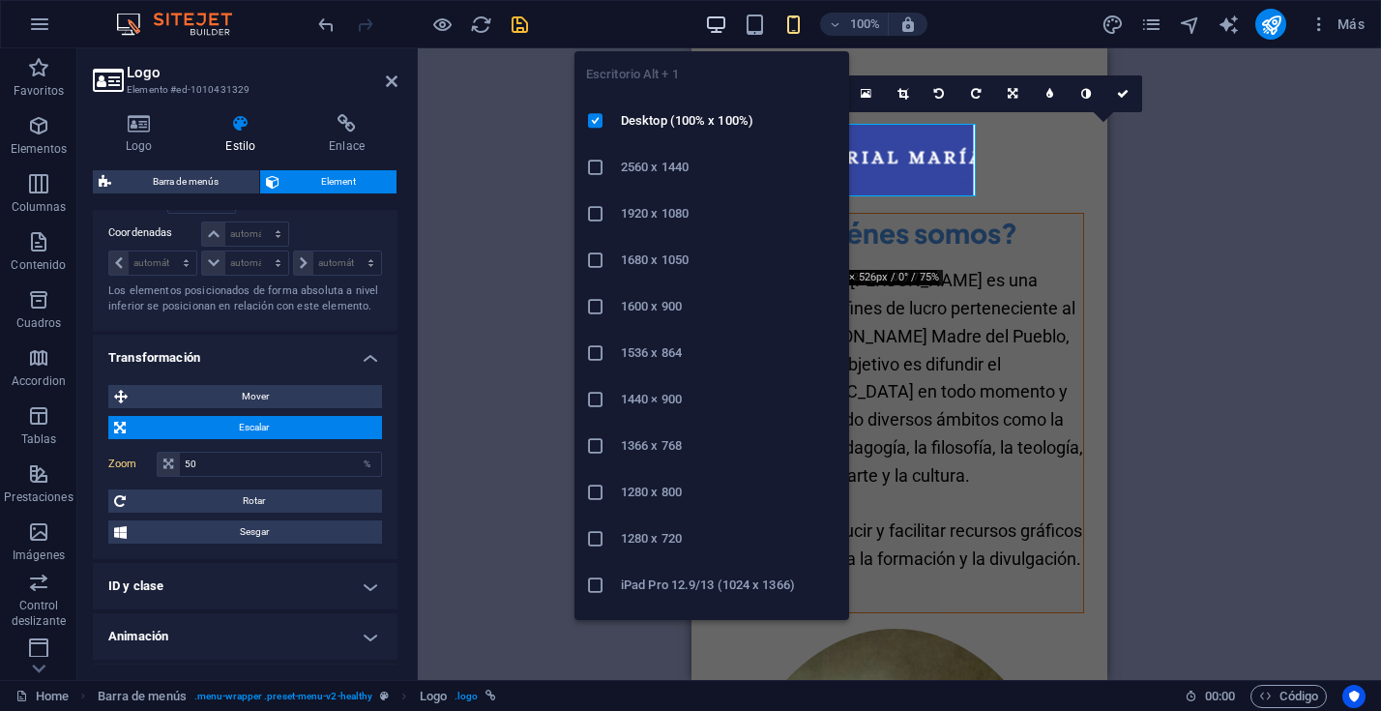
click at [715, 21] on icon "button" at bounding box center [716, 25] width 22 height 22
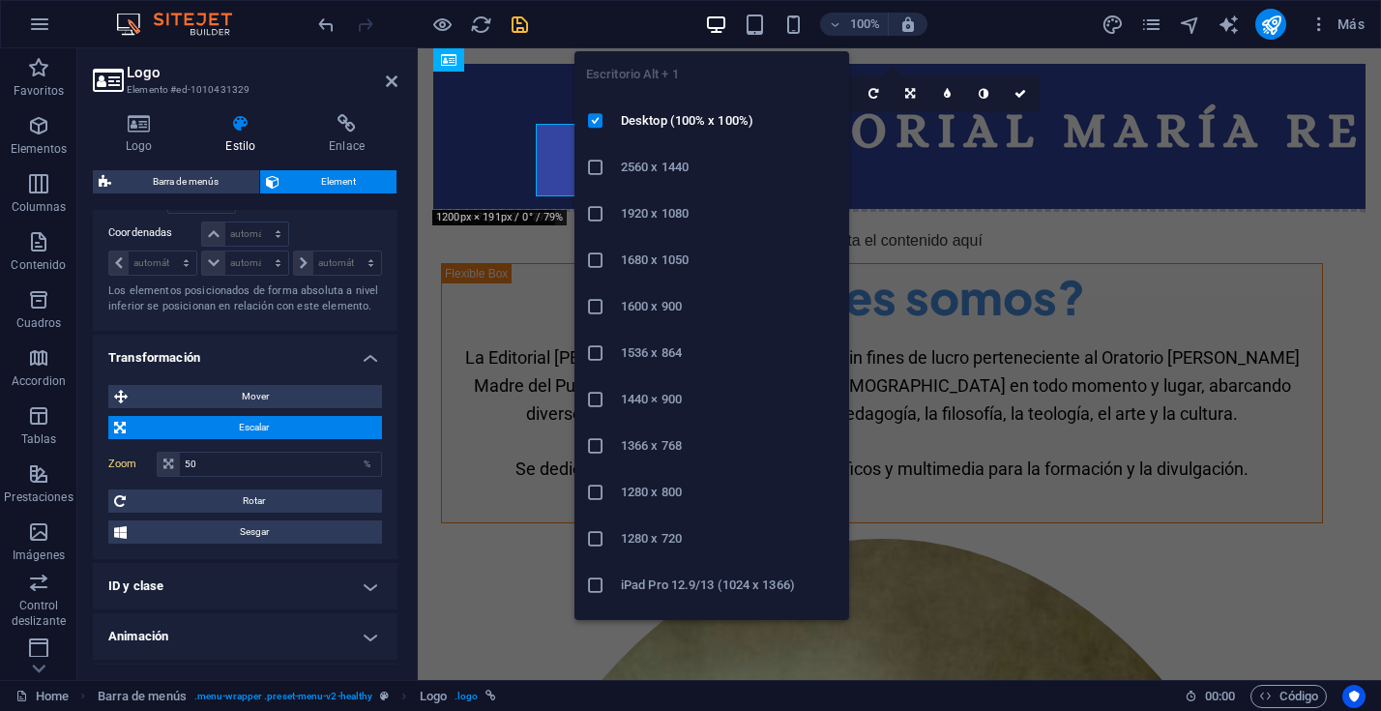
type input "100"
select select "%"
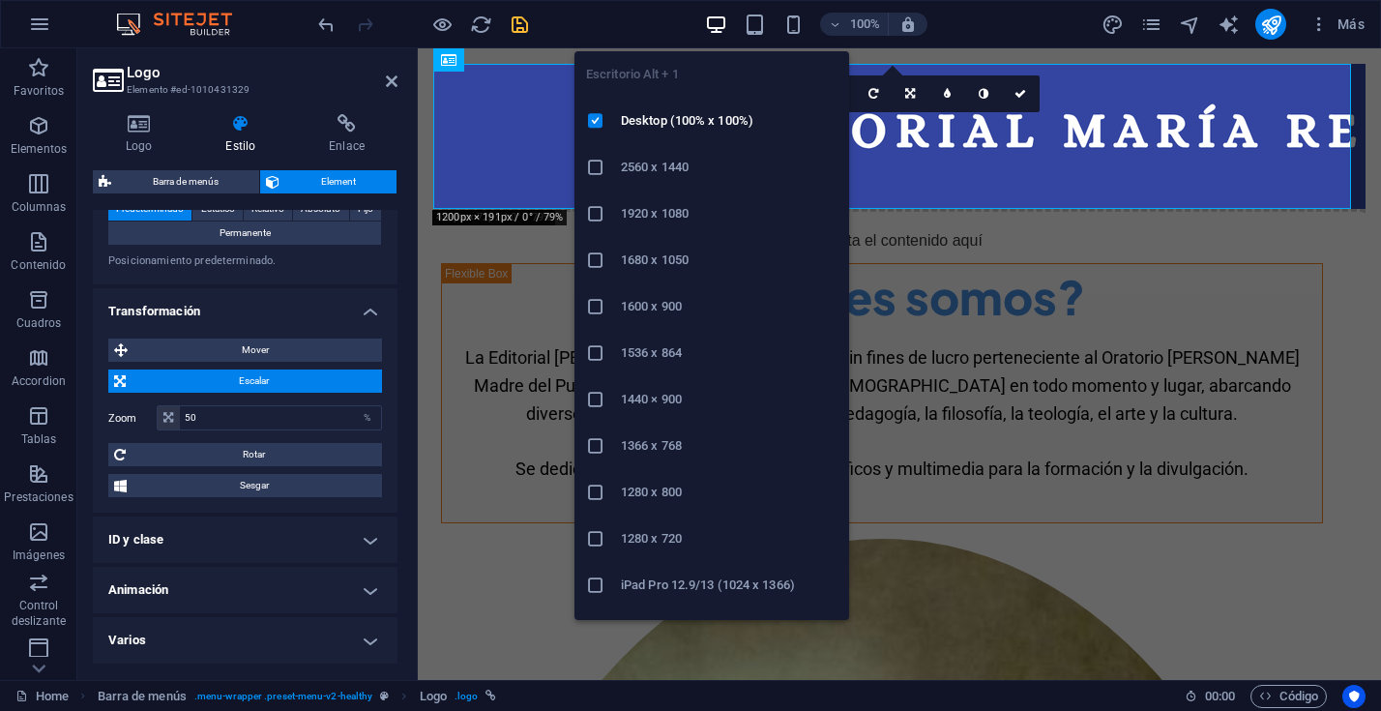
type input "100"
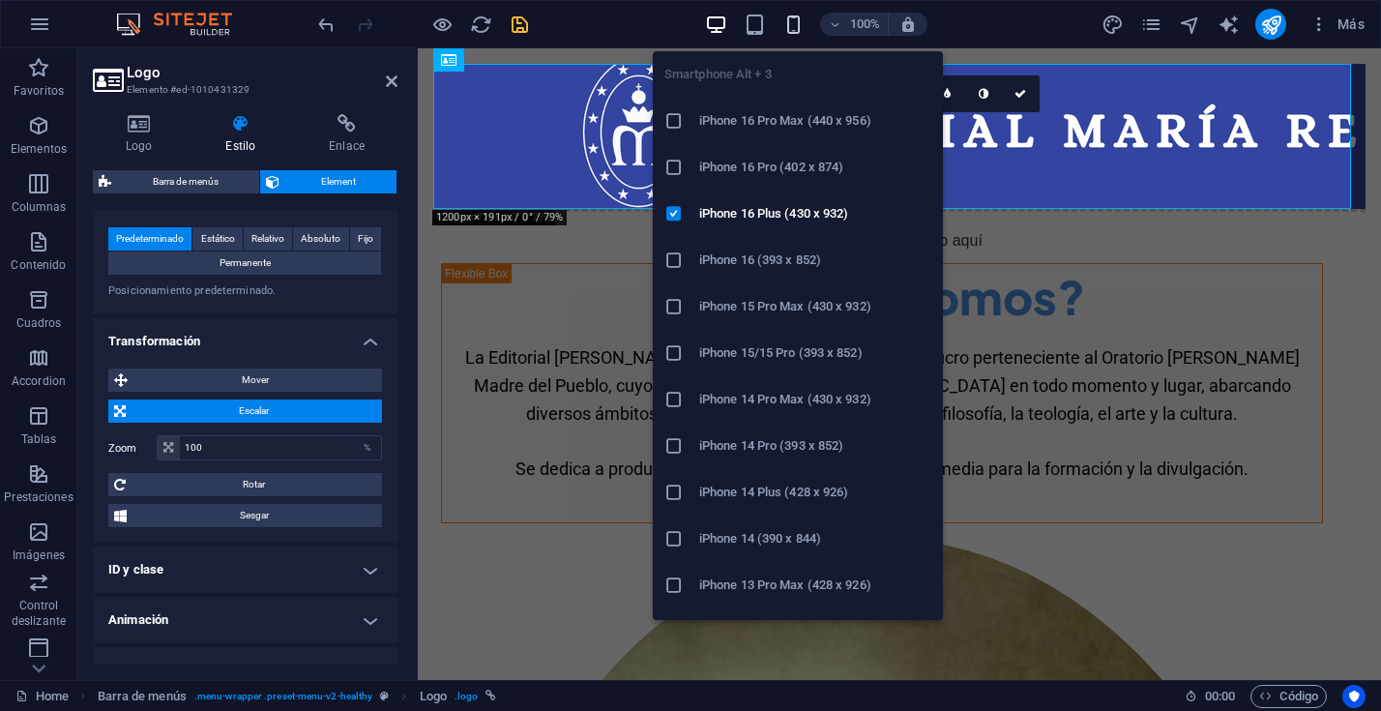
click at [792, 23] on icon "button" at bounding box center [793, 25] width 22 height 22
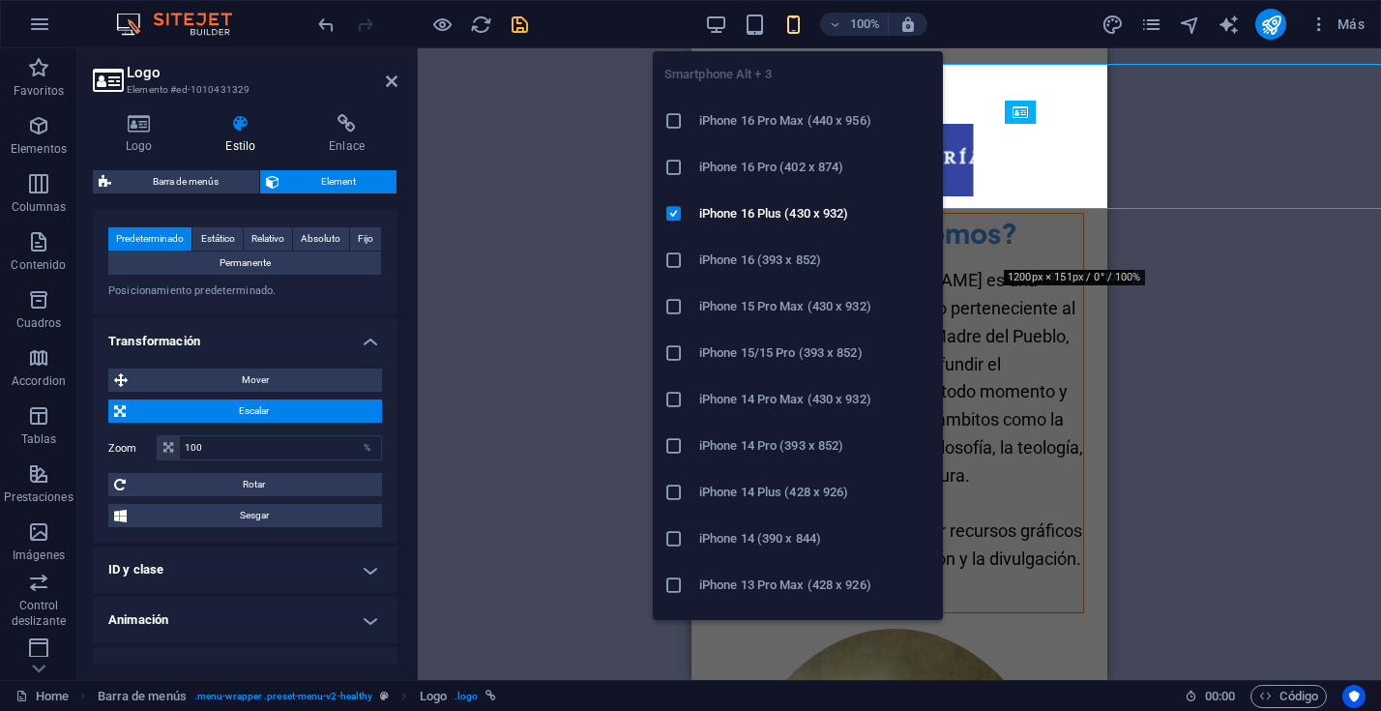
select select "DISABLED_OPTION_VALUE"
type input "20"
type input "50"
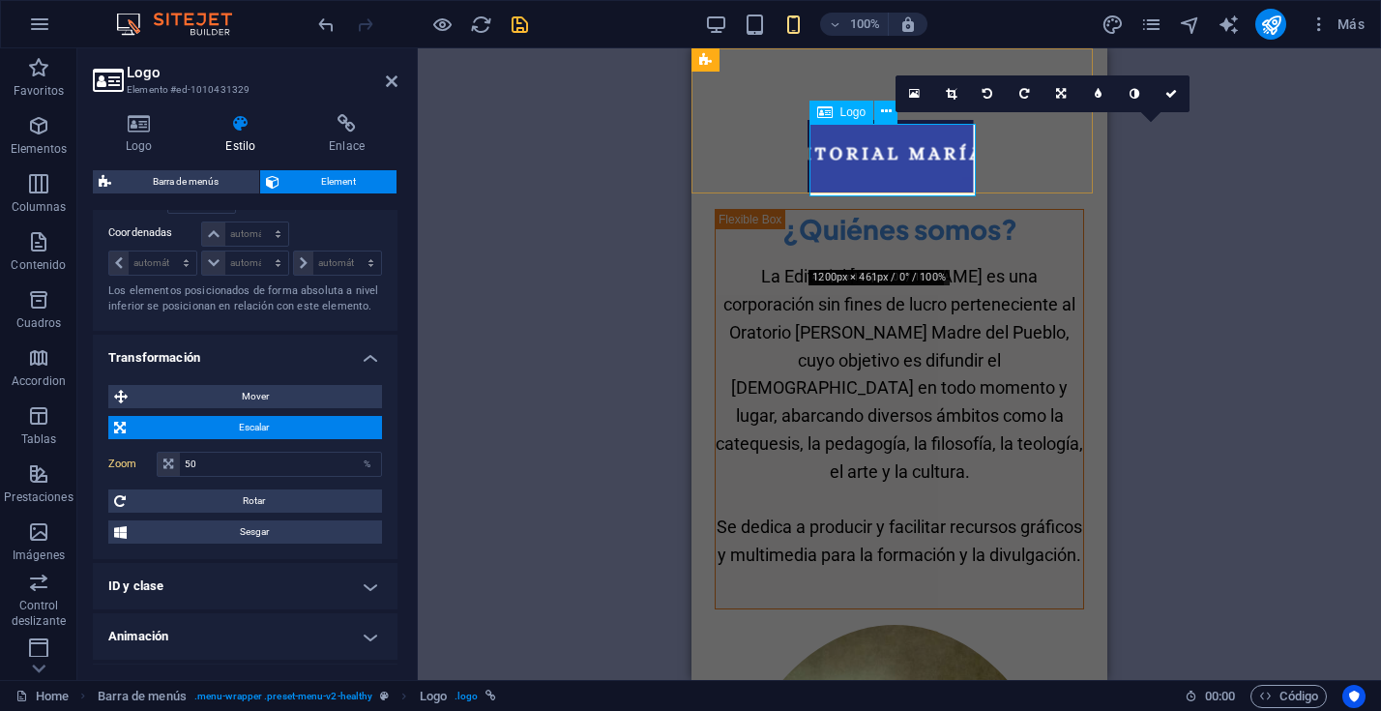
scroll to position [0, 0]
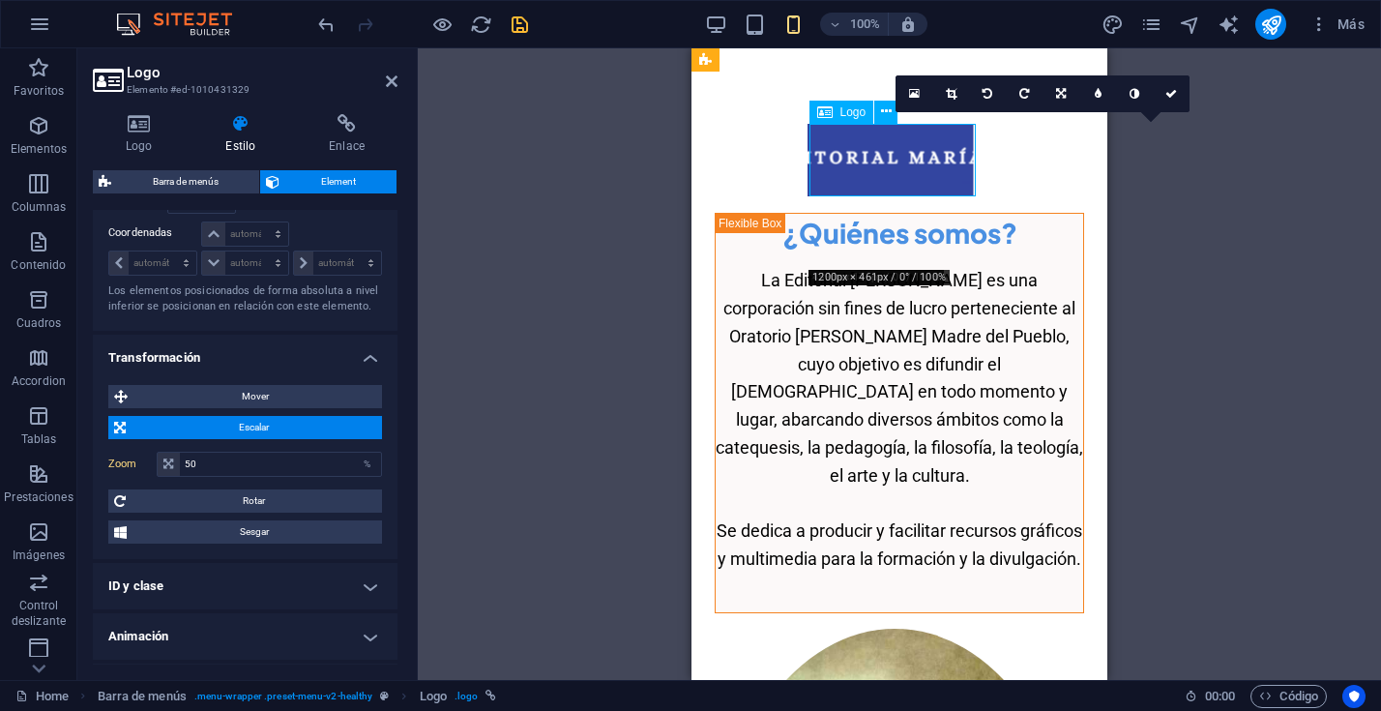
click at [834, 133] on div at bounding box center [899, 160] width 185 height 73
click at [953, 94] on icon at bounding box center [951, 94] width 11 height 12
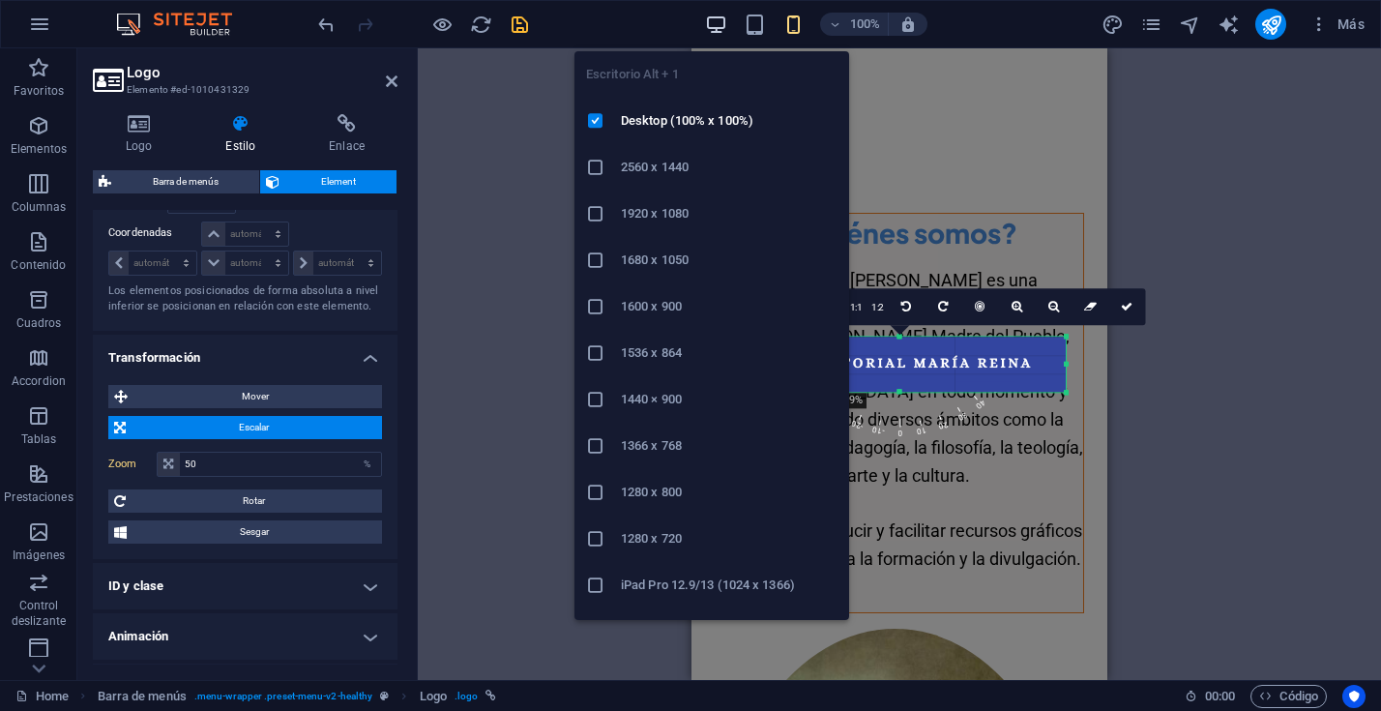
click at [714, 21] on icon "button" at bounding box center [716, 25] width 22 height 22
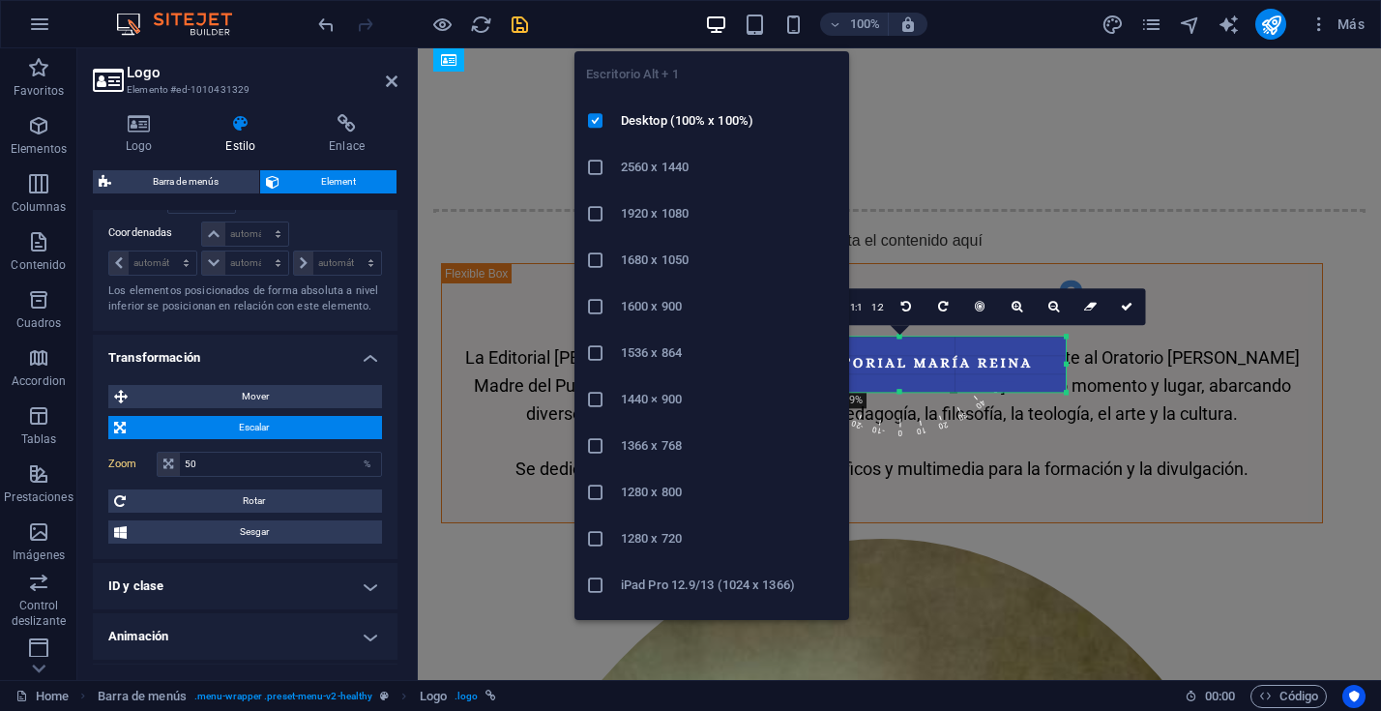
type input "100"
select select "%"
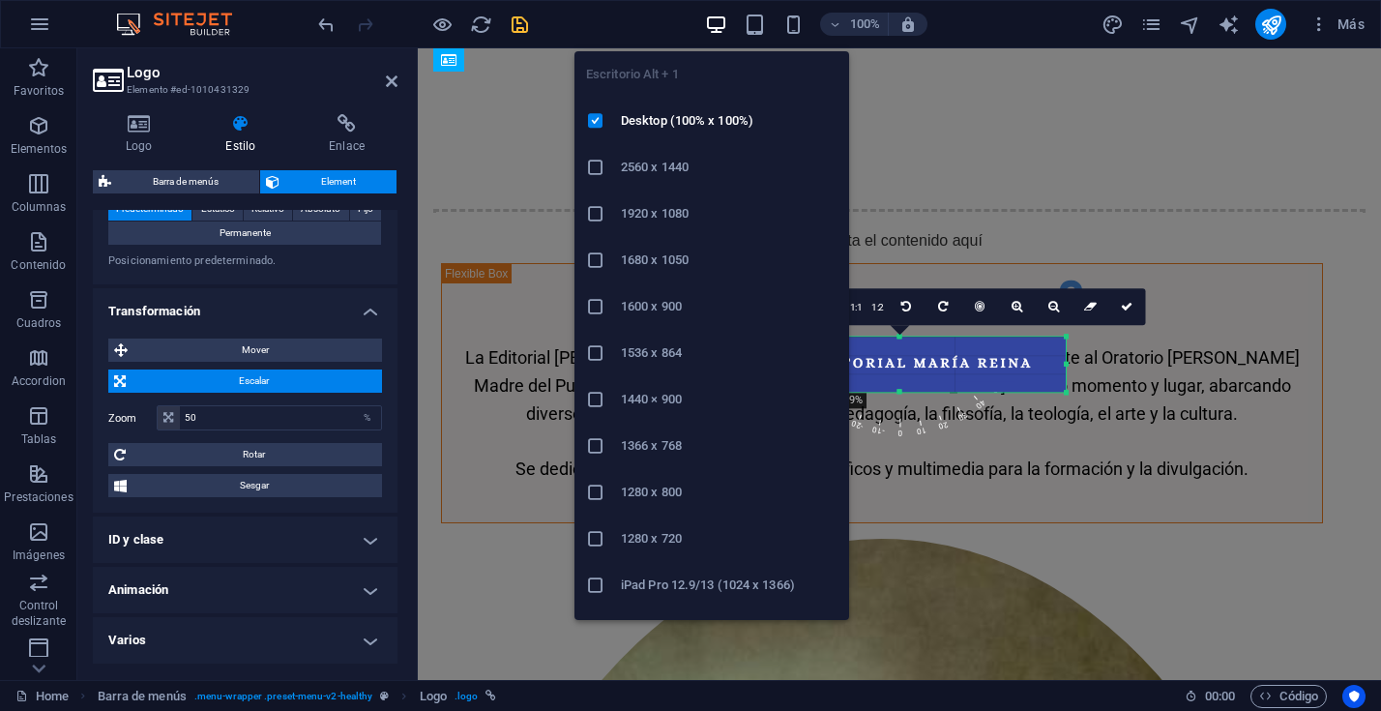
type input "100"
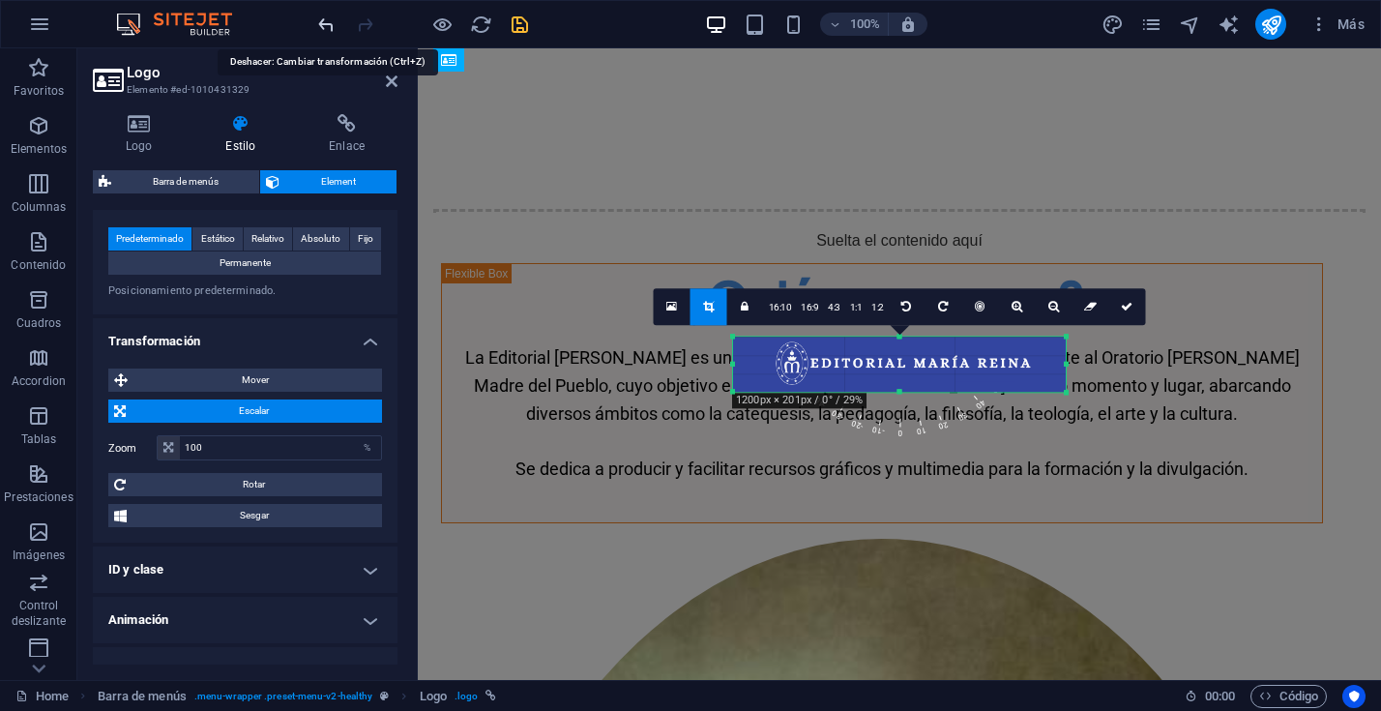
click at [324, 28] on icon "undo" at bounding box center [326, 25] width 22 height 22
click at [323, 22] on icon "undo" at bounding box center [326, 25] width 22 height 22
click at [325, 19] on icon "undo" at bounding box center [326, 25] width 22 height 22
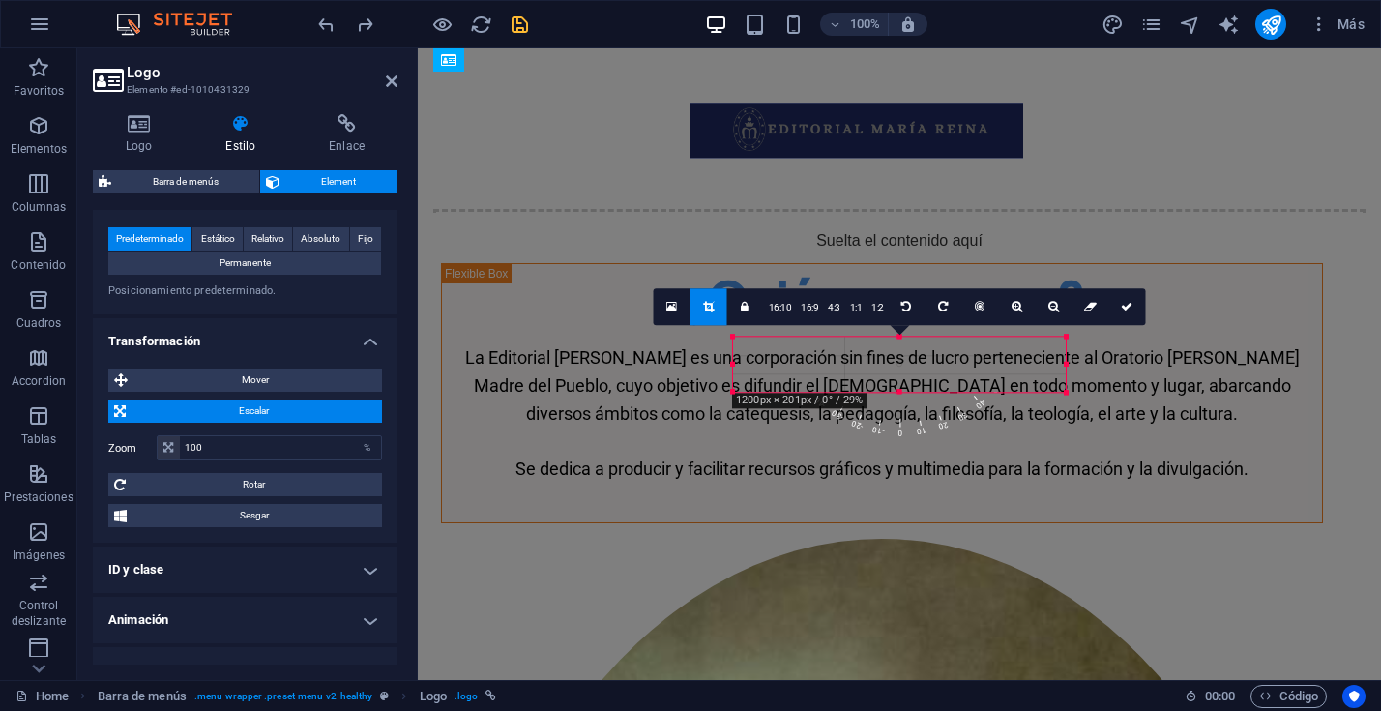
drag, startPoint x: 879, startPoint y: 349, endPoint x: 836, endPoint y: 115, distance: 237.8
click at [836, 115] on div at bounding box center [856, 129] width 333 height 55
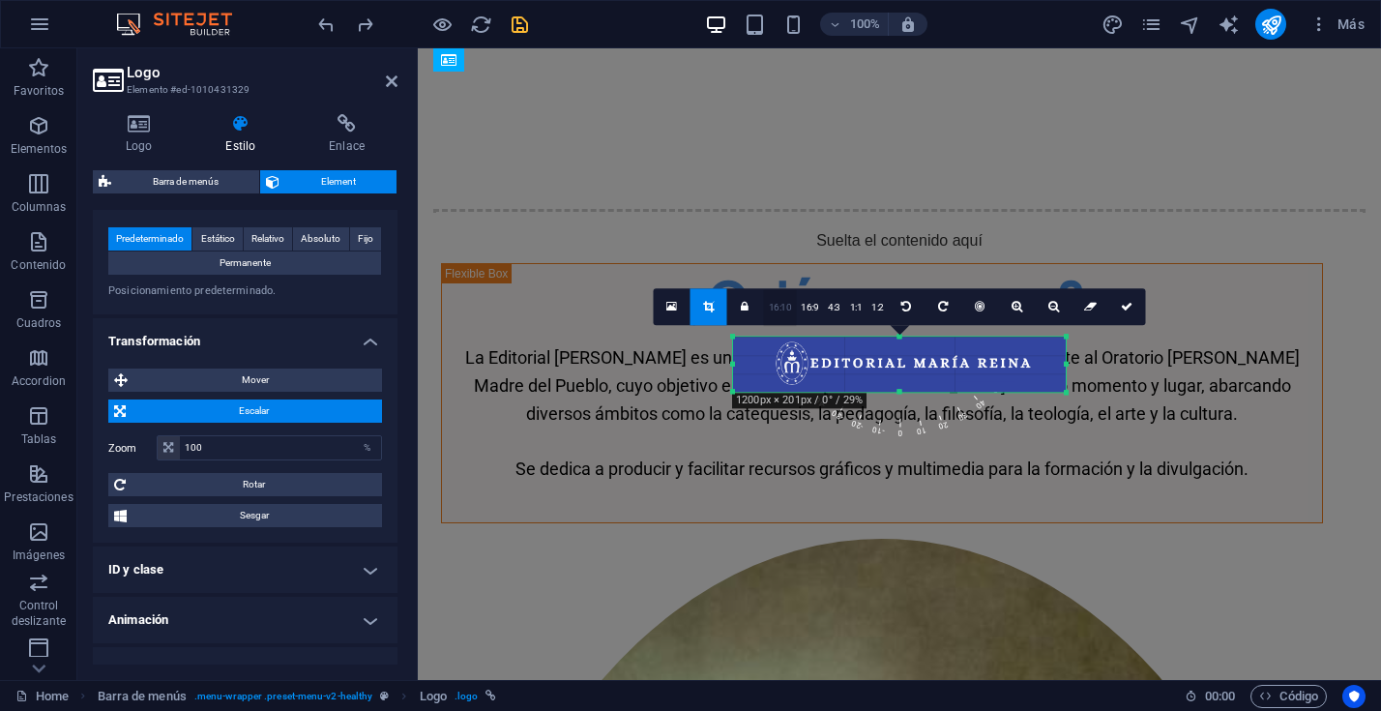
click at [774, 304] on link "16:10" at bounding box center [780, 307] width 33 height 37
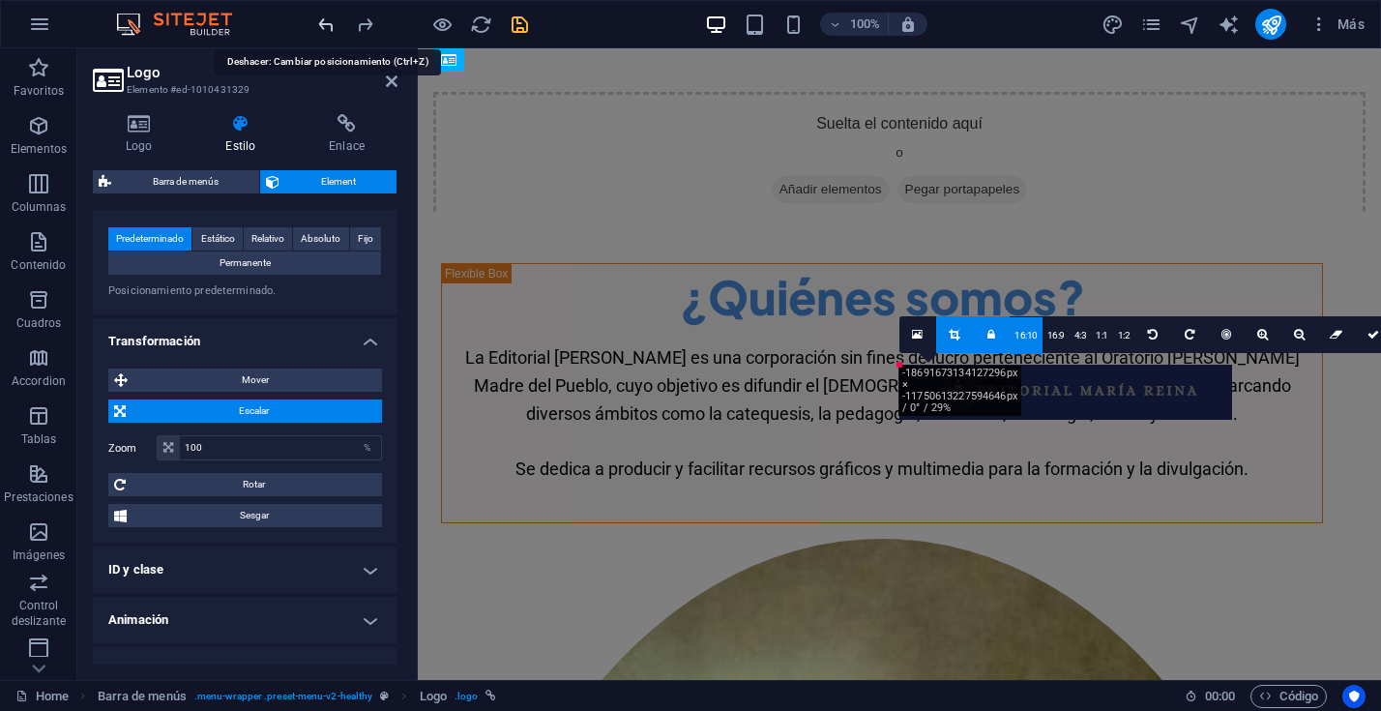
click at [331, 26] on icon "undo" at bounding box center [326, 25] width 22 height 22
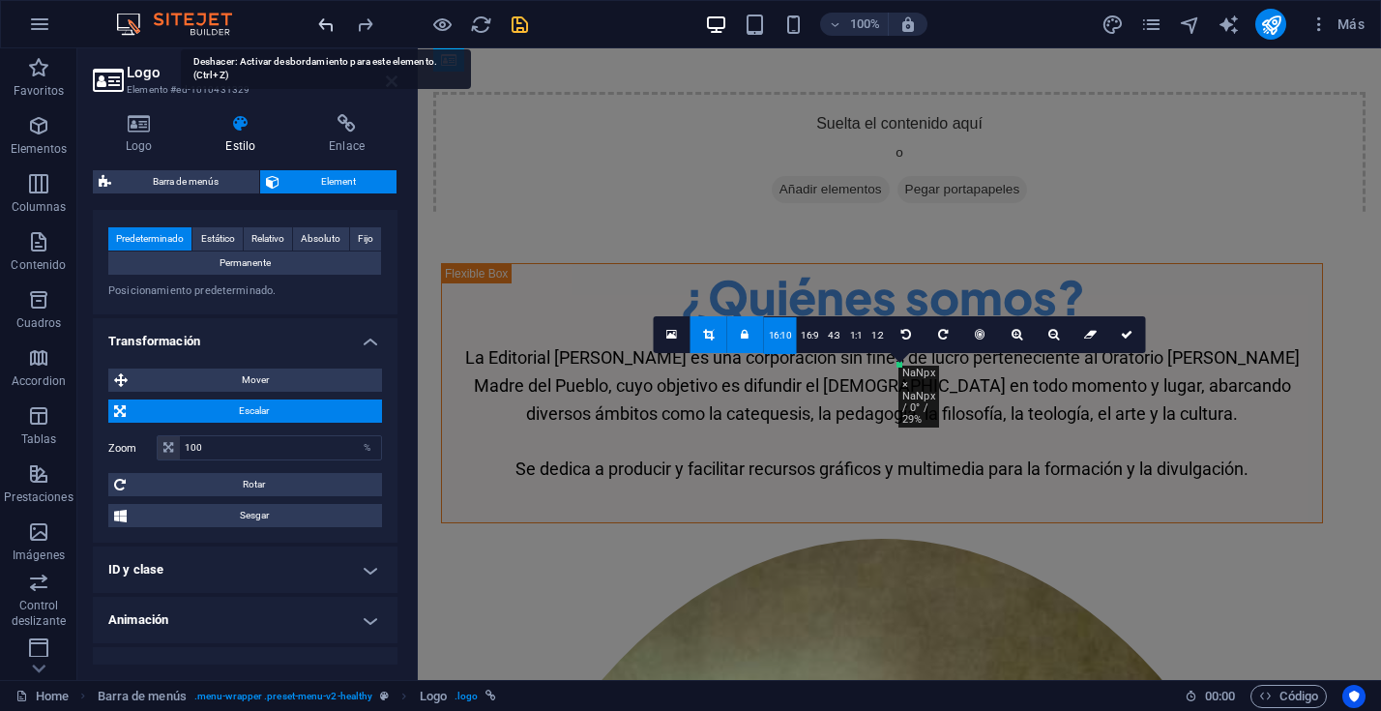
click at [331, 26] on icon "undo" at bounding box center [326, 25] width 22 height 22
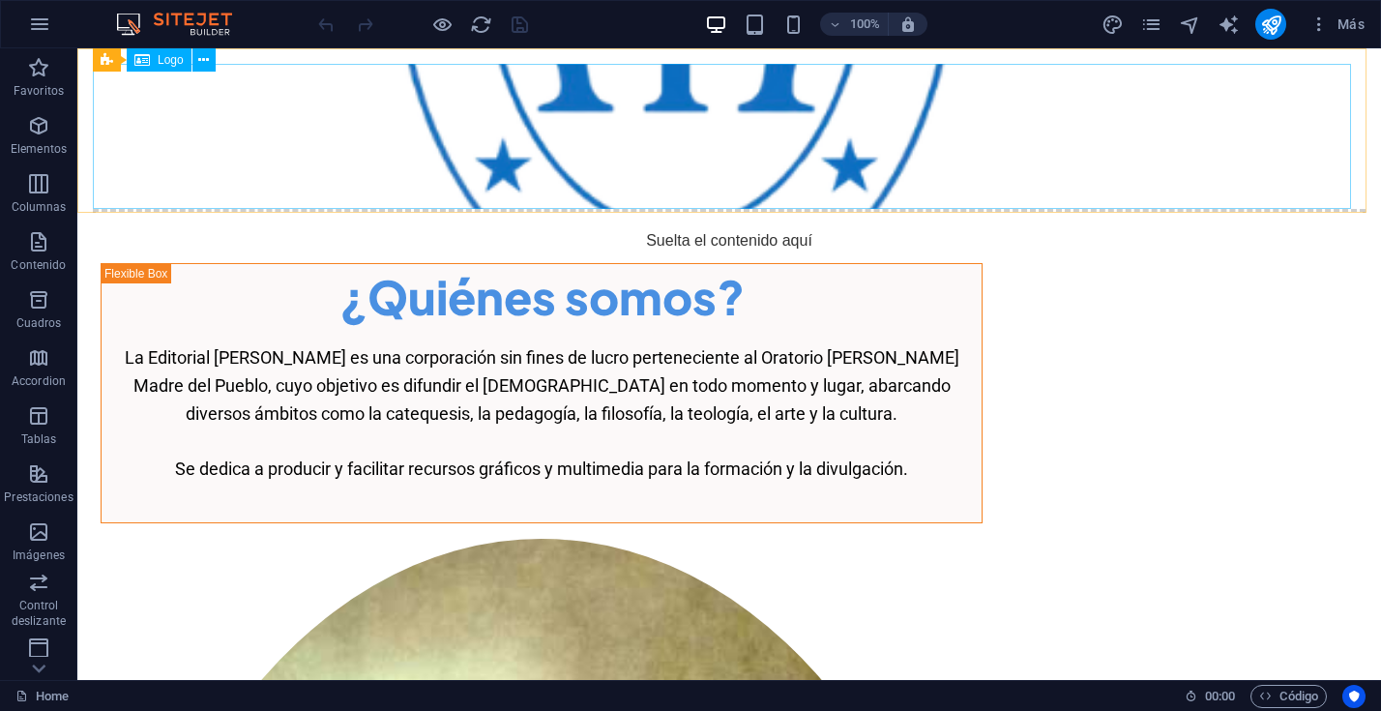
click at [167, 59] on span "Logo" at bounding box center [171, 60] width 26 height 12
click at [201, 58] on icon at bounding box center [203, 60] width 11 height 20
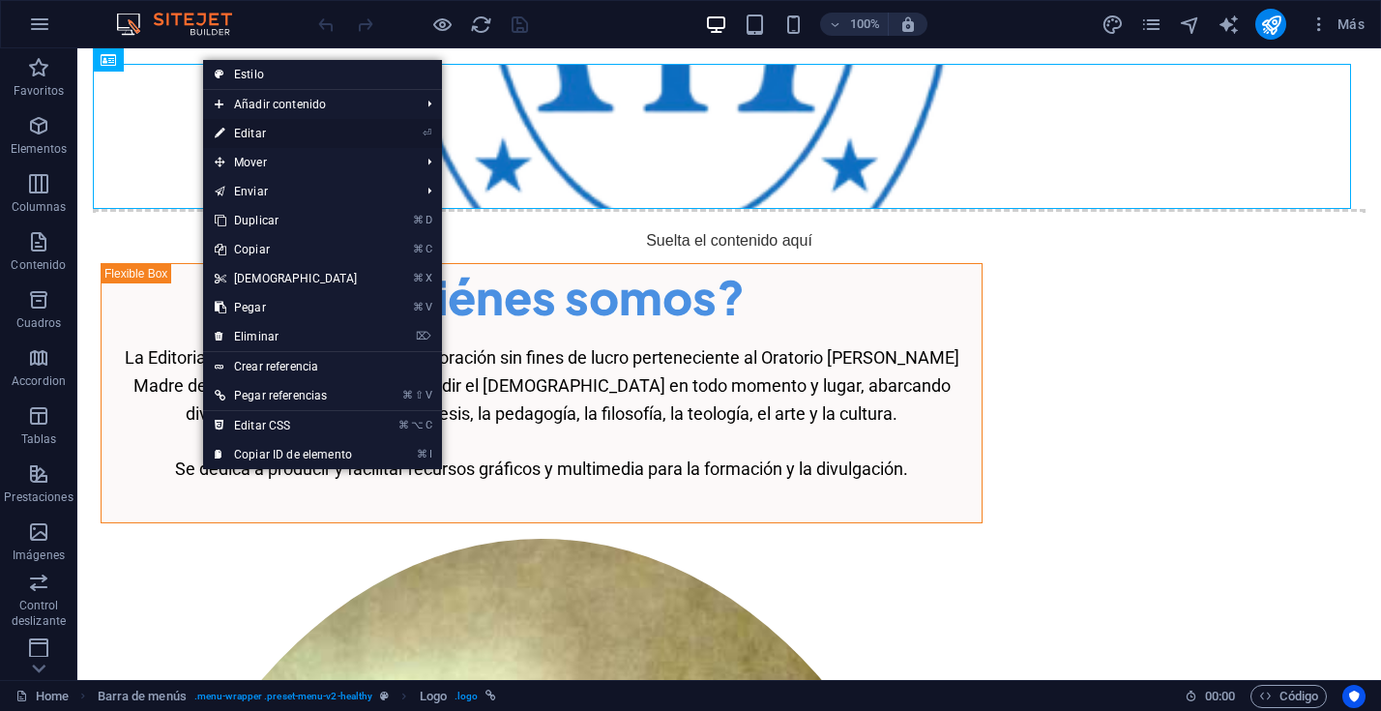
drag, startPoint x: 248, startPoint y: 131, endPoint x: 39, endPoint y: 245, distance: 238.4
click at [248, 131] on link "⏎ Editar" at bounding box center [286, 133] width 166 height 29
select select "px"
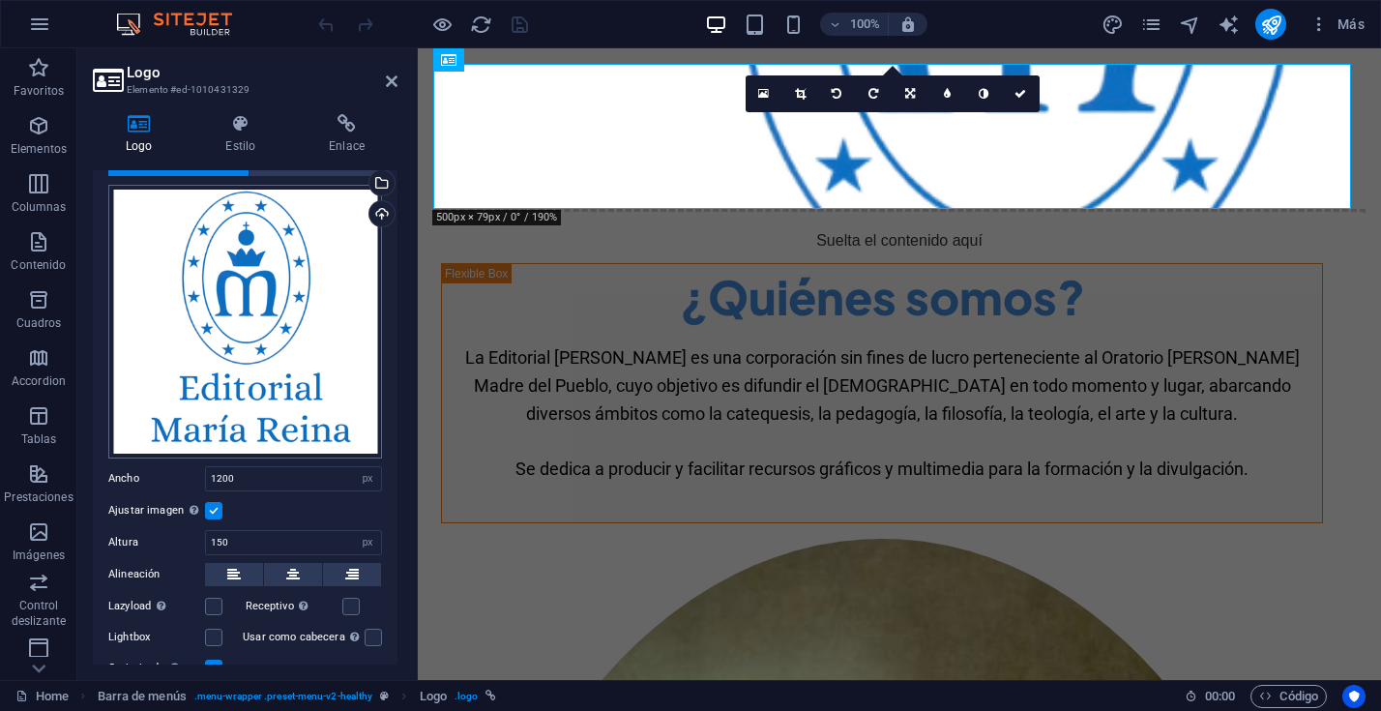
scroll to position [69, 0]
click at [371, 215] on div "Cargar" at bounding box center [379, 214] width 29 height 29
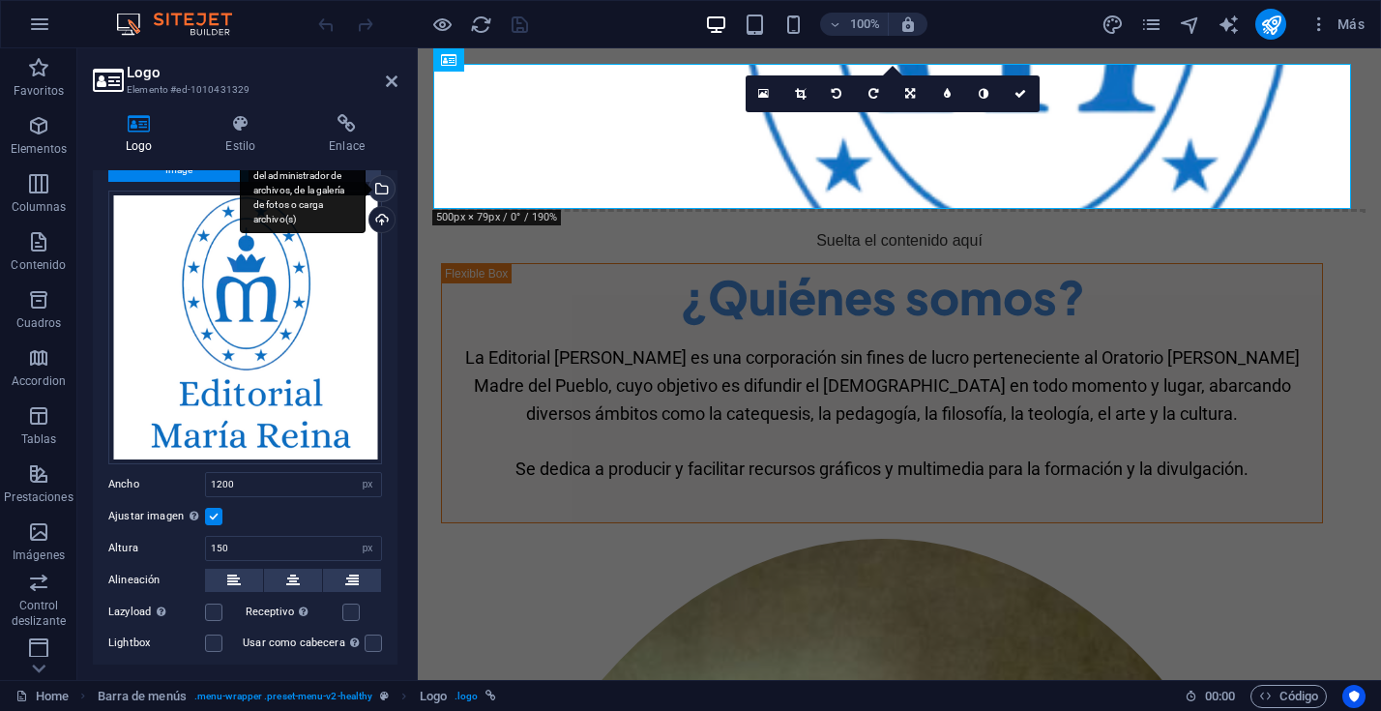
click at [382, 179] on div "Selecciona archivos del administrador de archivos, de la galería de fotos o car…" at bounding box center [379, 190] width 29 height 29
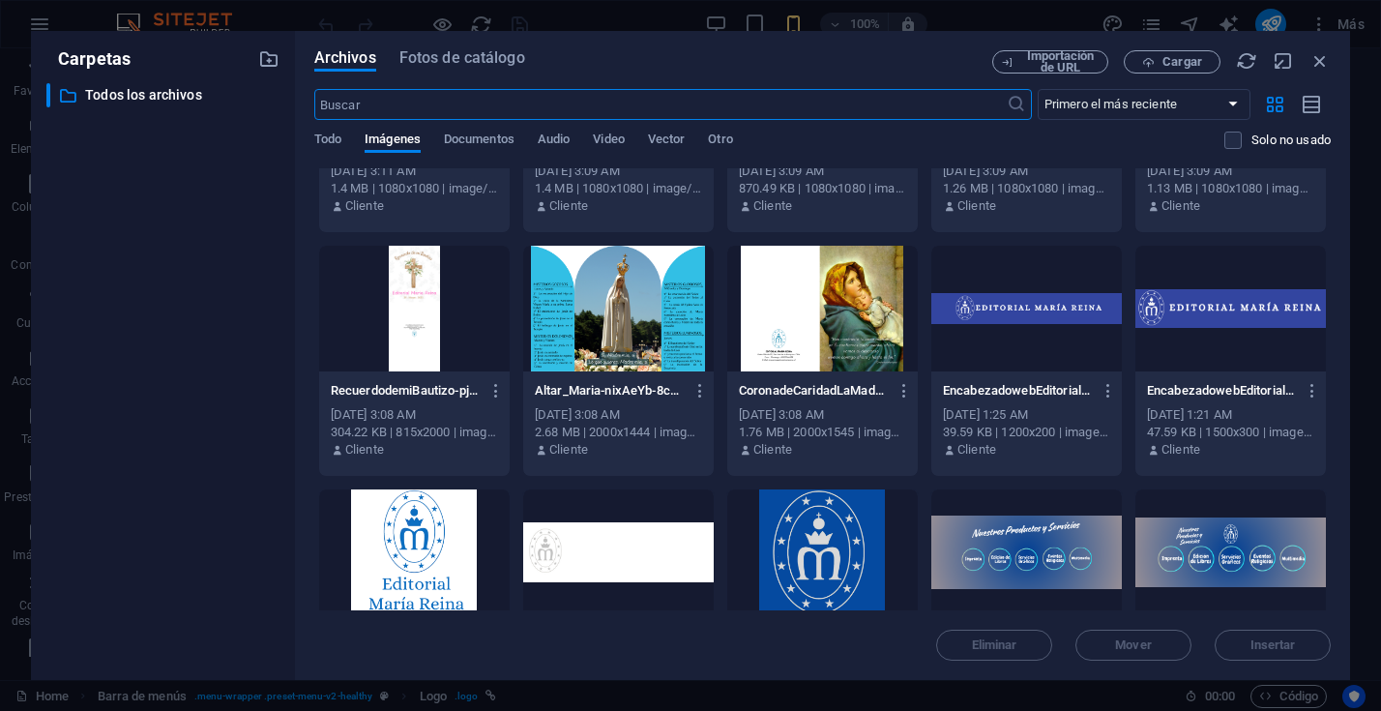
click at [1030, 298] on div at bounding box center [1026, 309] width 190 height 126
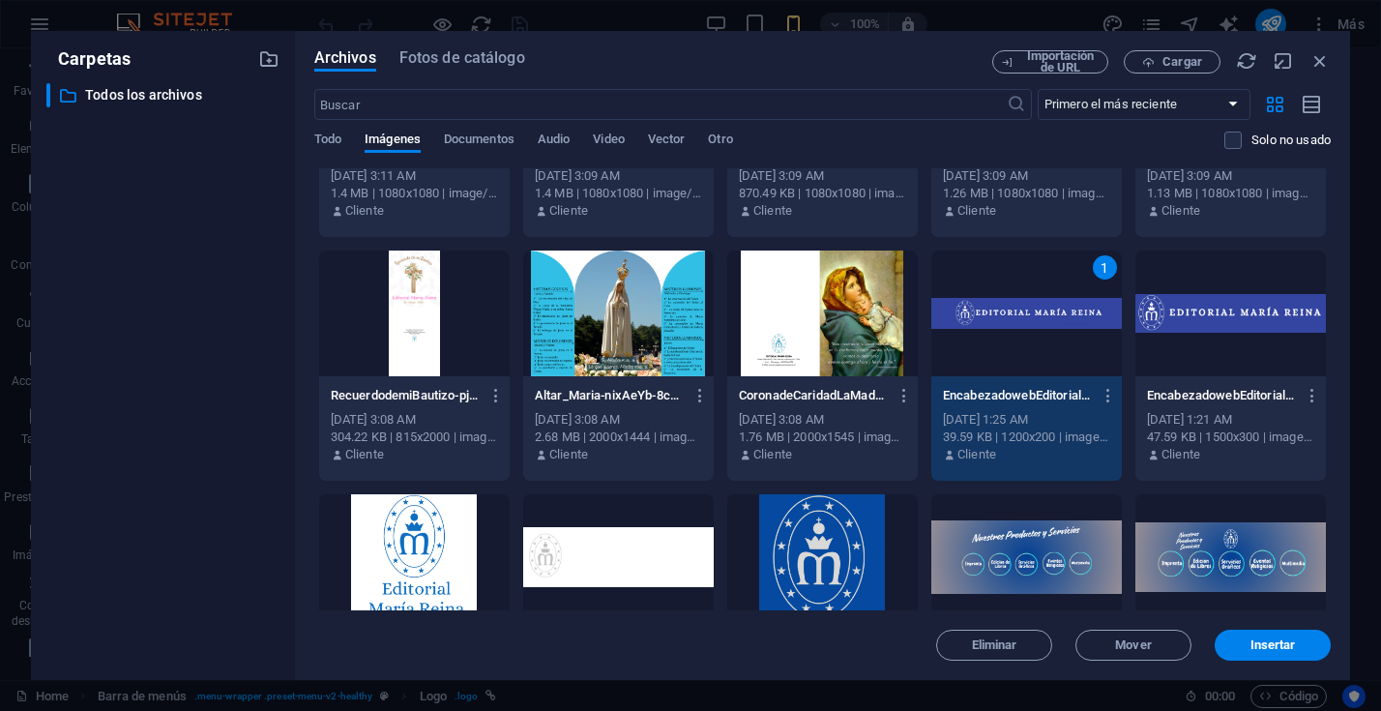
drag, startPoint x: 1030, startPoint y: 298, endPoint x: 587, endPoint y: 262, distance: 444.3
click at [1030, 298] on div "1" at bounding box center [1026, 313] width 190 height 126
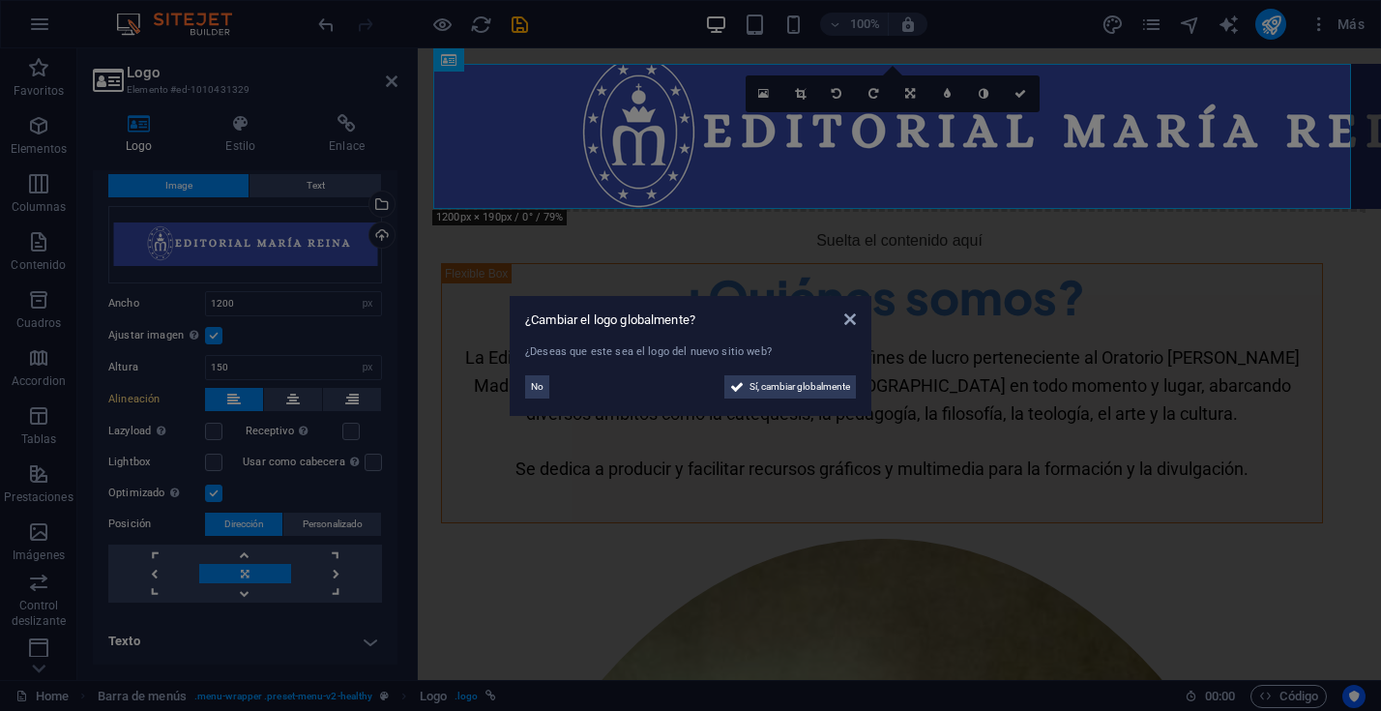
scroll to position [45, 0]
click at [810, 386] on span "Sí, cambiar globalmente" at bounding box center [799, 386] width 101 height 23
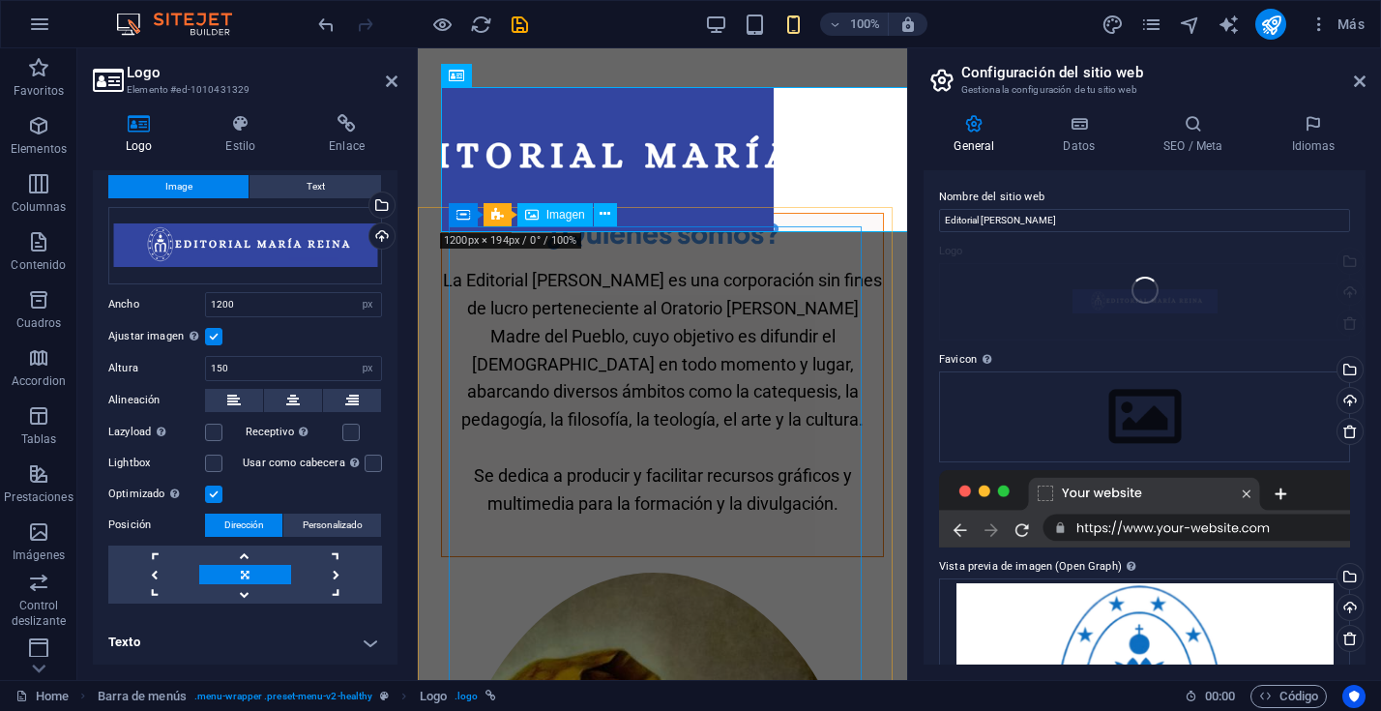
type input "344"
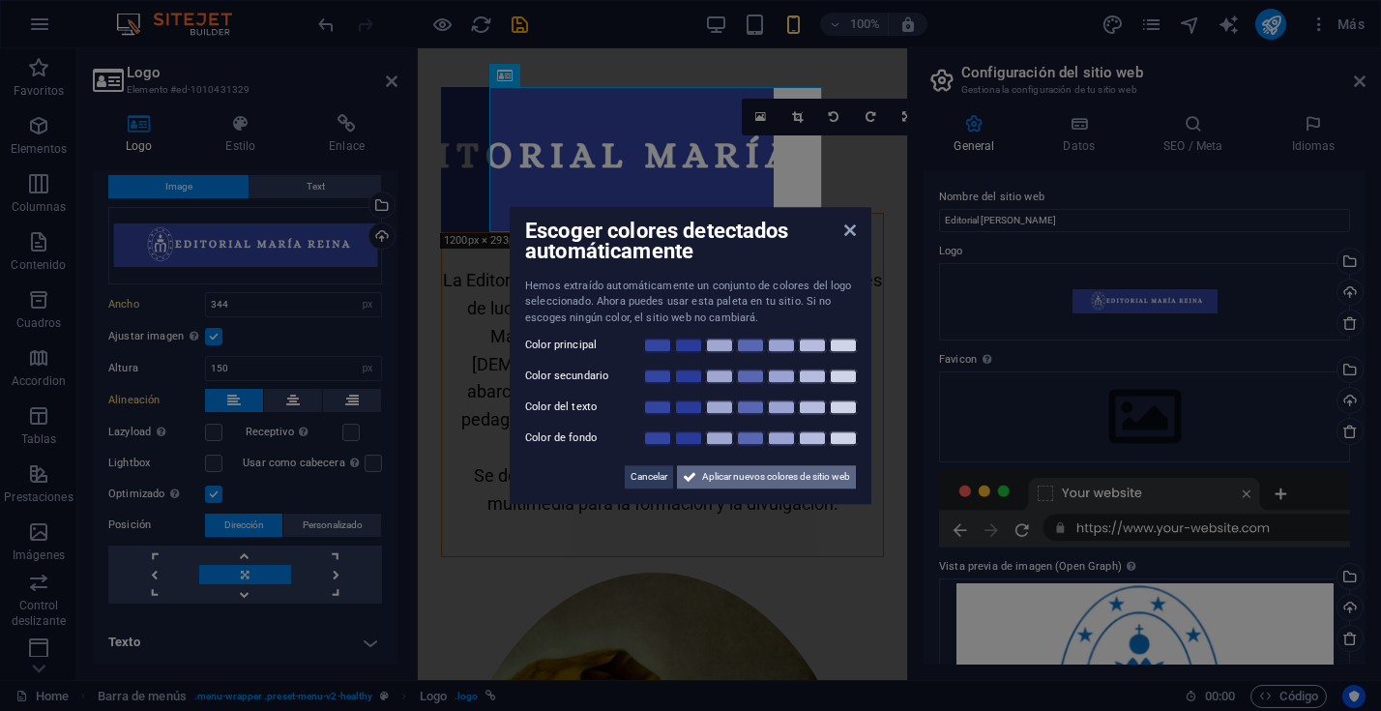
drag, startPoint x: 844, startPoint y: 471, endPoint x: 144, endPoint y: 365, distance: 707.9
click at [844, 471] on span "Aplicar nuevos colores de sitio web" at bounding box center [776, 476] width 148 height 23
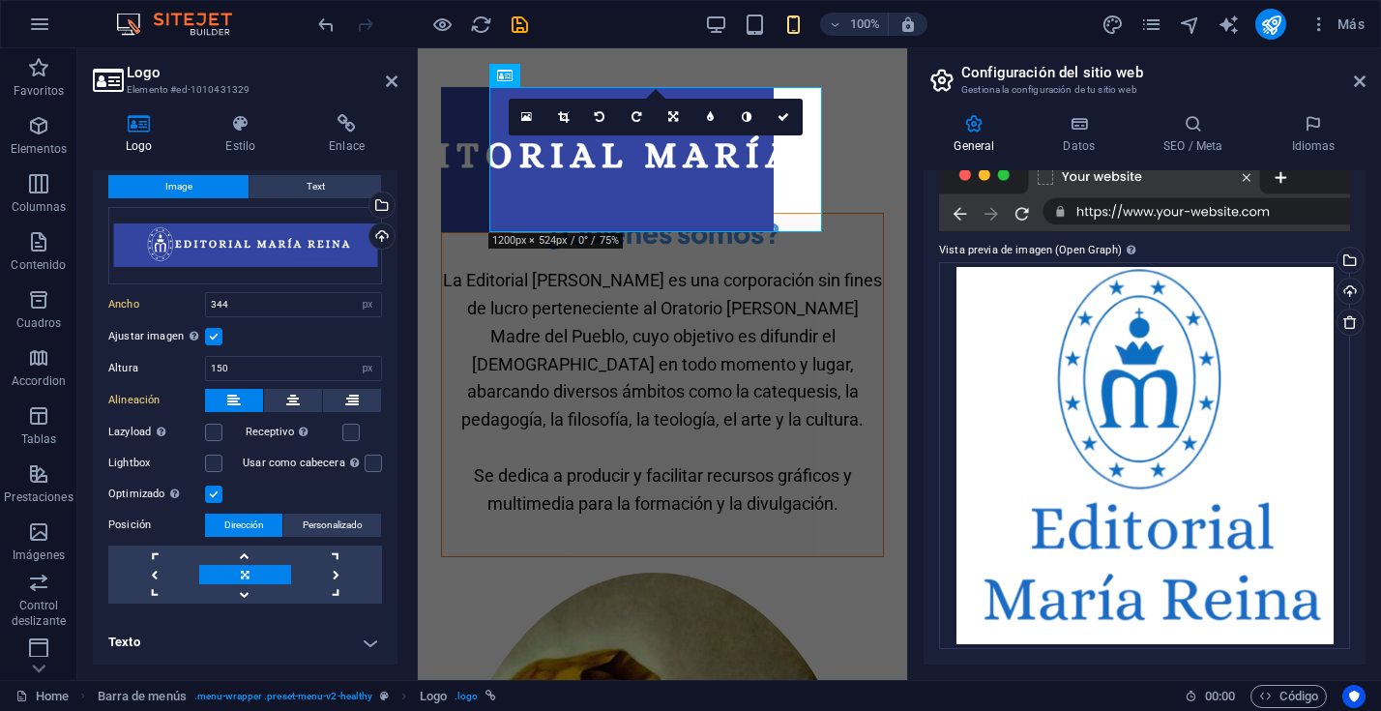
scroll to position [0, 0]
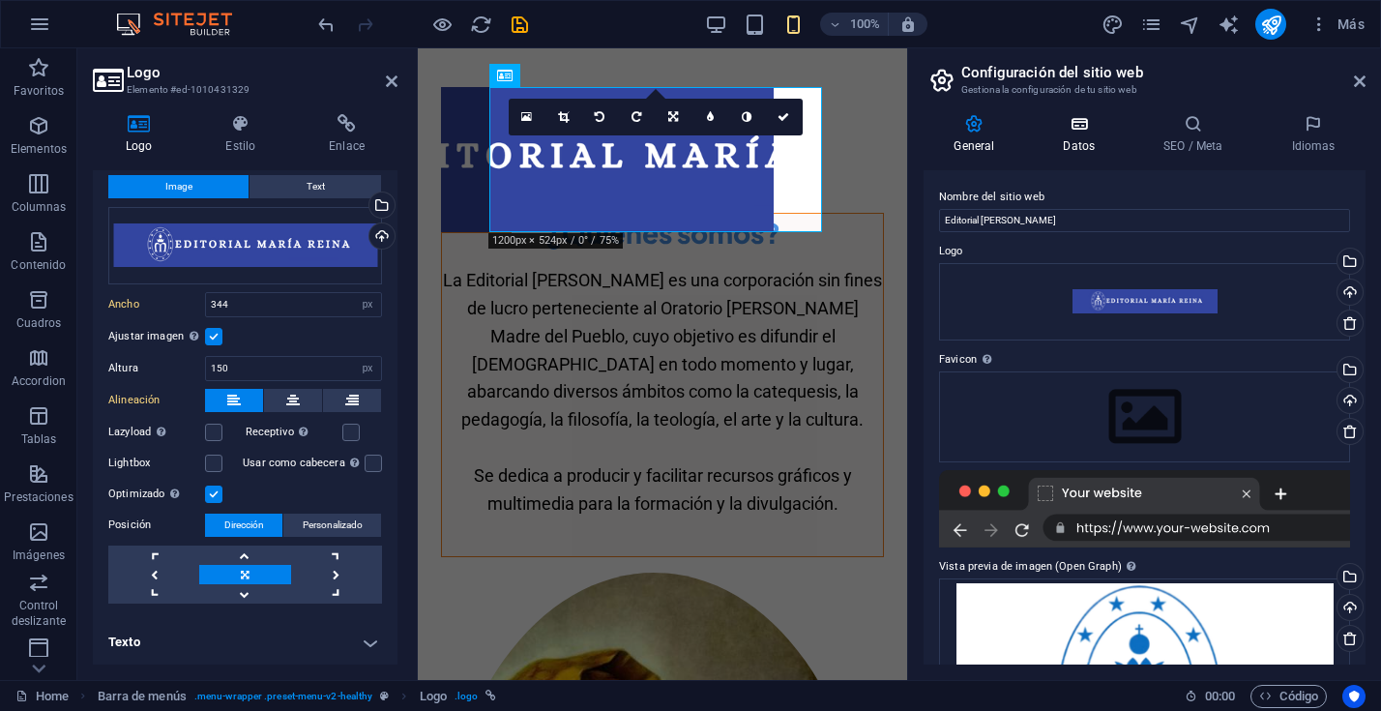
click at [1083, 132] on icon at bounding box center [1079, 123] width 93 height 19
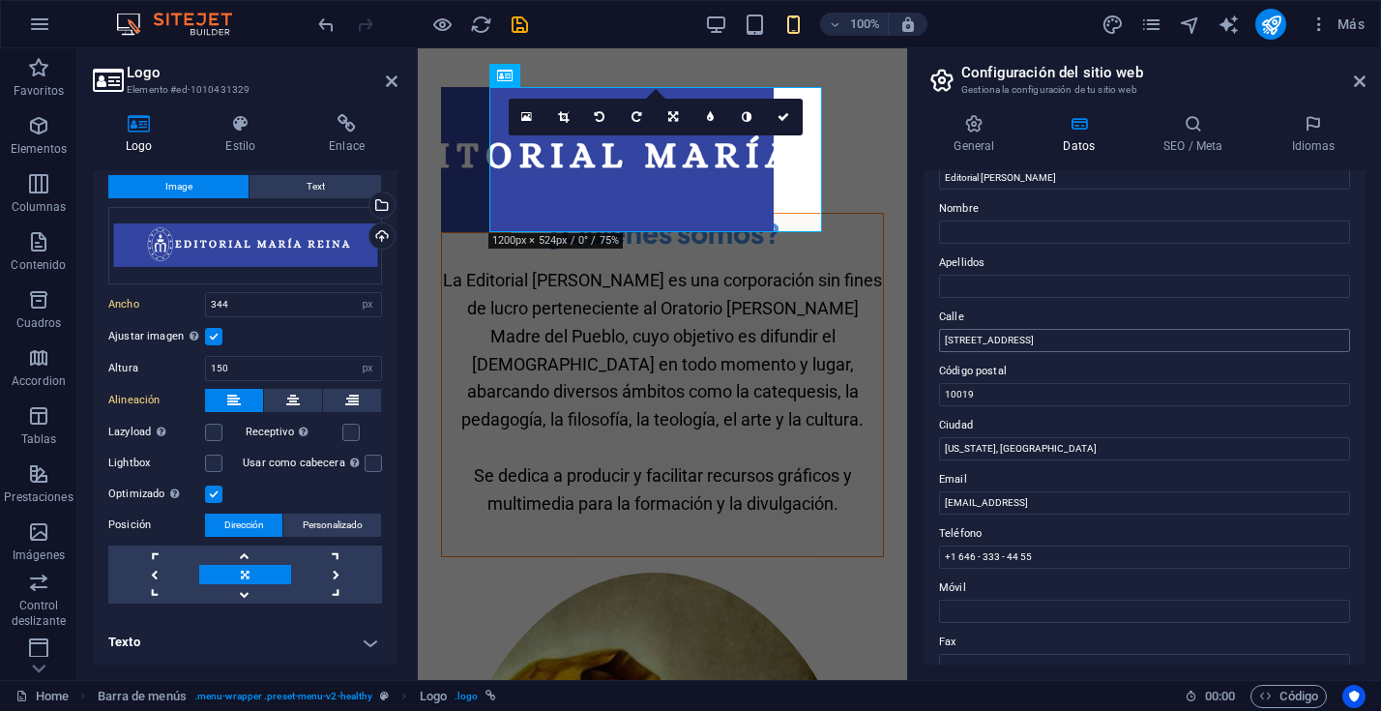
scroll to position [86, 0]
drag, startPoint x: 1415, startPoint y: 382, endPoint x: 900, endPoint y: 333, distance: 517.7
type input "Padre Plácido"
type input "550000"
drag, startPoint x: 1003, startPoint y: 450, endPoint x: 919, endPoint y: 444, distance: 83.4
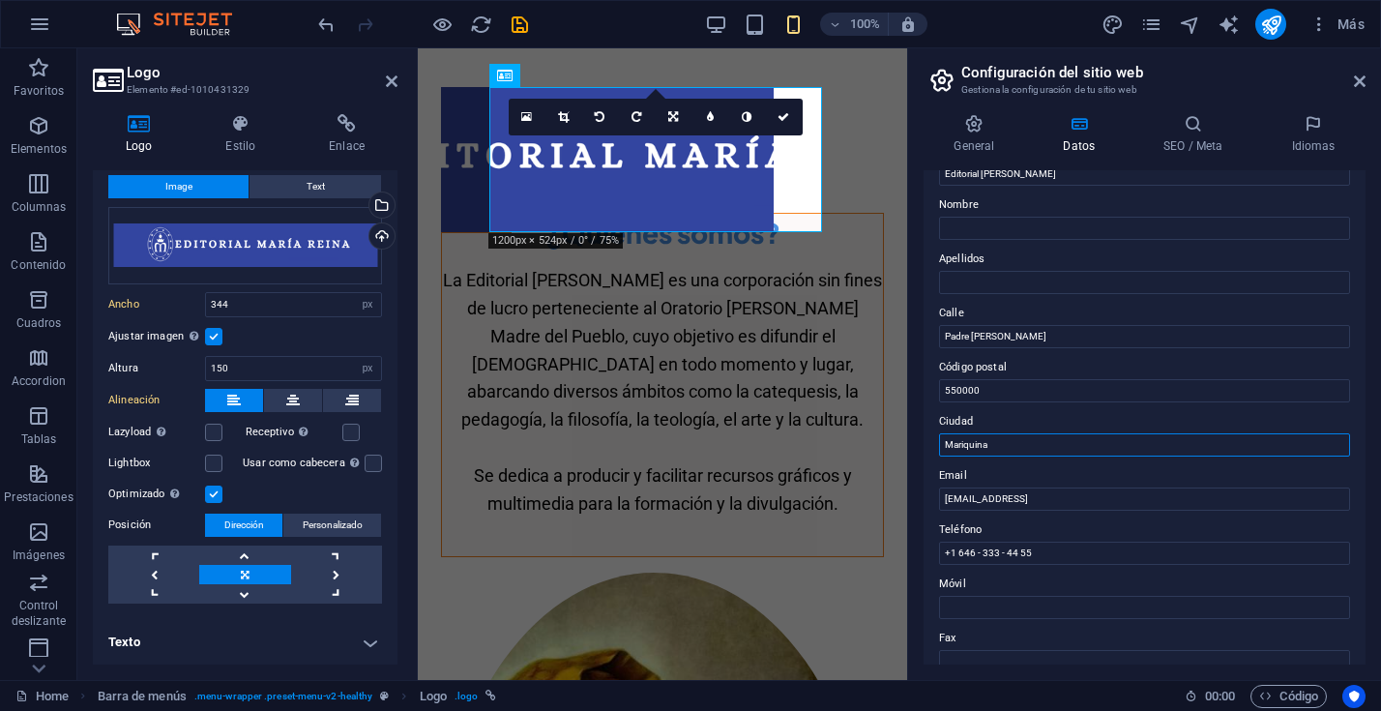
click at [919, 444] on div "General Datos SEO / Meta Idiomas Nombre del sitio web Editorial María Reina Log…" at bounding box center [1144, 389] width 473 height 581
type input "San José de la Mariquina"
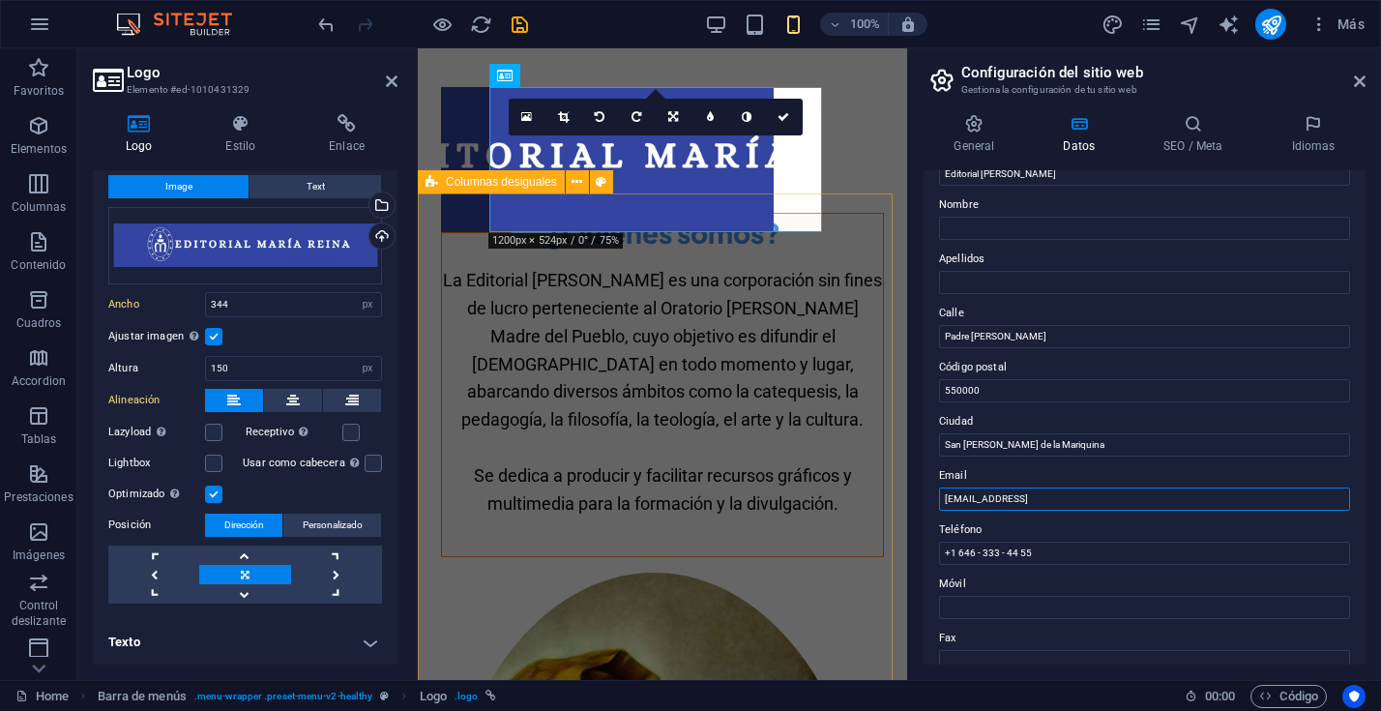
drag, startPoint x: 1619, startPoint y: 553, endPoint x: 861, endPoint y: 496, distance: 760.2
click at [1186, 508] on input "c59541604dee8f1f24dc9d051f5705@cpanel.local" at bounding box center [1144, 498] width 411 height 23
drag, startPoint x: 1128, startPoint y: 497, endPoint x: 926, endPoint y: 489, distance: 202.2
click at [926, 489] on div "Datos de contacto para este sitio web. Pueden usarse en cualquier parte del sit…" at bounding box center [1144, 417] width 442 height 494
type input "contacto@editorialmariareina.cl"
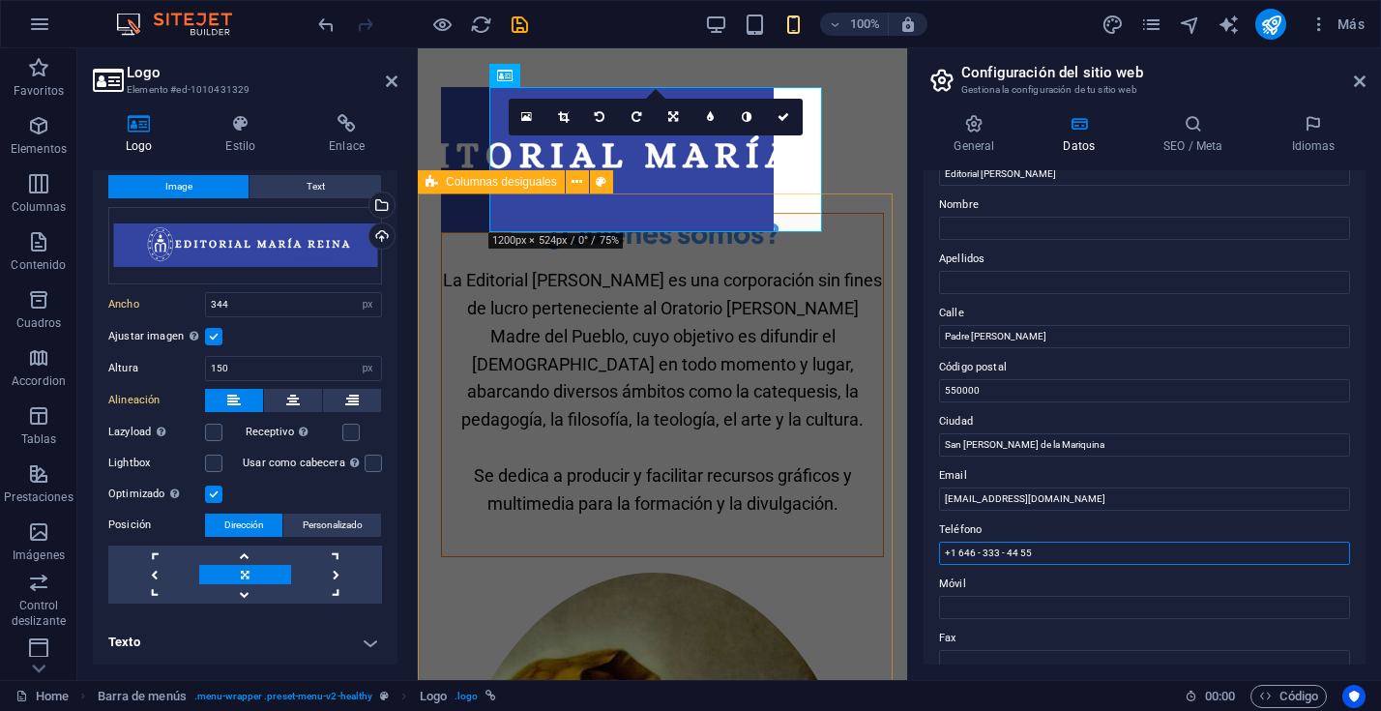
drag, startPoint x: 1484, startPoint y: 601, endPoint x: 863, endPoint y: 543, distance: 623.4
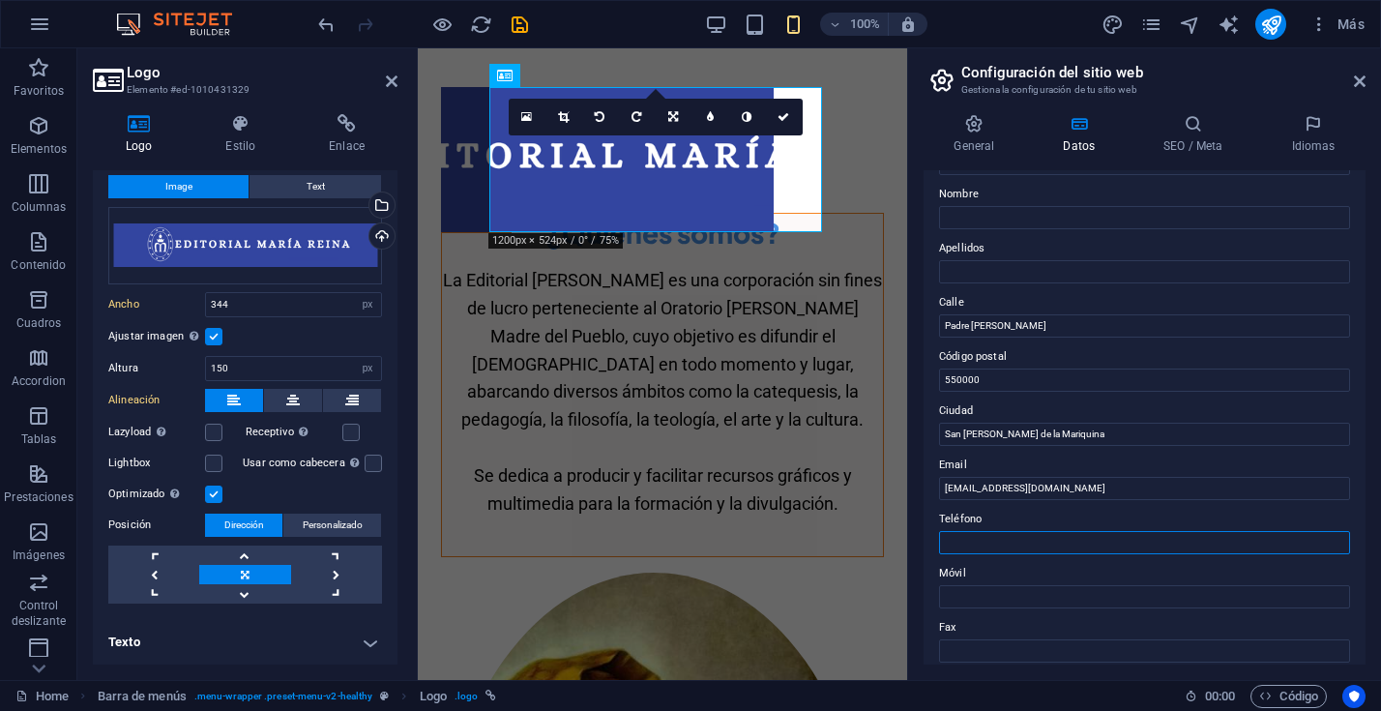
scroll to position [0, 0]
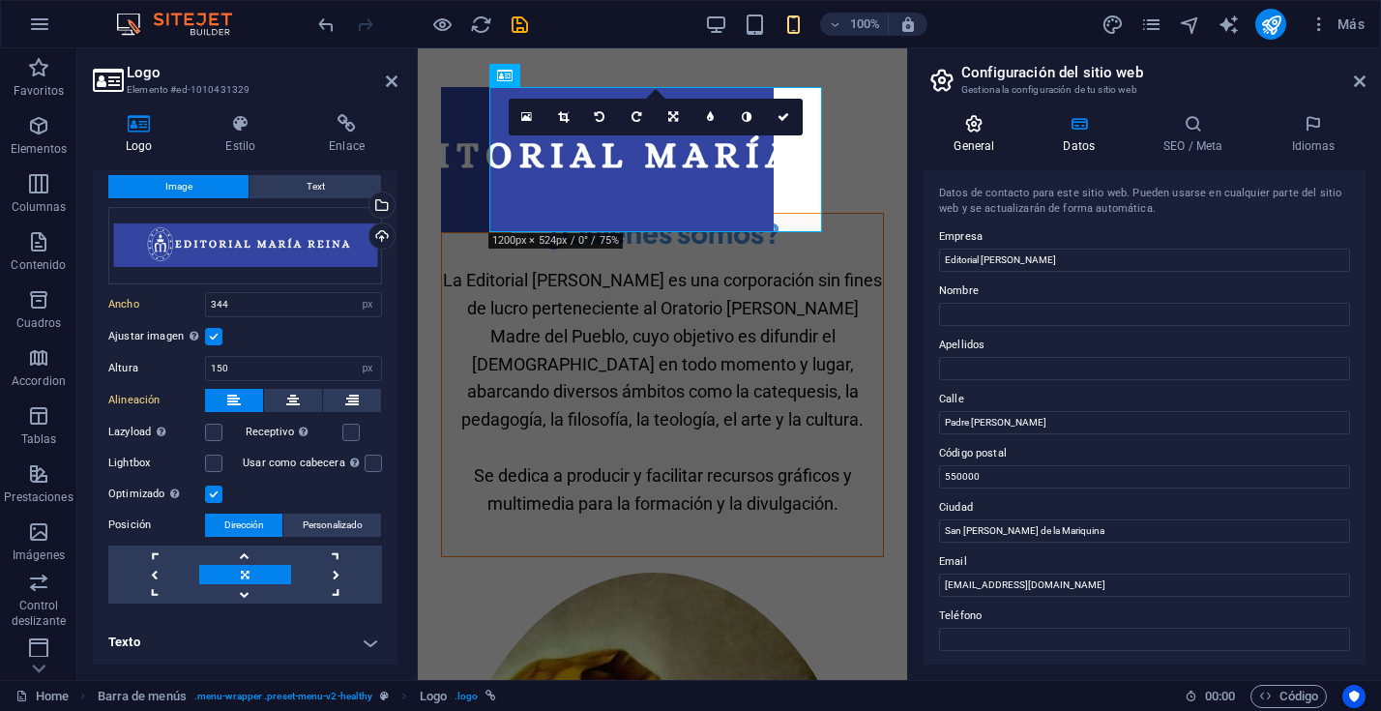
click at [970, 134] on h4 "General" at bounding box center [977, 134] width 109 height 41
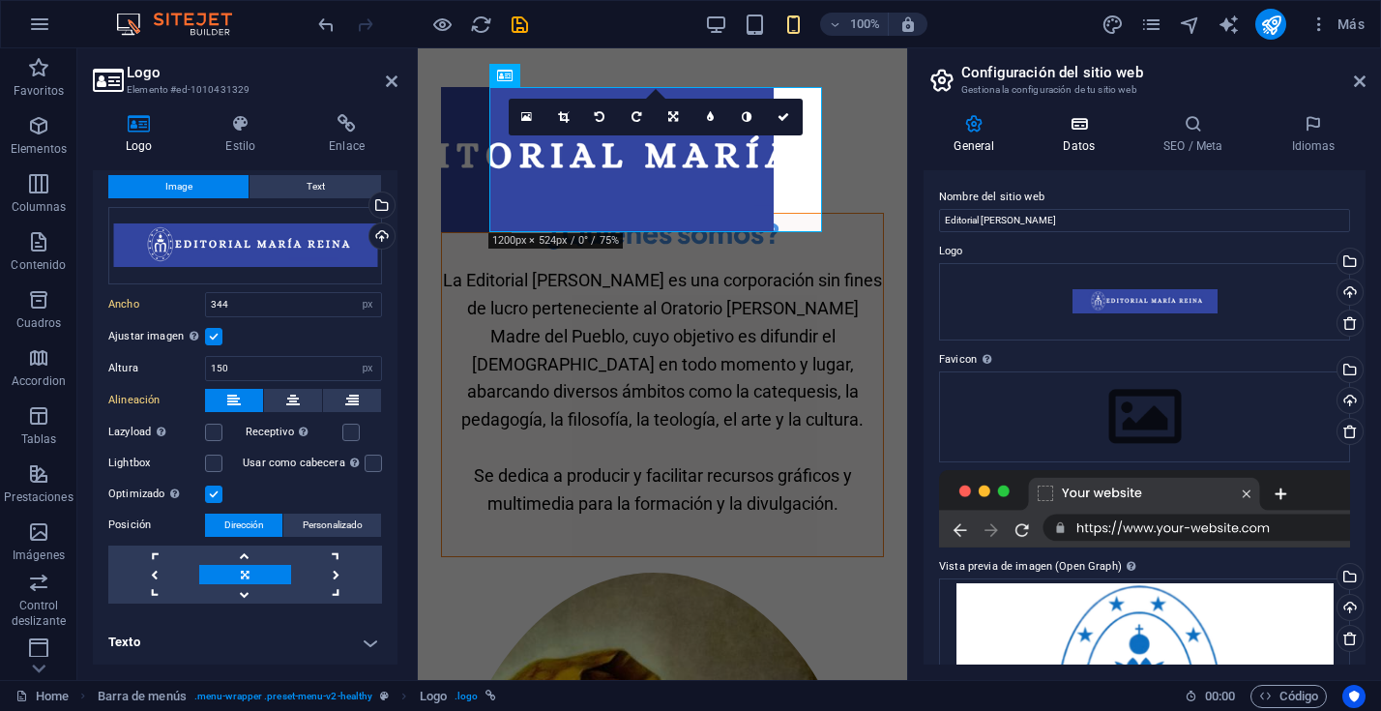
click at [1082, 131] on icon at bounding box center [1079, 123] width 93 height 19
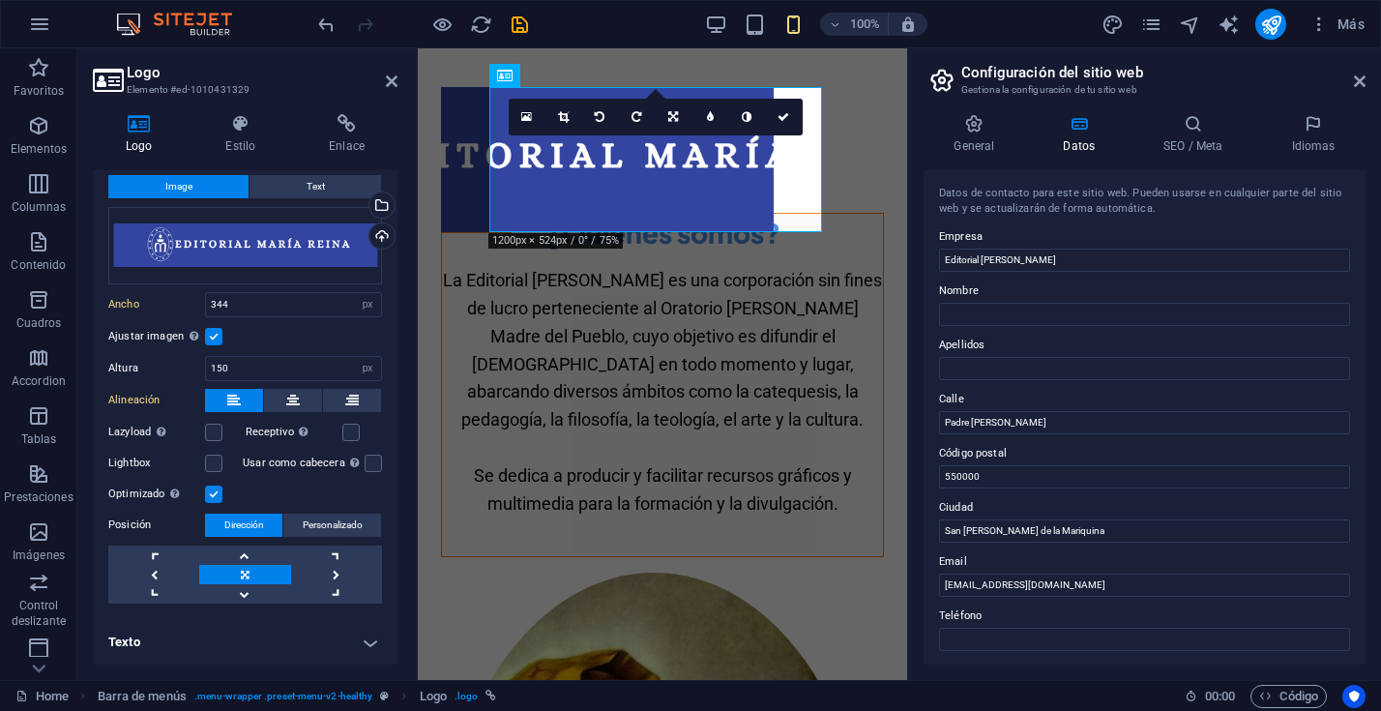
drag, startPoint x: 971, startPoint y: 140, endPoint x: 1003, endPoint y: 170, distance: 43.8
click at [971, 140] on h4 "General" at bounding box center [977, 134] width 109 height 41
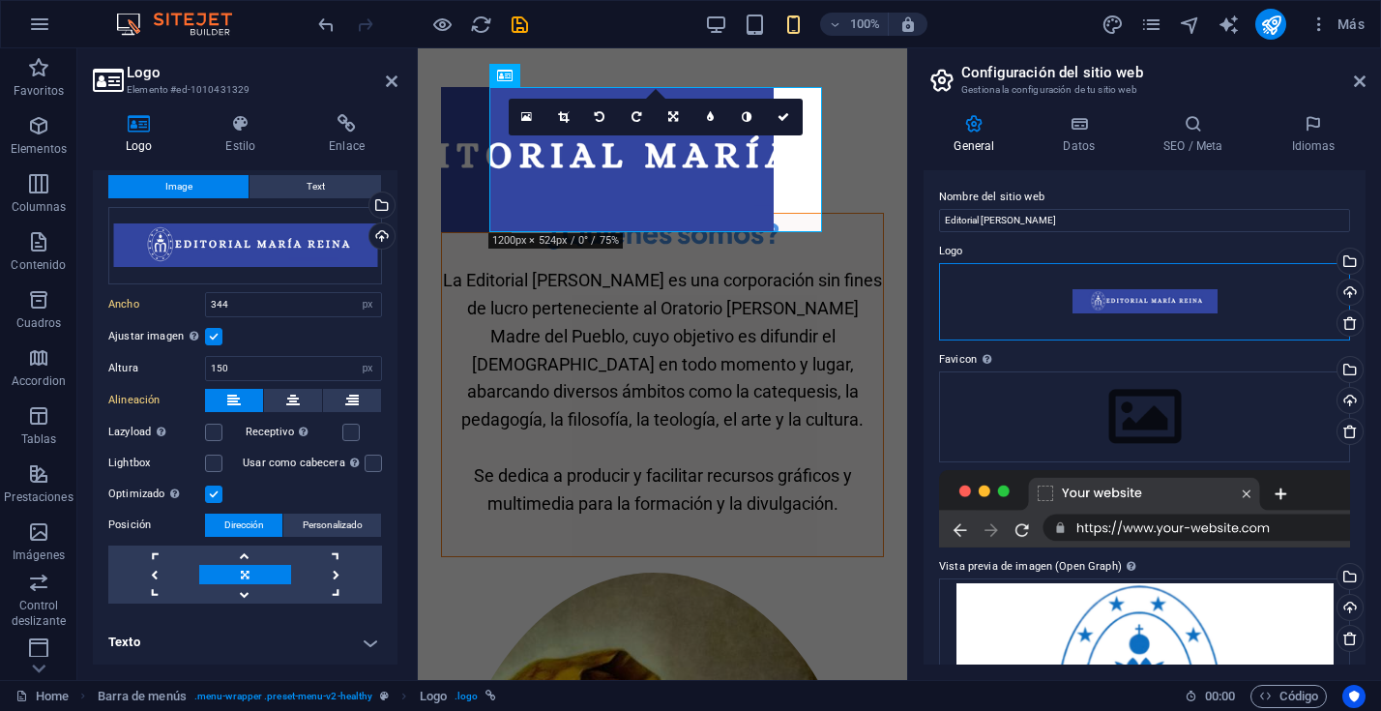
click at [1131, 304] on div "Arrastra archivos aquí, haz clic para escoger archivos o selecciona archivos de…" at bounding box center [1144, 301] width 411 height 77
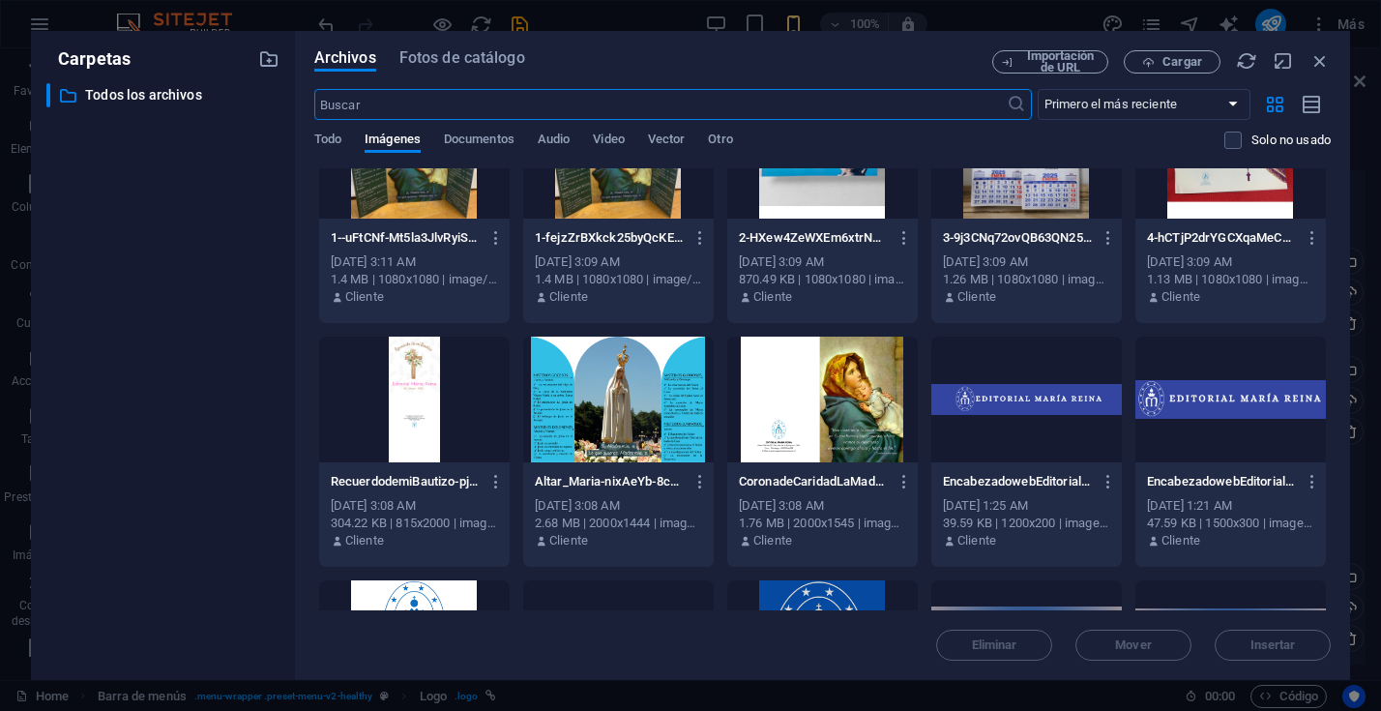
scroll to position [323, 0]
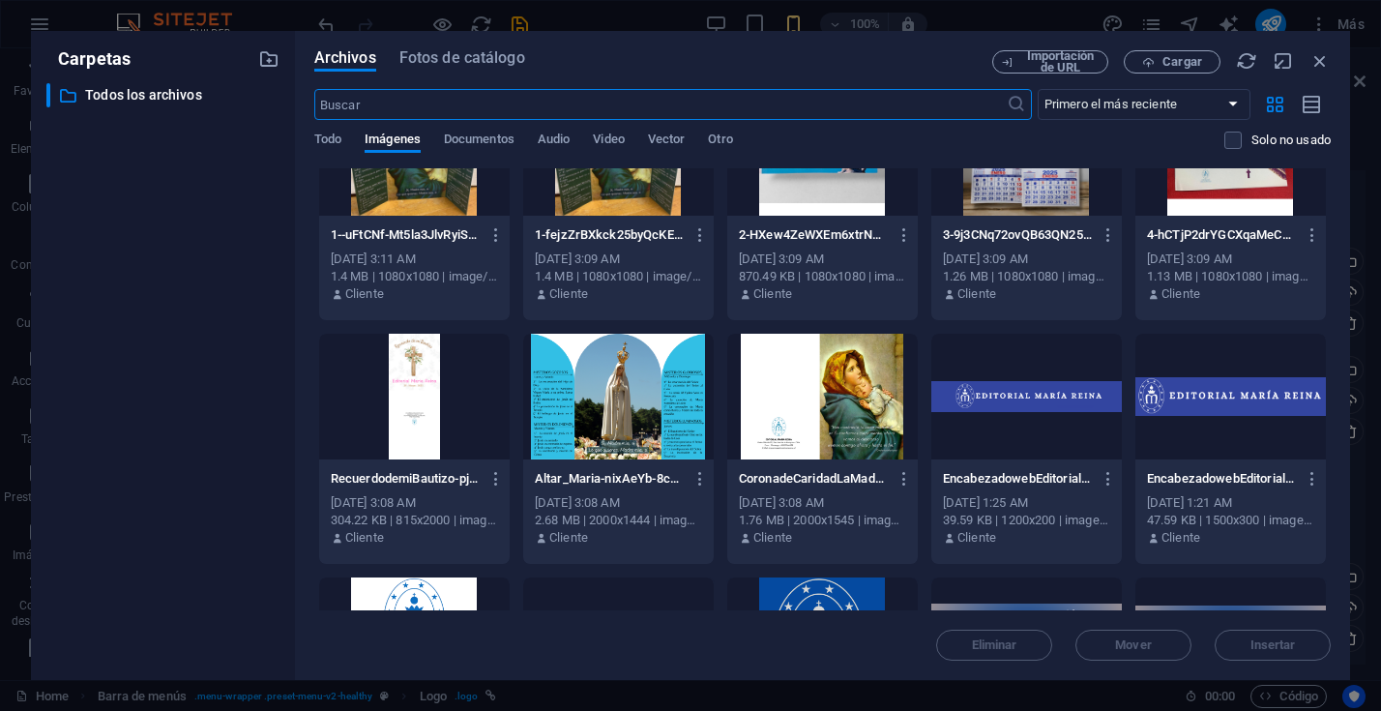
click at [1002, 399] on div at bounding box center [1026, 397] width 190 height 126
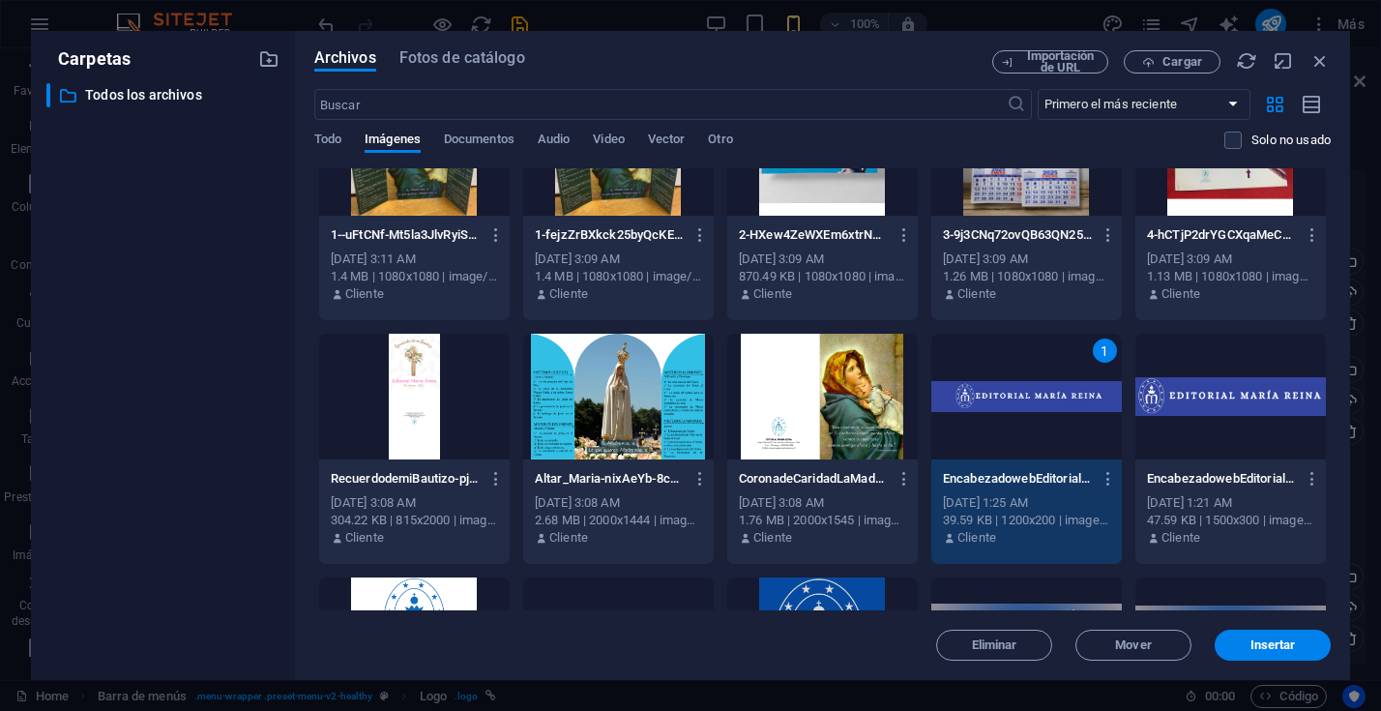
click at [1002, 399] on div "1" at bounding box center [1026, 397] width 190 height 126
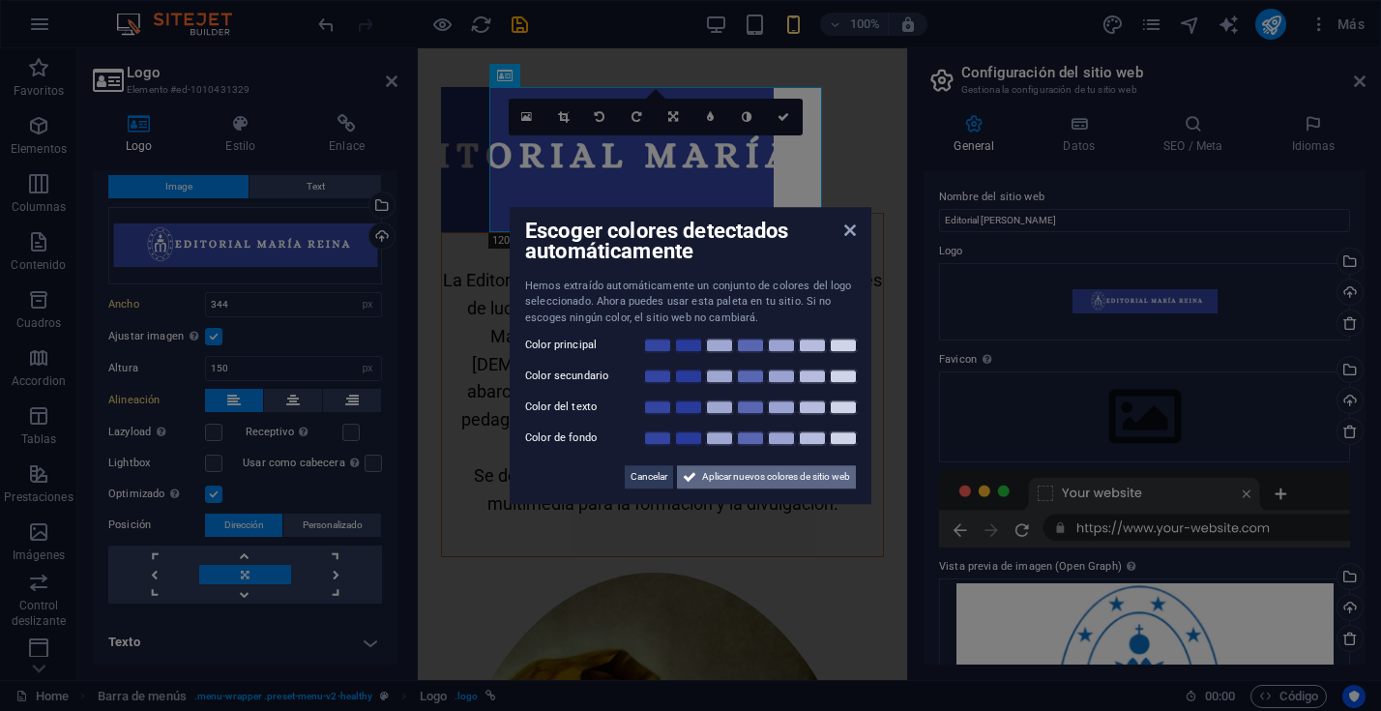
click at [767, 485] on span "Aplicar nuevos colores de sitio web" at bounding box center [776, 476] width 148 height 23
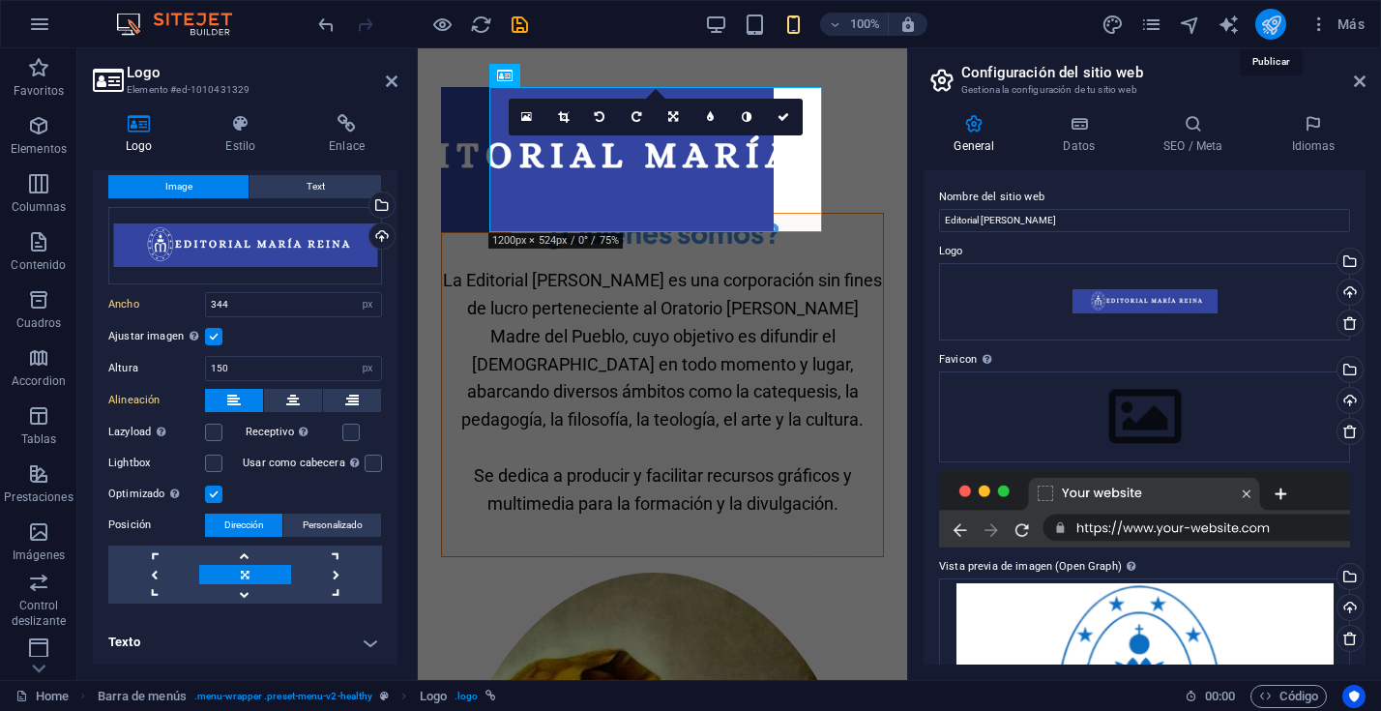
click at [1269, 20] on icon "publish" at bounding box center [1271, 25] width 22 height 22
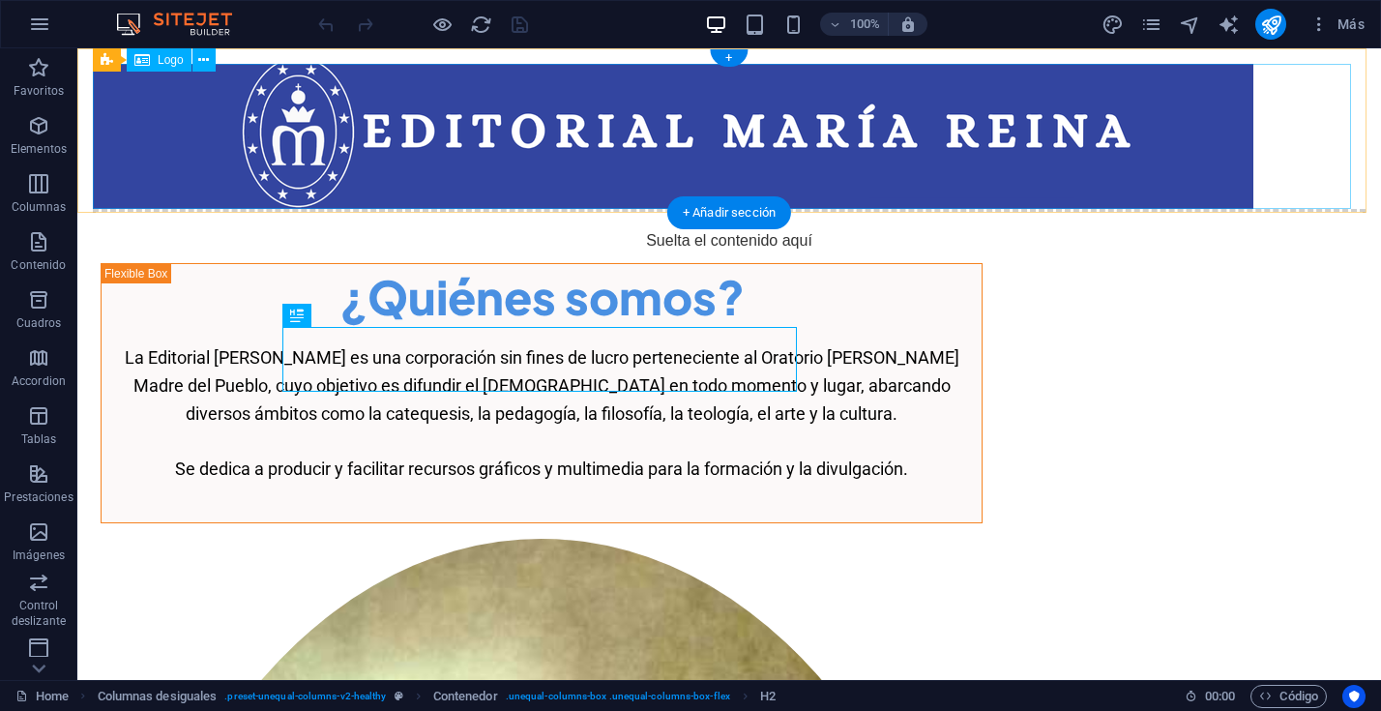
click at [199, 139] on div at bounding box center [729, 136] width 1272 height 145
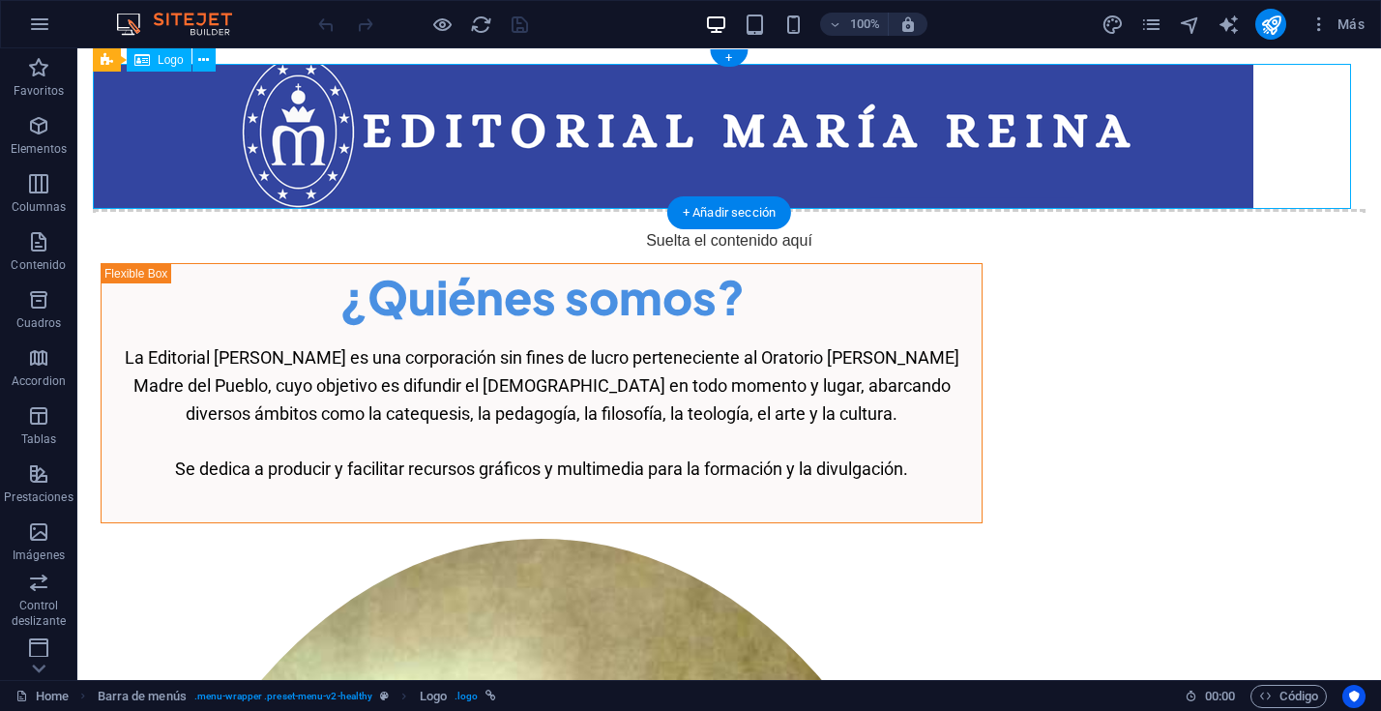
drag, startPoint x: 192, startPoint y: 127, endPoint x: 220, endPoint y: 128, distance: 28.1
click at [220, 128] on div at bounding box center [729, 136] width 1272 height 145
click at [181, 118] on div at bounding box center [729, 136] width 1272 height 145
select select "px"
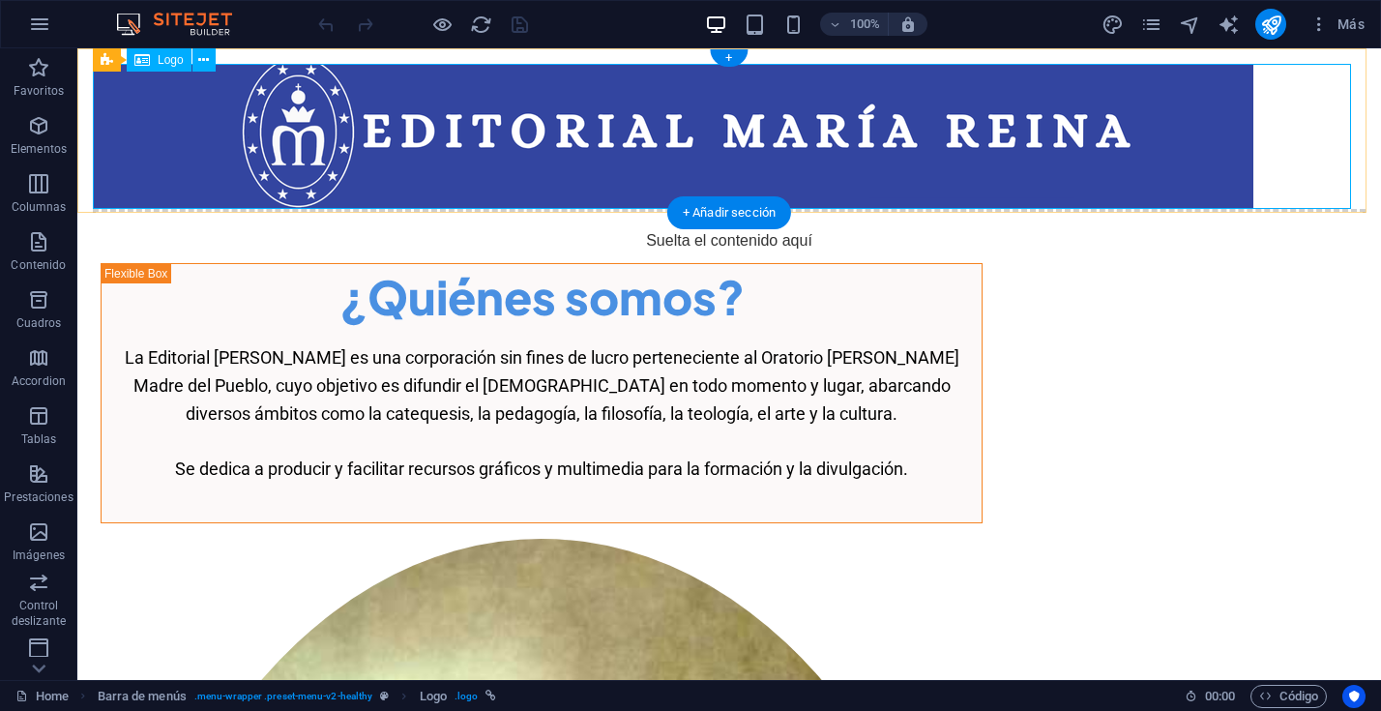
select select "px"
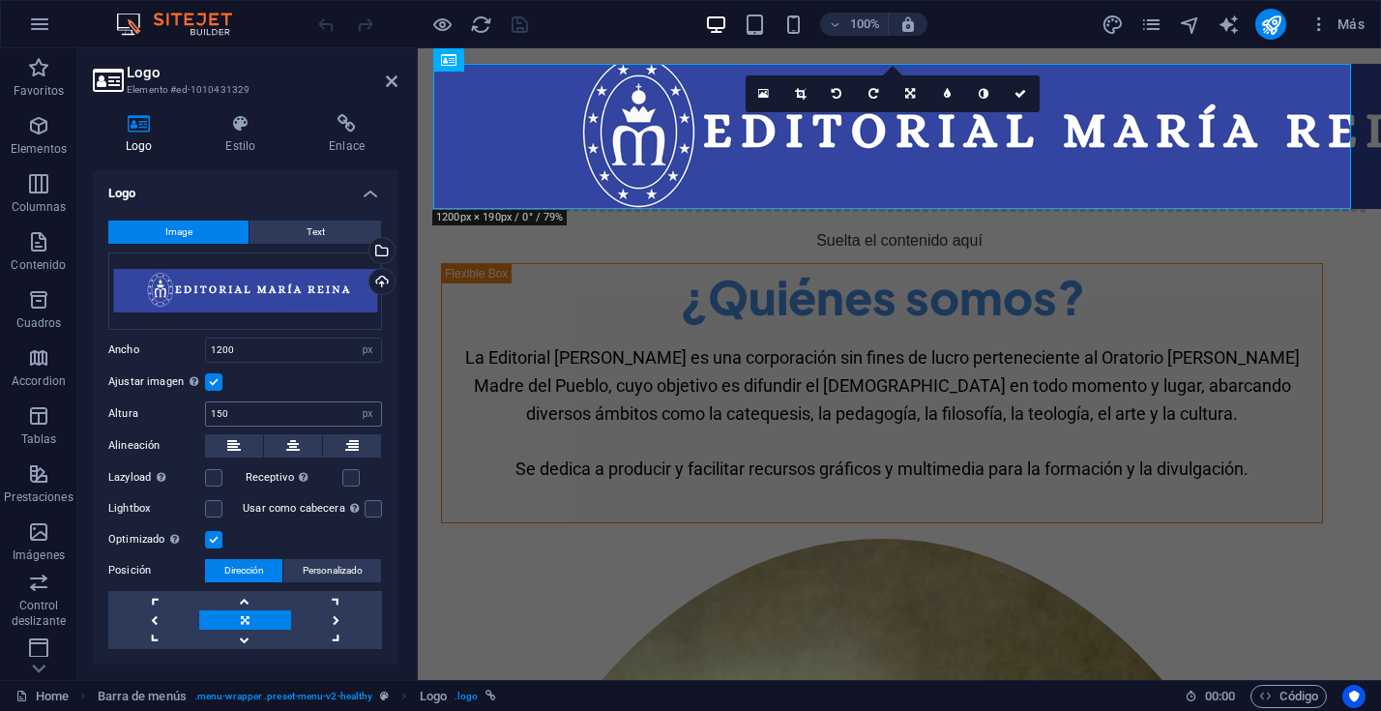
scroll to position [45, 0]
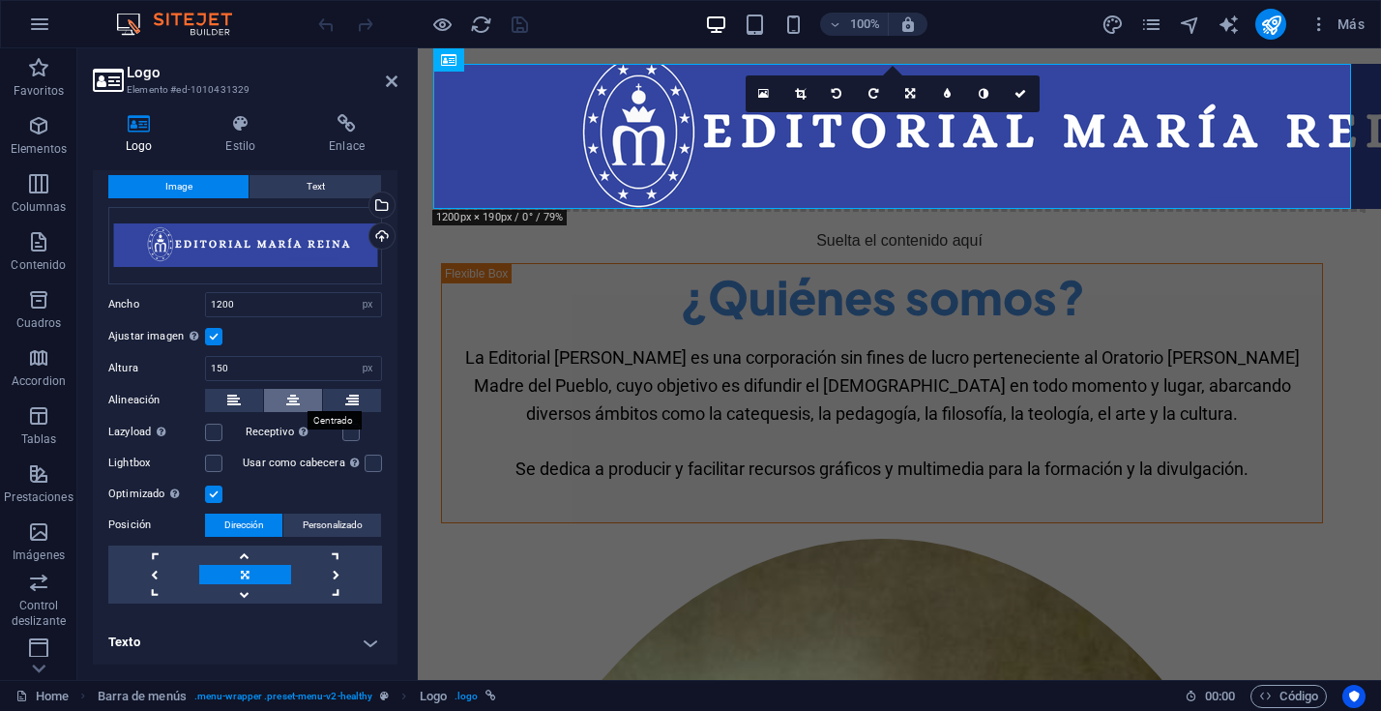
click at [295, 400] on icon at bounding box center [293, 400] width 14 height 23
click at [215, 433] on label at bounding box center [213, 431] width 17 height 17
click at [0, 0] on input "Lazyload La carga de imágenes tras la carga de la página mejora la velocidad de…" at bounding box center [0, 0] width 0 height 0
click at [345, 432] on label at bounding box center [350, 431] width 17 height 17
click at [0, 0] on input "Receptivo Automáticamente cargar tamaños optimizados de smartphone e imagen ret…" at bounding box center [0, 0] width 0 height 0
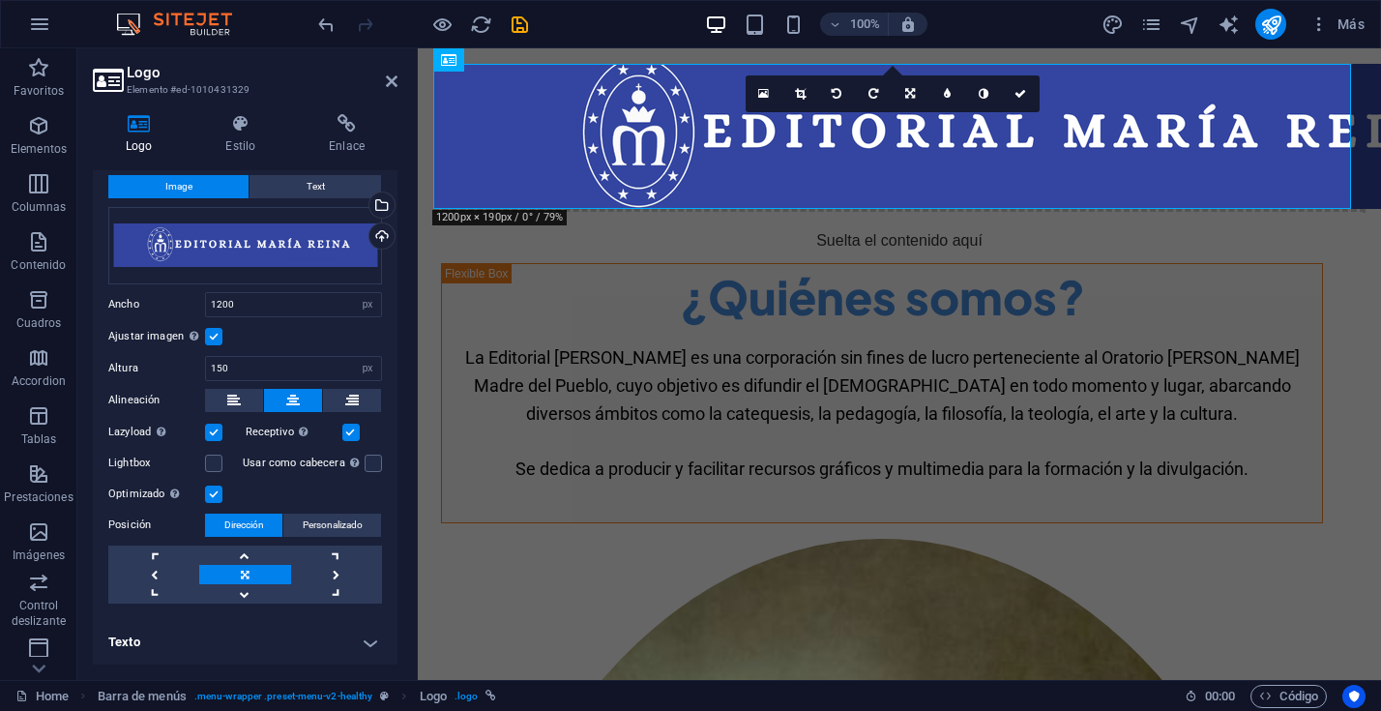
click at [242, 570] on link at bounding box center [244, 574] width 91 height 19
click at [370, 642] on h4 "Texto" at bounding box center [245, 642] width 305 height 46
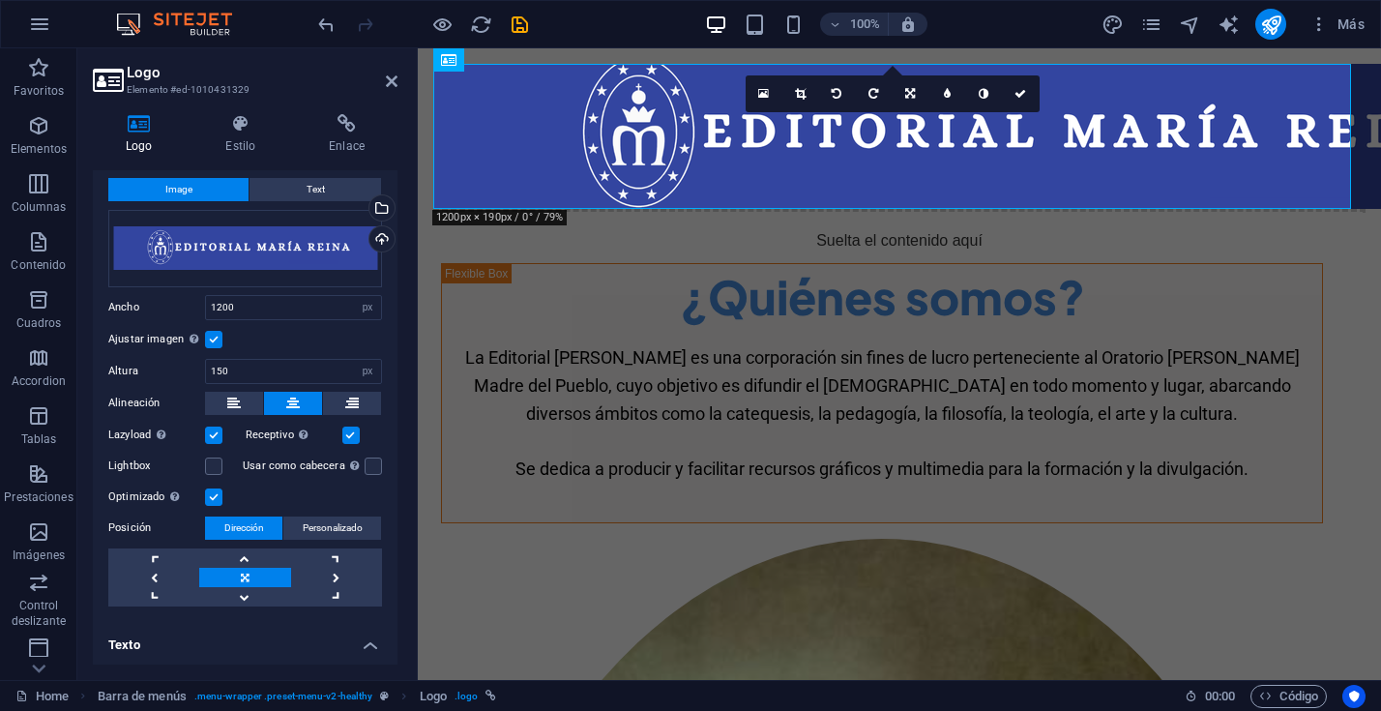
scroll to position [0, 0]
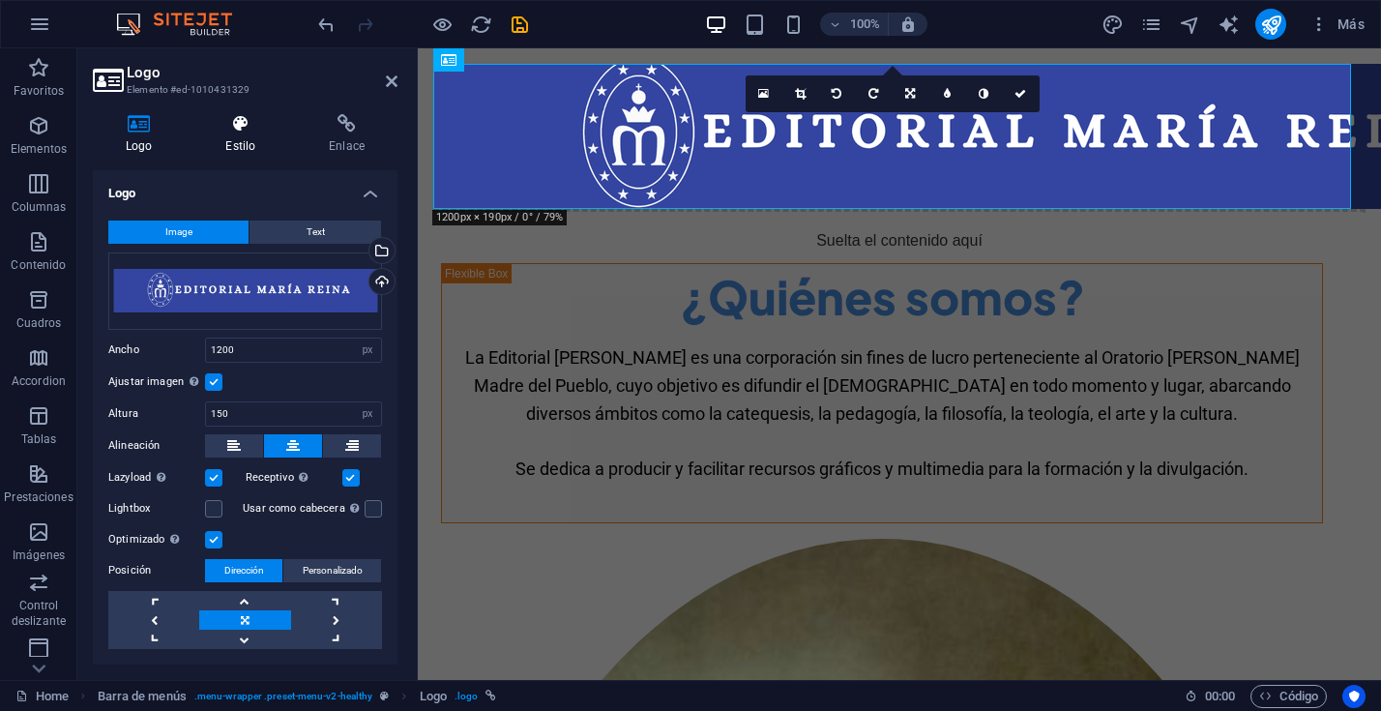
click at [236, 126] on icon at bounding box center [240, 123] width 96 height 19
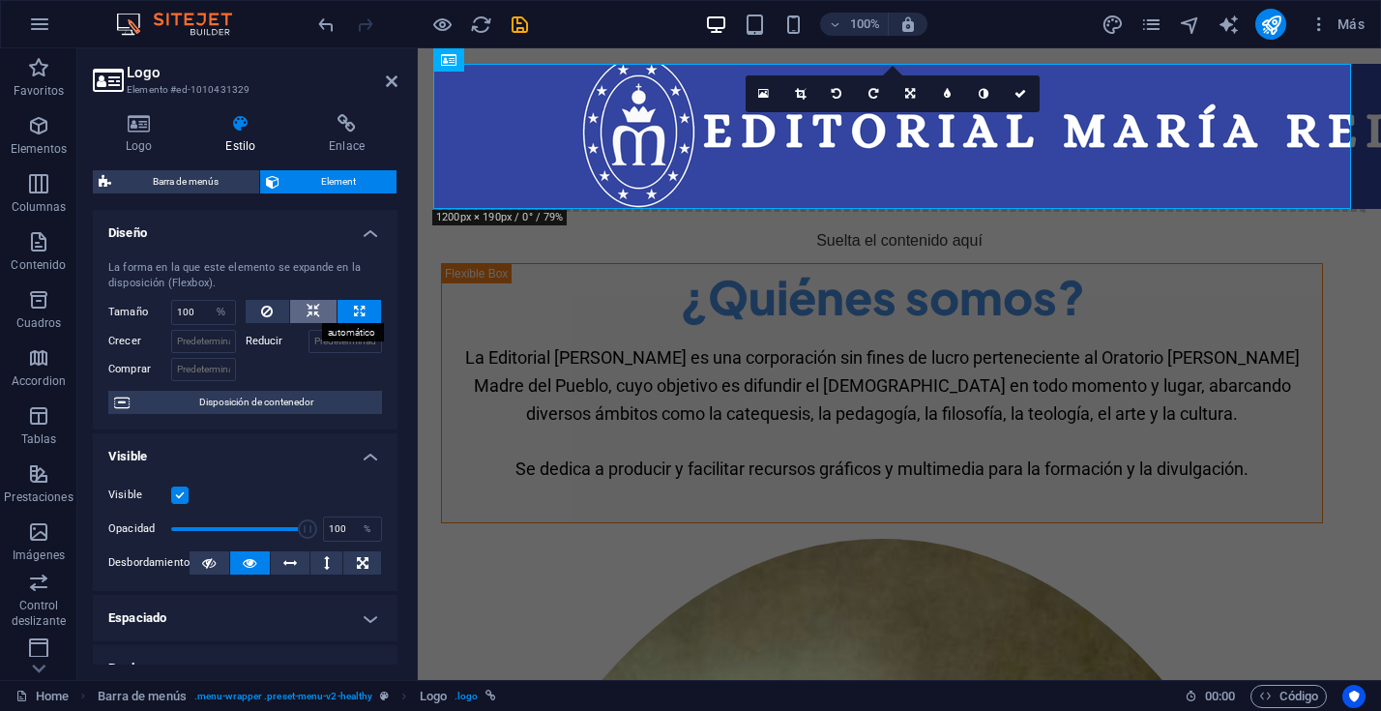
click at [309, 309] on icon at bounding box center [313, 311] width 14 height 23
select select "DISABLED_OPTION_VALUE"
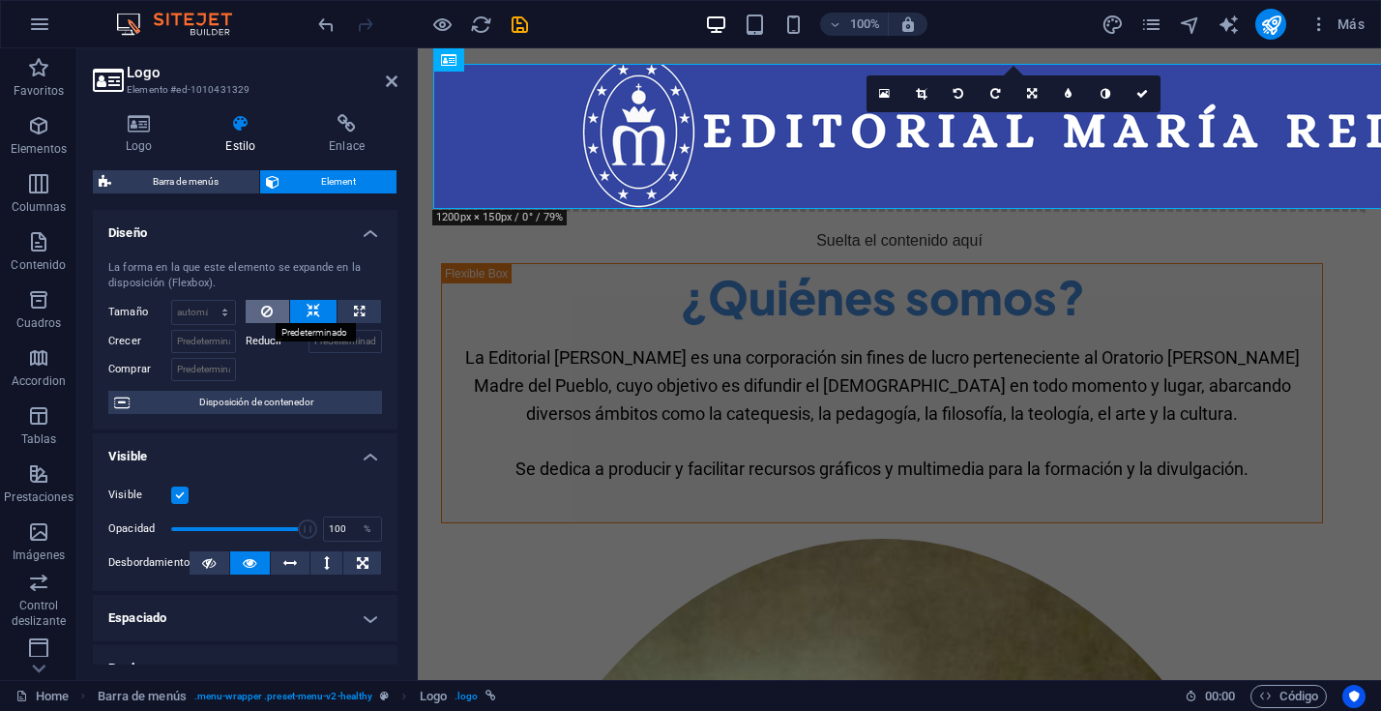
click at [274, 309] on button at bounding box center [268, 311] width 44 height 23
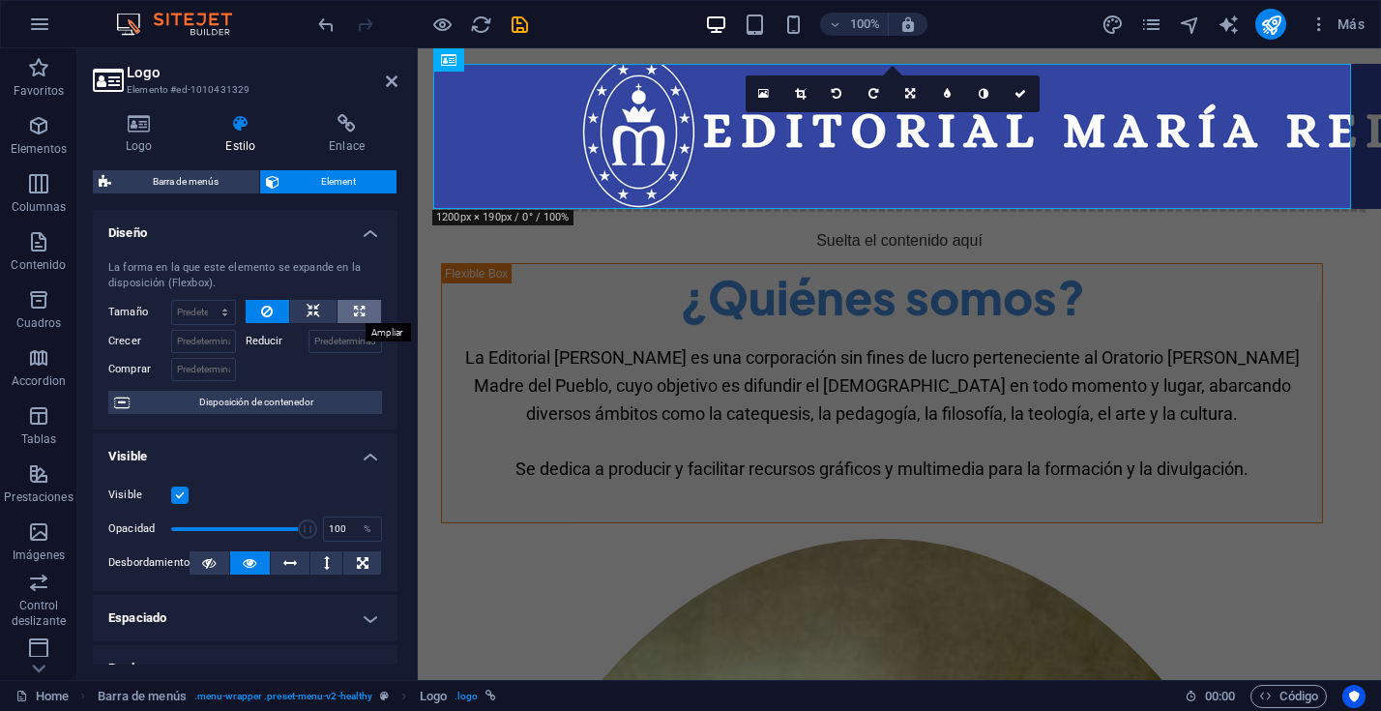
click at [361, 312] on button at bounding box center [359, 311] width 44 height 23
type input "100"
select select "%"
click at [265, 311] on icon at bounding box center [267, 311] width 12 height 23
select select "DISABLED_OPTION_VALUE"
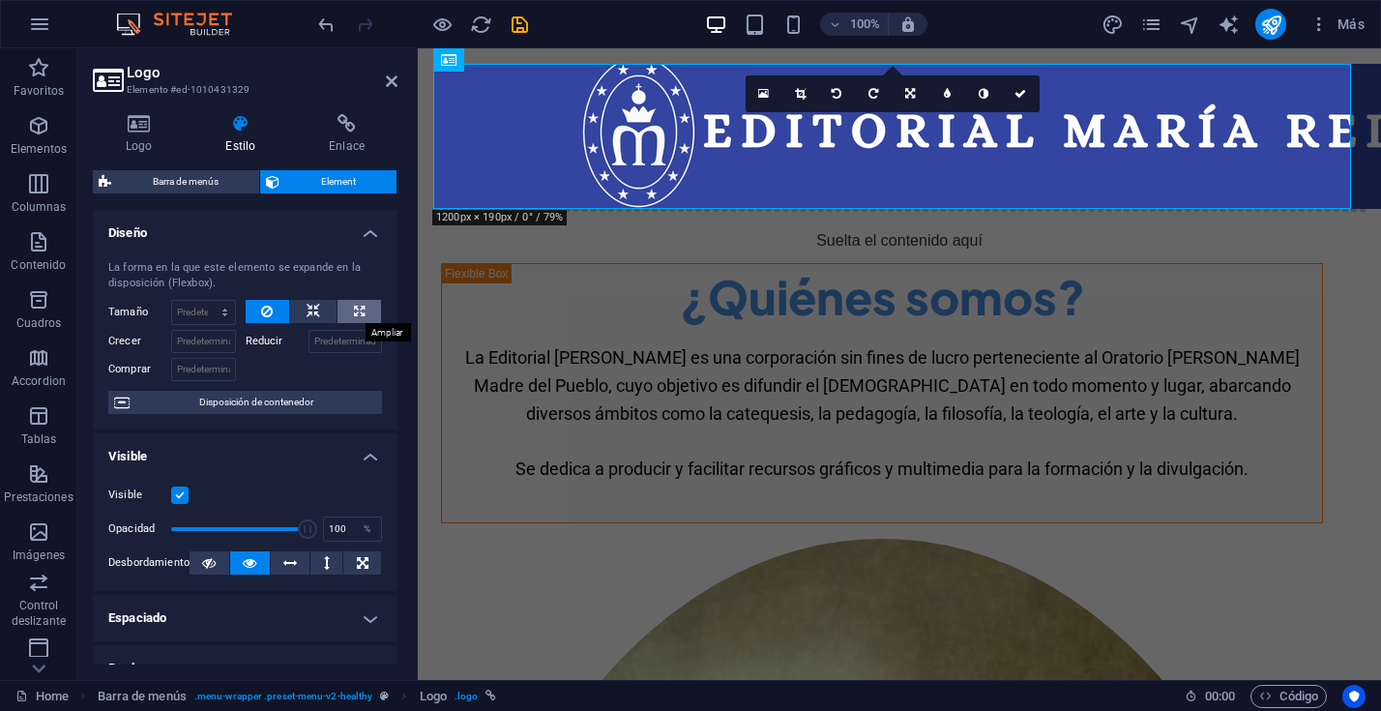
click at [360, 306] on icon at bounding box center [359, 311] width 11 height 23
type input "100"
select select "%"
click at [310, 308] on icon at bounding box center [313, 311] width 14 height 23
select select "DISABLED_OPTION_VALUE"
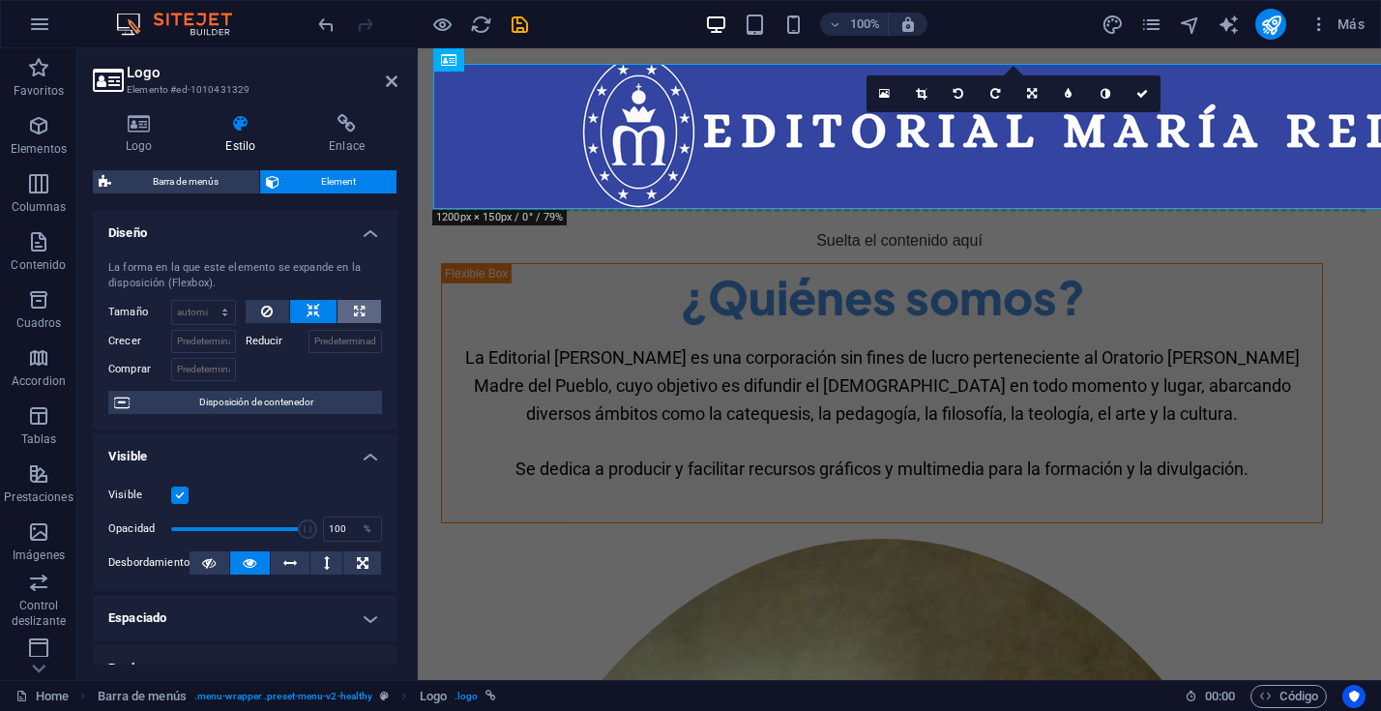
click at [358, 307] on icon at bounding box center [359, 311] width 11 height 23
type input "100"
select select "%"
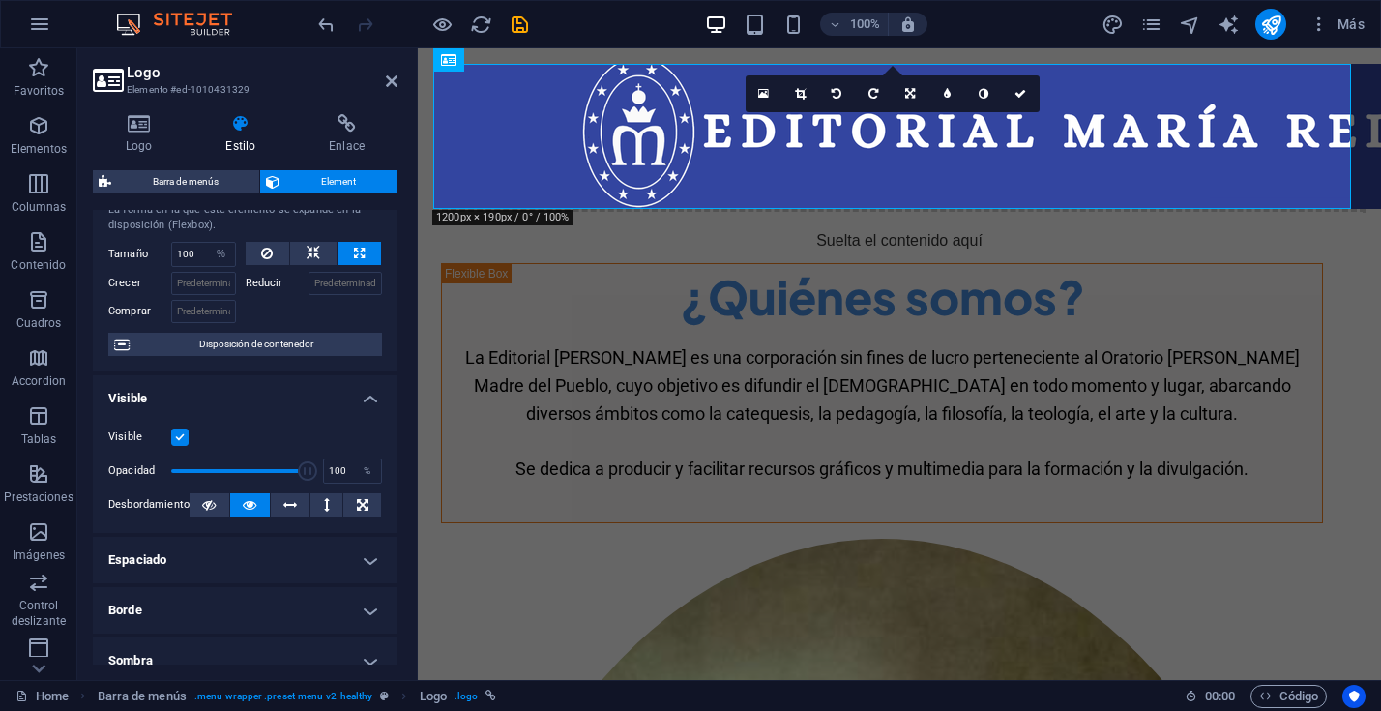
scroll to position [60, 0]
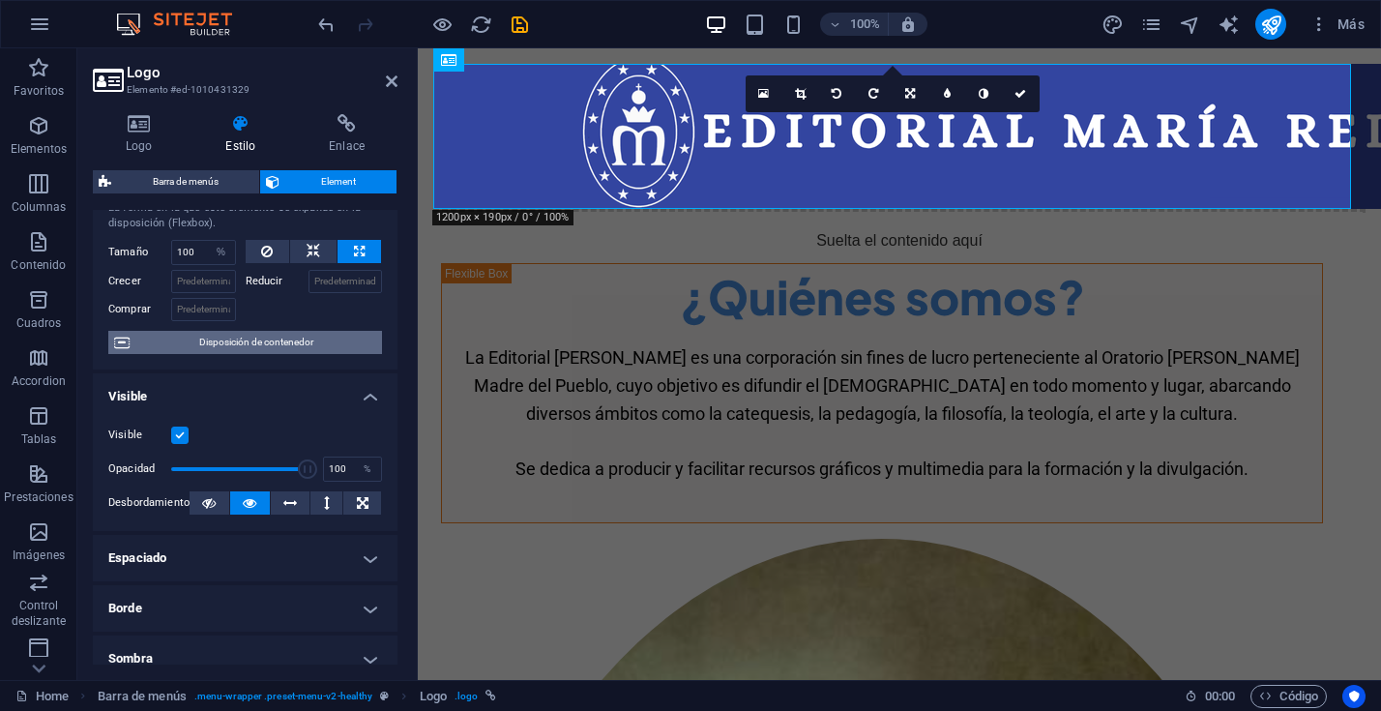
click at [284, 346] on span "Disposición de contenedor" at bounding box center [255, 342] width 241 height 23
select select "px"
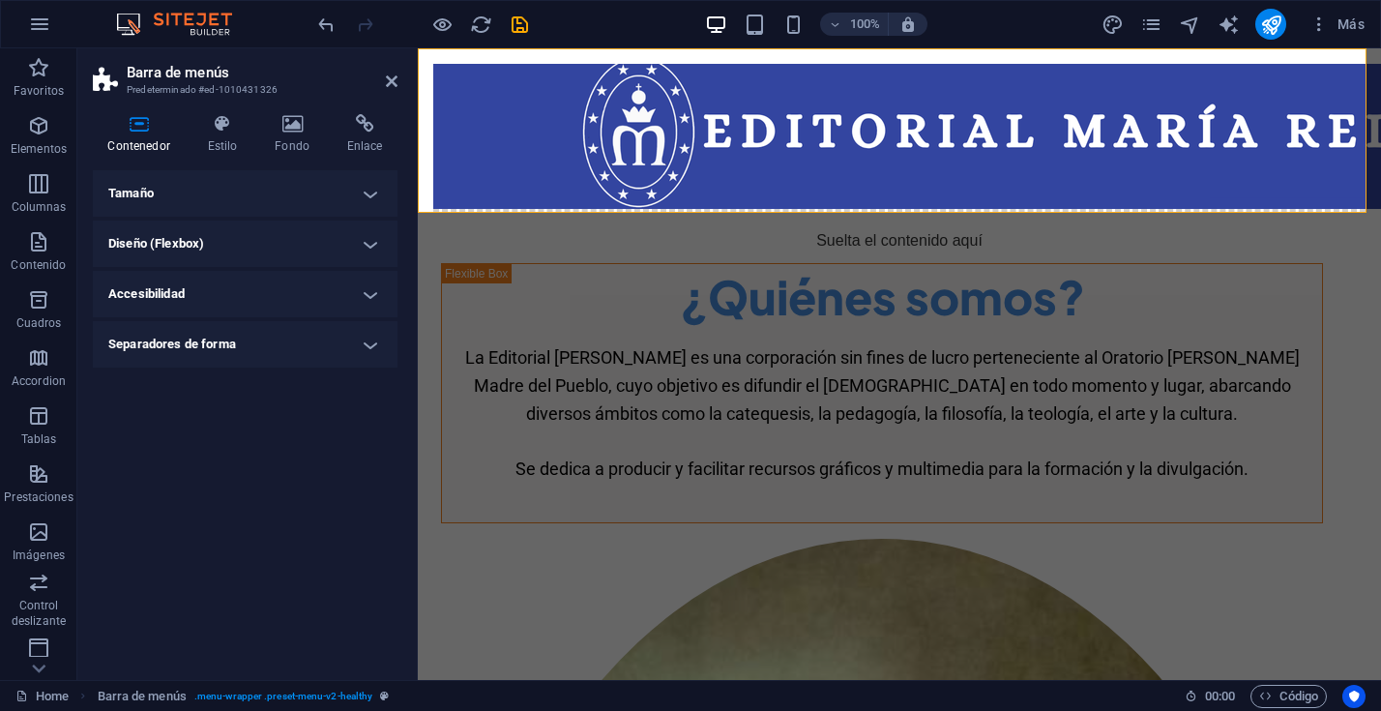
click at [376, 181] on h4 "Tamaño" at bounding box center [245, 193] width 305 height 46
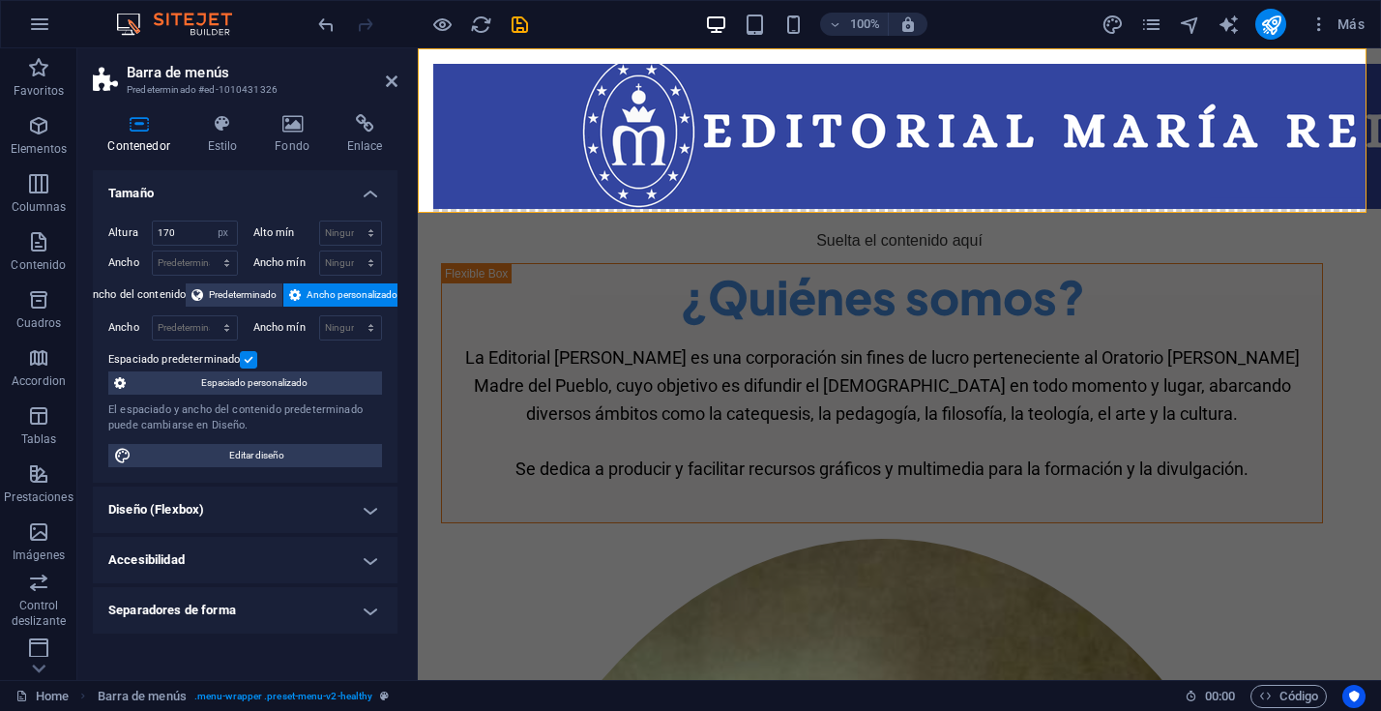
click at [356, 509] on h4 "Diseño (Flexbox)" at bounding box center [245, 509] width 305 height 46
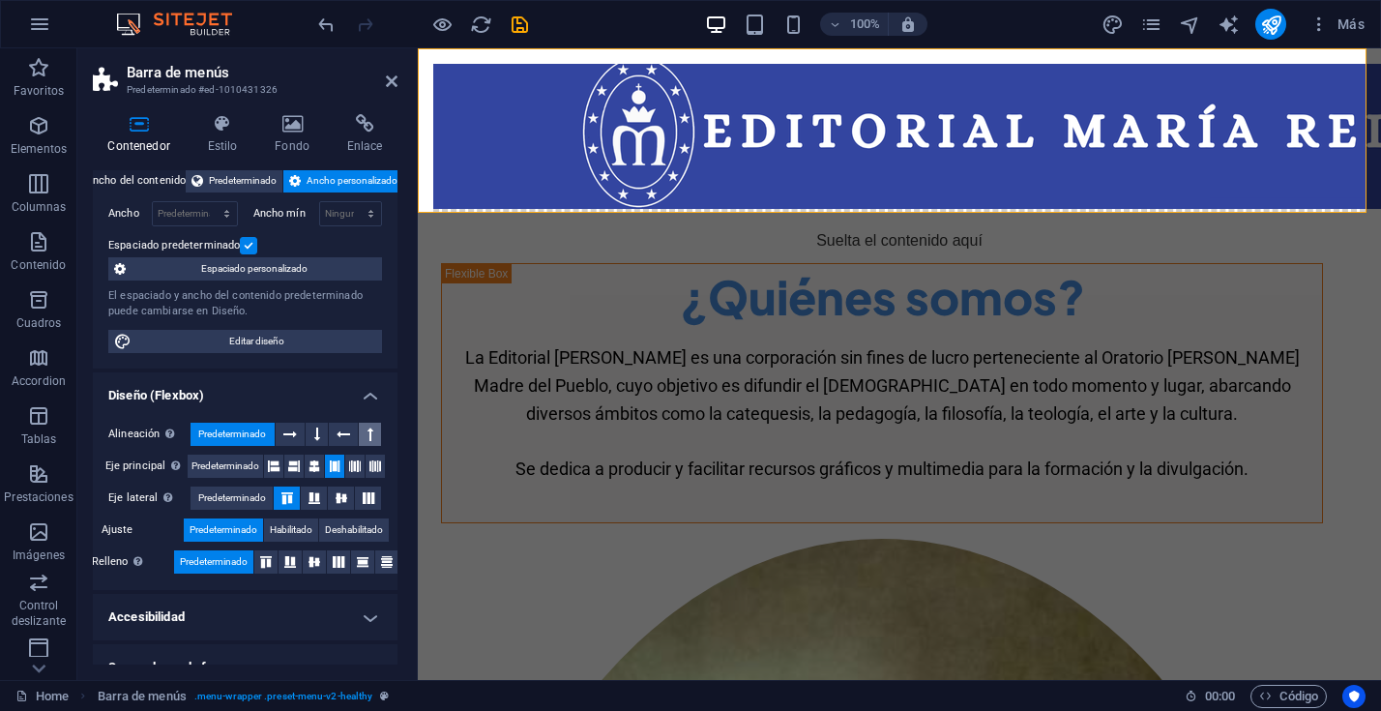
scroll to position [115, 0]
click at [369, 460] on icon at bounding box center [375, 464] width 12 height 23
click at [341, 496] on icon at bounding box center [341, 497] width 23 height 12
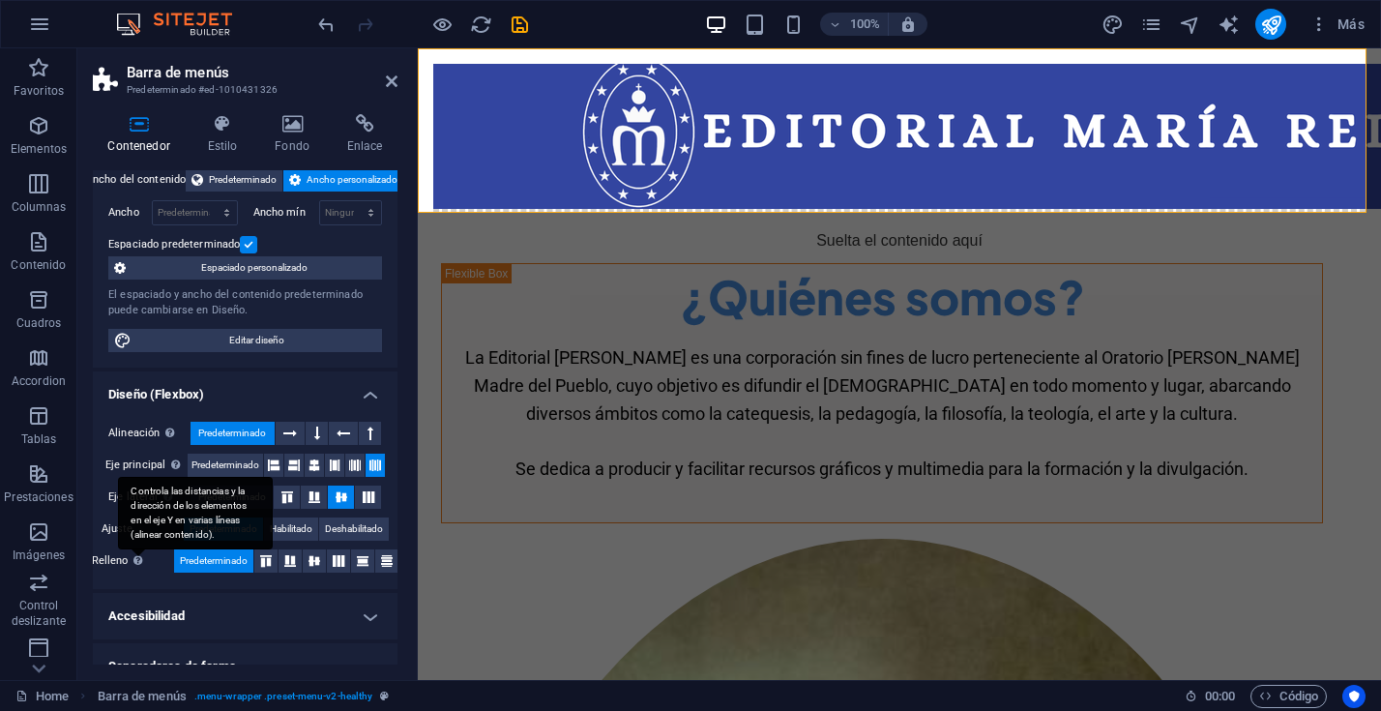
scroll to position [139, 0]
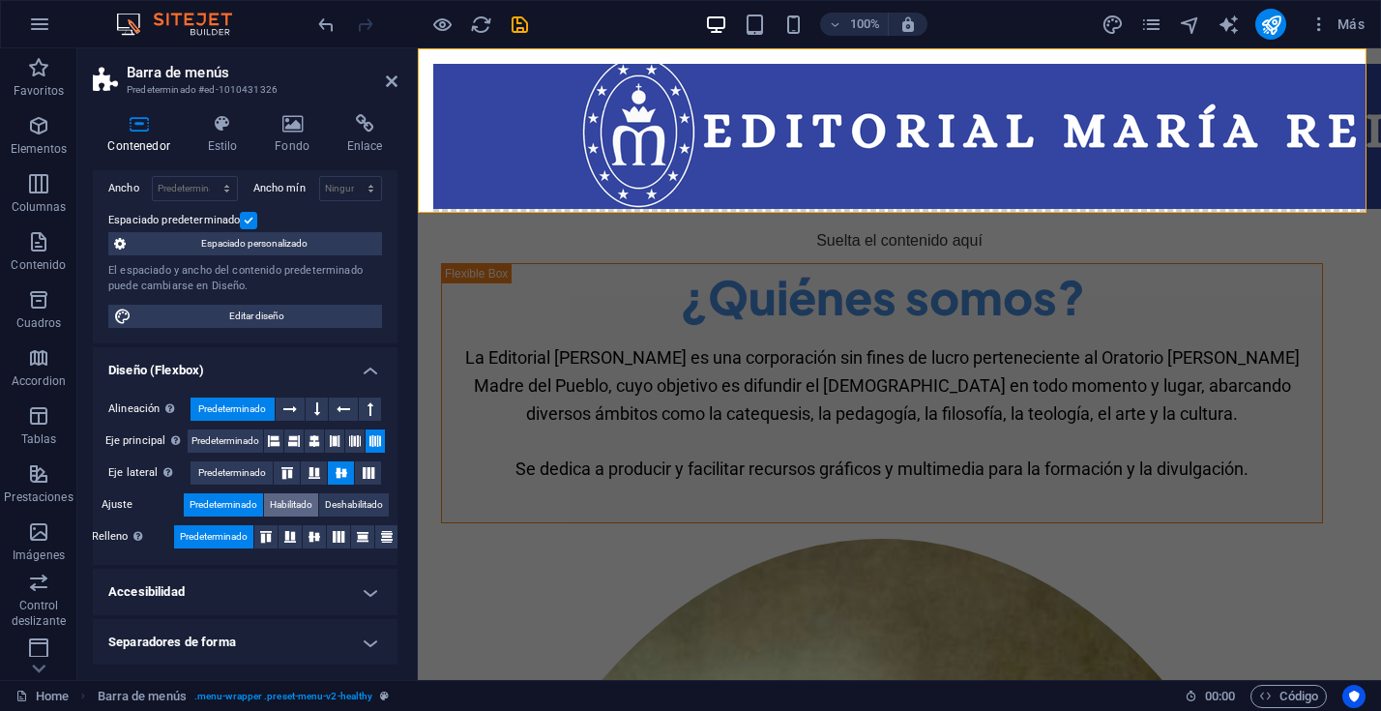
click at [302, 505] on span "Habilitado" at bounding box center [291, 504] width 43 height 23
click at [518, 21] on icon "save" at bounding box center [520, 25] width 22 height 22
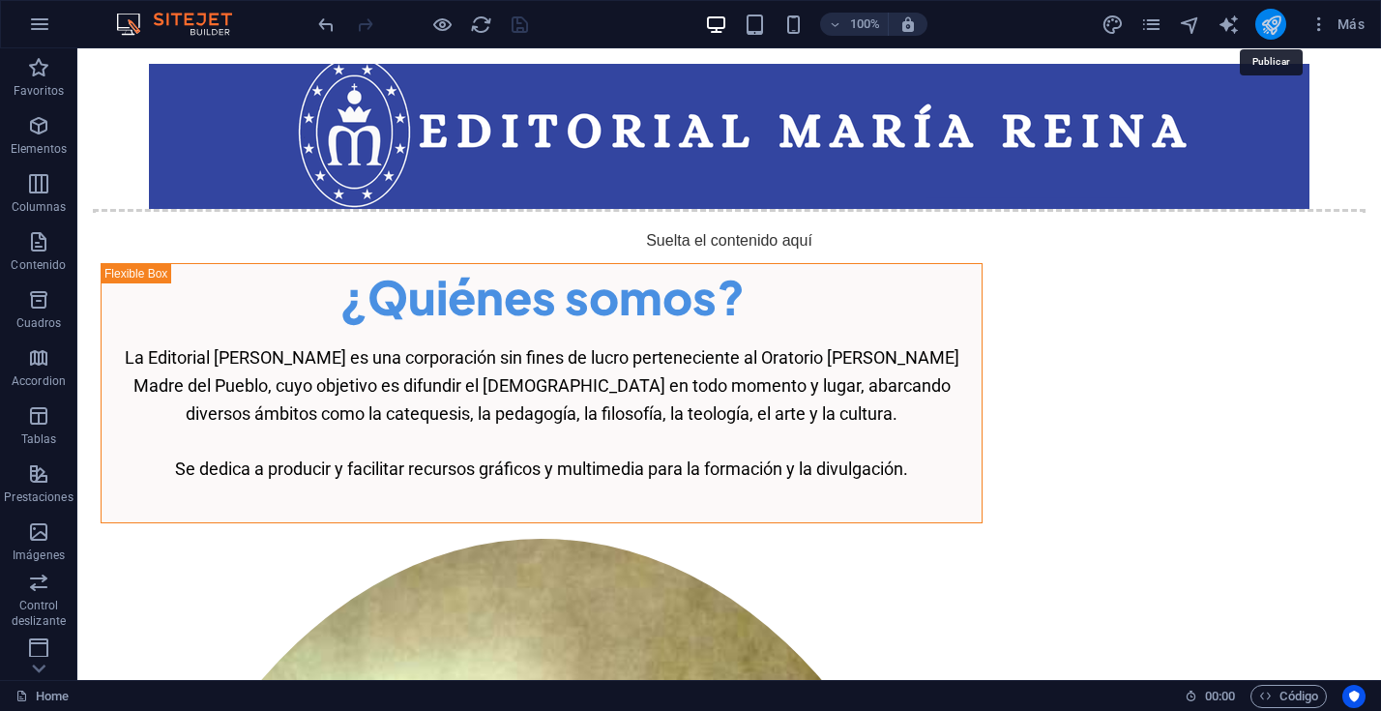
click at [1267, 22] on icon "publish" at bounding box center [1271, 25] width 22 height 22
